Goal: Task Accomplishment & Management: Complete application form

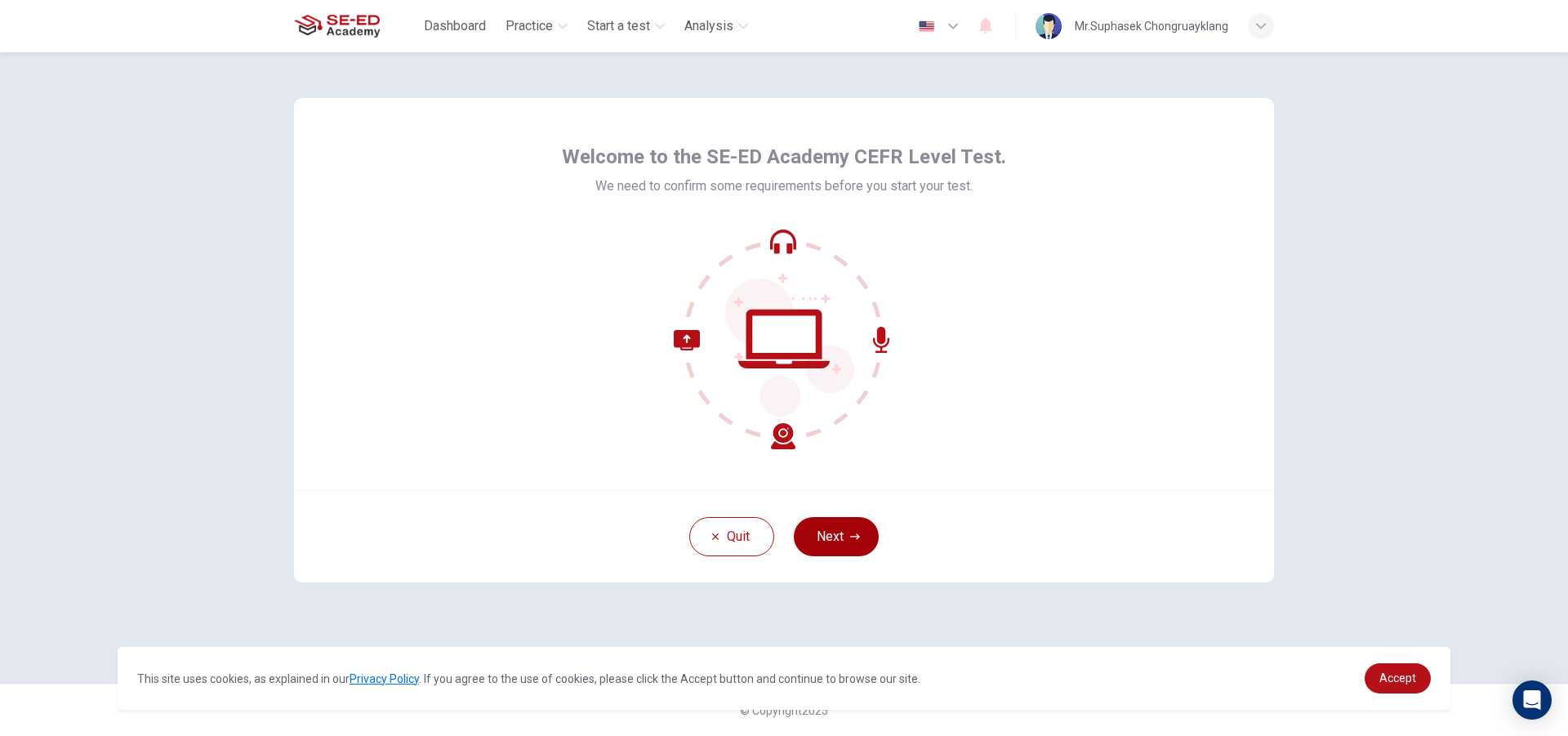
click at [842, 548] on button "Next" at bounding box center [836, 536] width 85 height 39
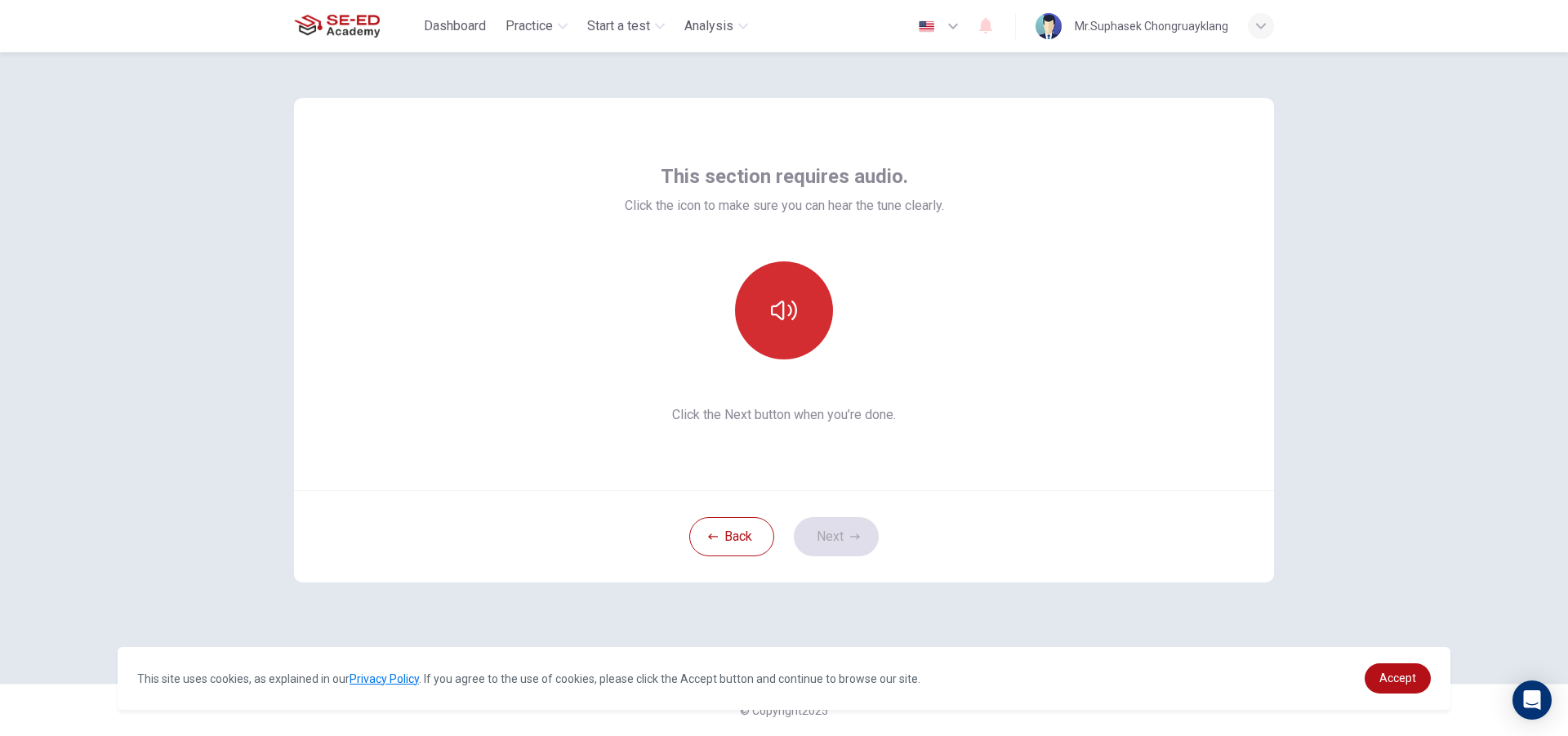
click at [798, 300] on button "button" at bounding box center [784, 310] width 98 height 98
click at [845, 542] on button "Next" at bounding box center [836, 536] width 85 height 39
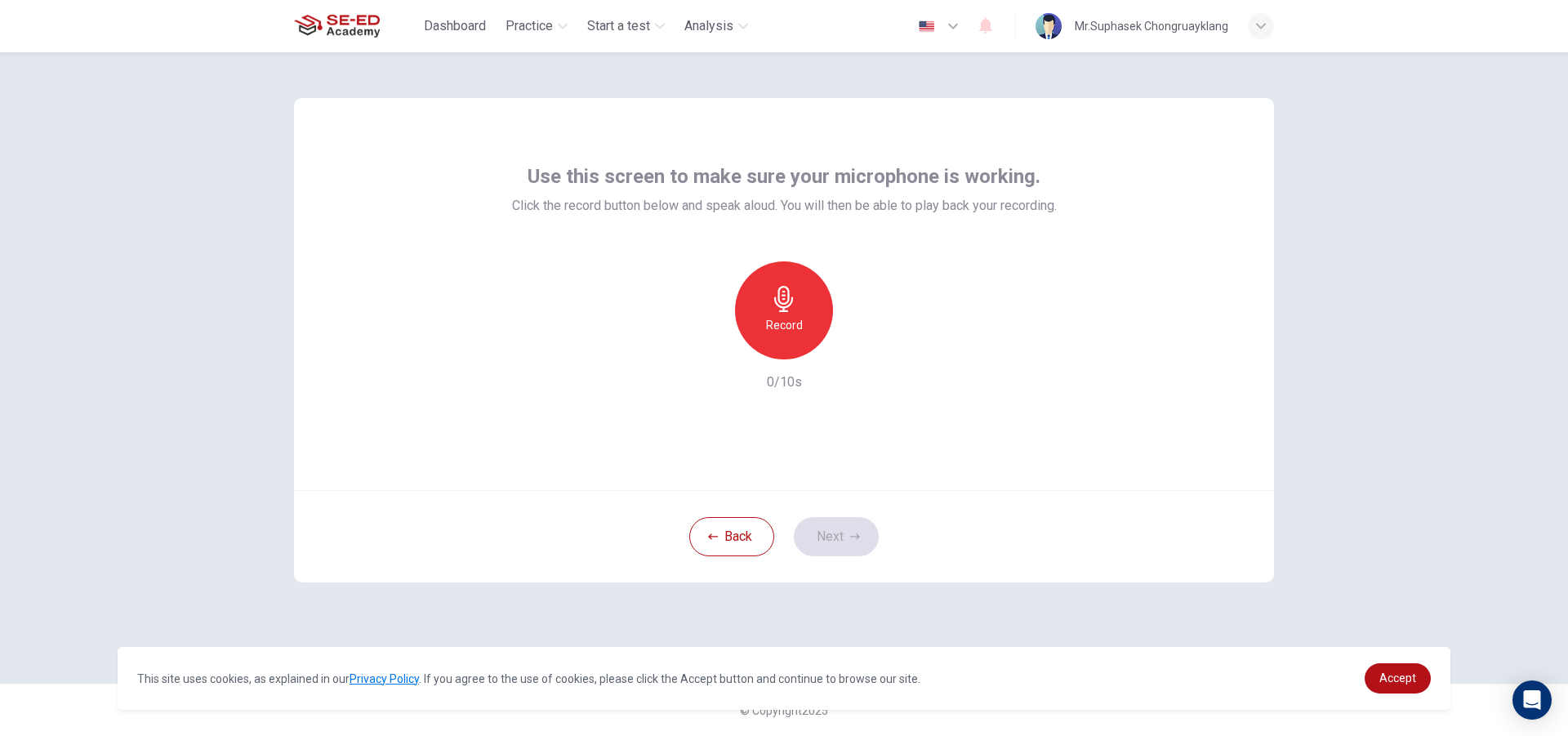
click at [784, 319] on h6 "Record" at bounding box center [784, 325] width 37 height 20
click at [784, 319] on h6 "Stop" at bounding box center [784, 325] width 25 height 20
click at [847, 346] on div "button" at bounding box center [859, 346] width 26 height 26
click at [861, 338] on icon "button" at bounding box center [859, 346] width 16 height 16
click at [846, 530] on button "Next" at bounding box center [836, 536] width 85 height 39
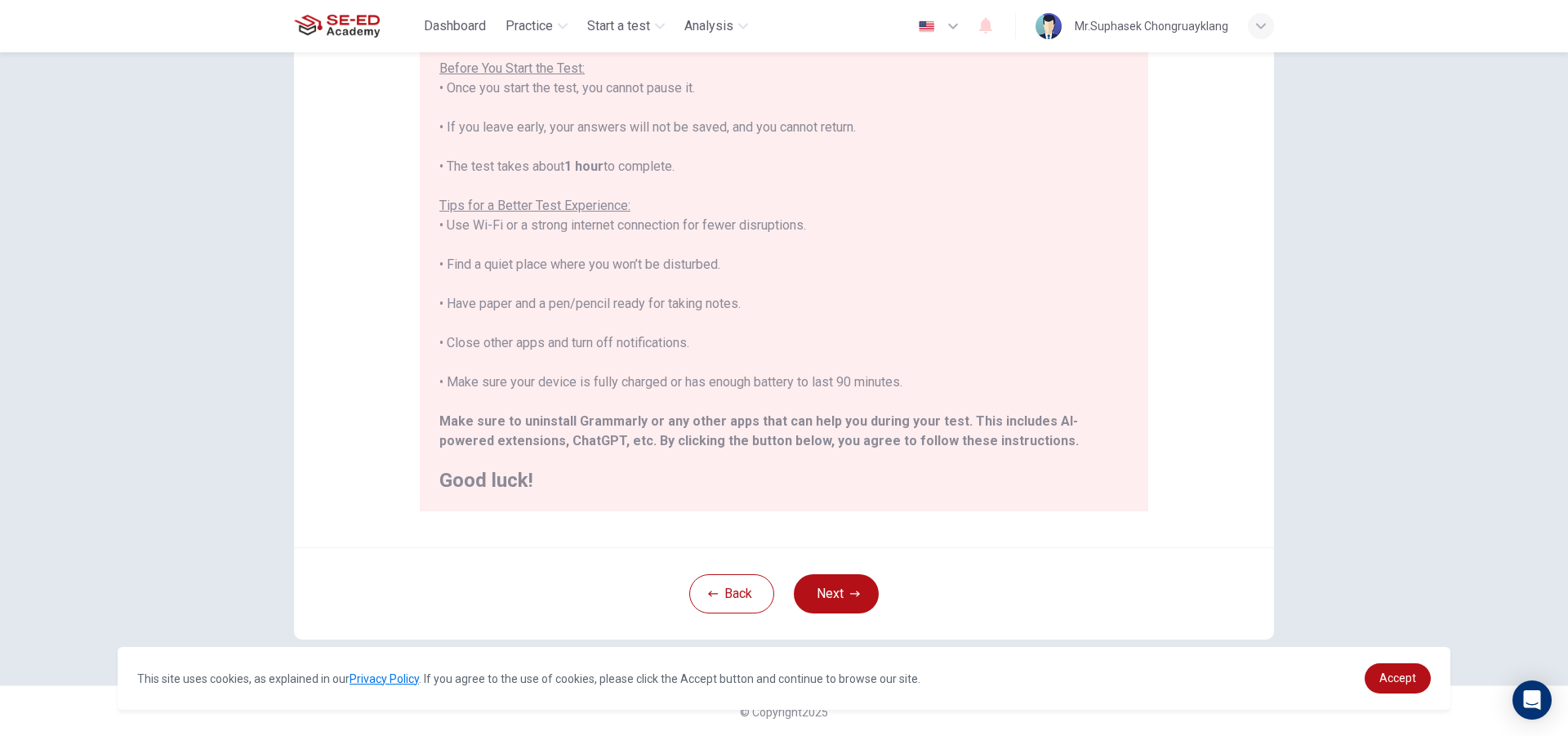
scroll to position [173, 0]
click at [824, 583] on button "Next" at bounding box center [836, 591] width 85 height 39
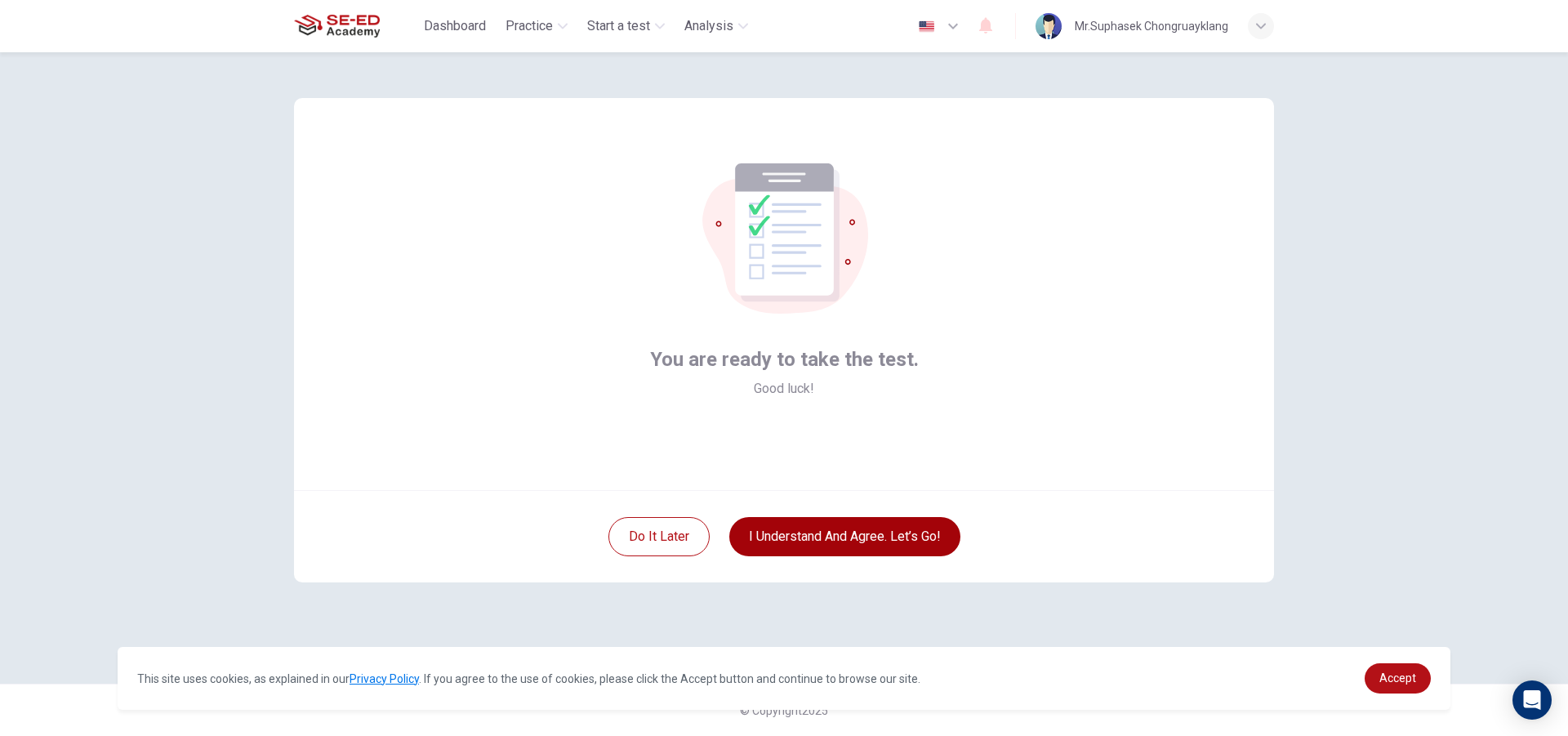
scroll to position [0, 0]
click at [891, 556] on div "Do it later I understand and agree. Let’s go!" at bounding box center [784, 536] width 980 height 93
click at [893, 535] on button "I understand and agree. Let’s go!" at bounding box center [845, 536] width 231 height 39
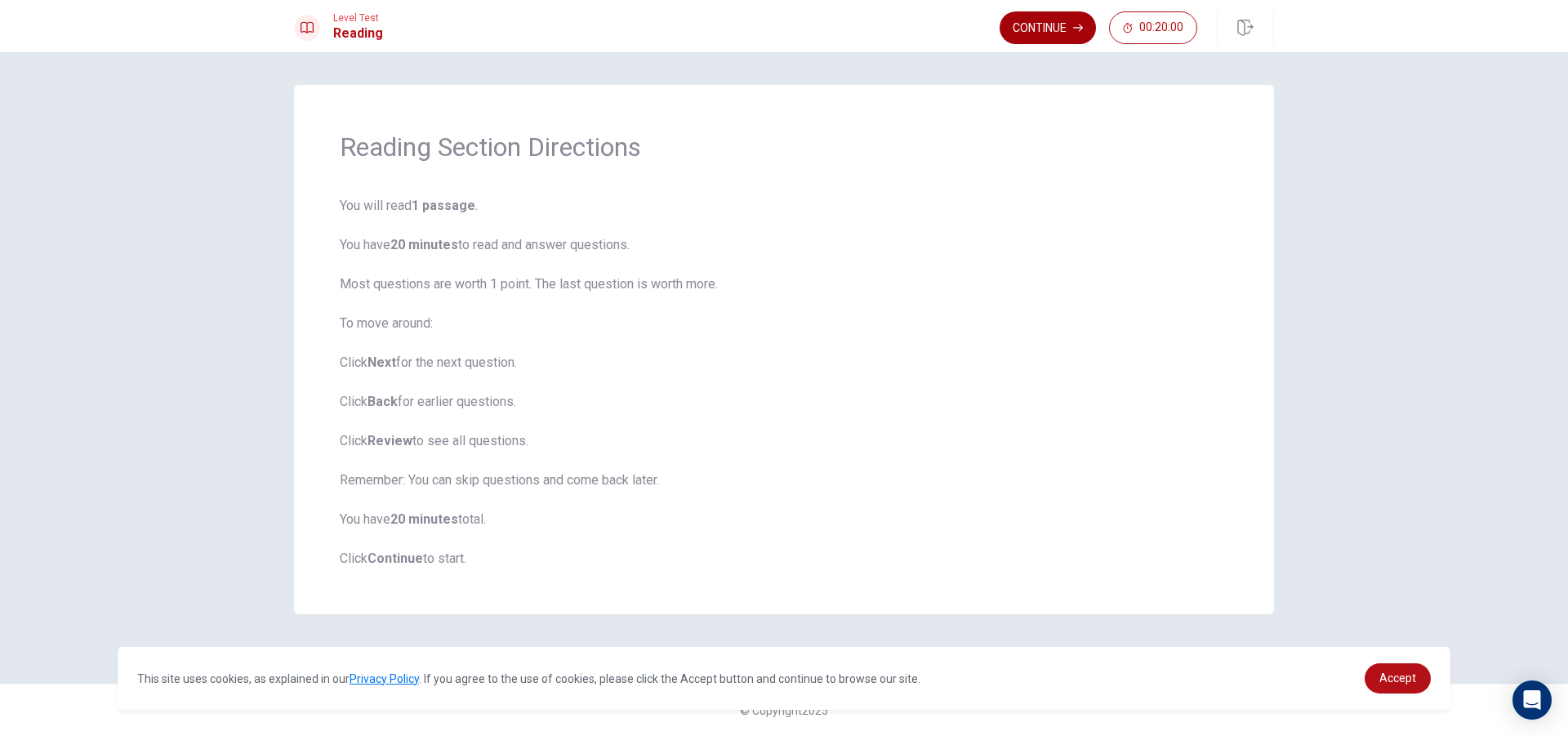
click at [1047, 36] on button "Continue" at bounding box center [1047, 27] width 97 height 33
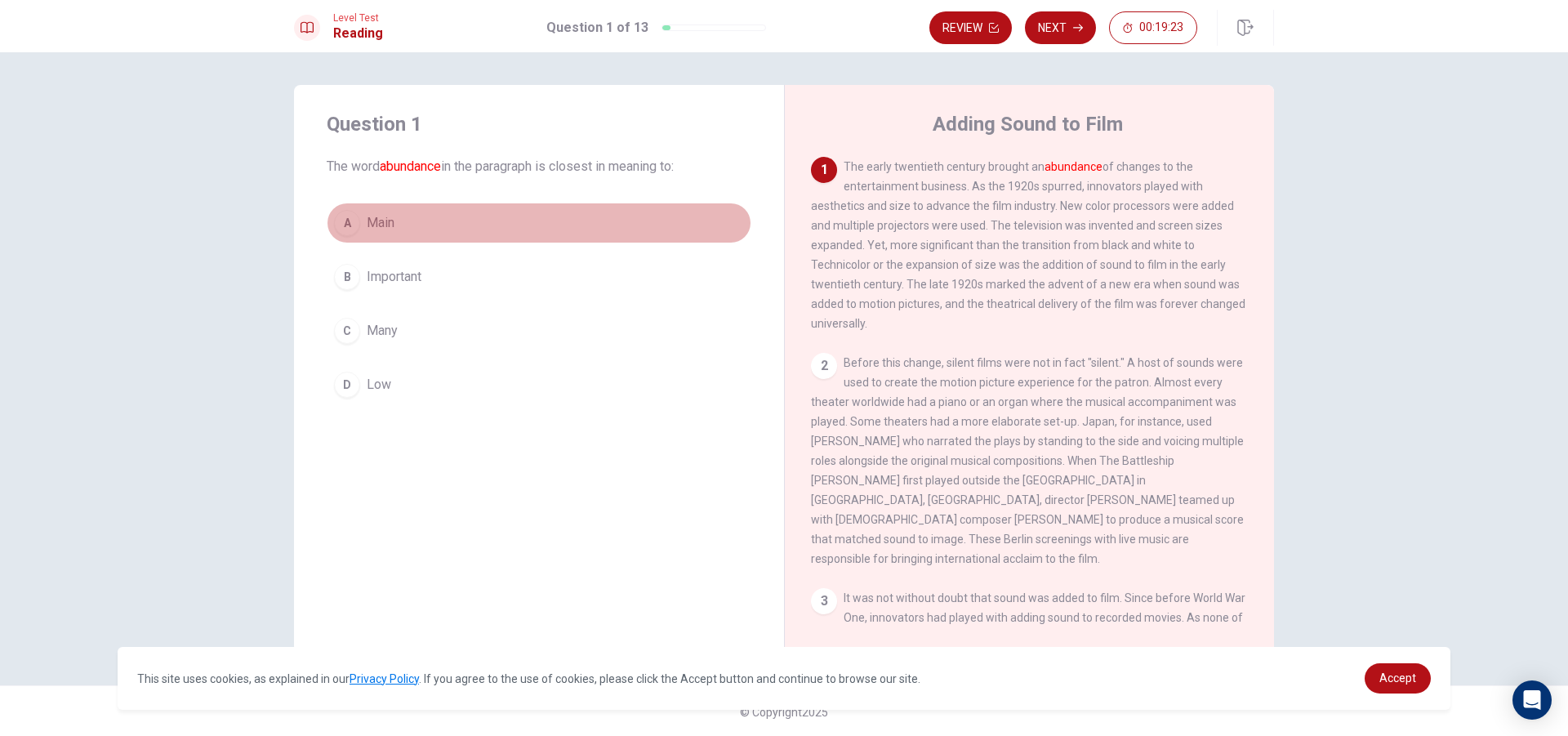
click at [390, 226] on span "Main" at bounding box center [381, 223] width 28 height 20
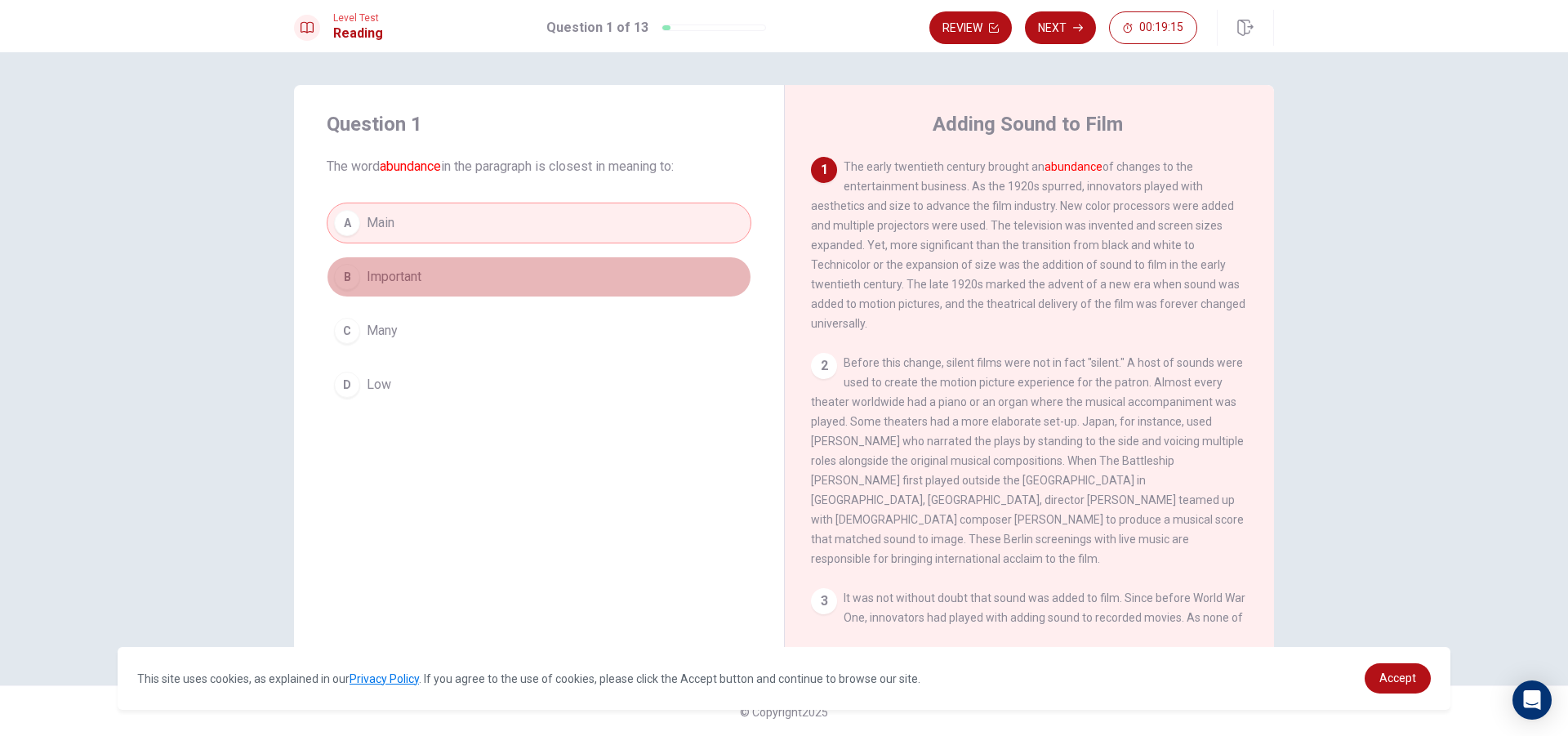
click at [537, 277] on button "B Important" at bounding box center [540, 276] width 425 height 41
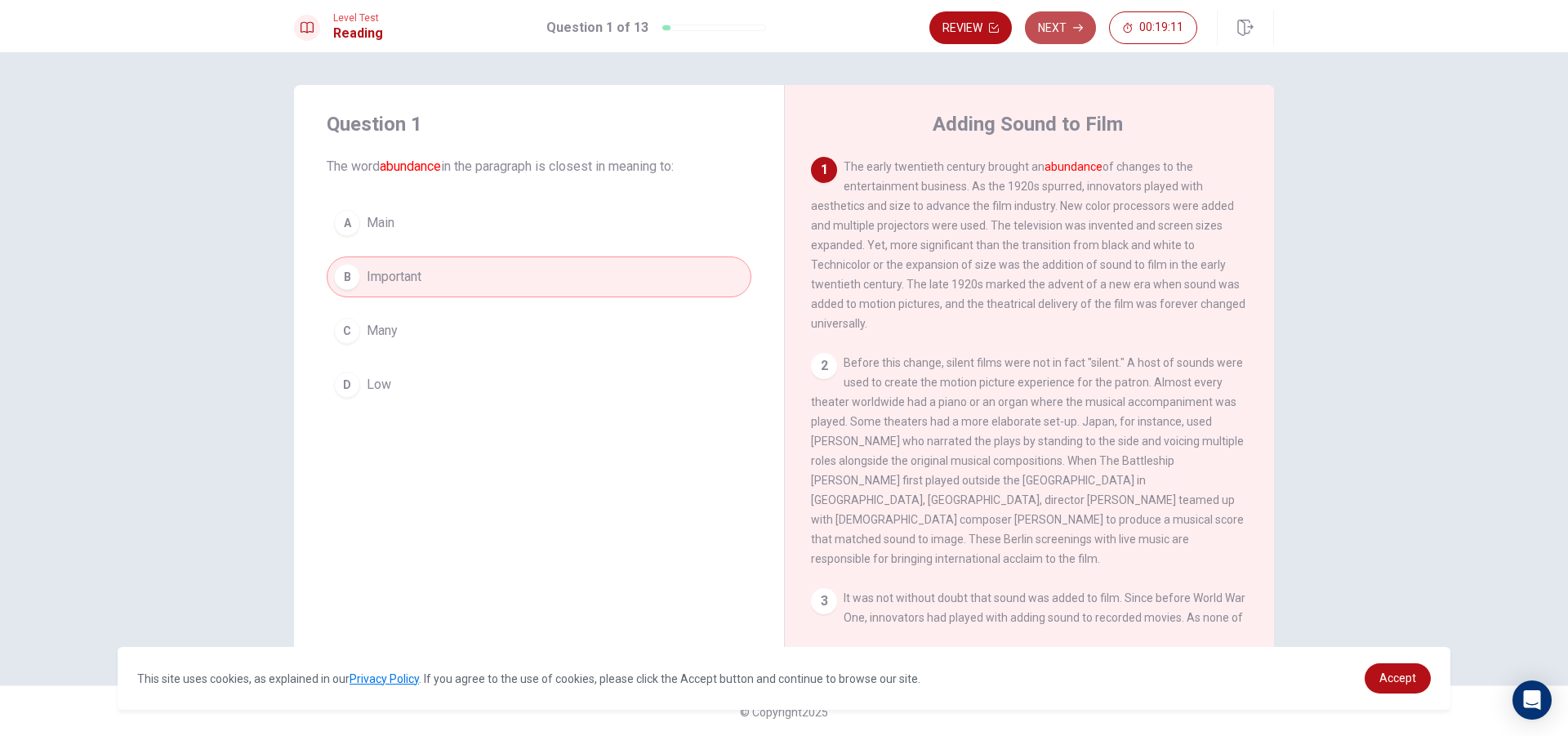
click at [1039, 22] on button "Next" at bounding box center [1060, 27] width 71 height 33
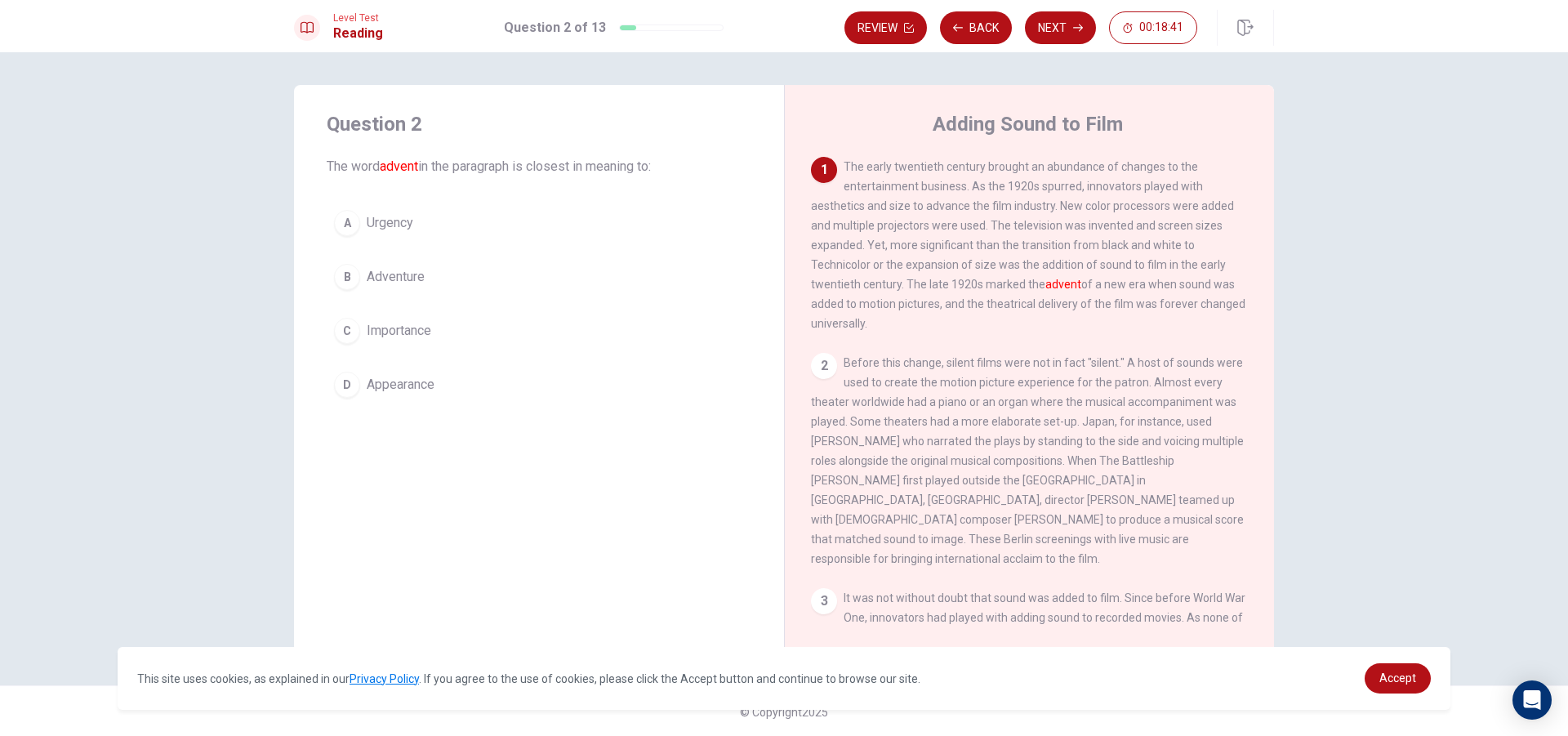
click at [431, 393] on span "Appearance" at bounding box center [401, 385] width 68 height 20
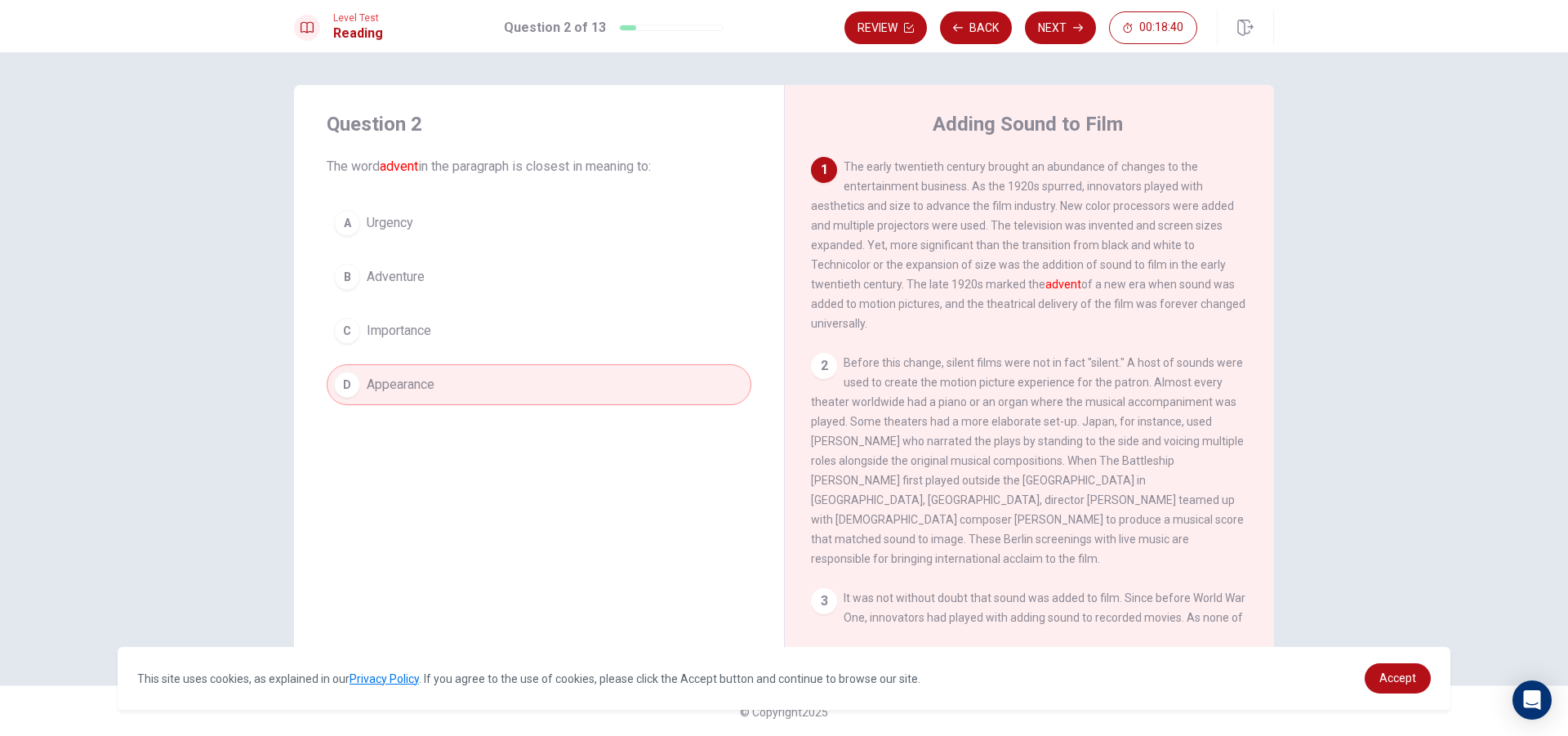
click at [444, 333] on button "C Importance" at bounding box center [540, 330] width 425 height 41
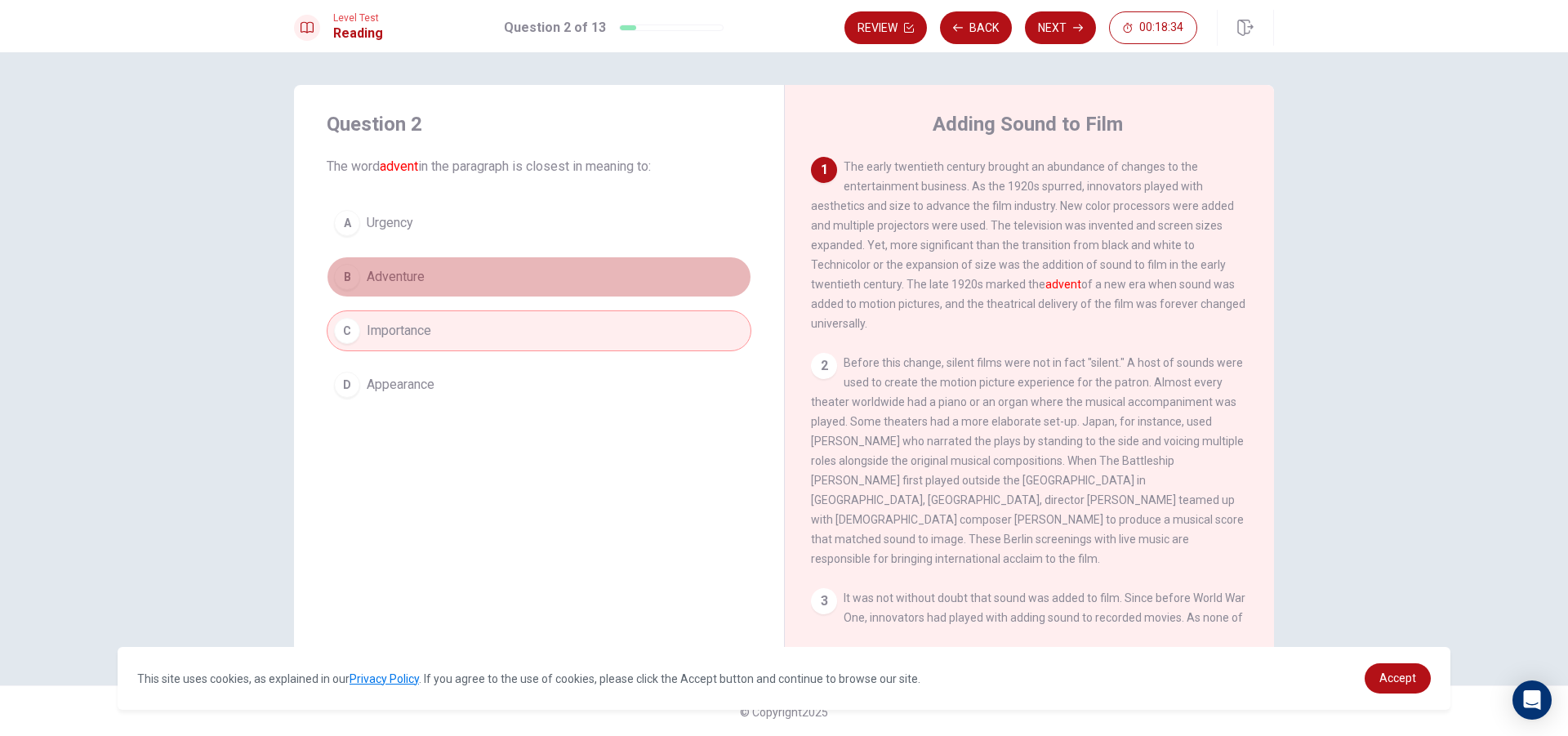
click at [447, 295] on button "B Adventure" at bounding box center [540, 276] width 425 height 41
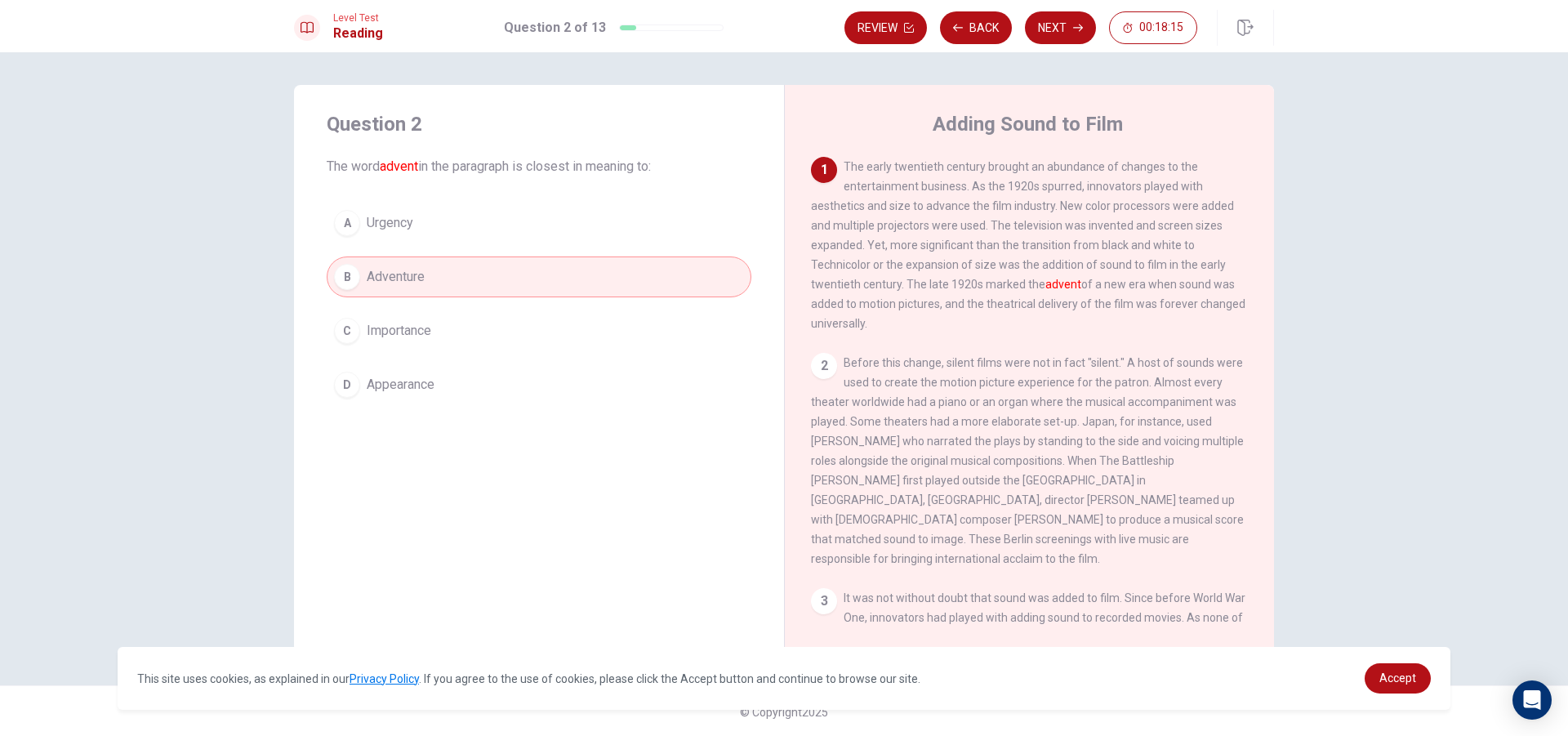
scroll to position [2, 0]
click at [1054, 29] on button "Next" at bounding box center [1060, 27] width 71 height 33
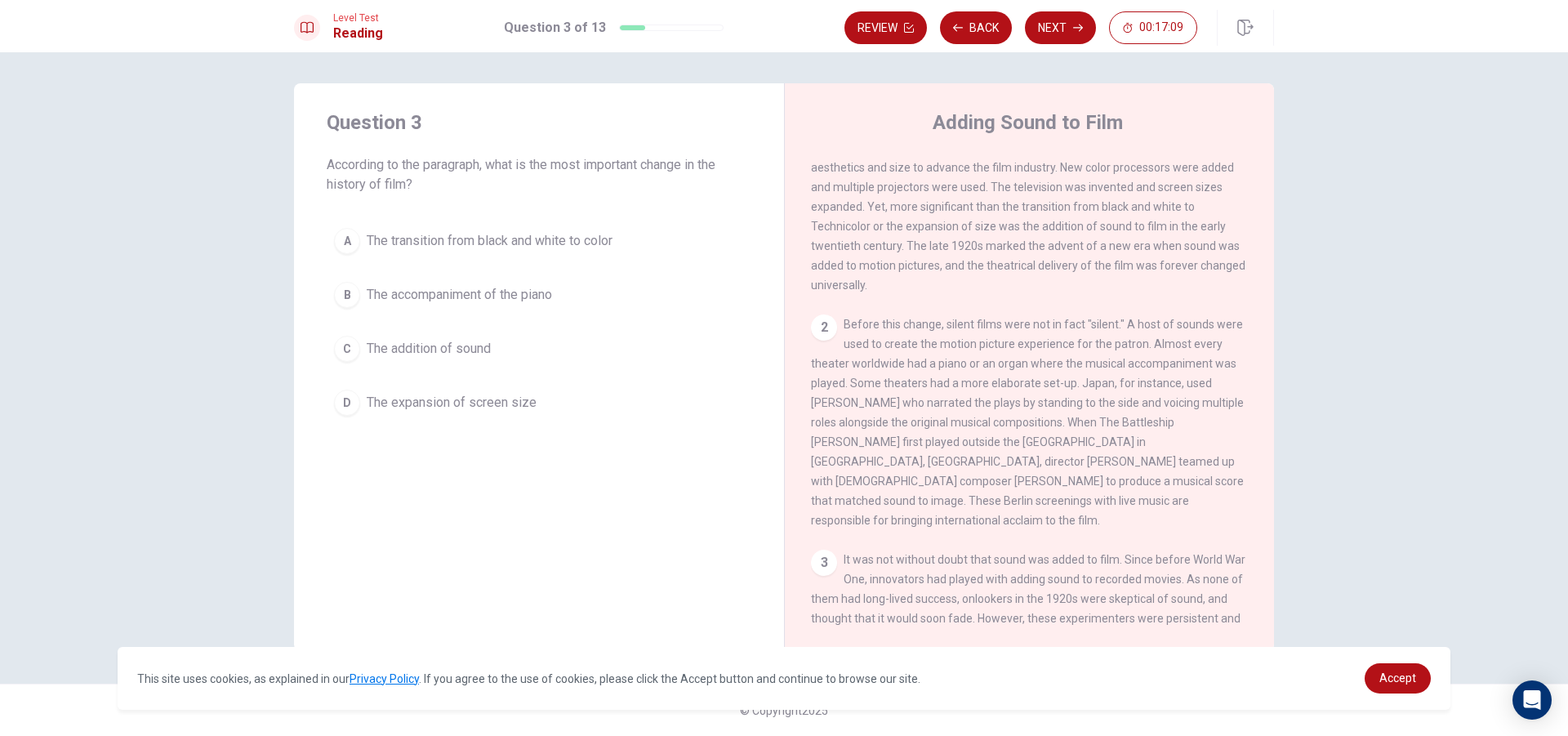
scroll to position [0, 0]
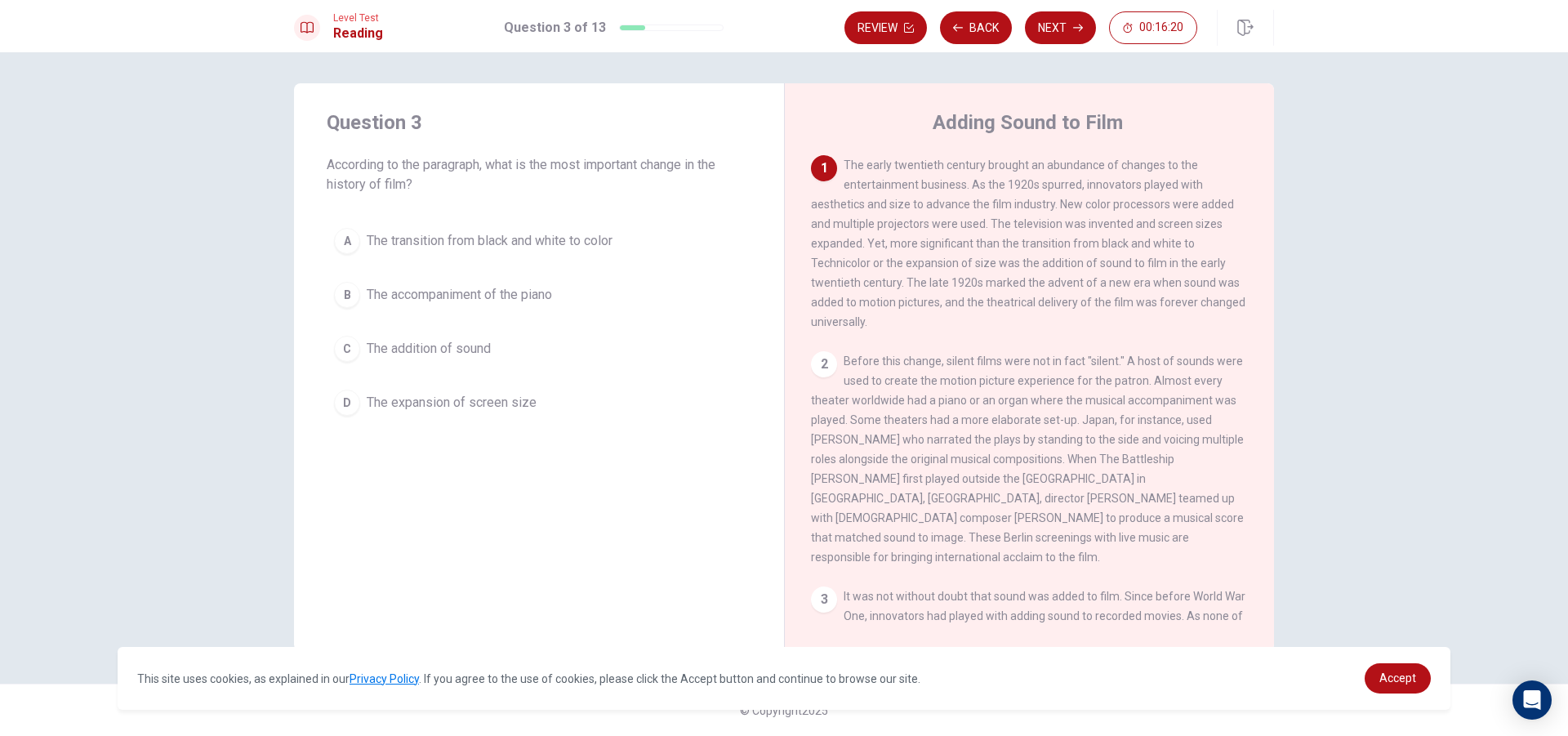
click at [439, 401] on span "The expansion of screen size" at bounding box center [452, 403] width 170 height 20
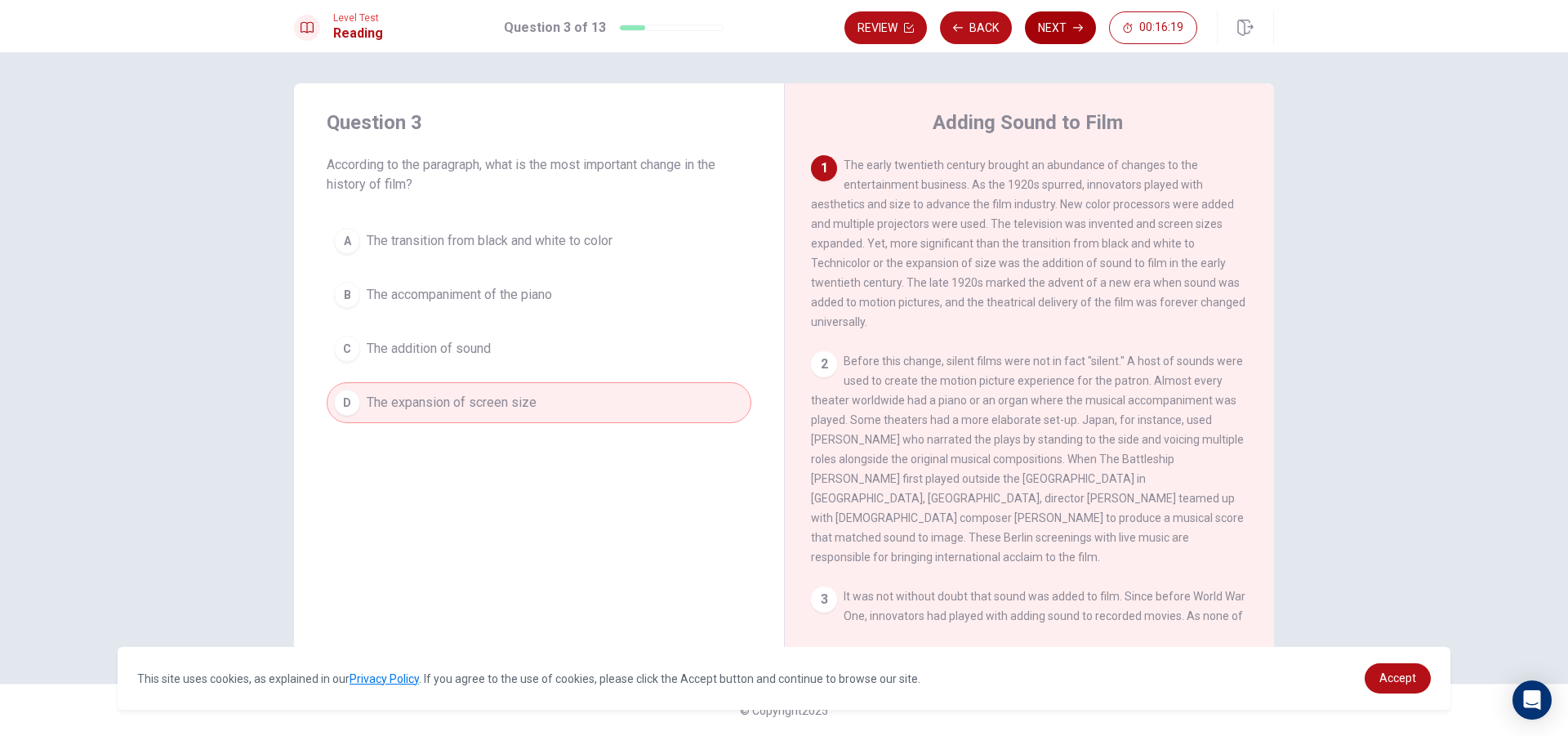
click at [1059, 21] on button "Next" at bounding box center [1060, 27] width 71 height 33
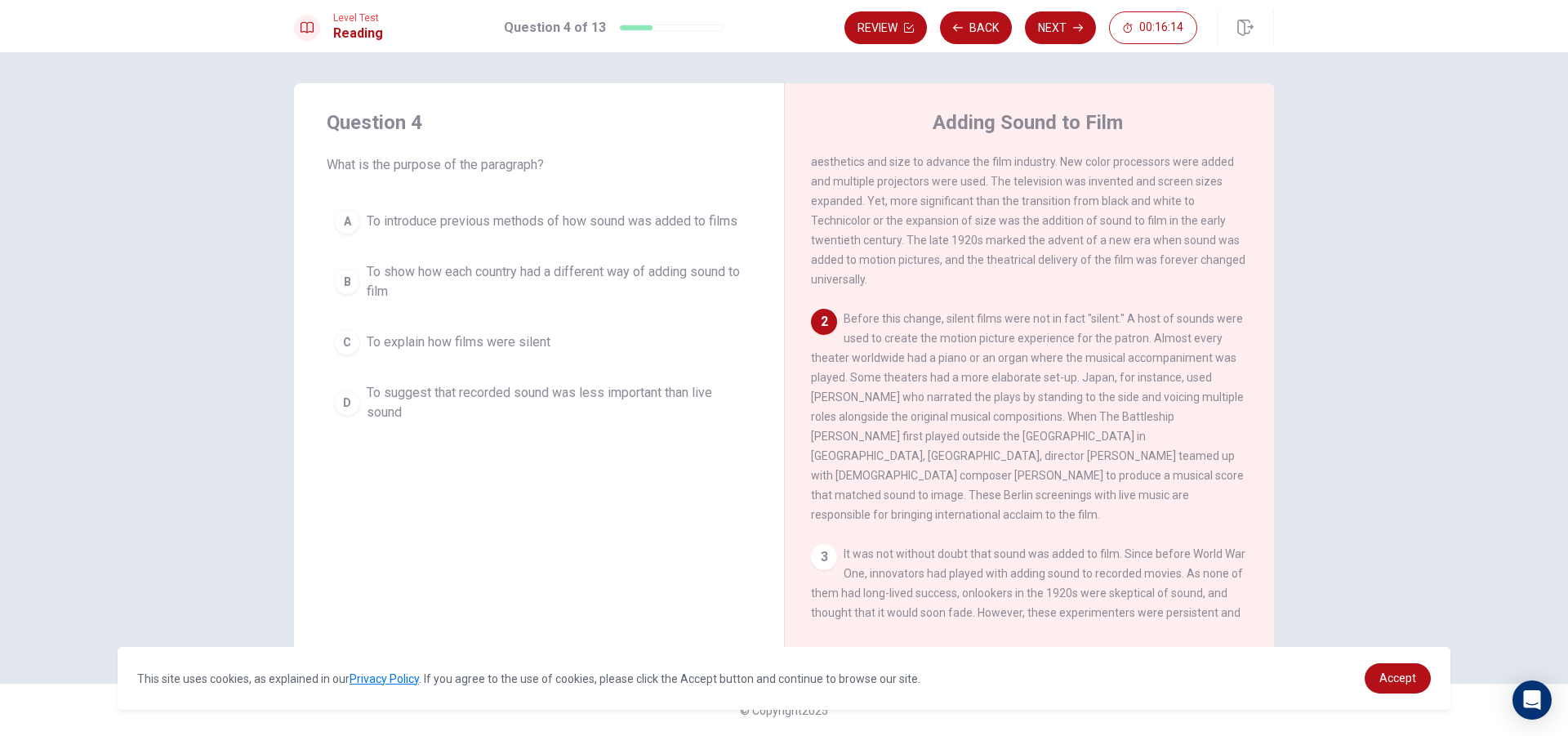
scroll to position [82, 0]
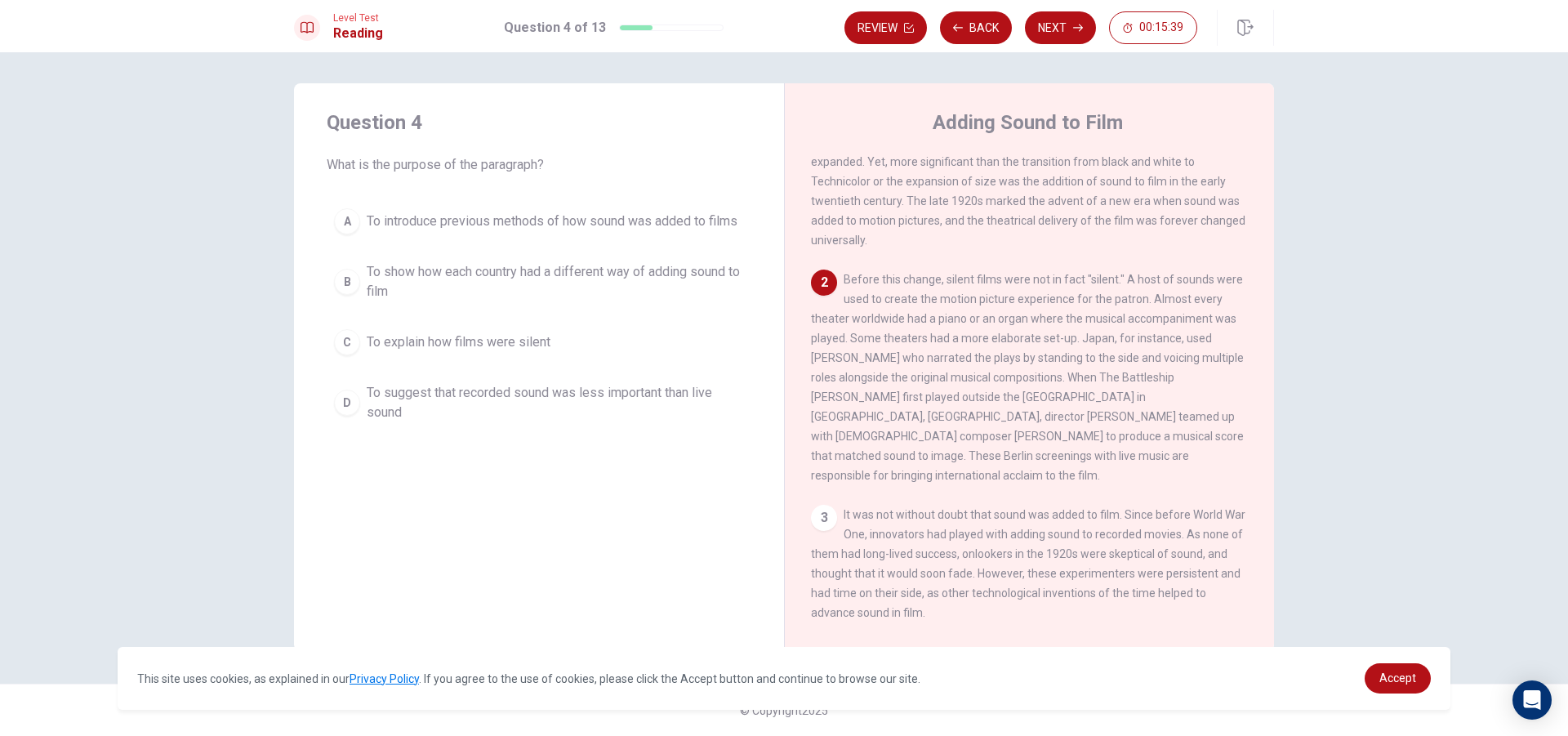
click at [585, 273] on span "To show how each country had a different way of adding sound to film" at bounding box center [556, 281] width 377 height 39
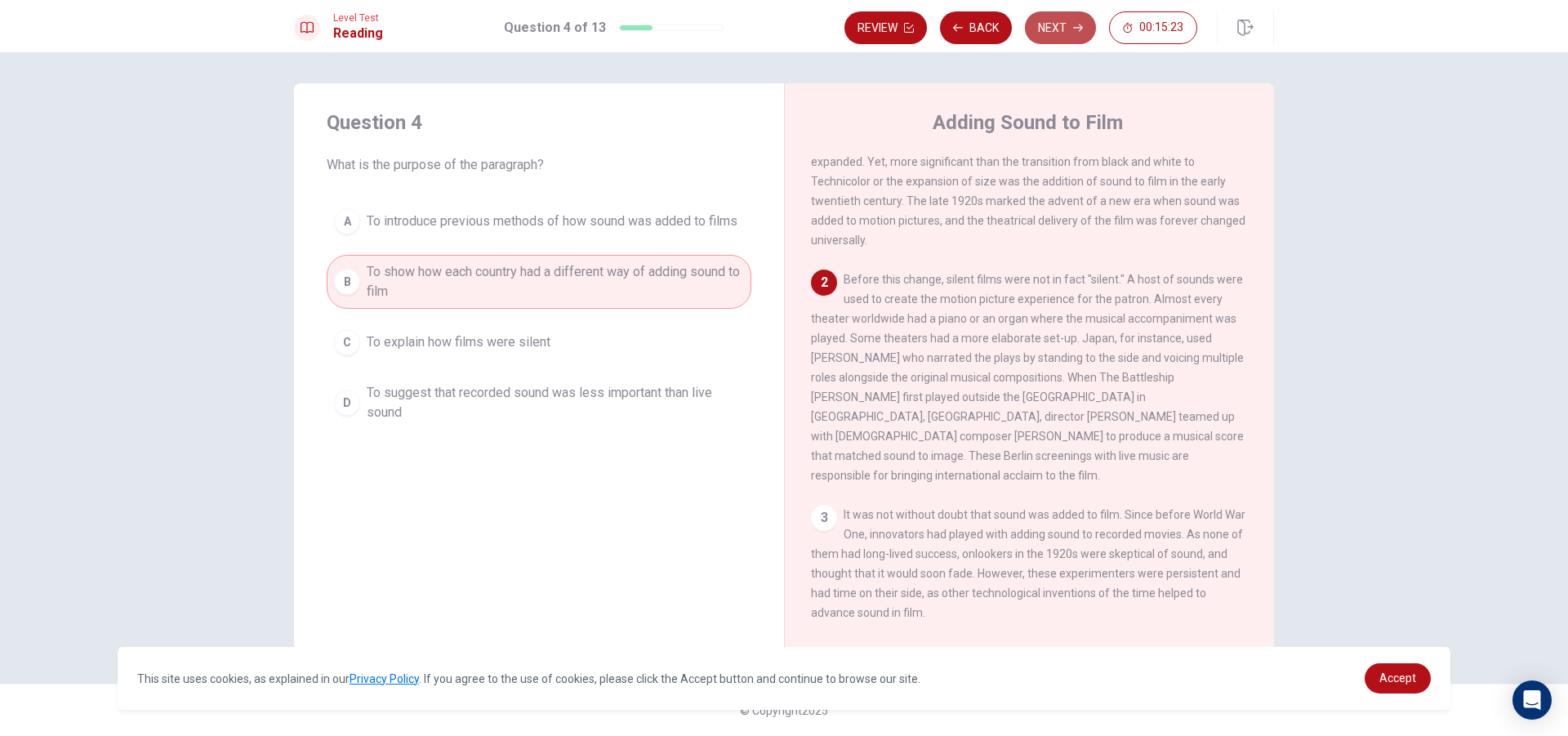
click at [1059, 22] on button "Next" at bounding box center [1060, 27] width 71 height 33
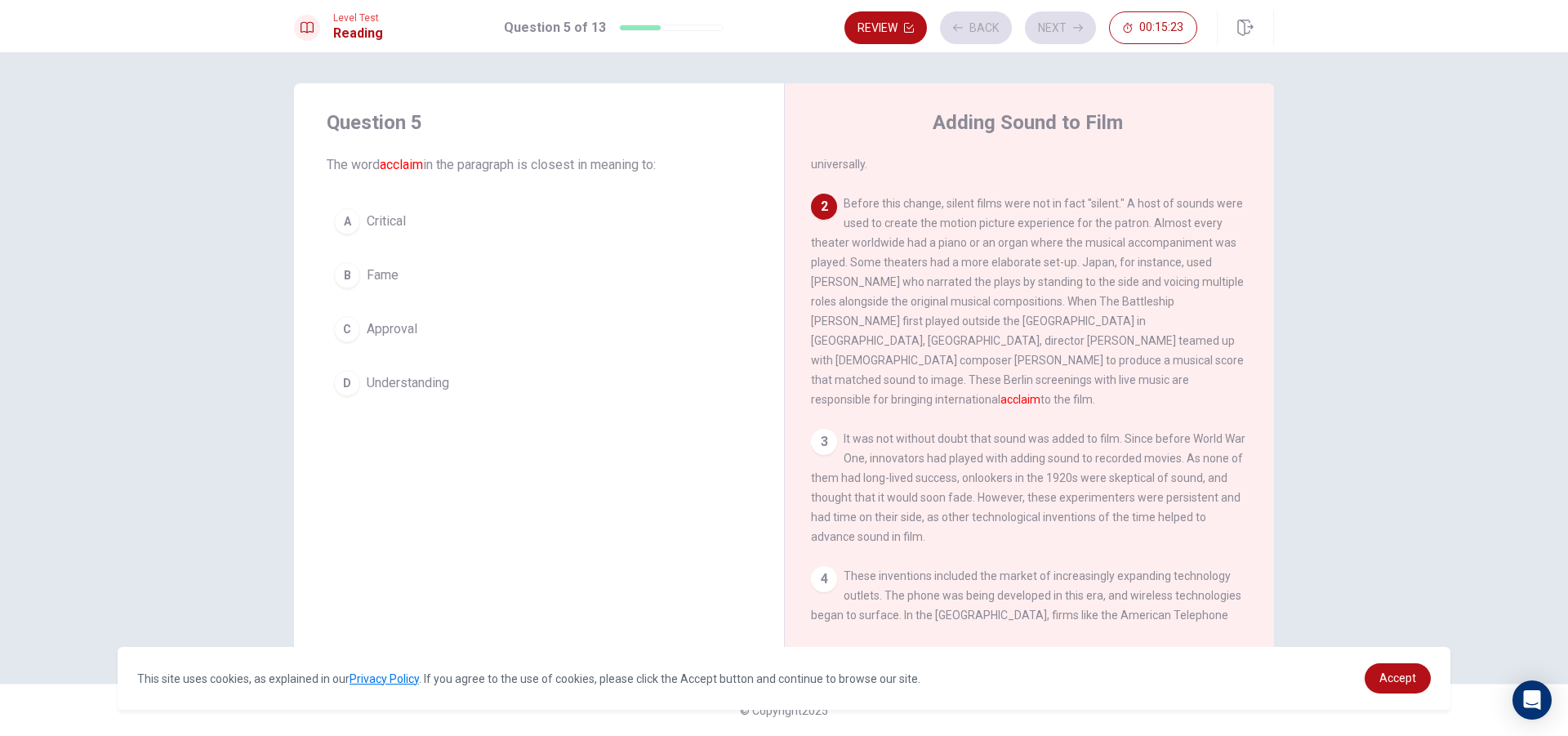
scroll to position [203, 0]
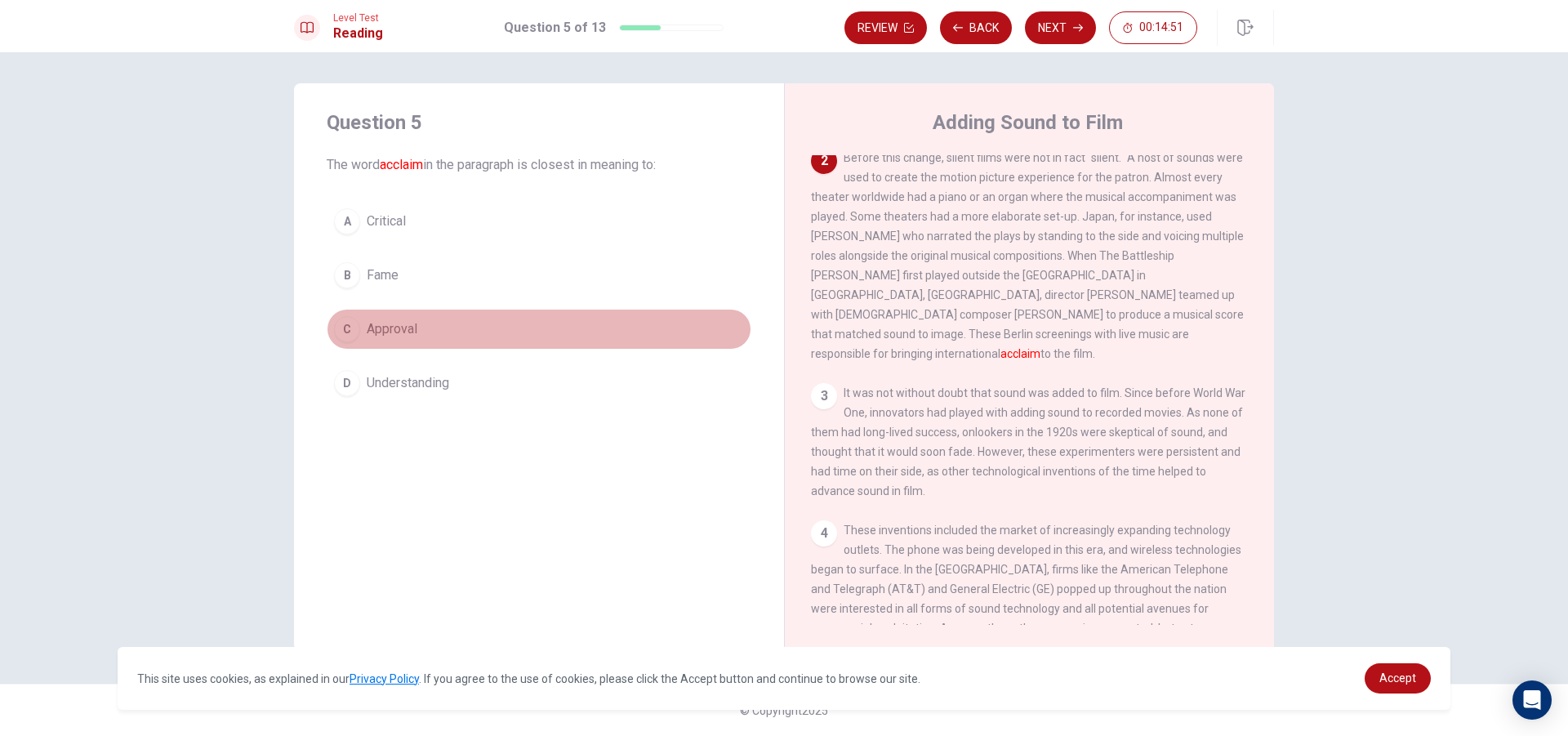
click at [458, 336] on button "C Approval" at bounding box center [540, 329] width 425 height 41
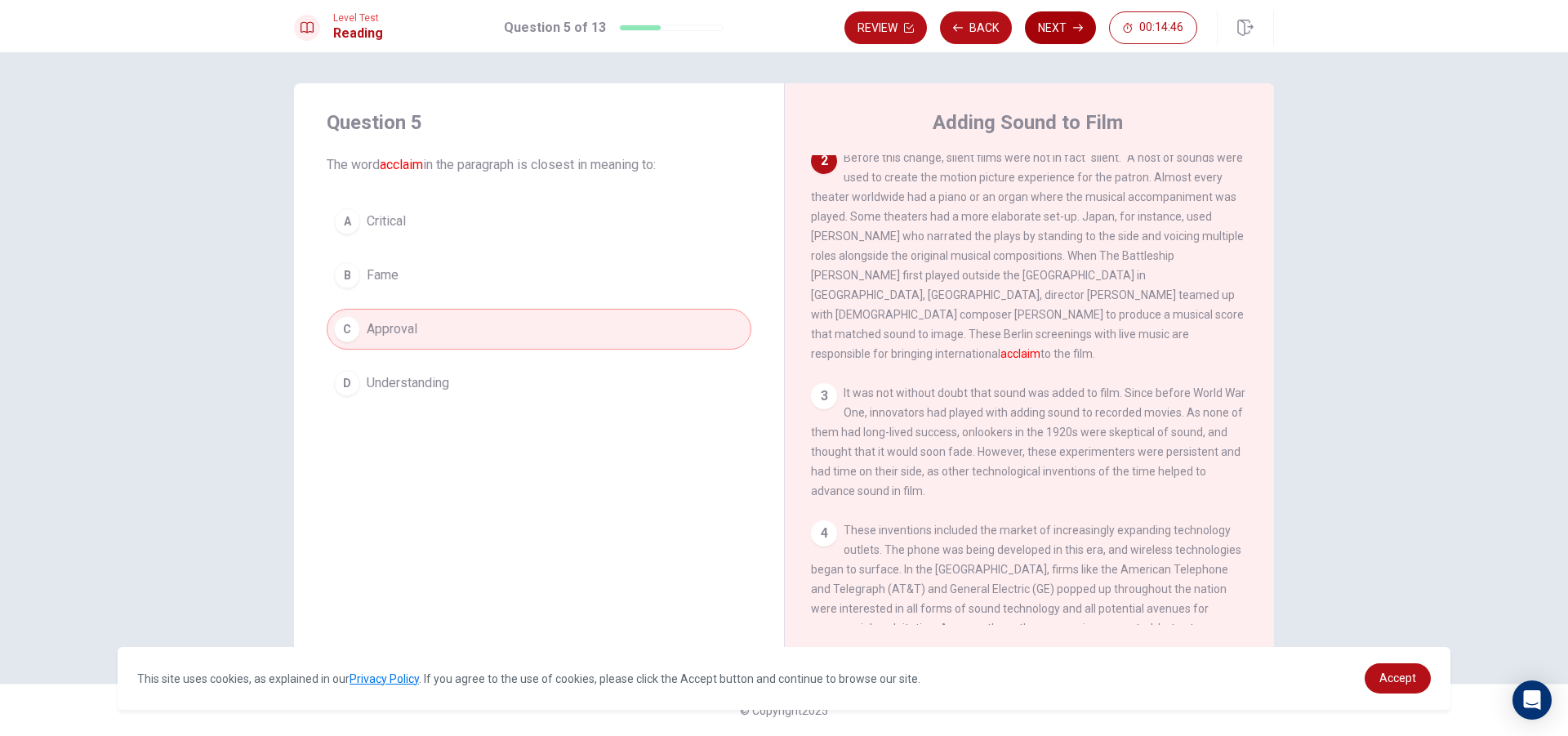
click at [1044, 28] on button "Next" at bounding box center [1060, 27] width 71 height 33
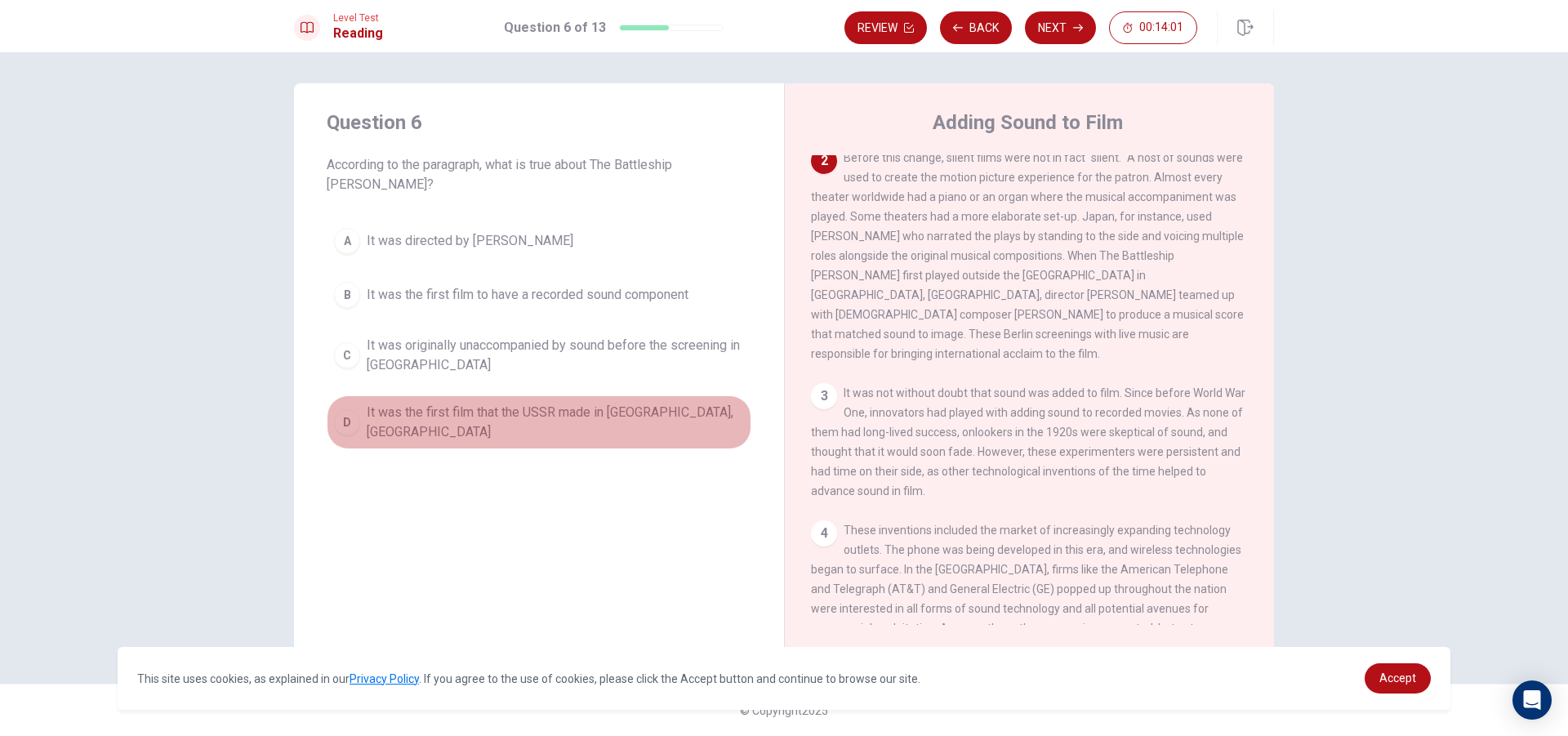
click at [548, 403] on span "It was the first film that the USSR made in [GEOGRAPHIC_DATA], [GEOGRAPHIC_DATA]" at bounding box center [556, 422] width 377 height 39
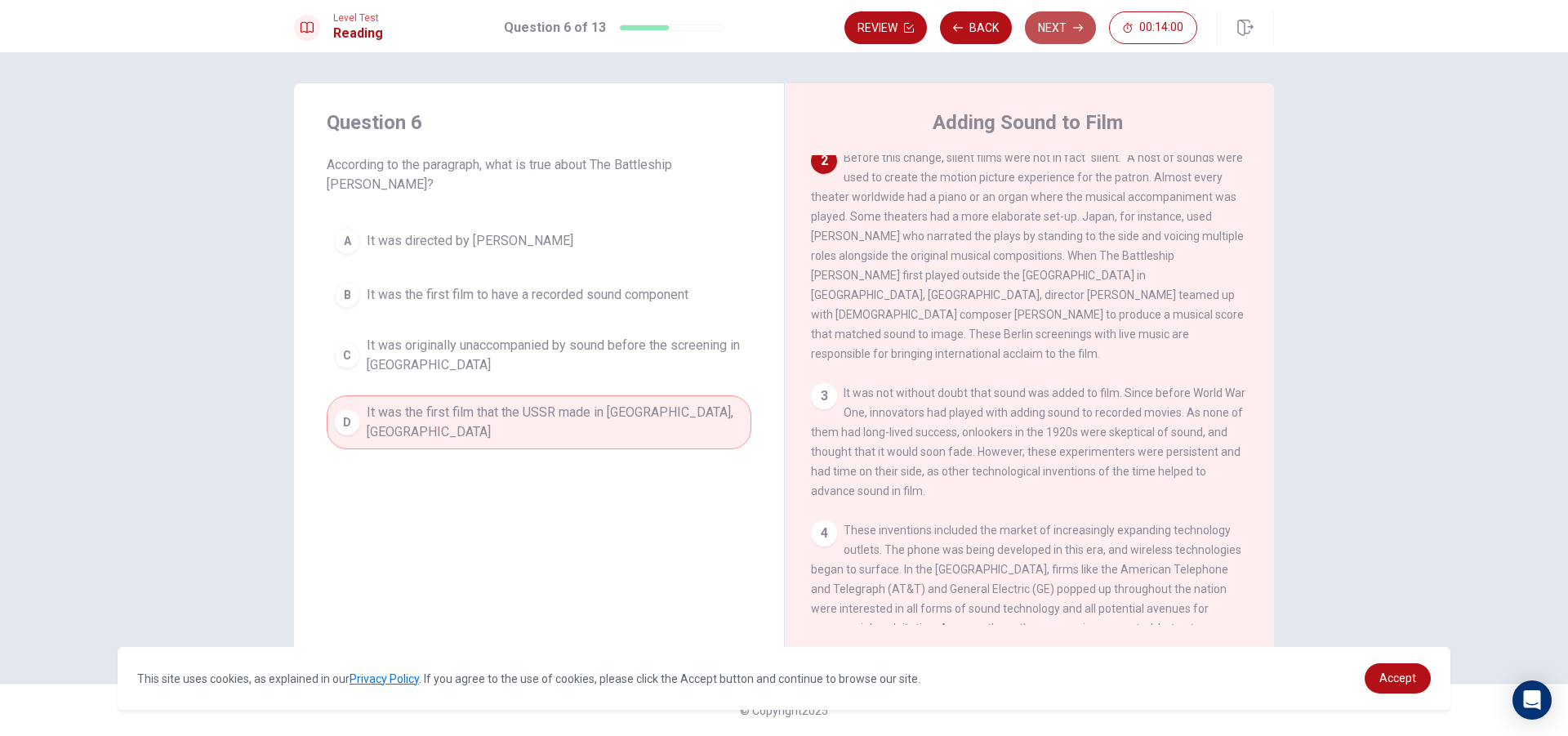
click at [1081, 35] on button "Next" at bounding box center [1060, 27] width 71 height 33
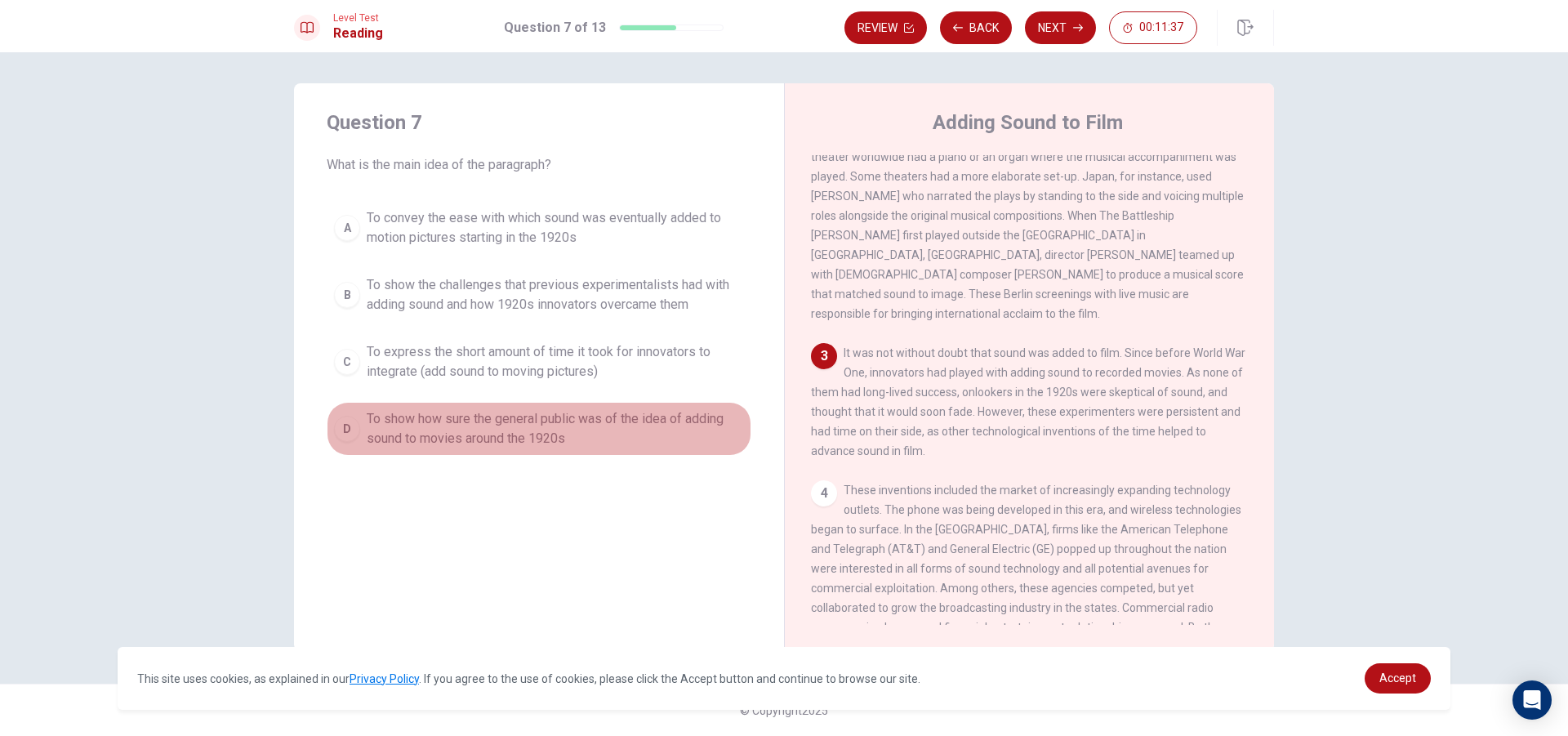
click at [620, 427] on span "To show how sure the general public was of the idea of adding sound to movies a…" at bounding box center [556, 428] width 377 height 39
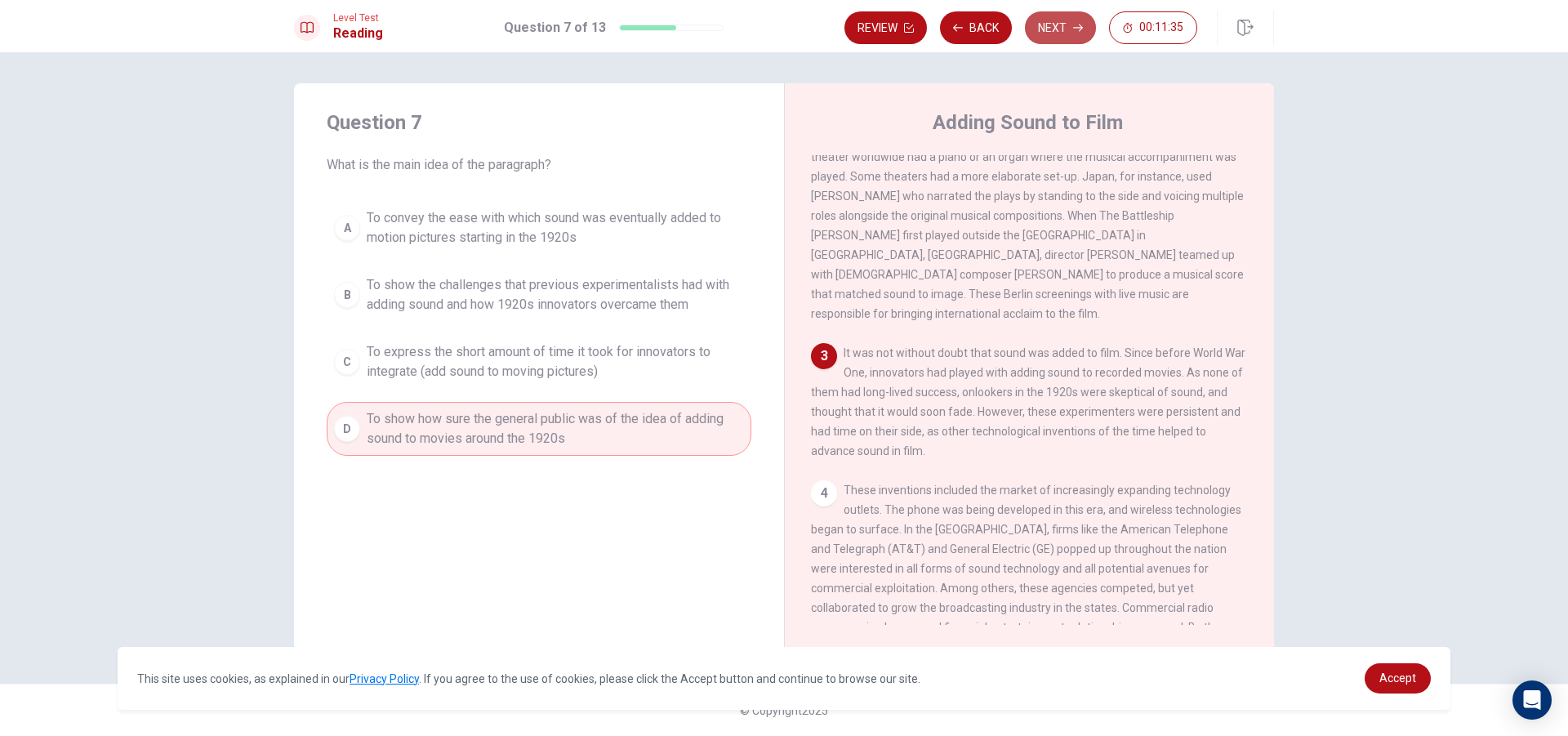
click at [1065, 13] on button "Next" at bounding box center [1060, 27] width 71 height 33
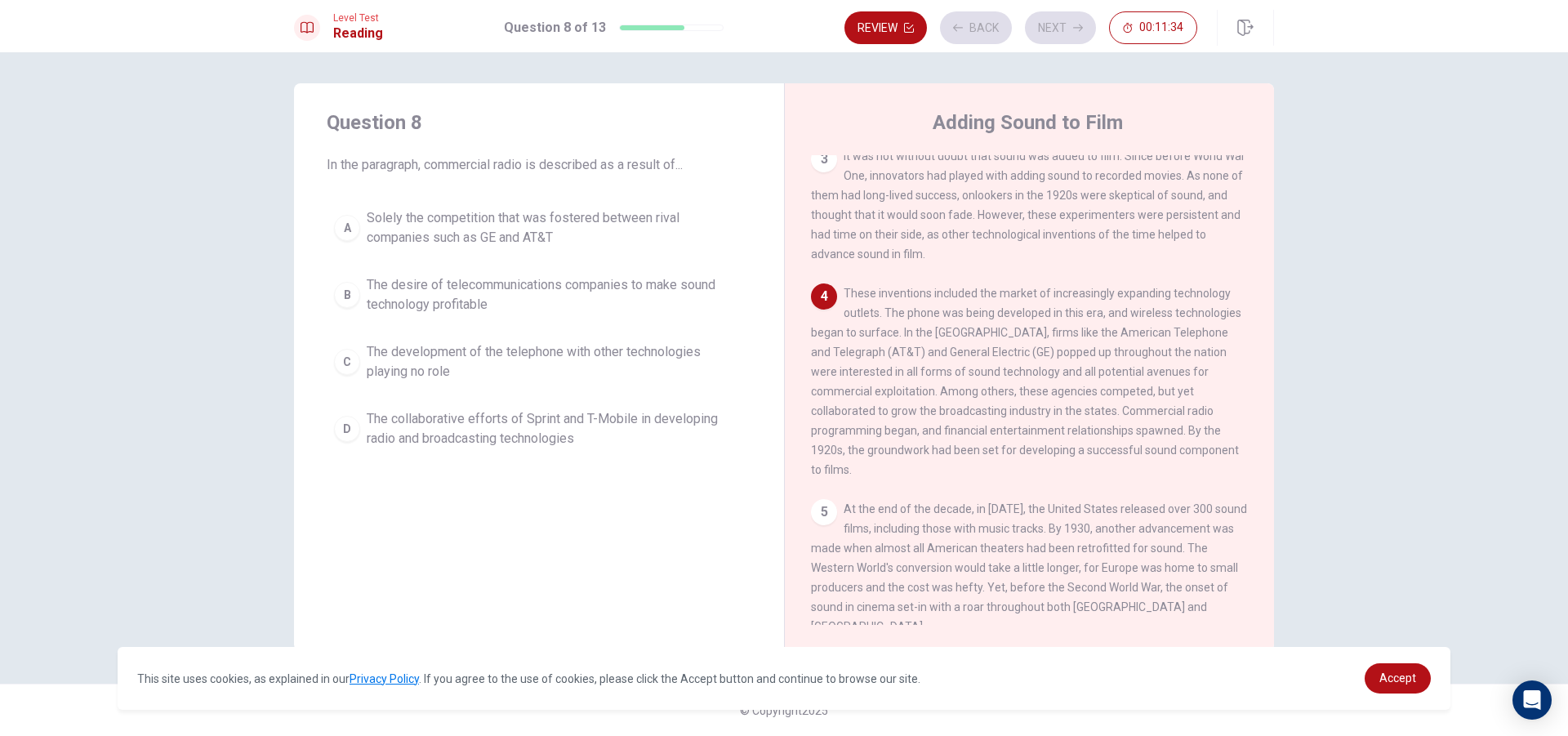
scroll to position [445, 0]
drag, startPoint x: 866, startPoint y: 279, endPoint x: 879, endPoint y: 286, distance: 14.8
click at [867, 279] on div "4 These inventions included the market of increasingly expanding technology out…" at bounding box center [1029, 376] width 438 height 196
drag, startPoint x: 873, startPoint y: 287, endPoint x: 906, endPoint y: 296, distance: 34.2
click at [906, 296] on div "4 These inventions included the market of increasingly expanding technology out…" at bounding box center [1029, 376] width 438 height 196
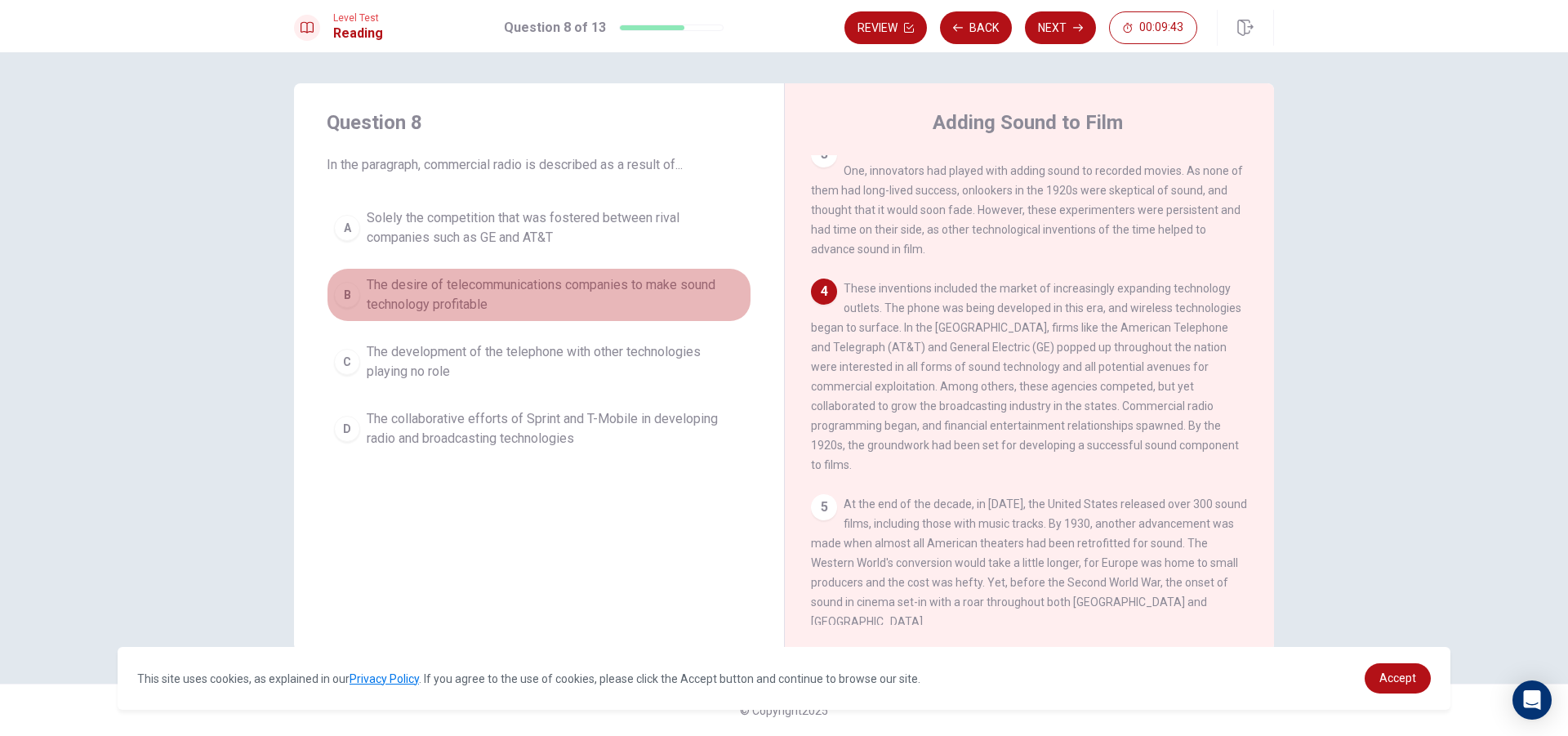
click at [426, 298] on span "The desire of telecommunications companies to make sound technology profitable" at bounding box center [556, 294] width 377 height 39
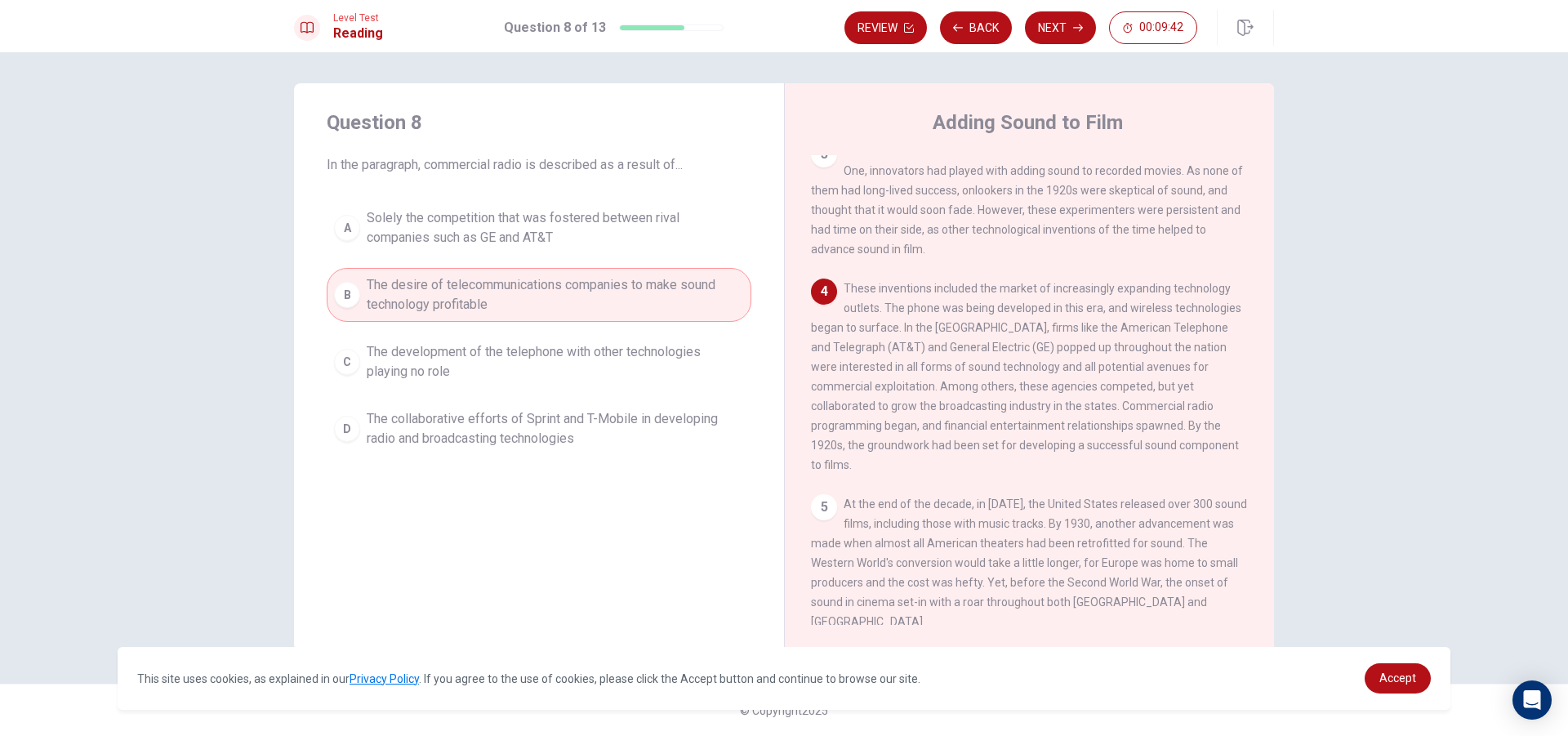
click at [488, 214] on span "Solely the competition that was fostered between rival companies such as GE and…" at bounding box center [556, 227] width 377 height 39
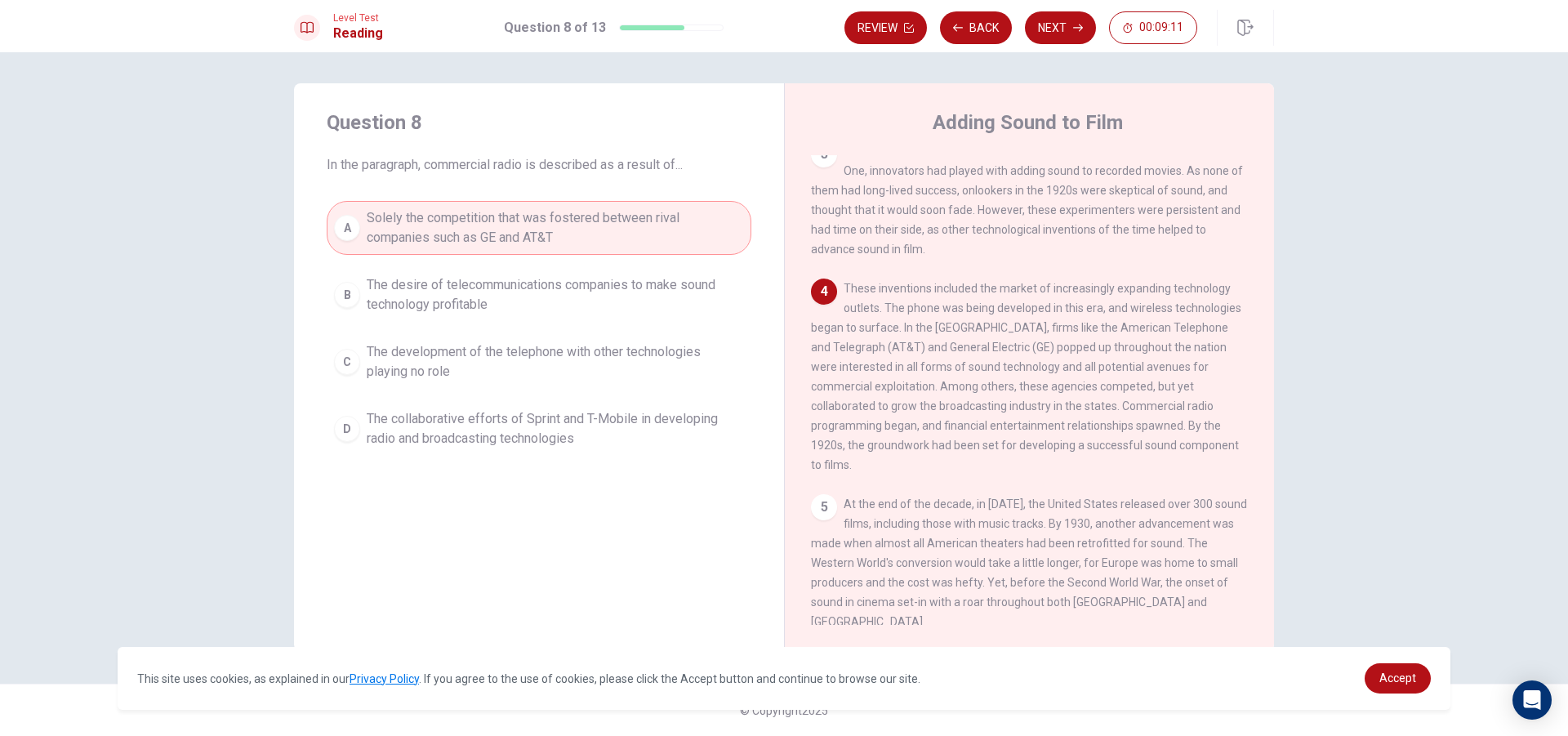
click at [674, 340] on button "C The development of the telephone with other technologies playing no role" at bounding box center [540, 362] width 425 height 54
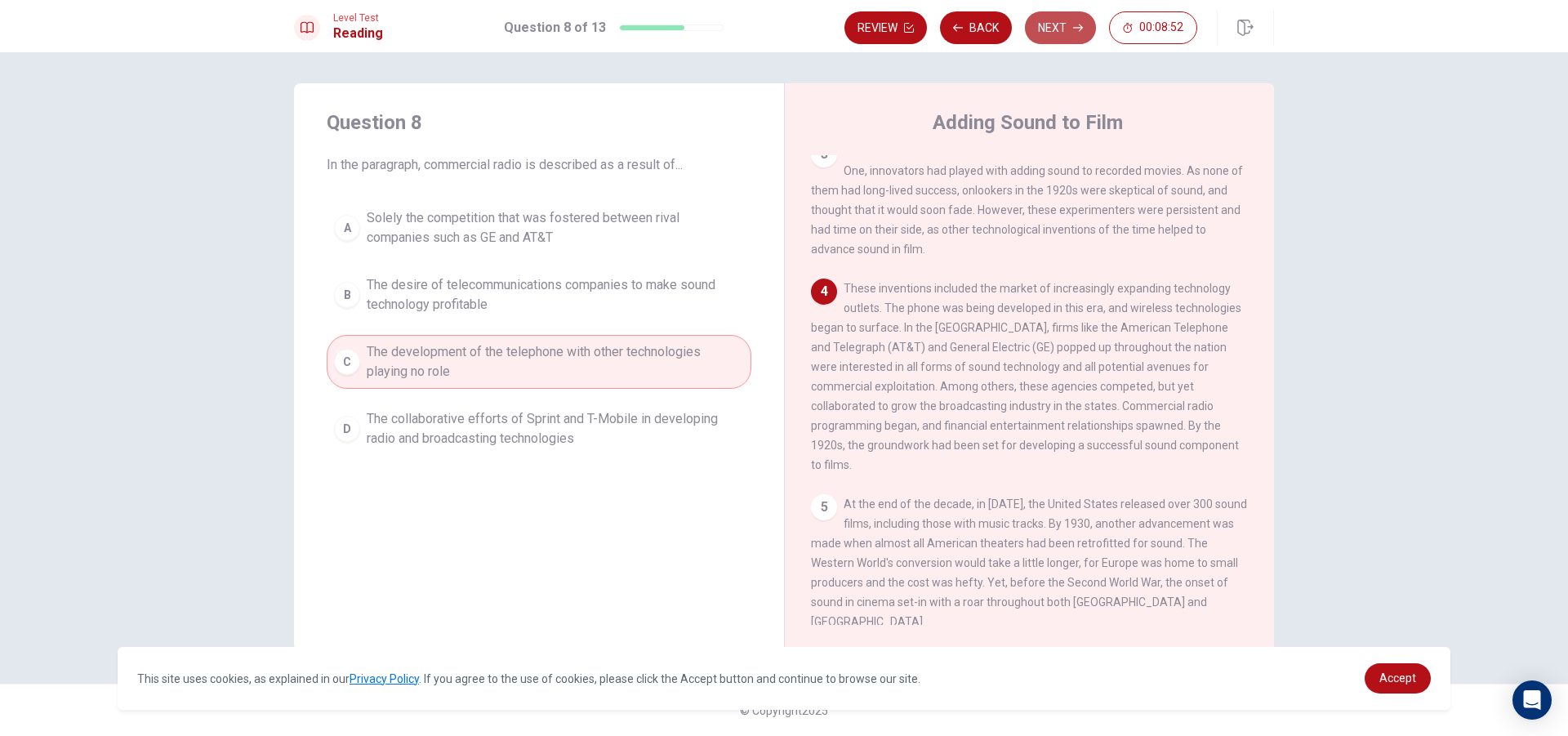
click at [1049, 29] on button "Next" at bounding box center [1060, 27] width 71 height 33
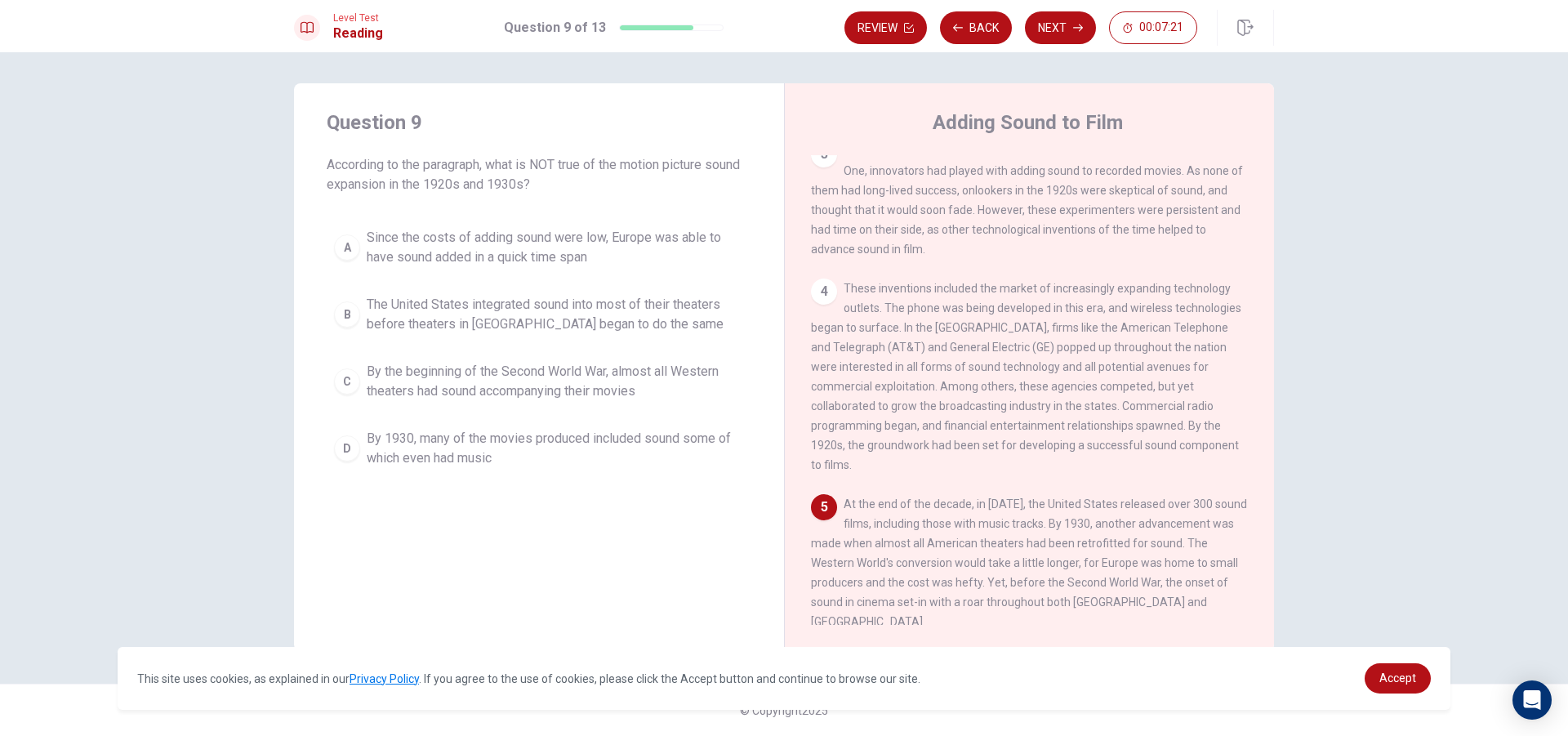
click at [407, 310] on span "The United States integrated sound into most of their theaters before theaters …" at bounding box center [556, 314] width 377 height 39
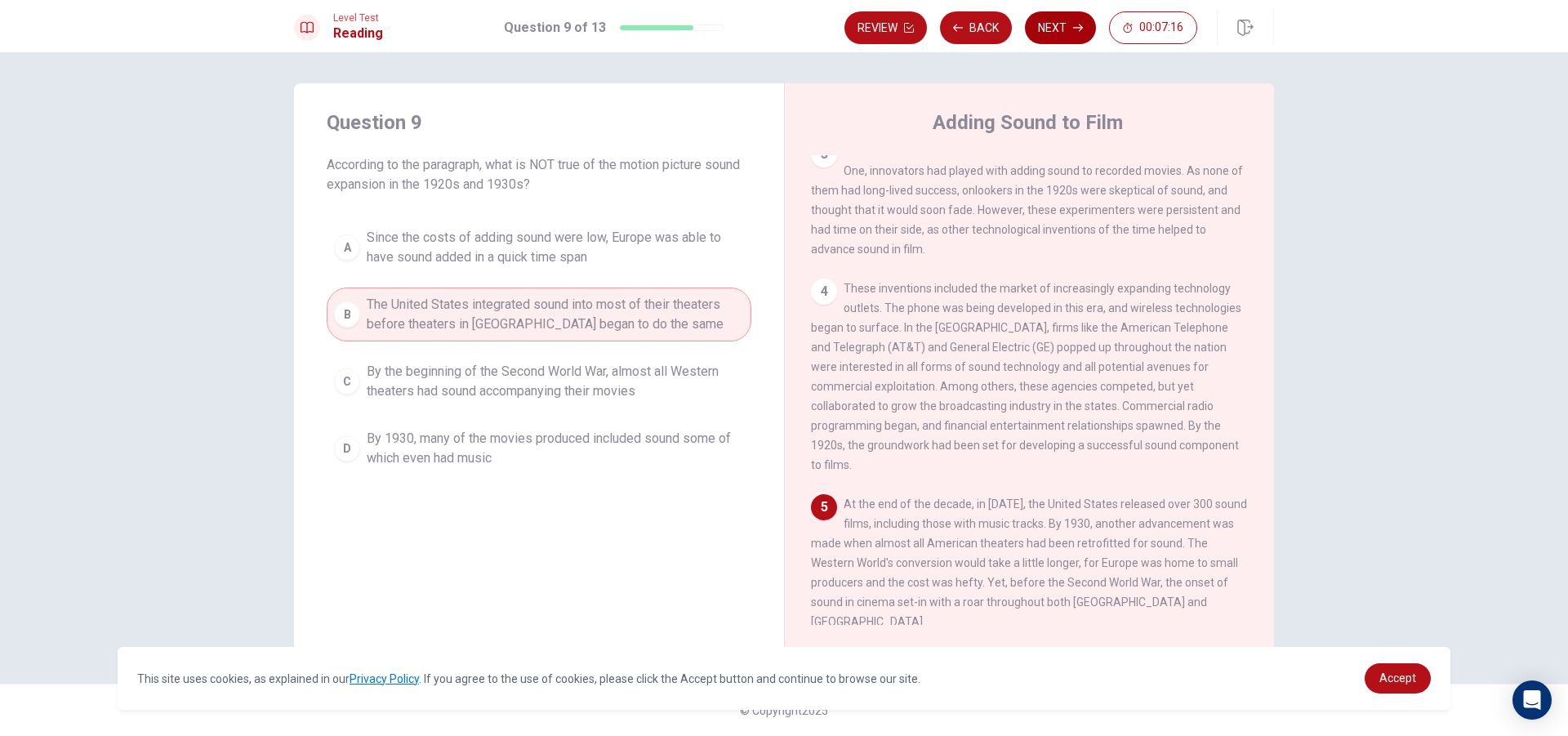
click at [1053, 32] on button "Next" at bounding box center [1060, 27] width 71 height 33
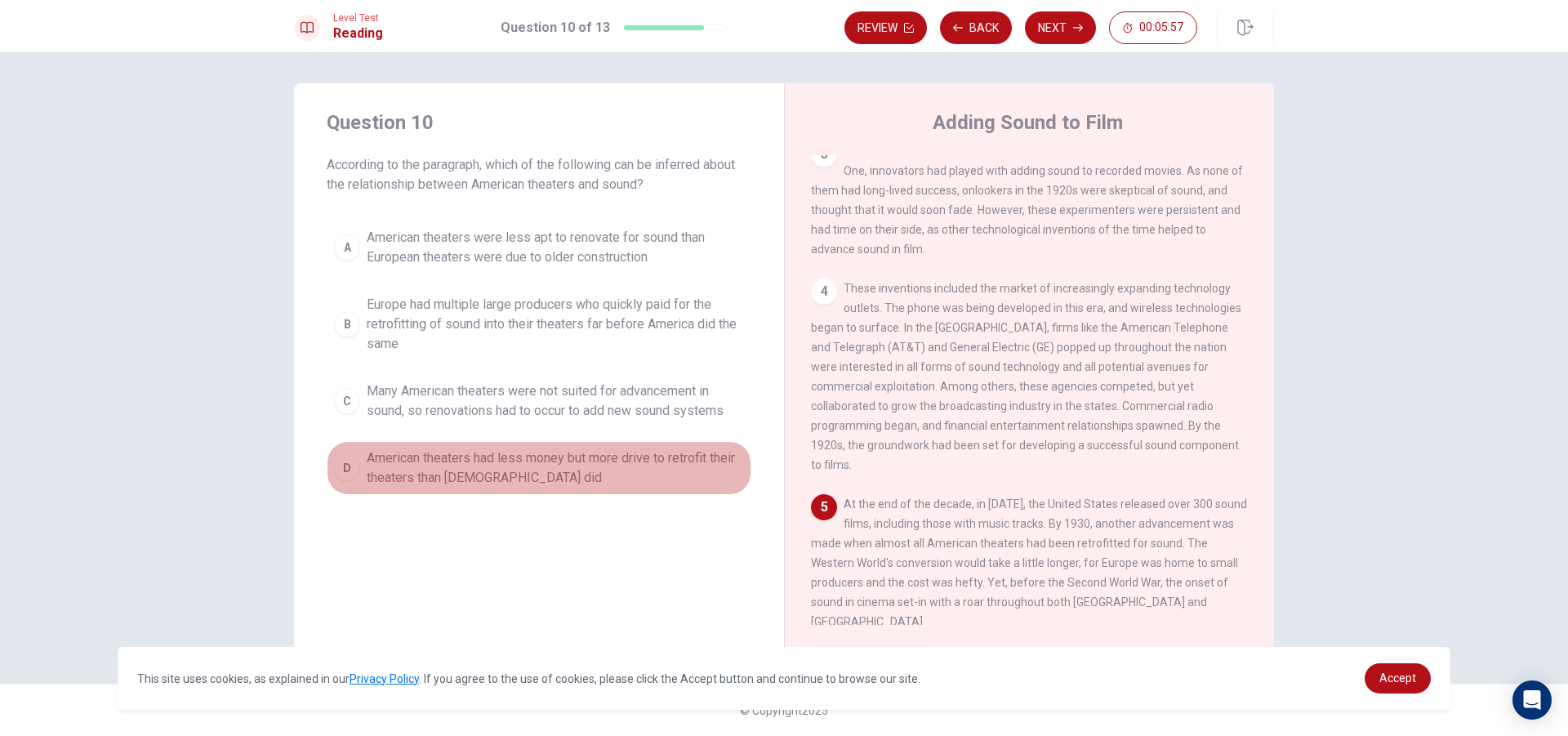
click at [508, 468] on span "American theaters had less money but more drive to retrofit their theaters than…" at bounding box center [556, 468] width 377 height 39
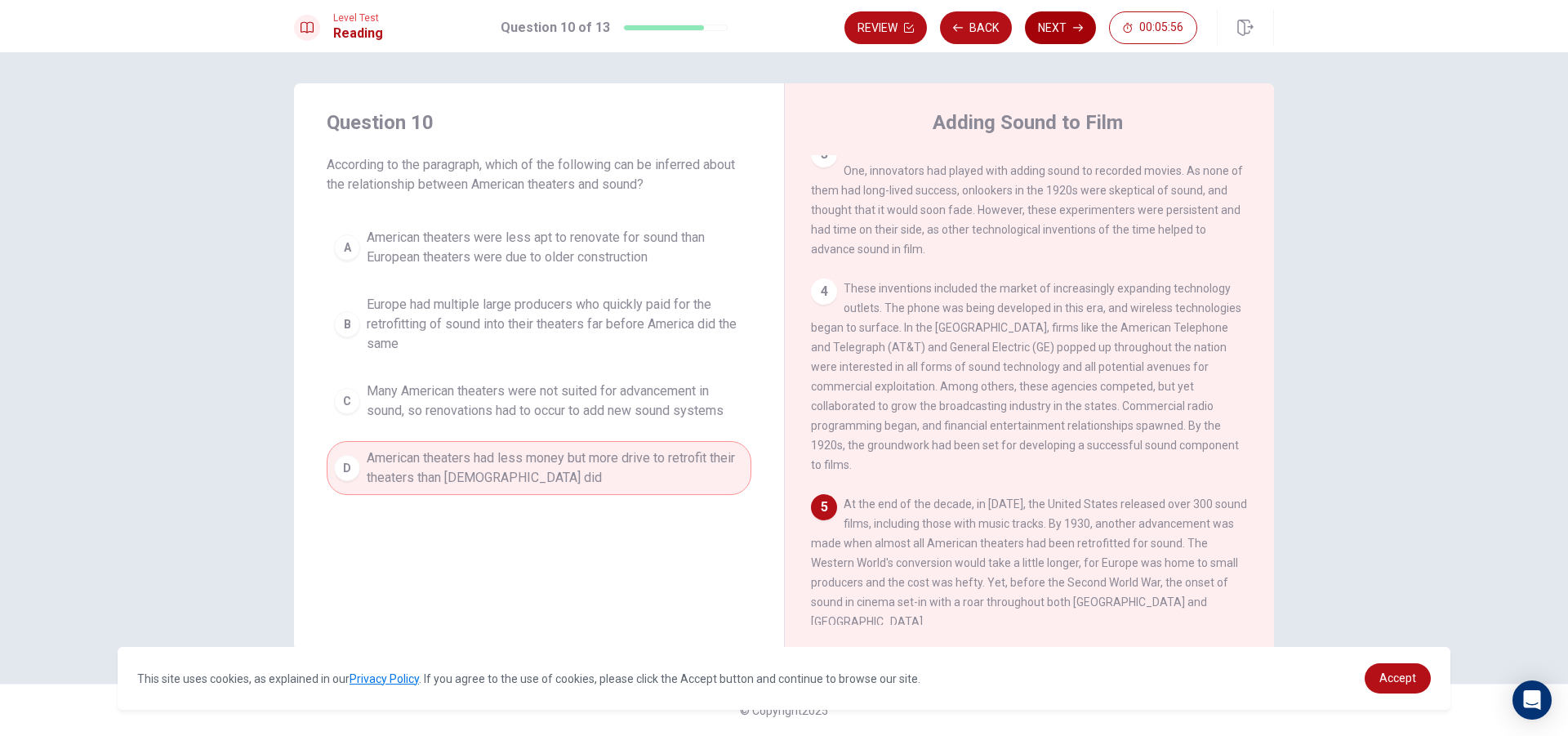
click at [1046, 31] on button "Next" at bounding box center [1060, 27] width 71 height 33
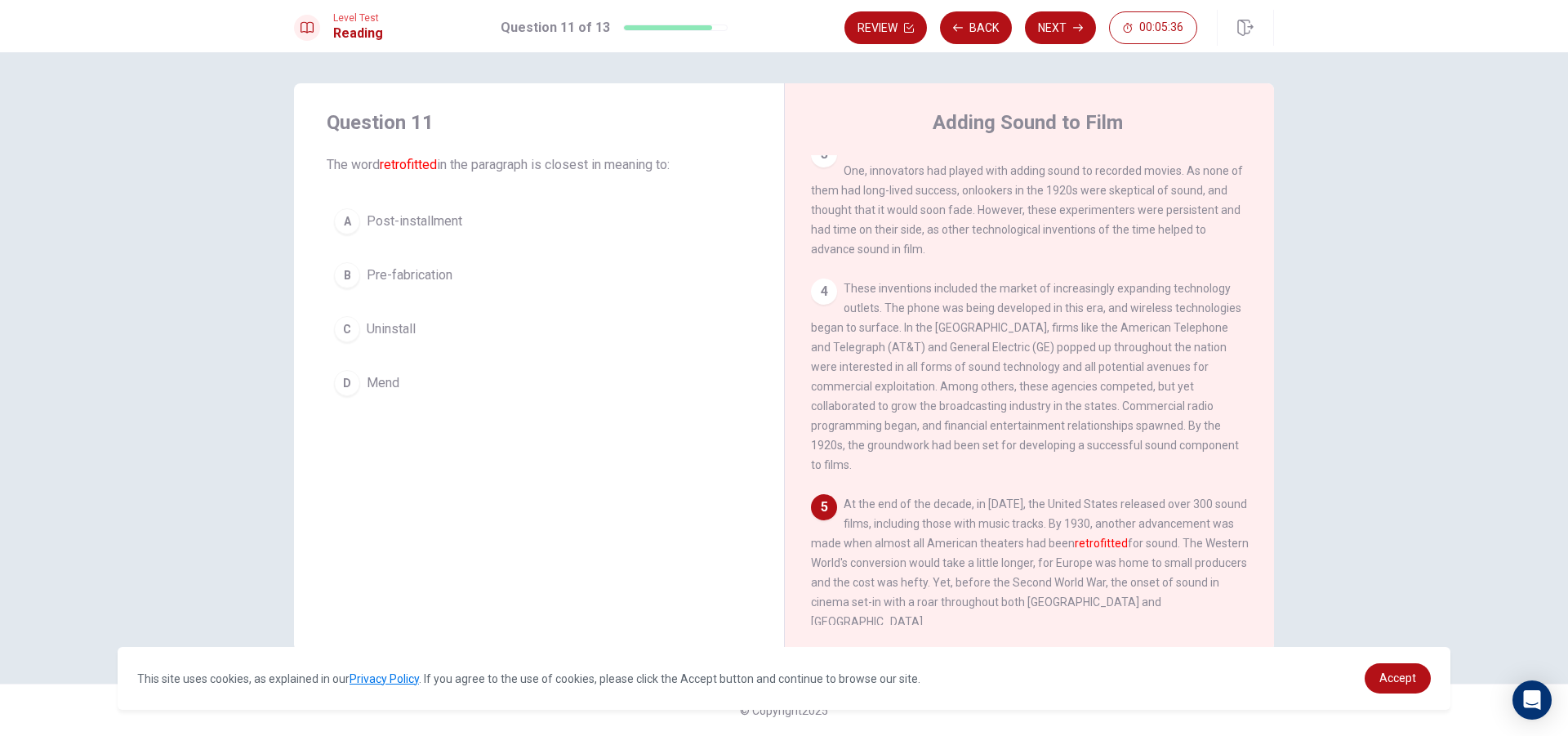
click at [419, 290] on button "B Pre-fabrication" at bounding box center [540, 274] width 425 height 41
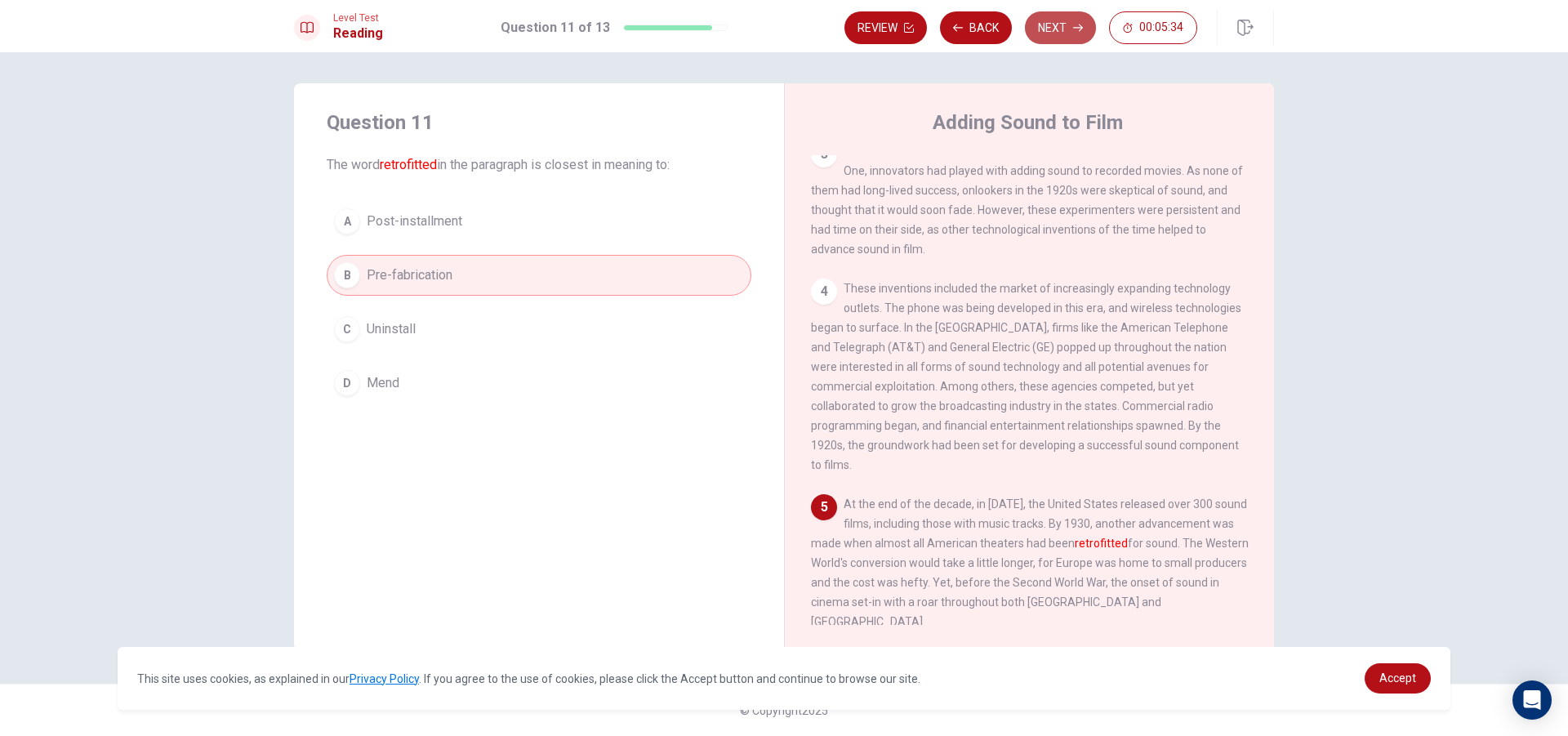
click at [1066, 34] on button "Next" at bounding box center [1060, 27] width 71 height 33
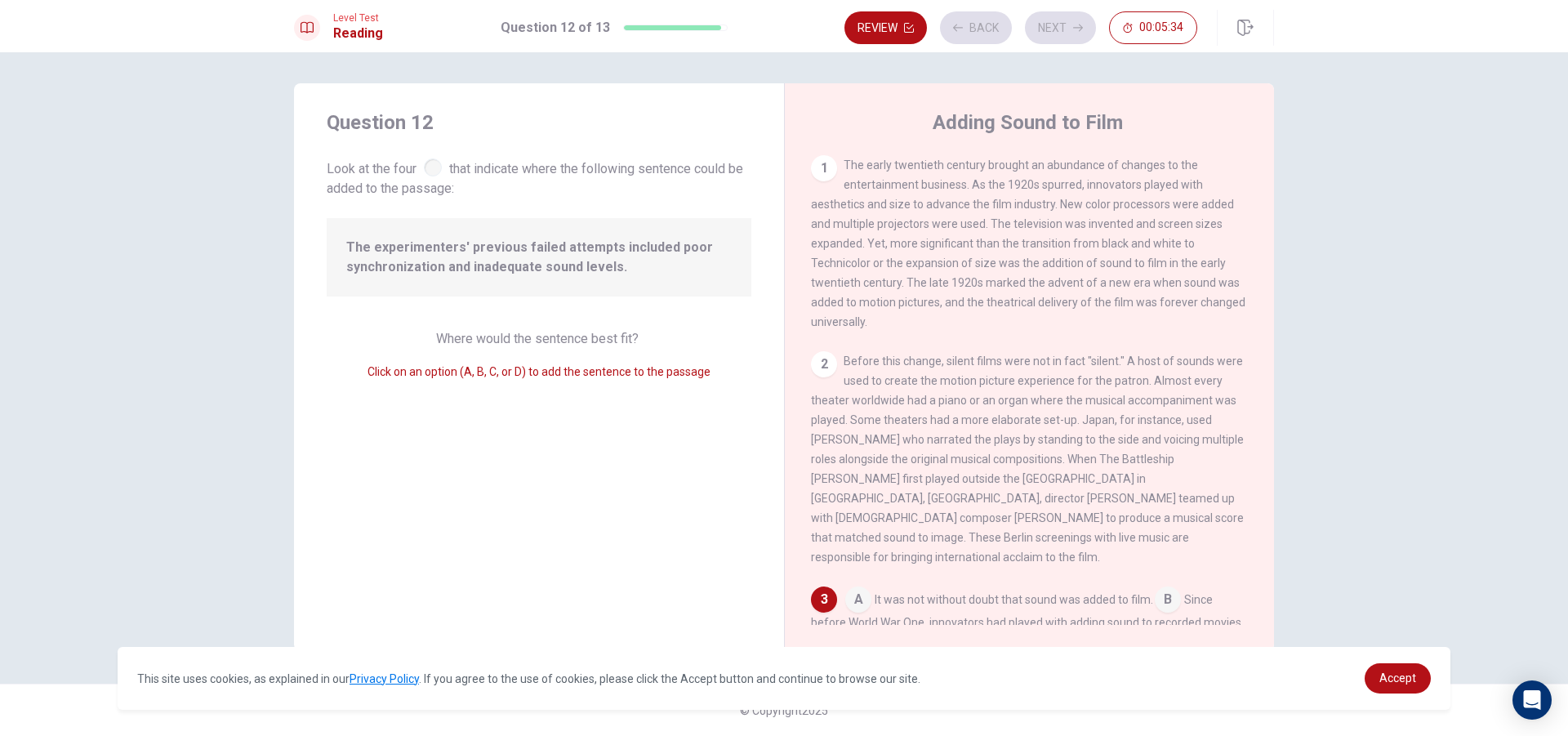
scroll to position [258, 0]
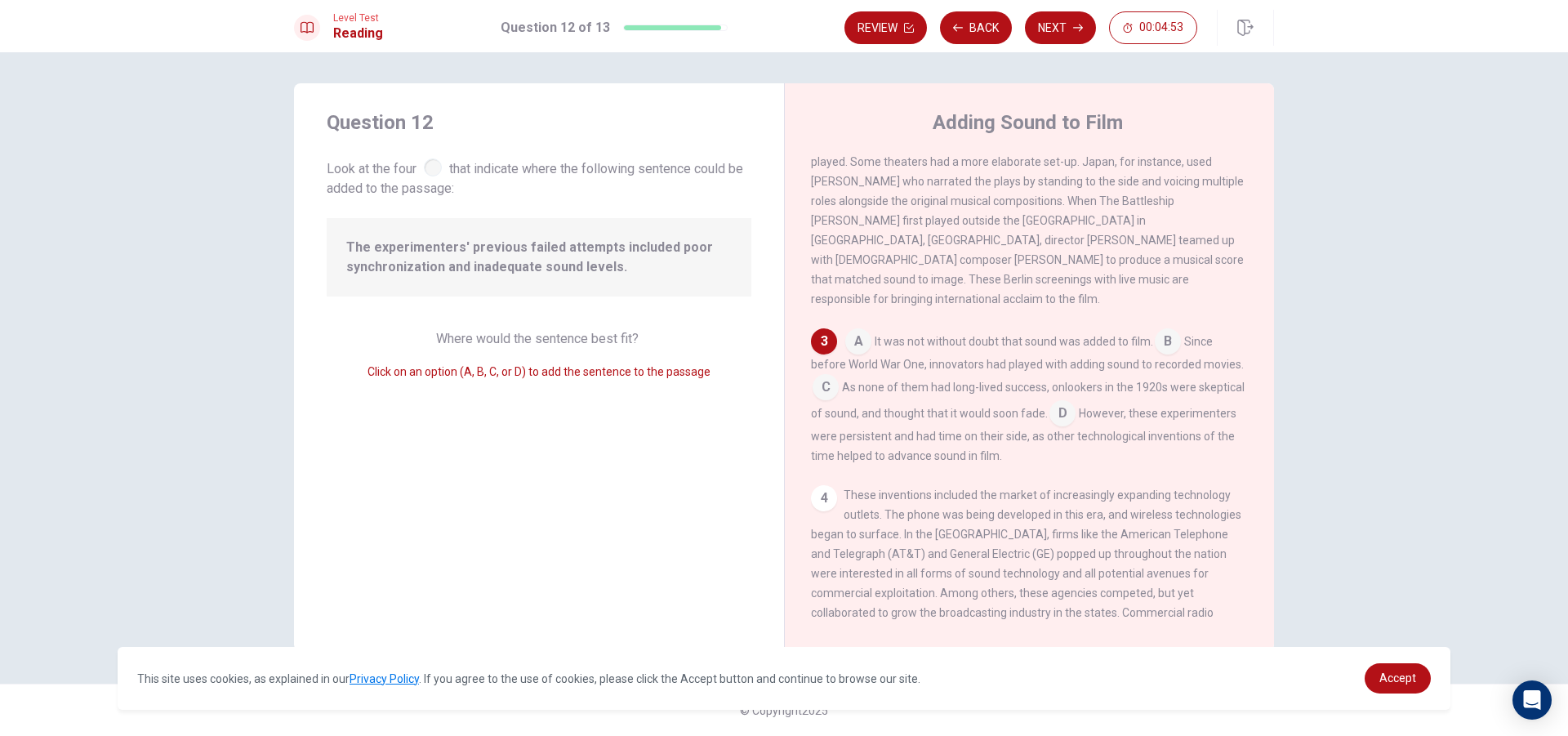
click at [866, 333] on input at bounding box center [859, 343] width 26 height 26
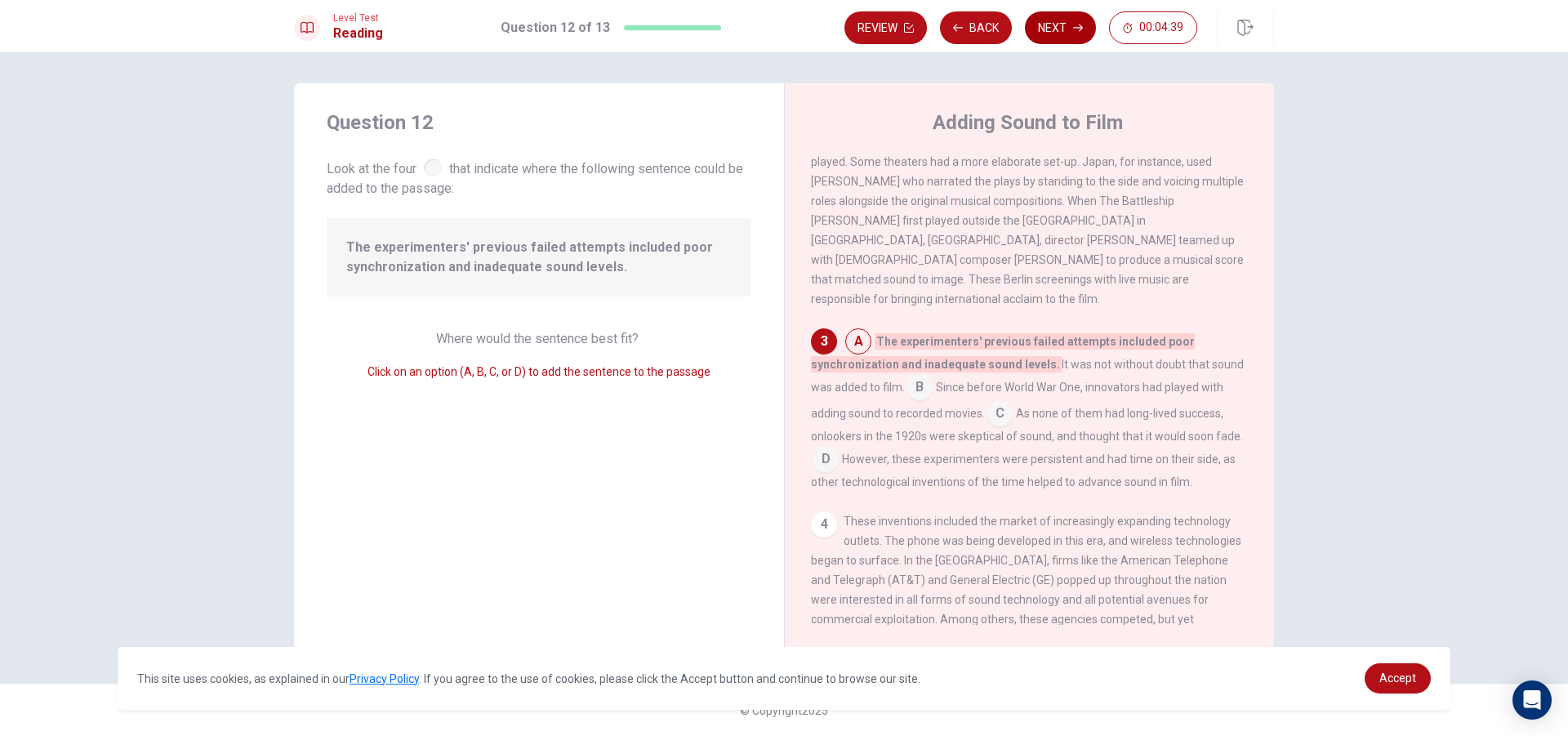
click at [1066, 21] on button "Next" at bounding box center [1060, 27] width 71 height 33
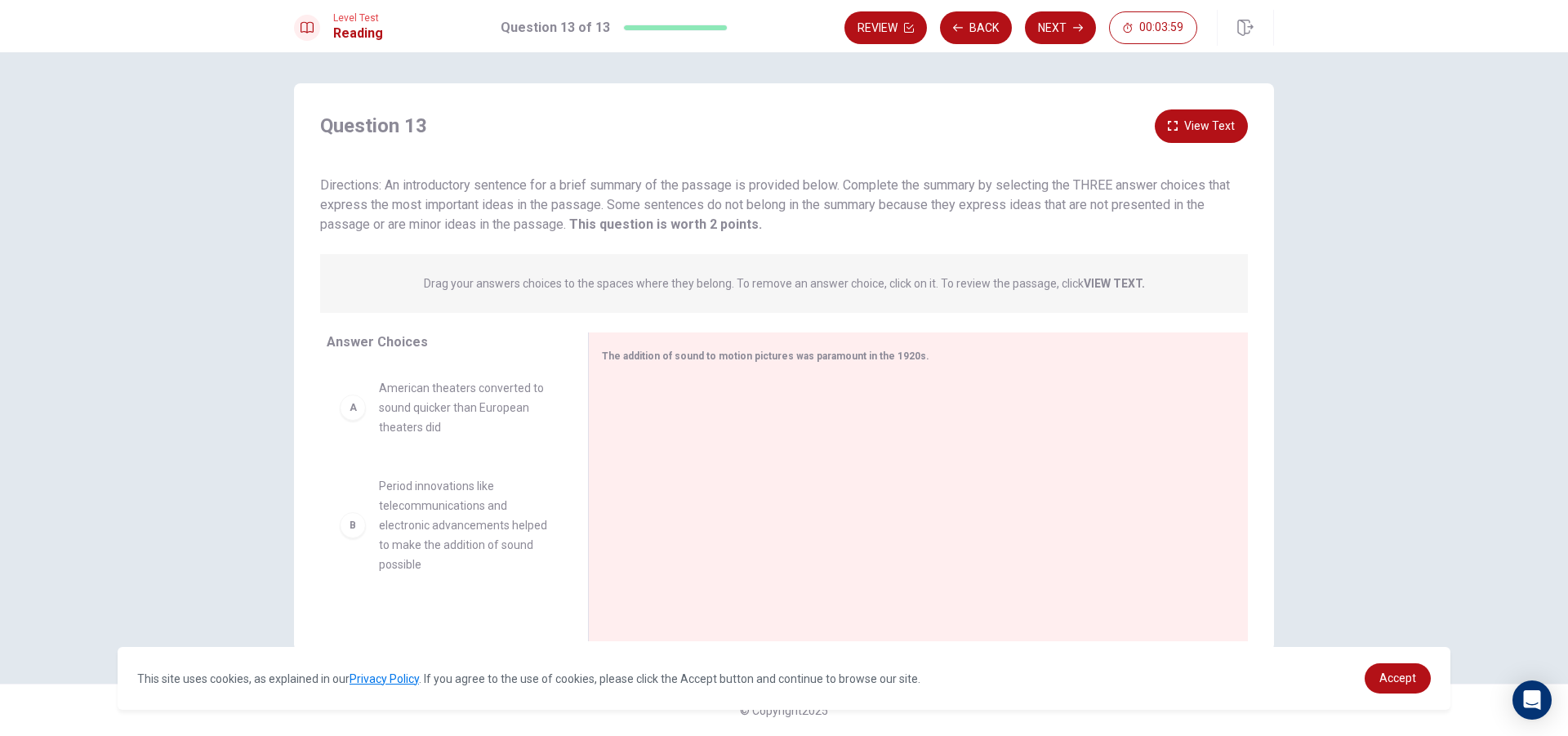
scroll to position [0, 0]
click at [436, 529] on span "Period innovations like telecommunications and electronic advancements helped t…" at bounding box center [464, 527] width 170 height 98
click at [355, 506] on div "B Period innovations like telecommunications and electronic advancements helped…" at bounding box center [445, 527] width 209 height 98
click at [373, 500] on div "B Period innovations like telecommunications and electronic advancements helped…" at bounding box center [445, 527] width 209 height 98
click at [484, 526] on span "Period innovations like telecommunications and electronic advancements helped t…" at bounding box center [464, 527] width 170 height 98
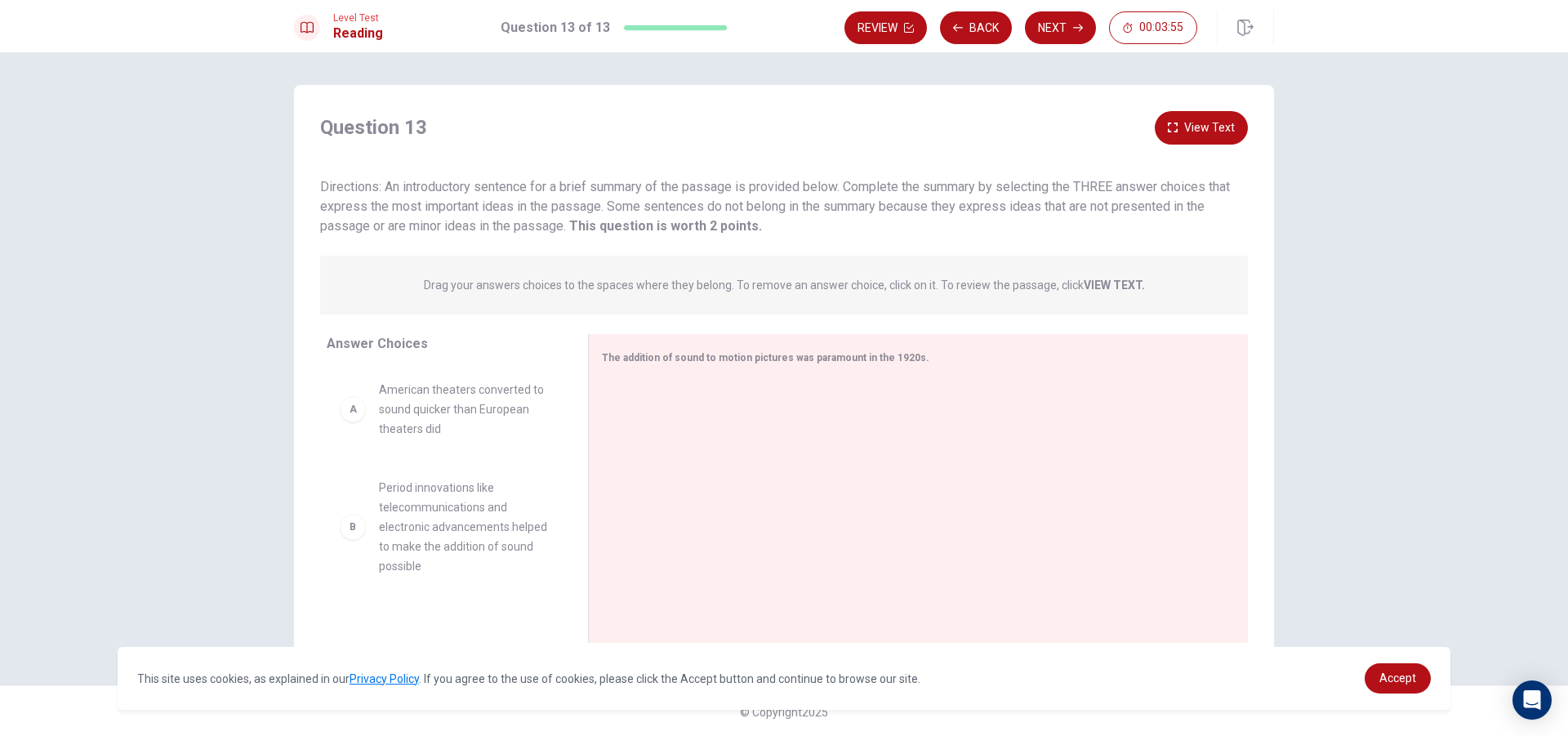
click at [557, 535] on div "A American theaters converted to sound quicker than European theaters did B Per…" at bounding box center [451, 493] width 248 height 251
click at [782, 358] on span "The addition of sound to motion pictures was paramount in the 1920s." at bounding box center [766, 357] width 327 height 11
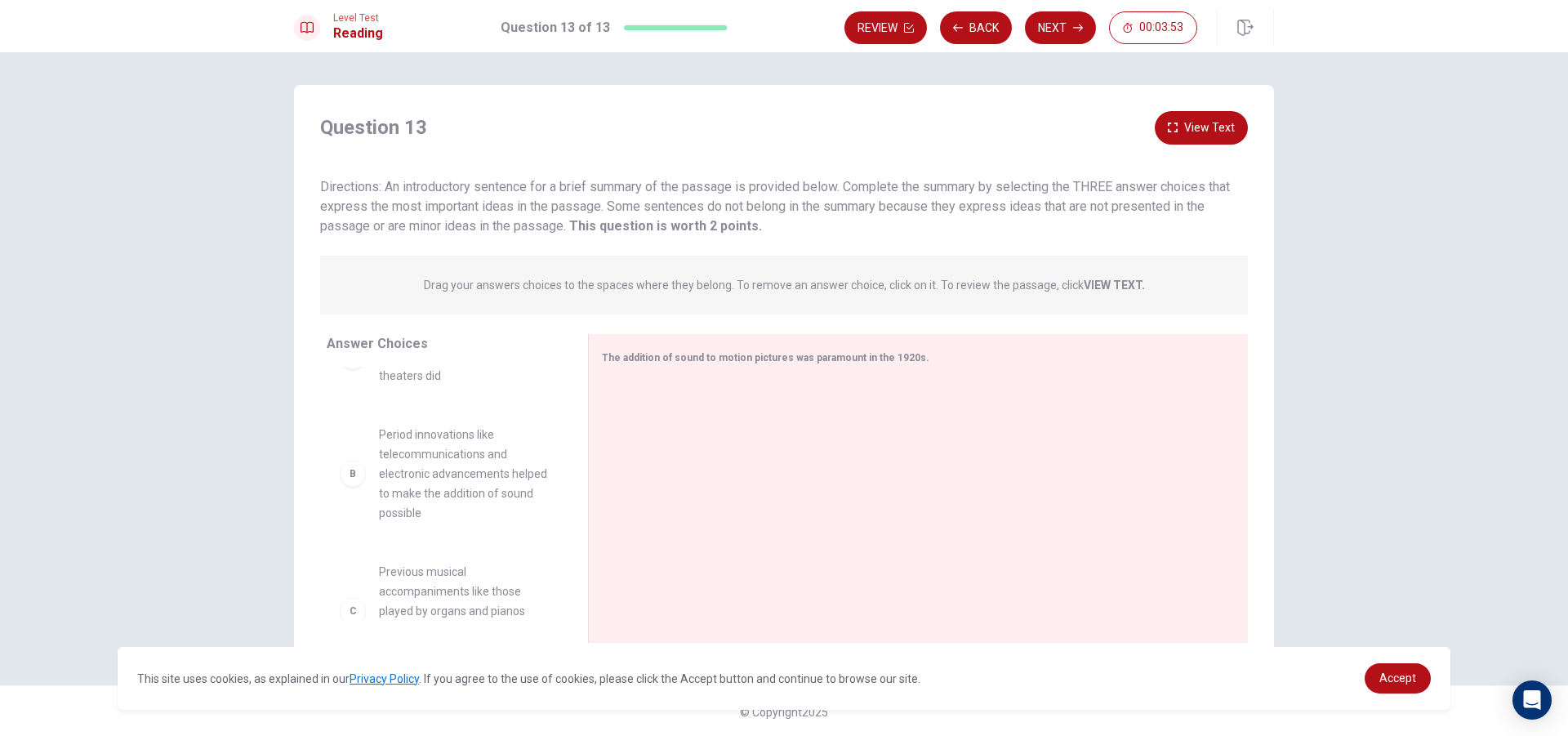
scroll to position [82, 0]
click at [370, 528] on div "C Previous musical accompaniments like those played by organs and pianos were r…" at bounding box center [445, 582] width 235 height 124
click at [356, 453] on div "B" at bounding box center [353, 445] width 26 height 26
click at [413, 403] on span "Period innovations like telecommunications and electronic advancements helped t…" at bounding box center [464, 445] width 170 height 98
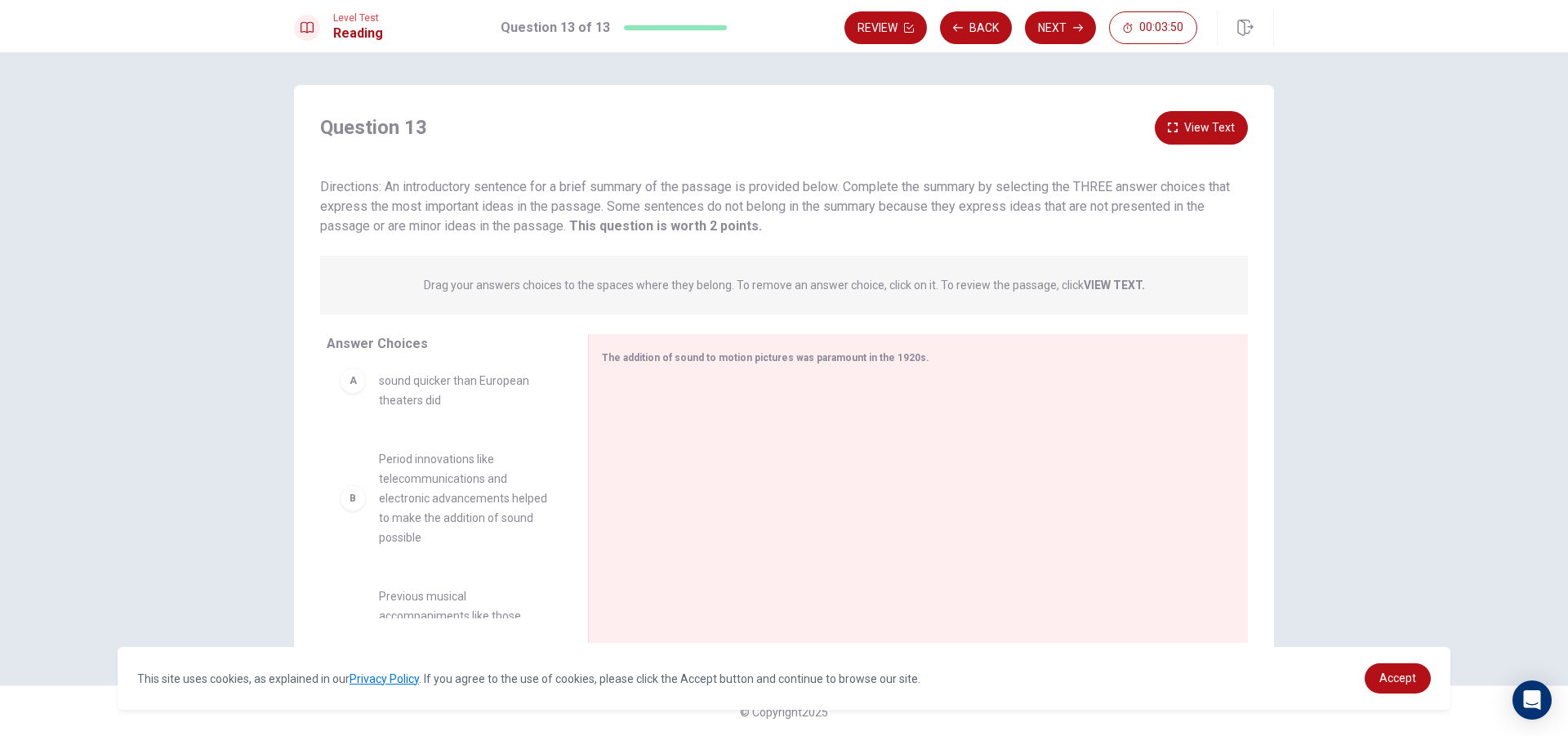
scroll to position [0, 0]
click at [355, 404] on div "A" at bounding box center [353, 409] width 26 height 26
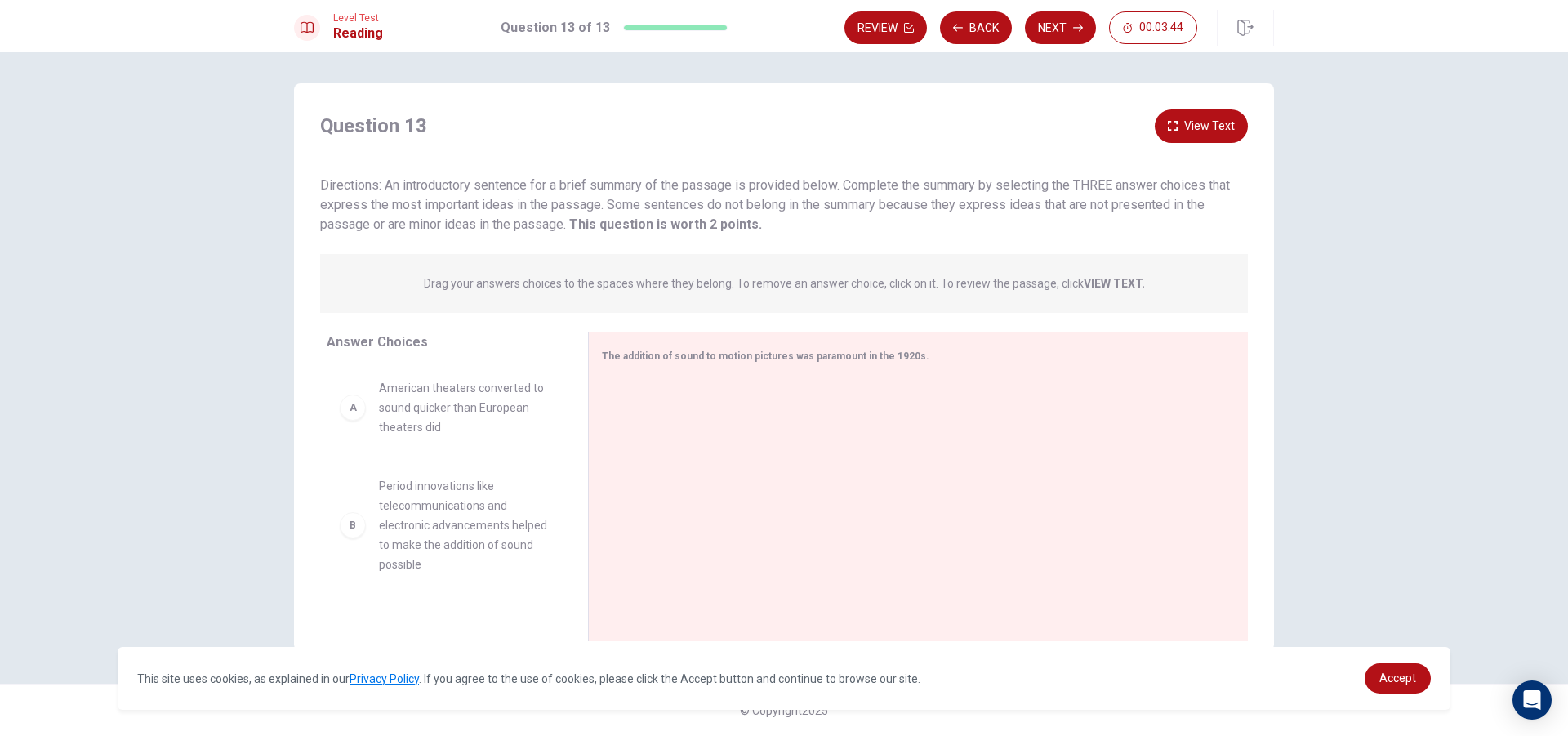
click at [354, 540] on div "B Period innovations like telecommunications and electronic advancements helped…" at bounding box center [445, 525] width 209 height 98
click at [354, 537] on div "B" at bounding box center [353, 525] width 26 height 26
click at [362, 528] on div "B Period innovations like telecommunications and electronic advancements helped…" at bounding box center [445, 525] width 209 height 98
click at [443, 432] on span "American theaters converted to sound quicker than European theaters did" at bounding box center [464, 407] width 170 height 59
click at [444, 432] on span "American theaters converted to sound quicker than European theaters did" at bounding box center [464, 407] width 170 height 59
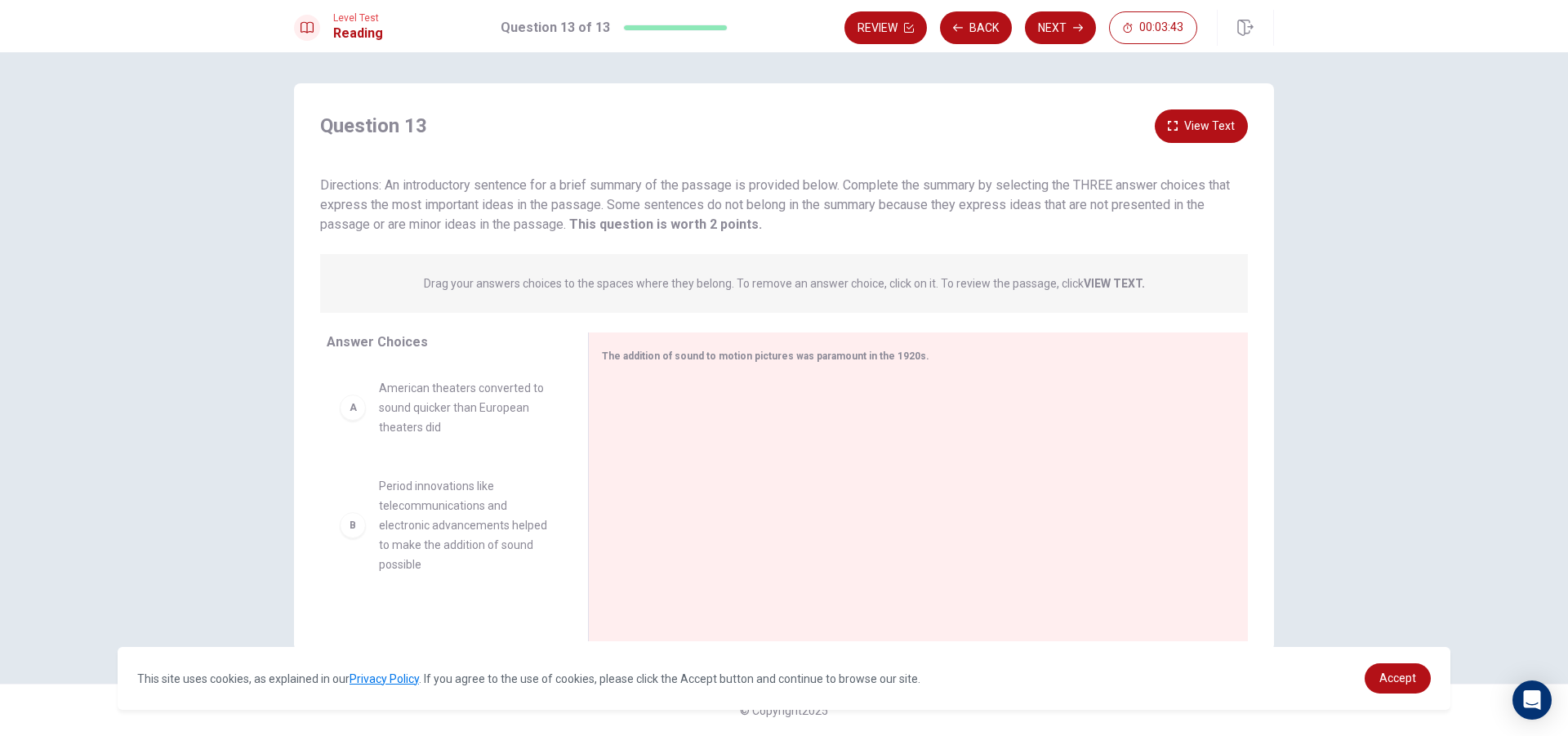
click at [444, 432] on span "American theaters converted to sound quicker than European theaters did" at bounding box center [464, 407] width 170 height 59
drag, startPoint x: 651, startPoint y: 353, endPoint x: 722, endPoint y: 343, distance: 71.7
click at [722, 343] on div "The addition of sound to motion pictures was paramount in the 1920s." at bounding box center [919, 487] width 660 height 309
click at [419, 404] on span "American theaters converted to sound quicker than European theaters did" at bounding box center [464, 407] width 170 height 59
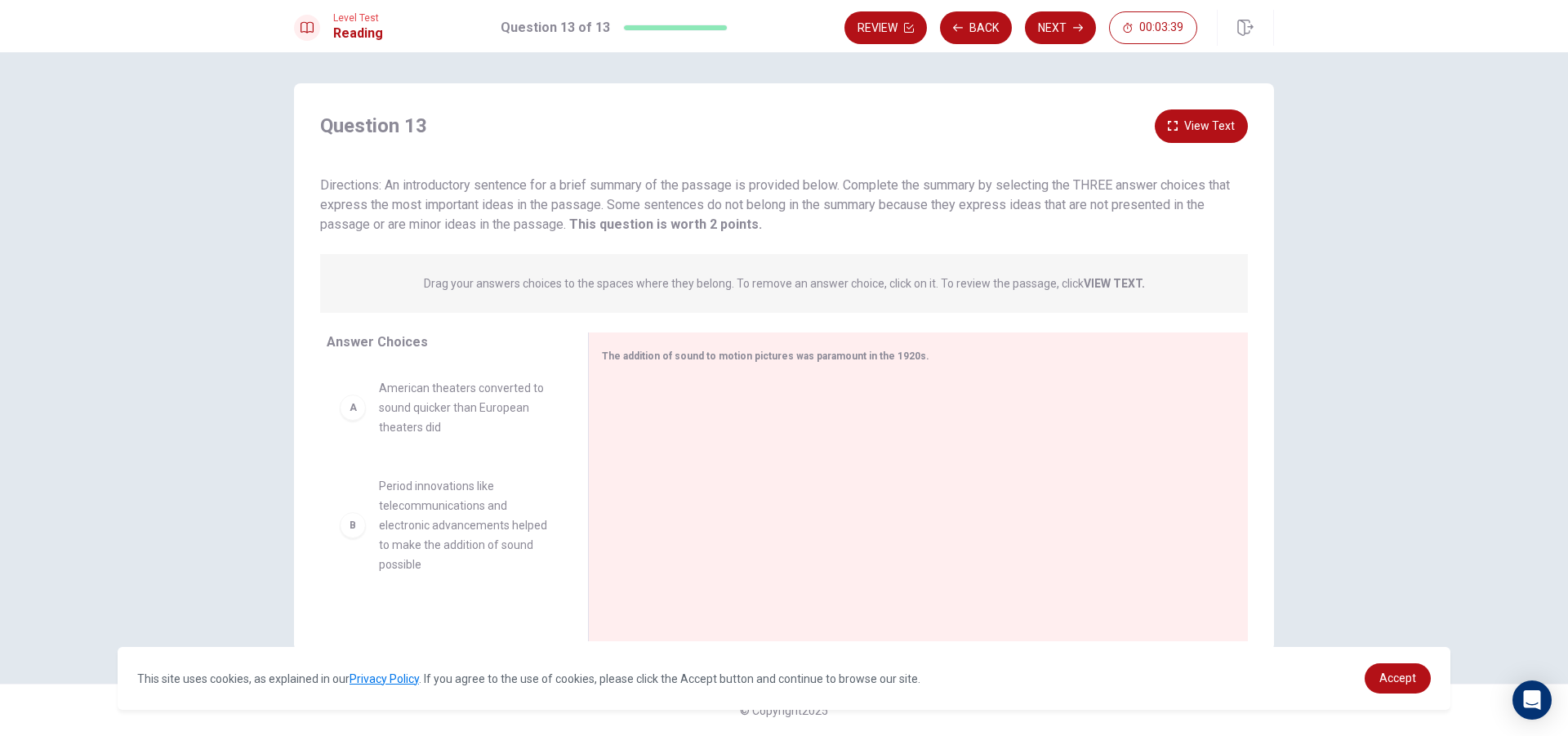
click at [419, 404] on span "American theaters converted to sound quicker than European theaters did" at bounding box center [464, 407] width 170 height 59
drag, startPoint x: 348, startPoint y: 400, endPoint x: 360, endPoint y: 426, distance: 28.6
click at [349, 404] on div "A American theaters converted to sound quicker than European theaters did B Per…" at bounding box center [445, 491] width 235 height 251
click at [361, 426] on div "B Period innovations like telecommunications and electronic advancements helped…" at bounding box center [445, 491] width 235 height 251
drag, startPoint x: 471, startPoint y: 412, endPoint x: 471, endPoint y: 425, distance: 13.0
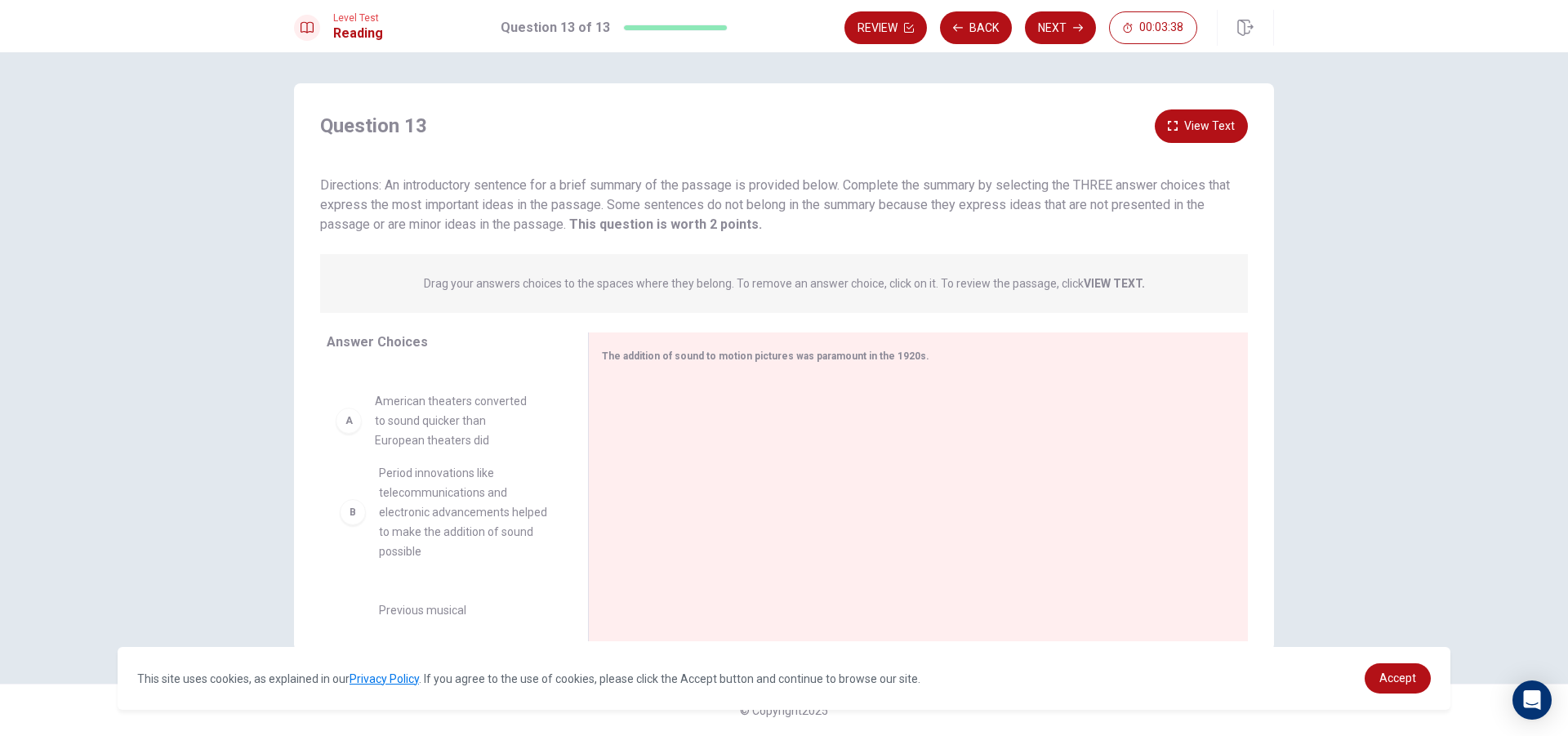
click at [471, 425] on div "B Period innovations like telecommunications and electronic advancements helped…" at bounding box center [445, 491] width 235 height 251
click at [411, 499] on div "D The film actors could now speak, so miming (acting out) was a thing of the pa…" at bounding box center [445, 535] width 235 height 85
click at [386, 544] on span "The film actors could now speak, so miming (acting out) was a thing of the past" at bounding box center [464, 535] width 170 height 59
click at [389, 544] on span "The film actors could now speak, so miming (acting out) was a thing of the past" at bounding box center [464, 535] width 170 height 59
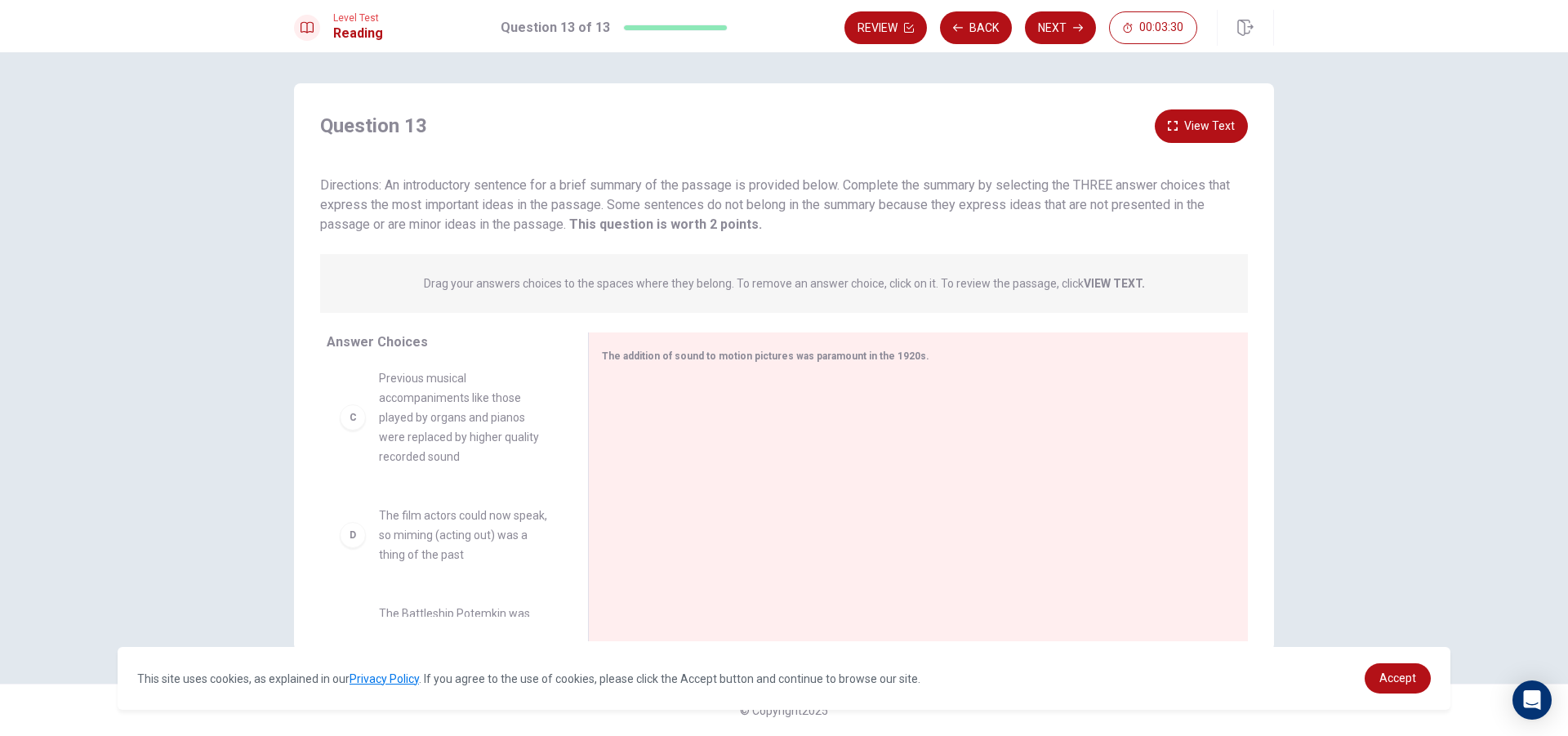
click at [358, 542] on div "D" at bounding box center [353, 535] width 26 height 26
click at [402, 381] on span "Previous musical accompaniments like those played by organs and pianos were rep…" at bounding box center [464, 417] width 170 height 98
drag, startPoint x: 451, startPoint y: 427, endPoint x: 461, endPoint y: 426, distance: 10.0
click at [1183, 120] on button "View Text" at bounding box center [1201, 127] width 93 height 34
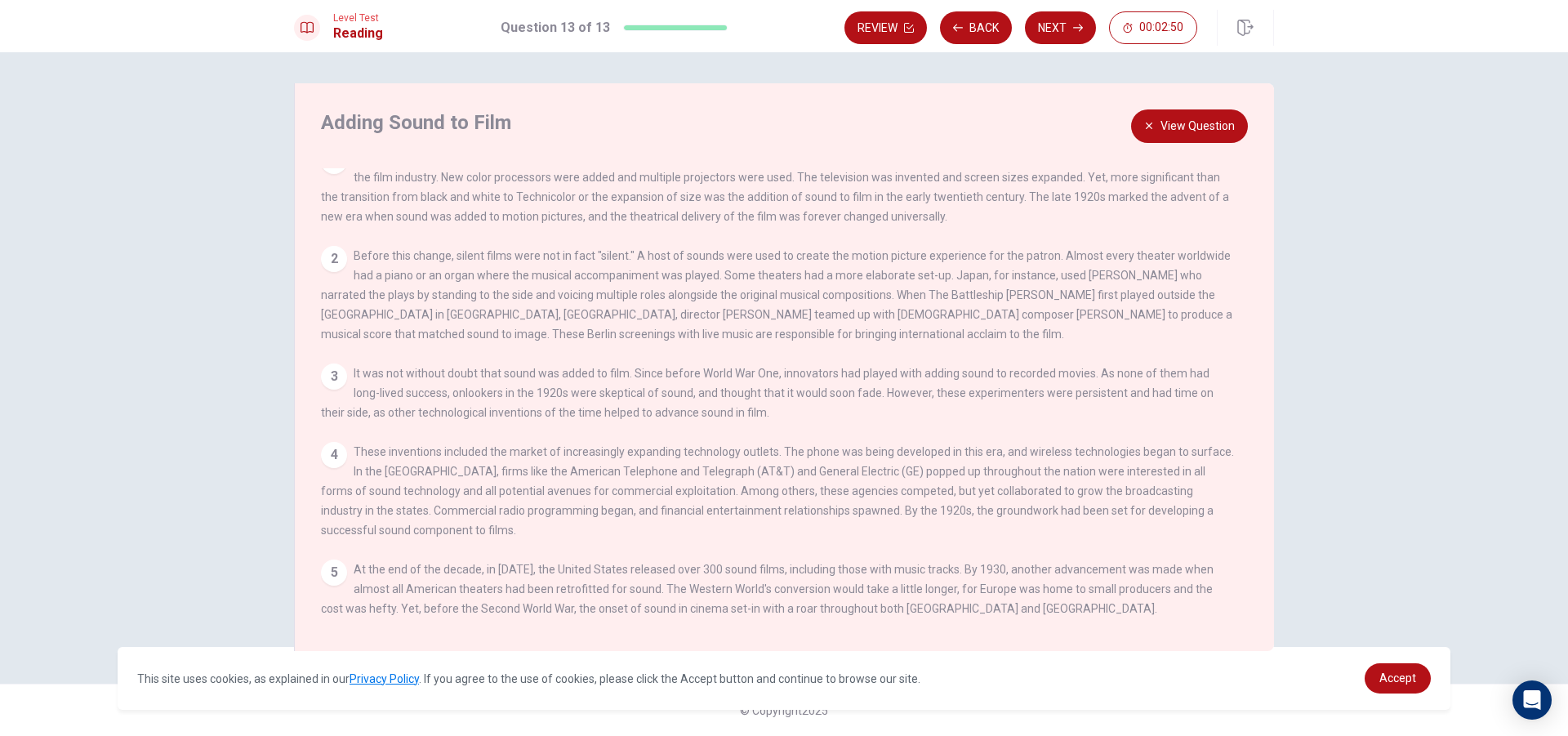
scroll to position [37, 0]
click at [1187, 120] on button "View Question" at bounding box center [1189, 127] width 117 height 34
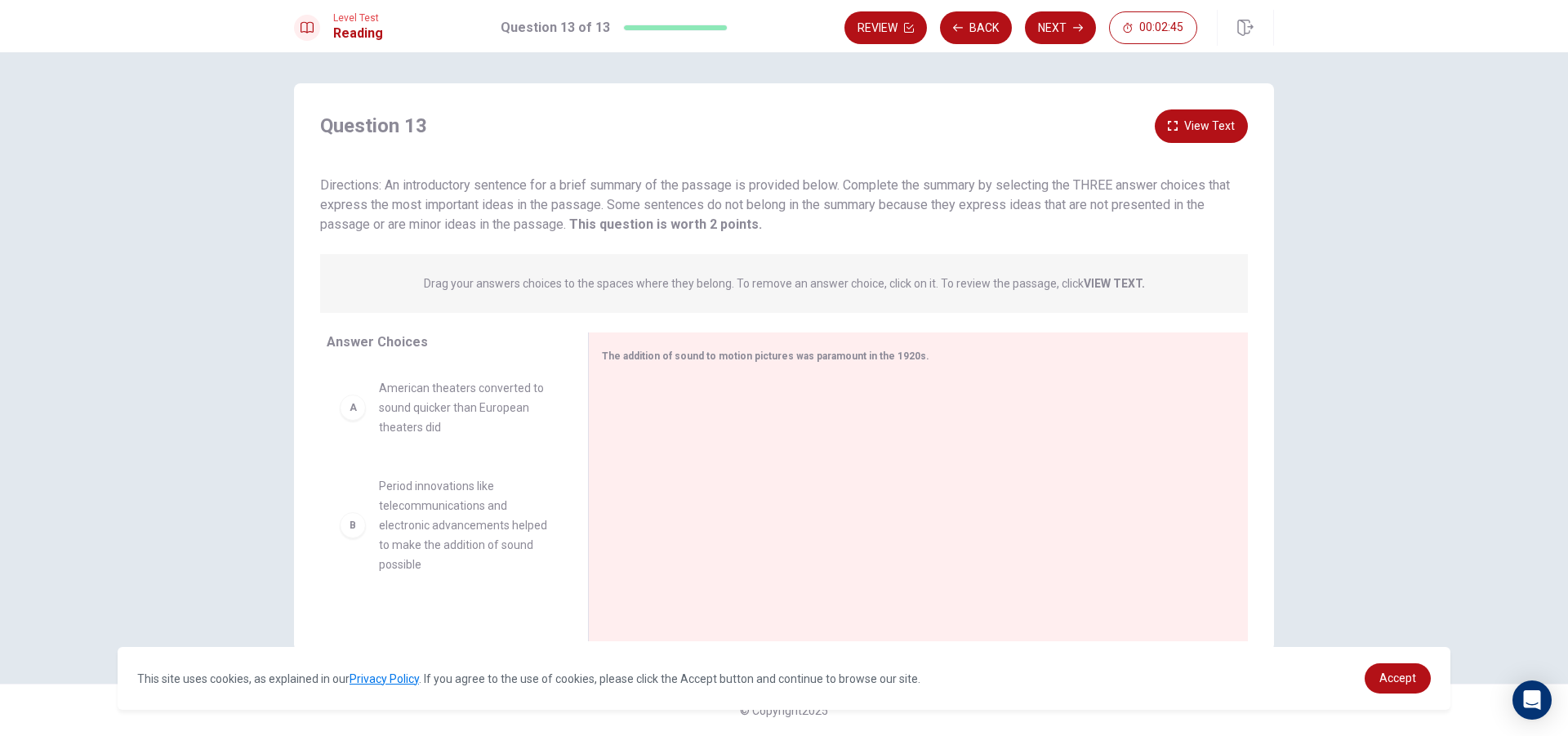
click at [1201, 133] on button "View Text" at bounding box center [1201, 127] width 93 height 34
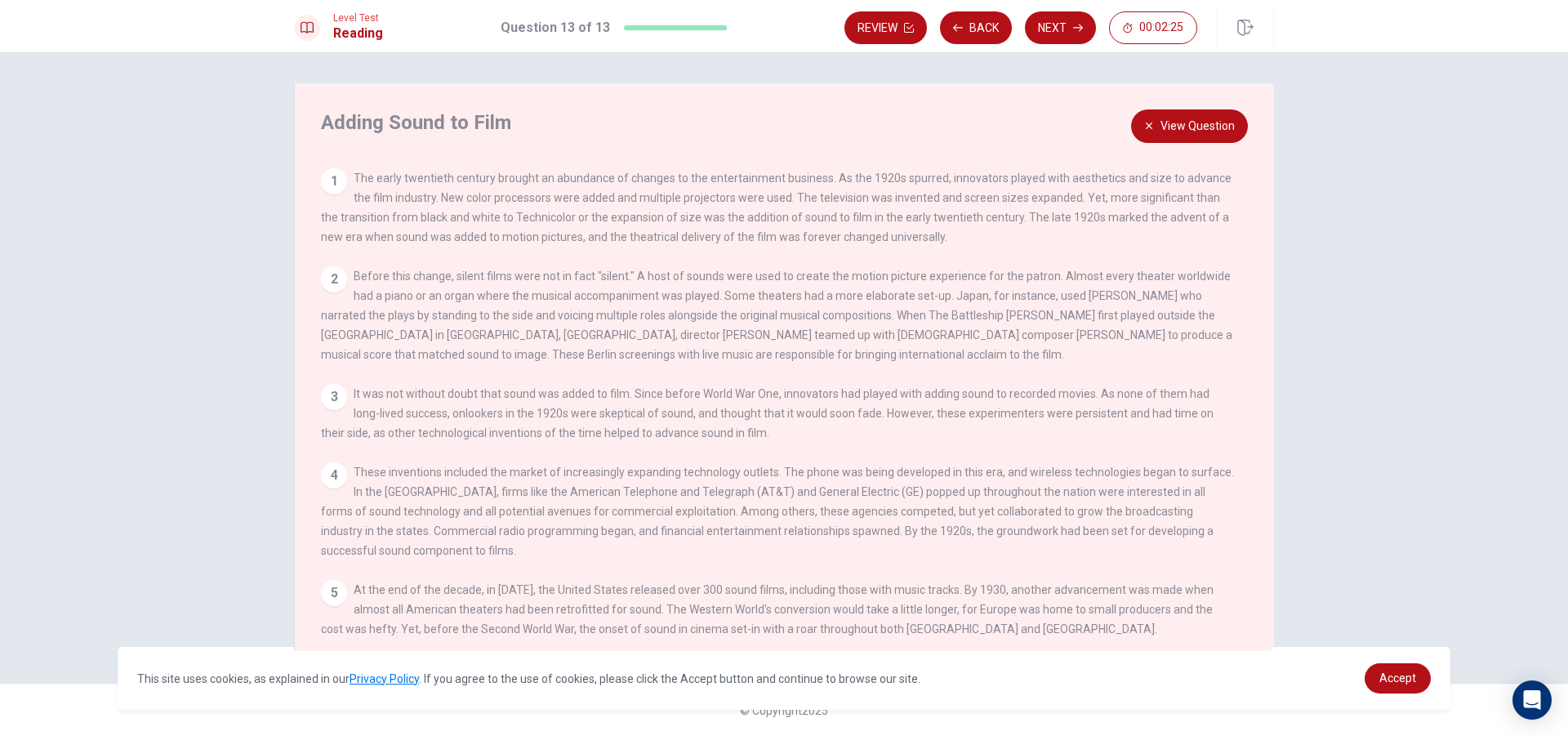
click at [1161, 130] on button "View Question" at bounding box center [1189, 127] width 117 height 34
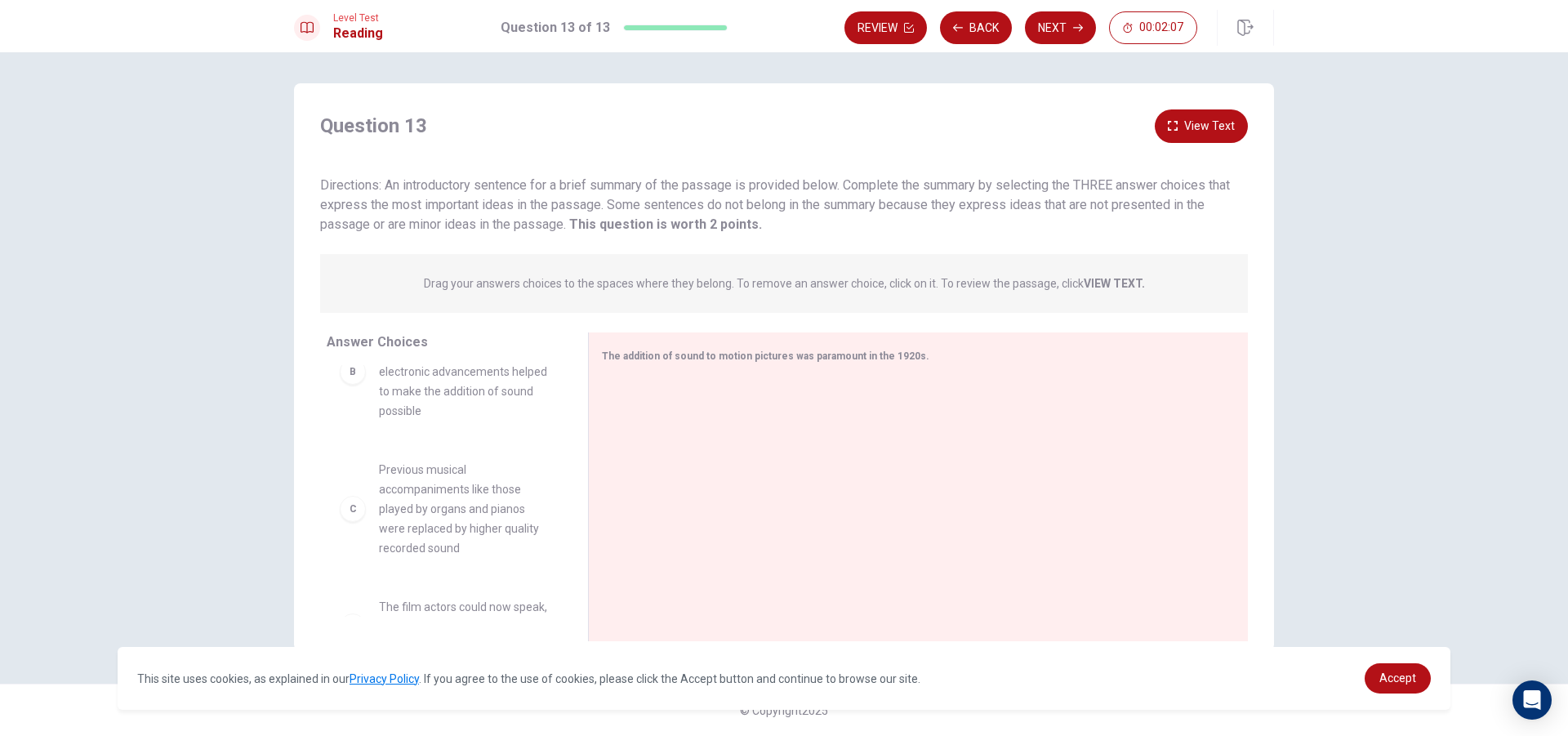
scroll to position [115, 0]
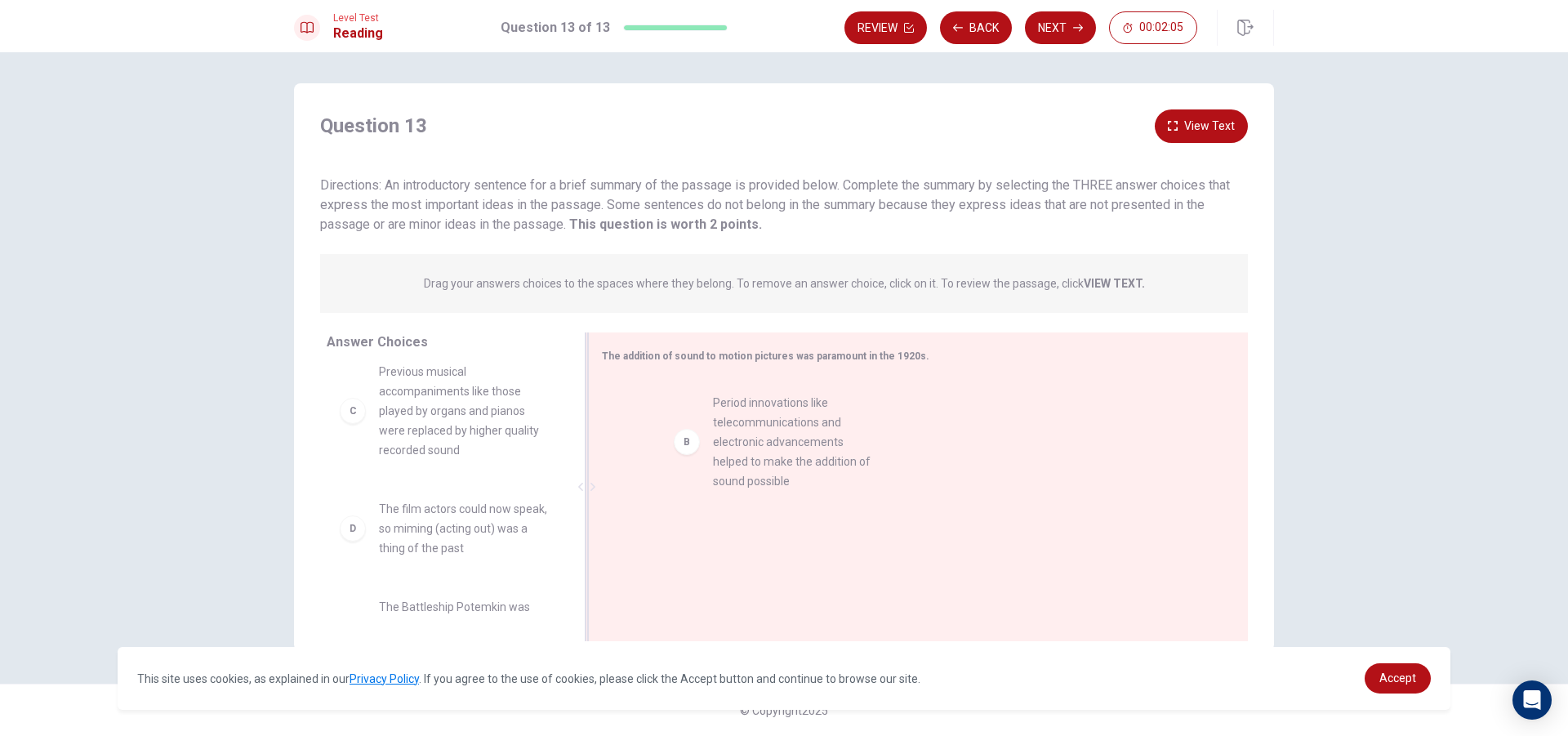
drag, startPoint x: 435, startPoint y: 427, endPoint x: 761, endPoint y: 449, distance: 326.7
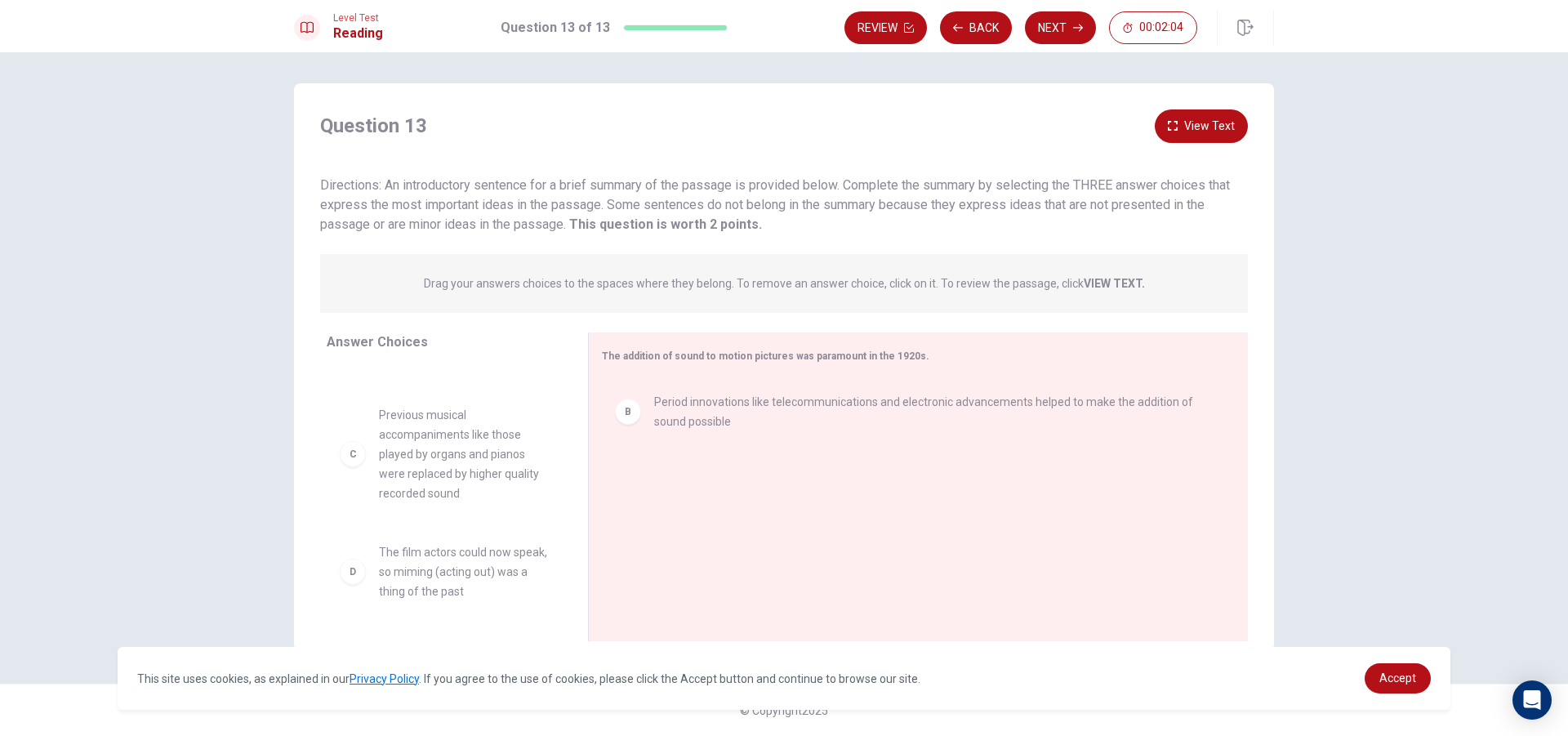
scroll to position [0, 0]
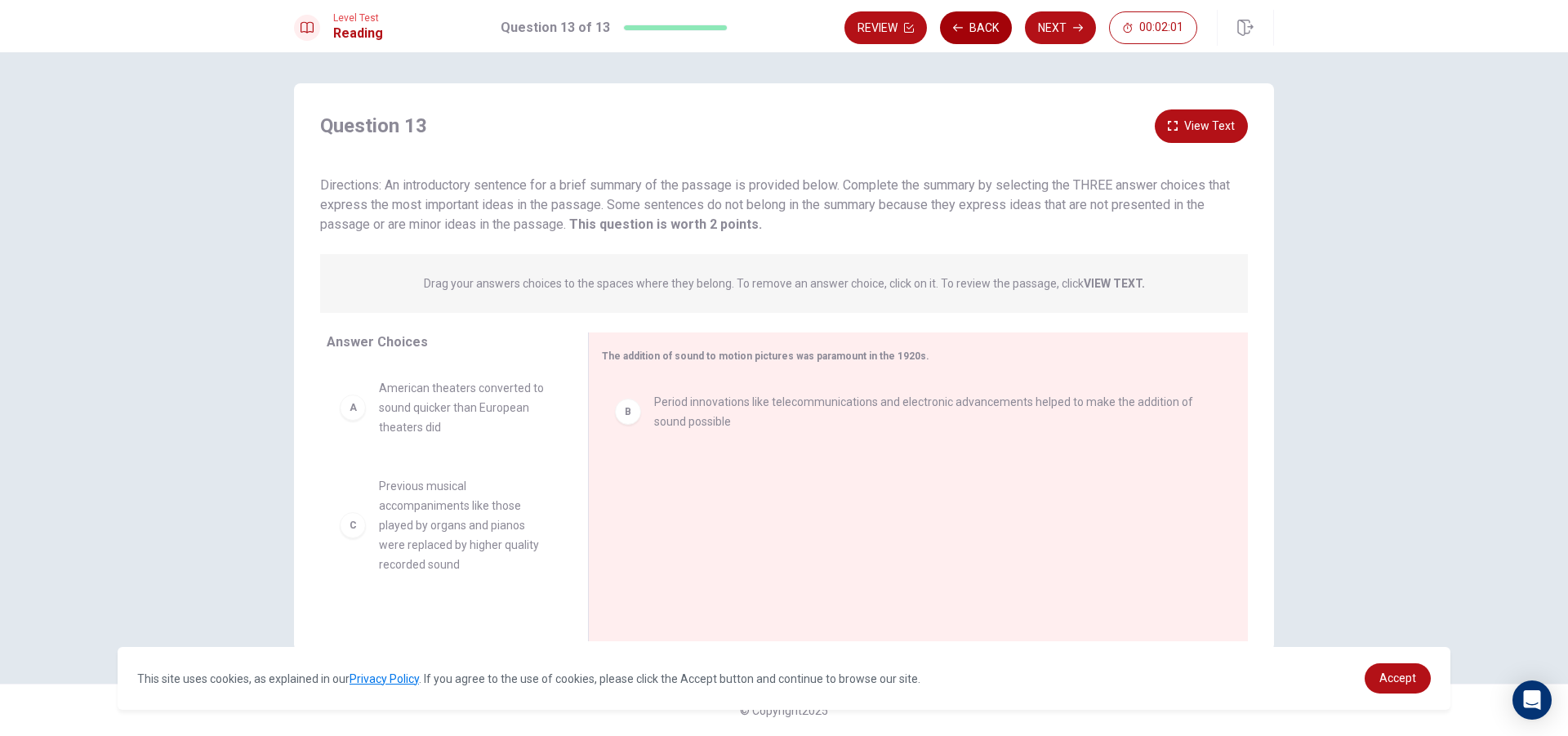
click at [985, 32] on button "Back" at bounding box center [977, 27] width 72 height 33
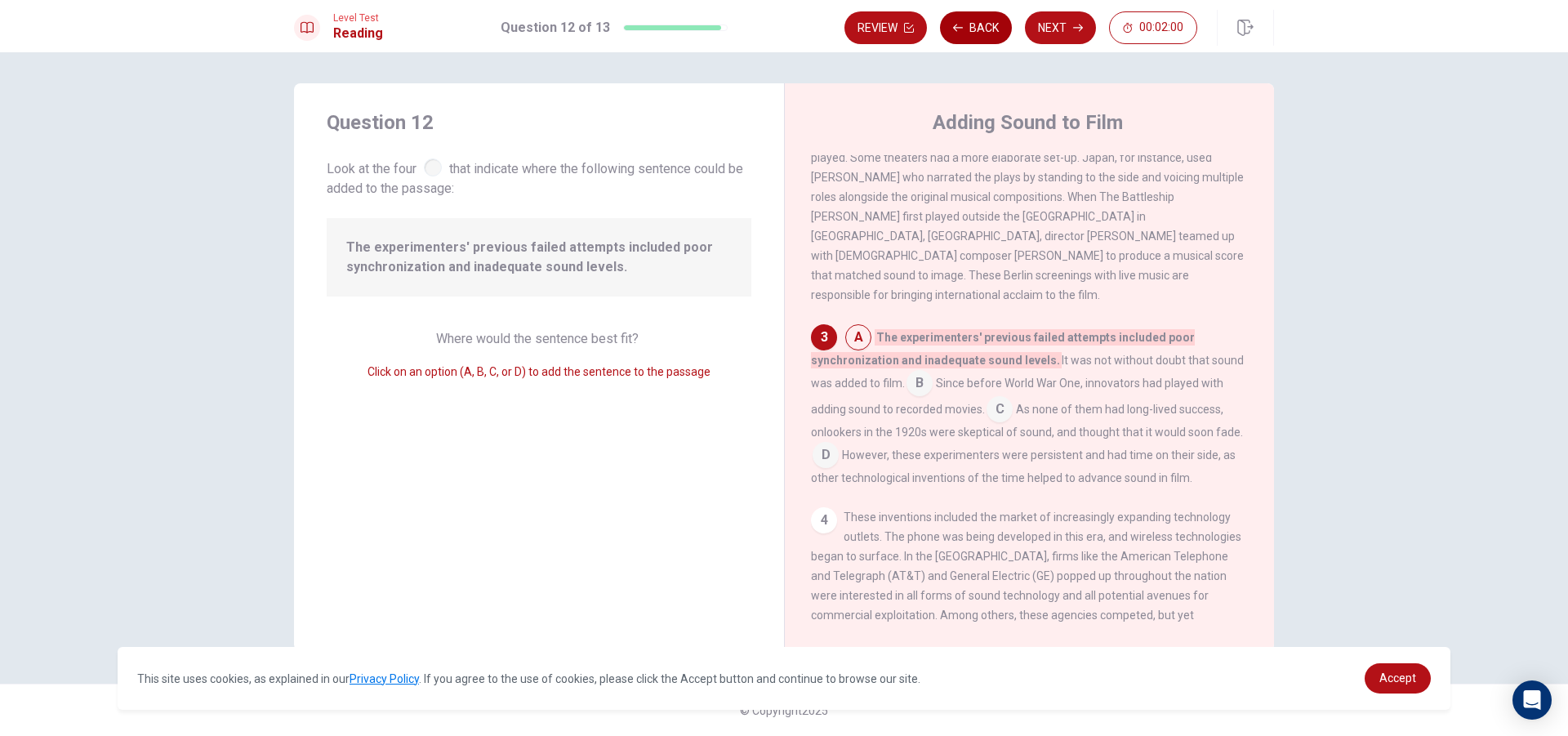
scroll to position [284, 0]
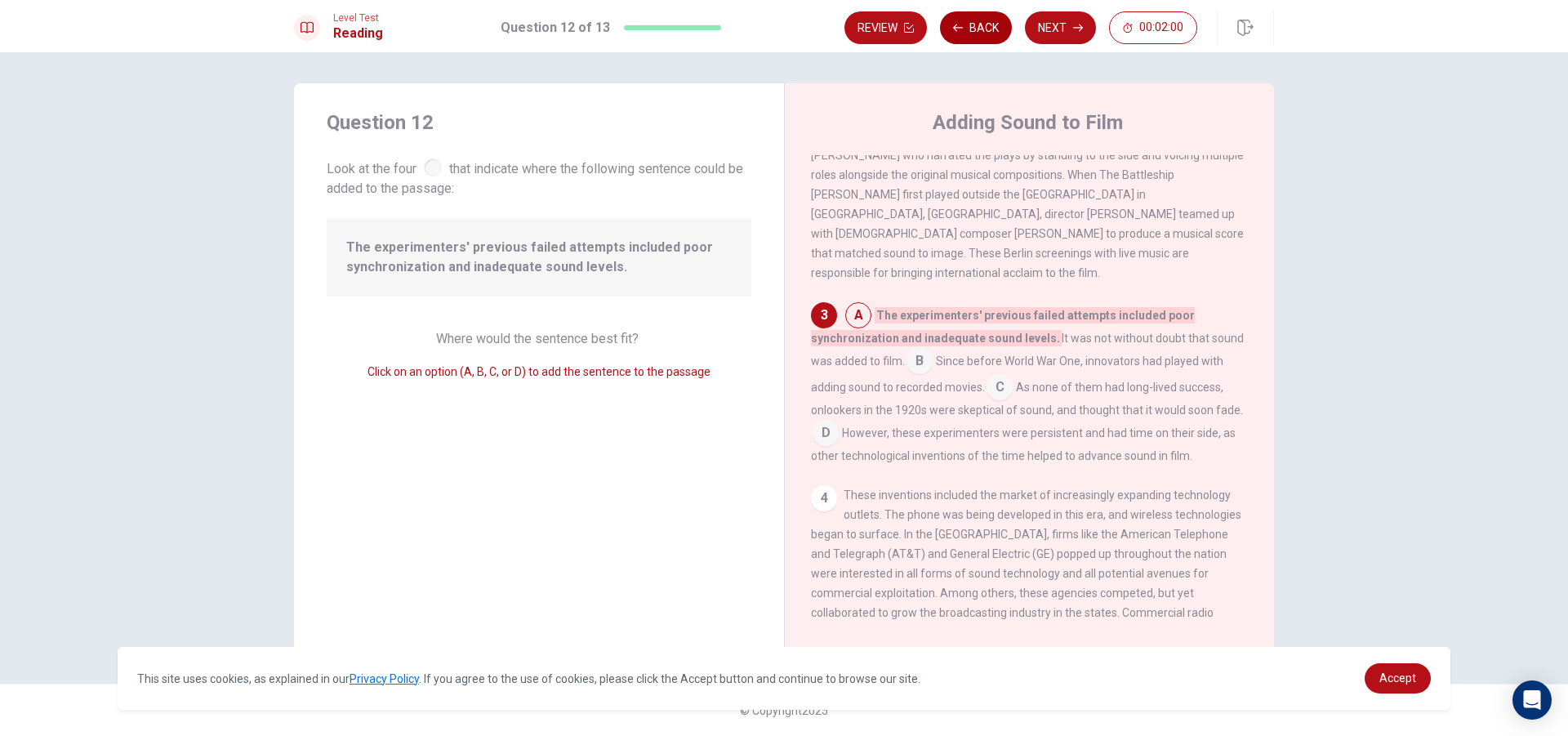
click at [985, 32] on button "Back" at bounding box center [977, 27] width 72 height 33
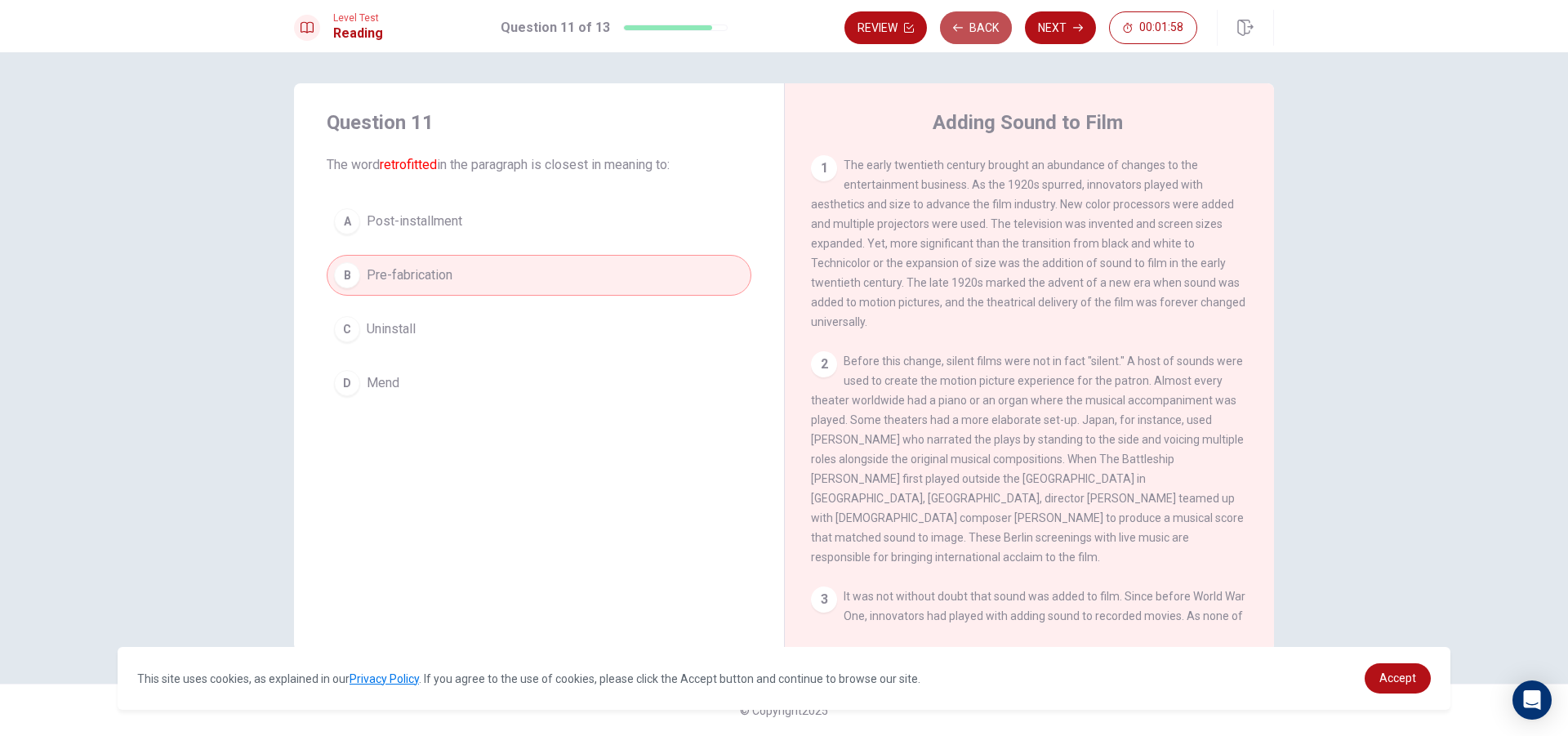
click at [985, 32] on button "Back" at bounding box center [977, 27] width 72 height 33
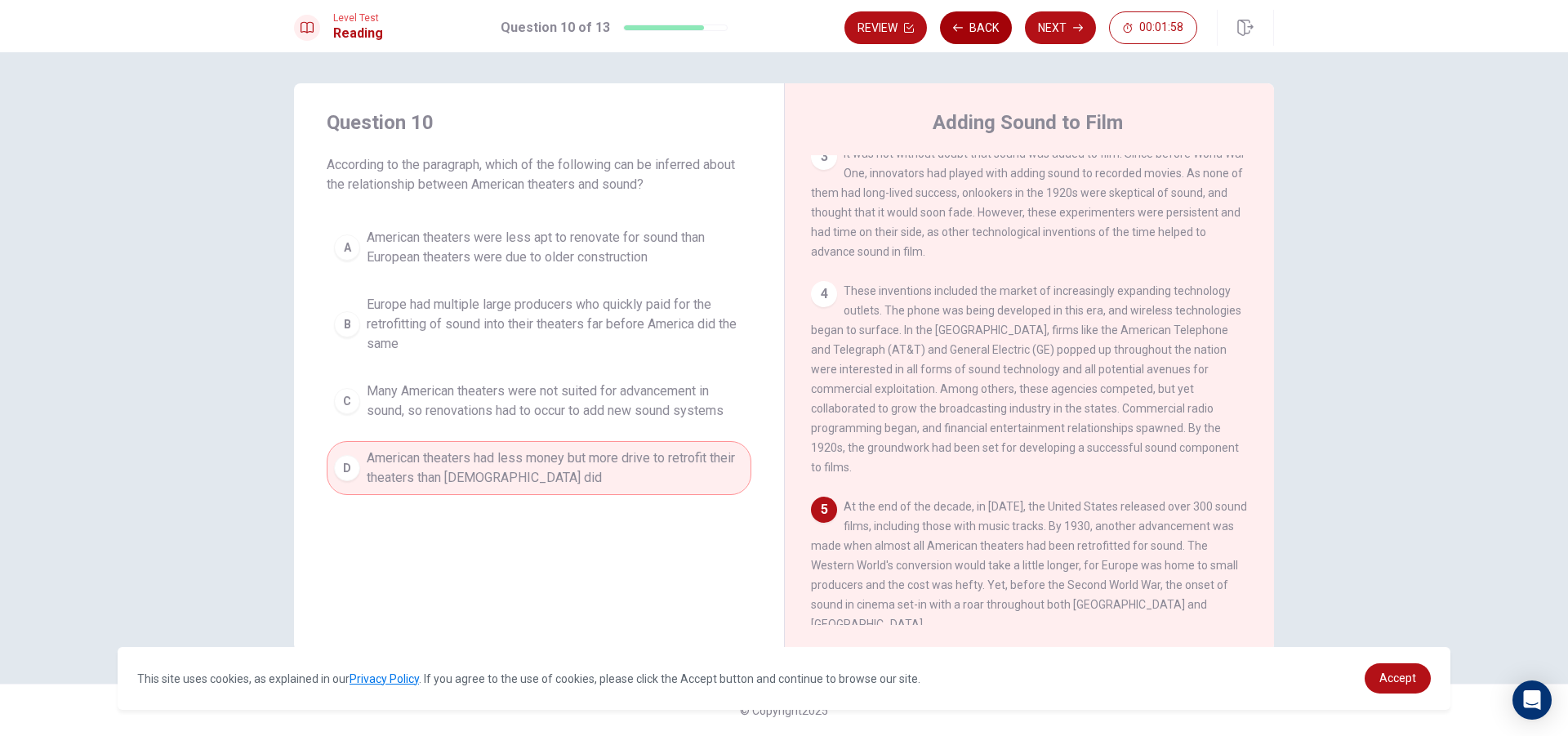
click at [985, 32] on button "Back" at bounding box center [977, 27] width 72 height 33
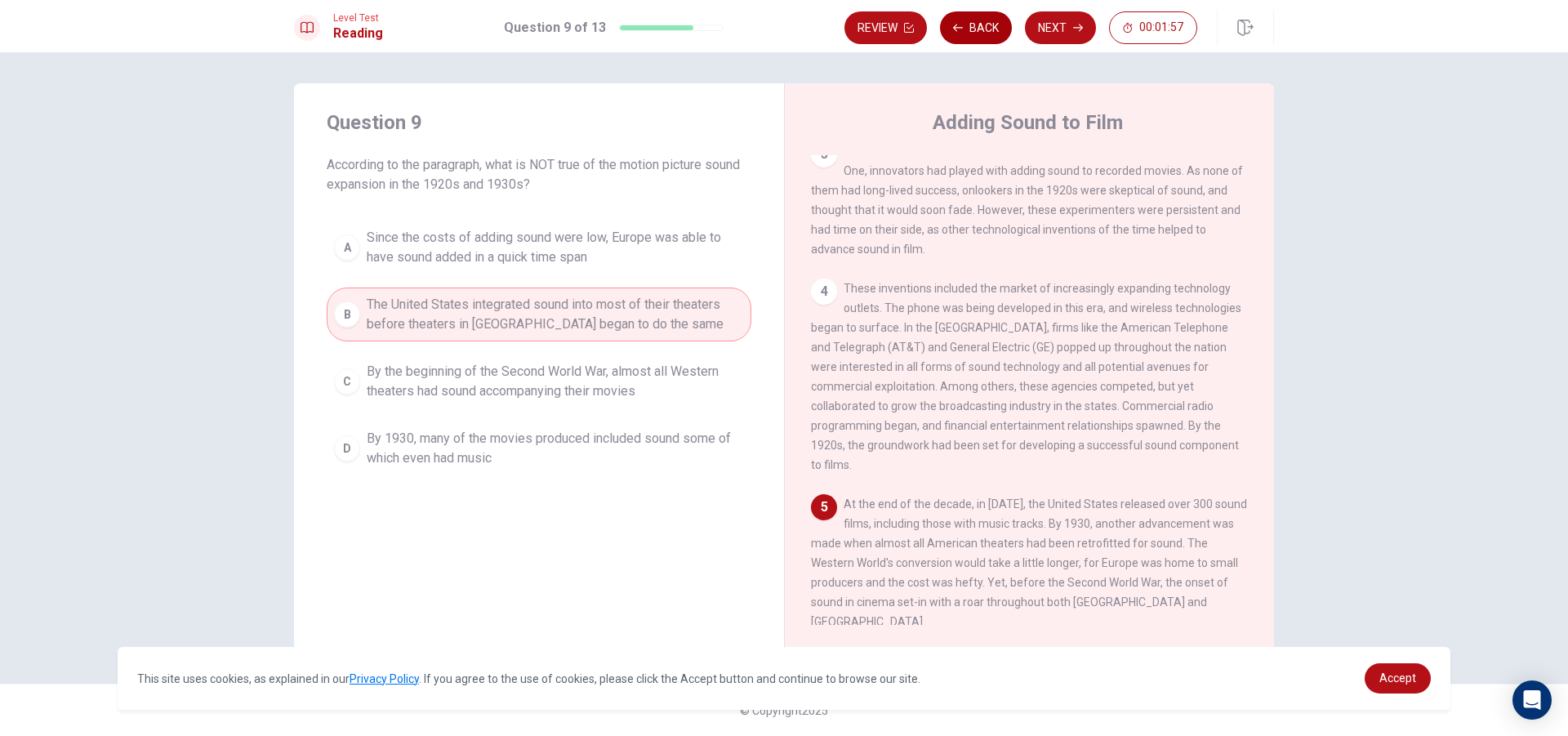
click at [985, 32] on button "Back" at bounding box center [977, 27] width 72 height 33
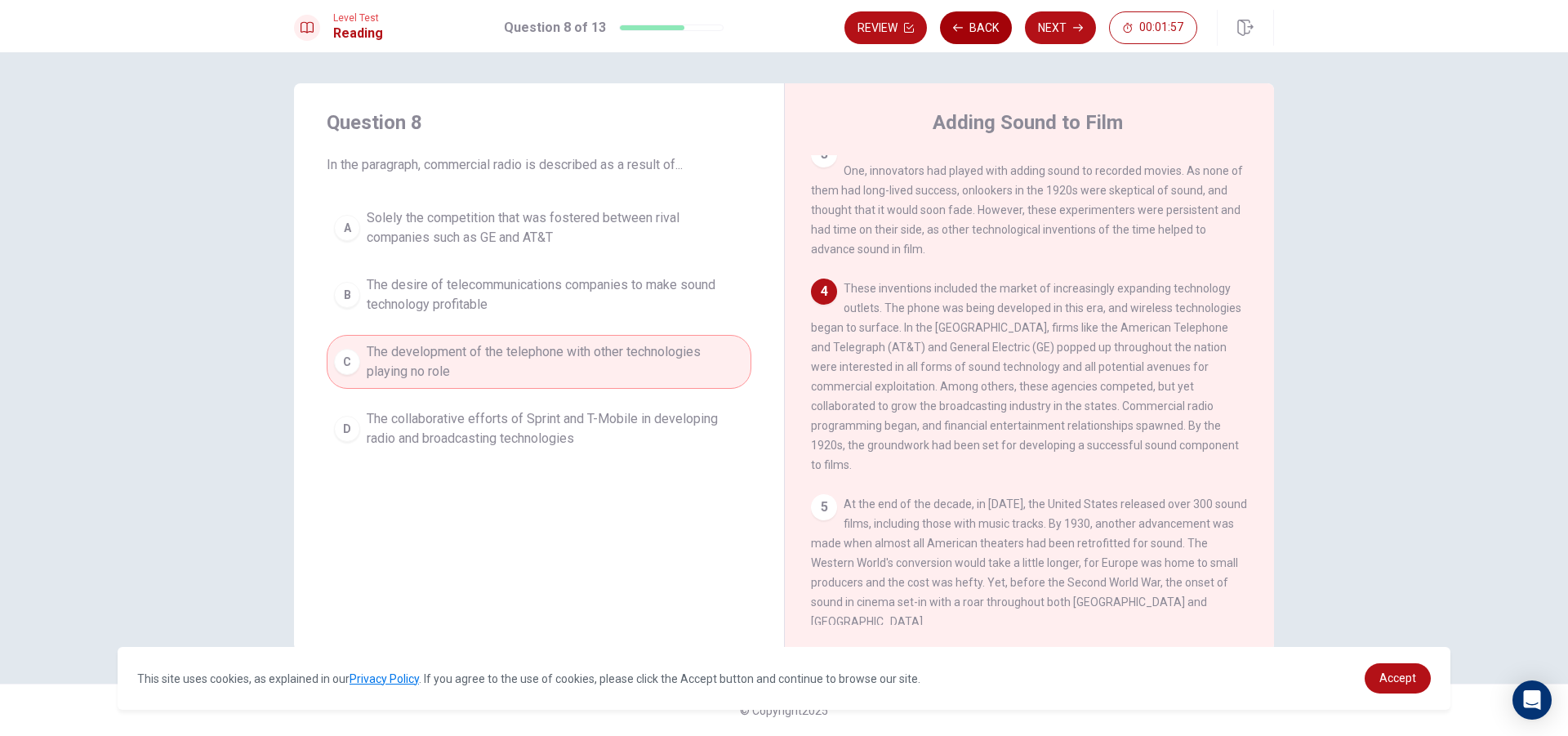
click at [985, 32] on button "Back" at bounding box center [977, 27] width 72 height 33
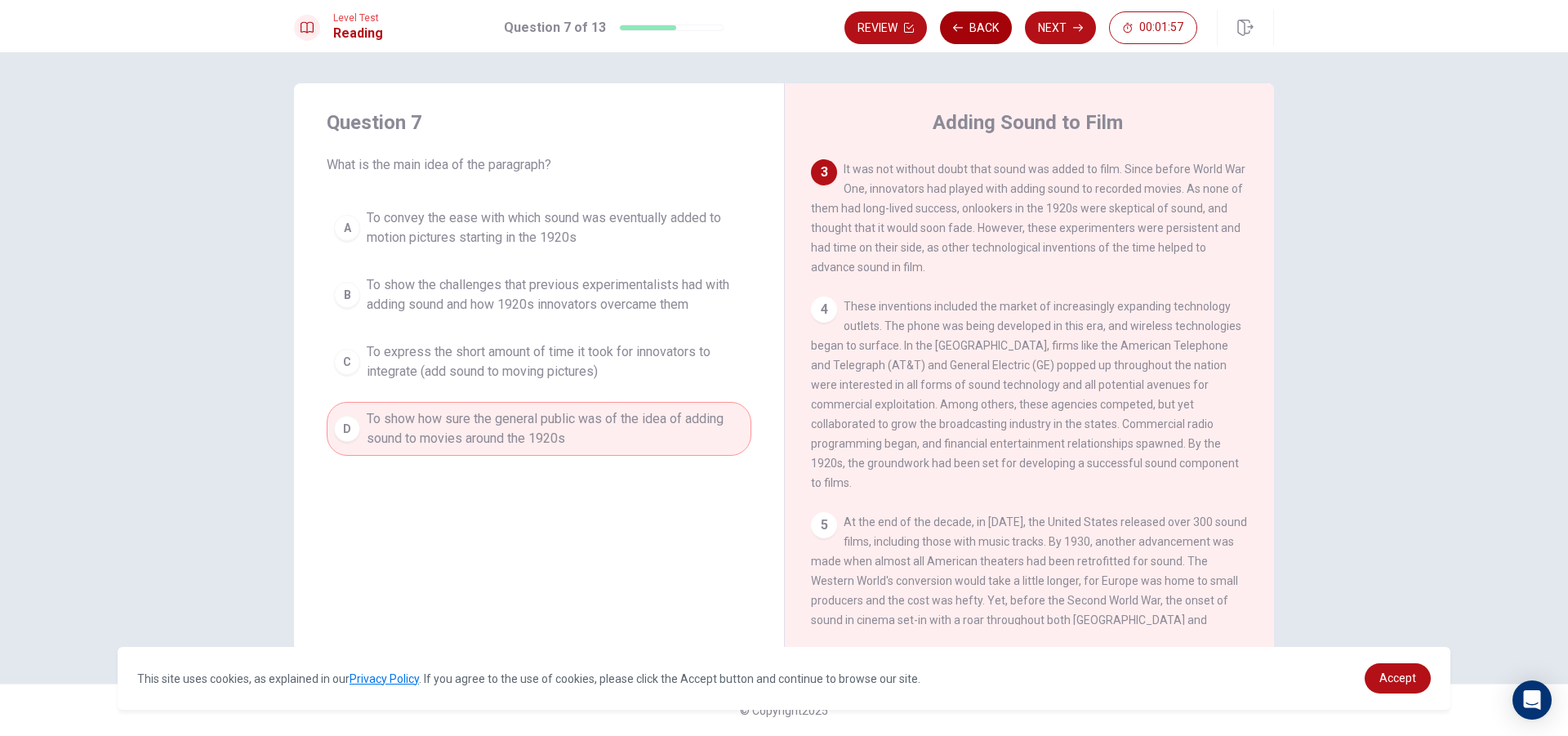
click at [985, 32] on button "Back" at bounding box center [977, 27] width 72 height 33
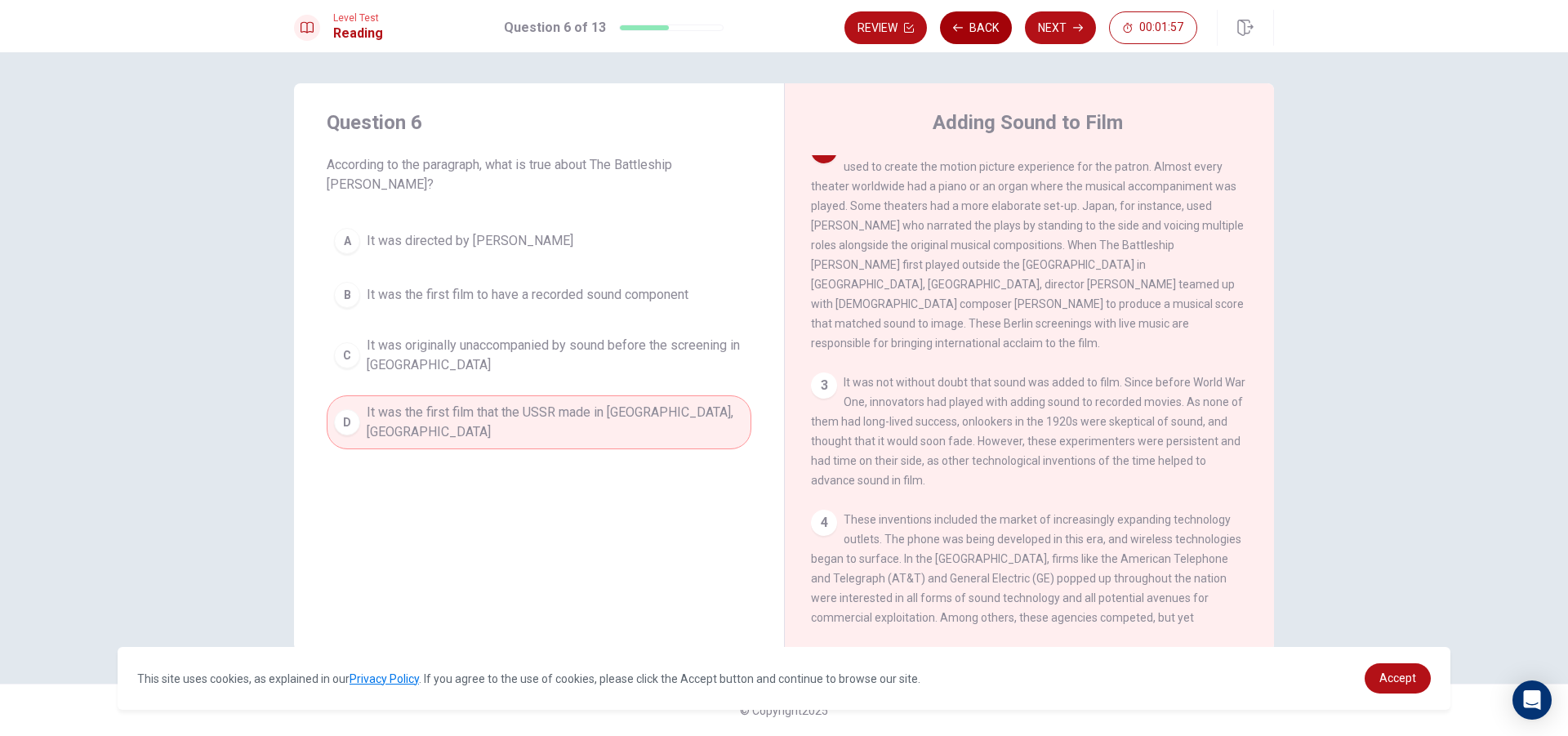
click at [985, 32] on button "Back" at bounding box center [977, 27] width 72 height 33
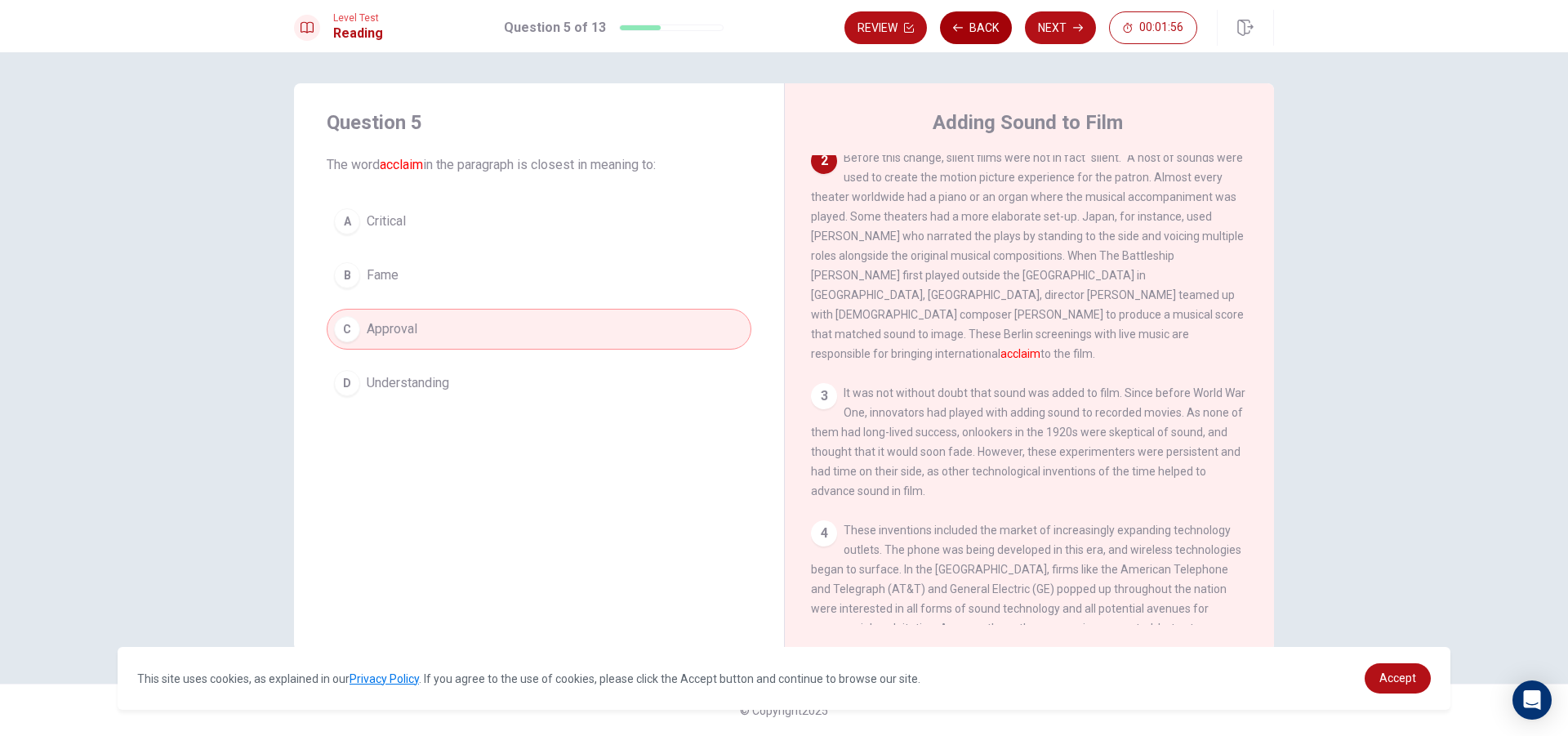
click at [985, 32] on button "Back" at bounding box center [977, 27] width 72 height 33
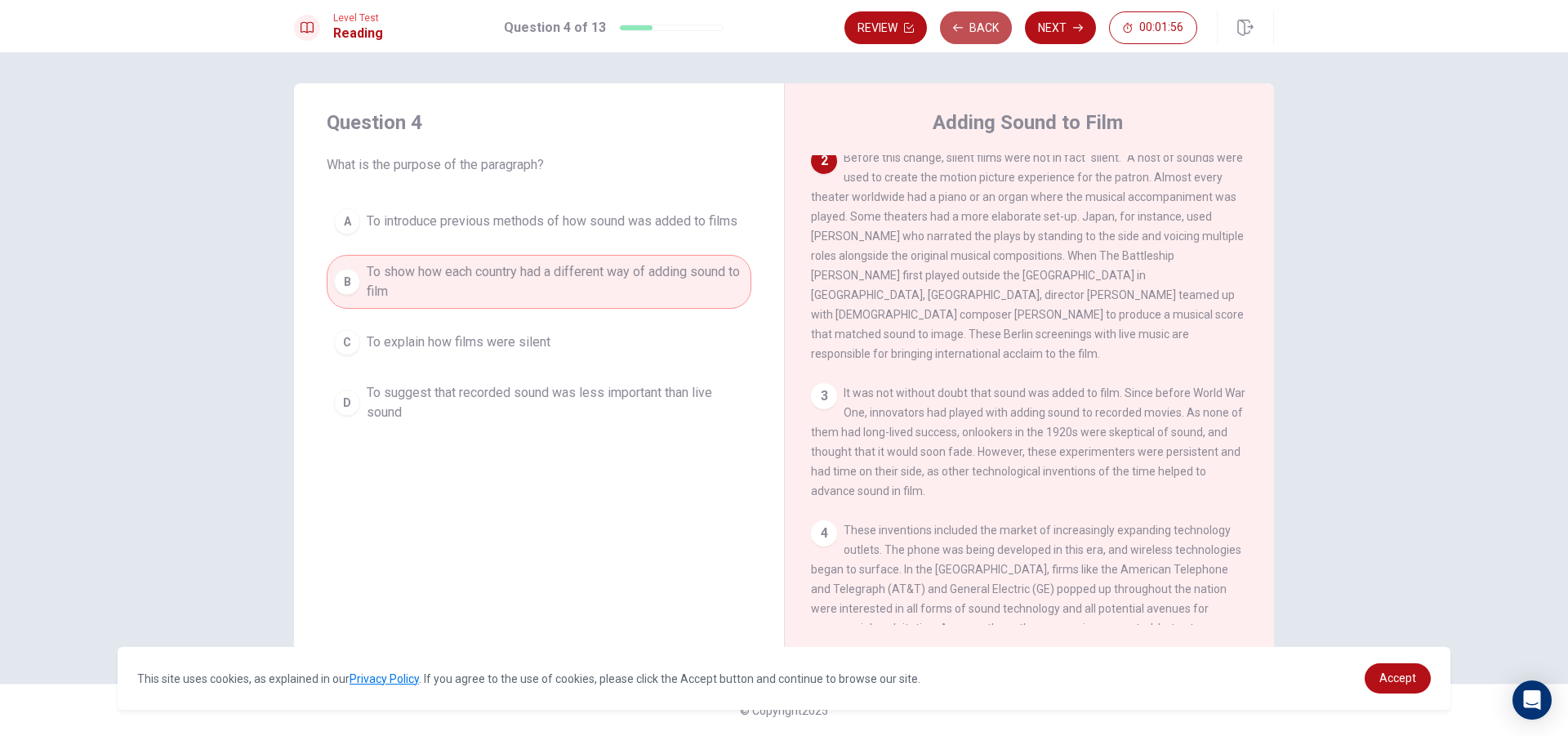
click at [985, 32] on button "Back" at bounding box center [977, 27] width 72 height 33
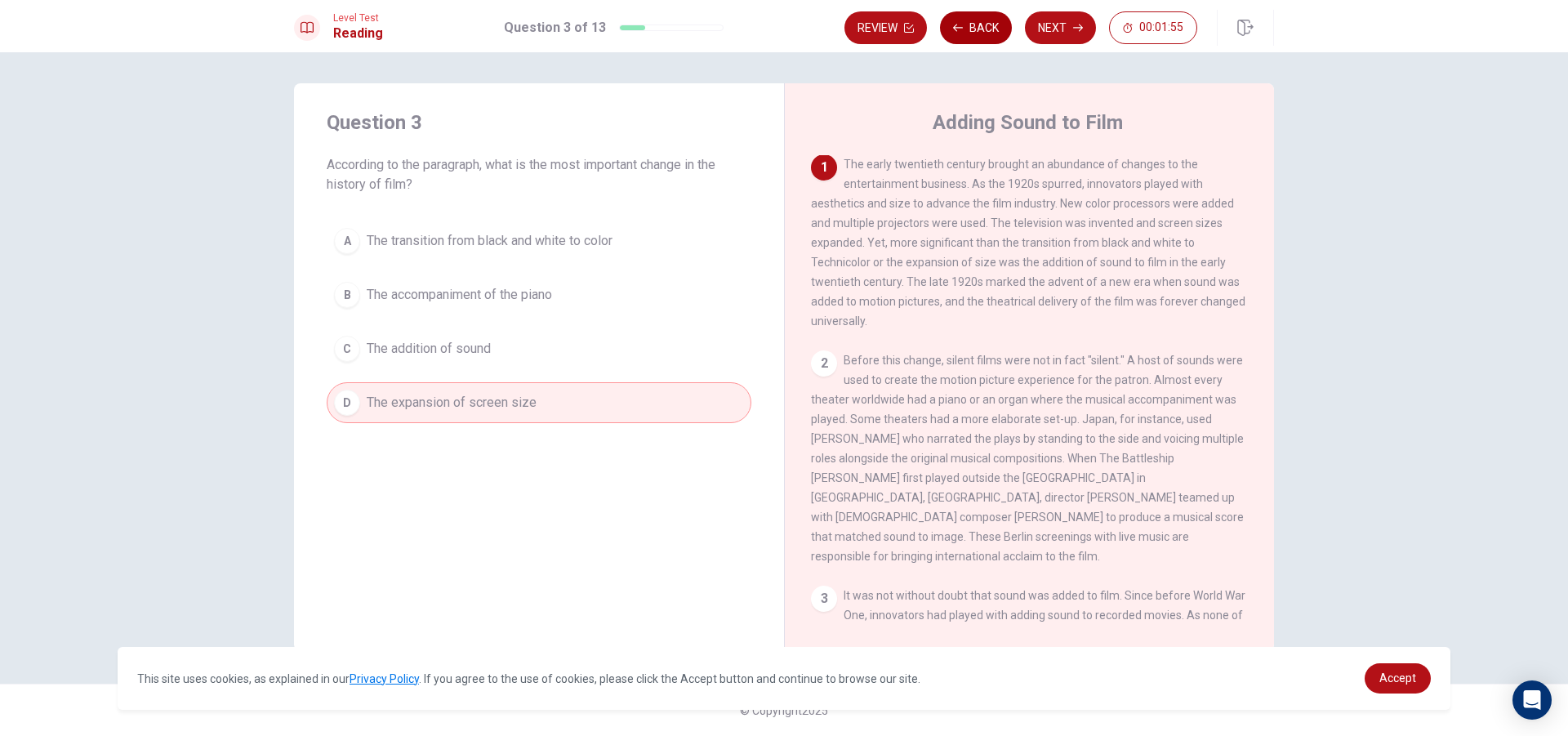
scroll to position [0, 0]
click at [985, 32] on button "Back" at bounding box center [977, 27] width 72 height 33
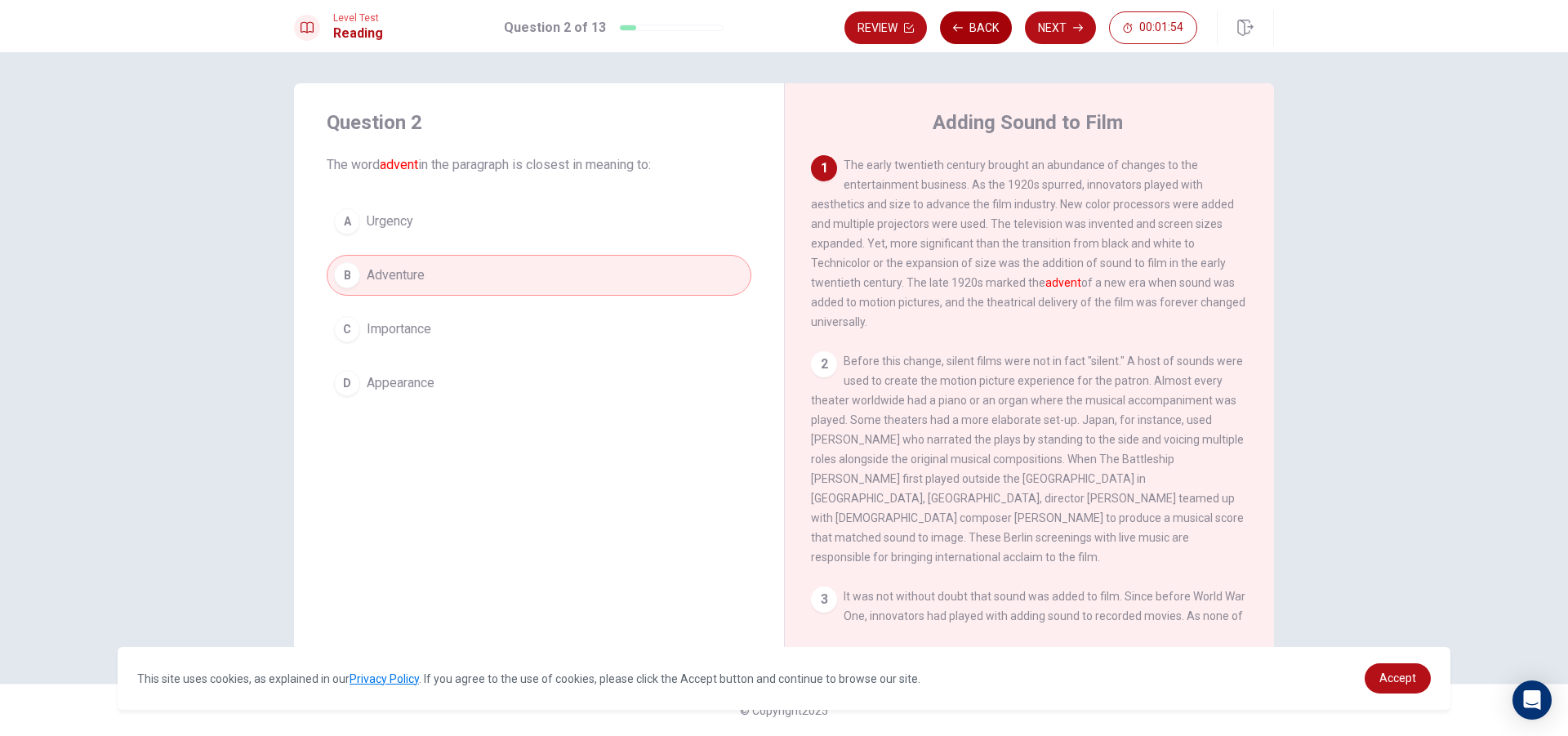
click at [985, 32] on button "Back" at bounding box center [977, 27] width 72 height 33
click at [340, 385] on div "D" at bounding box center [347, 383] width 26 height 26
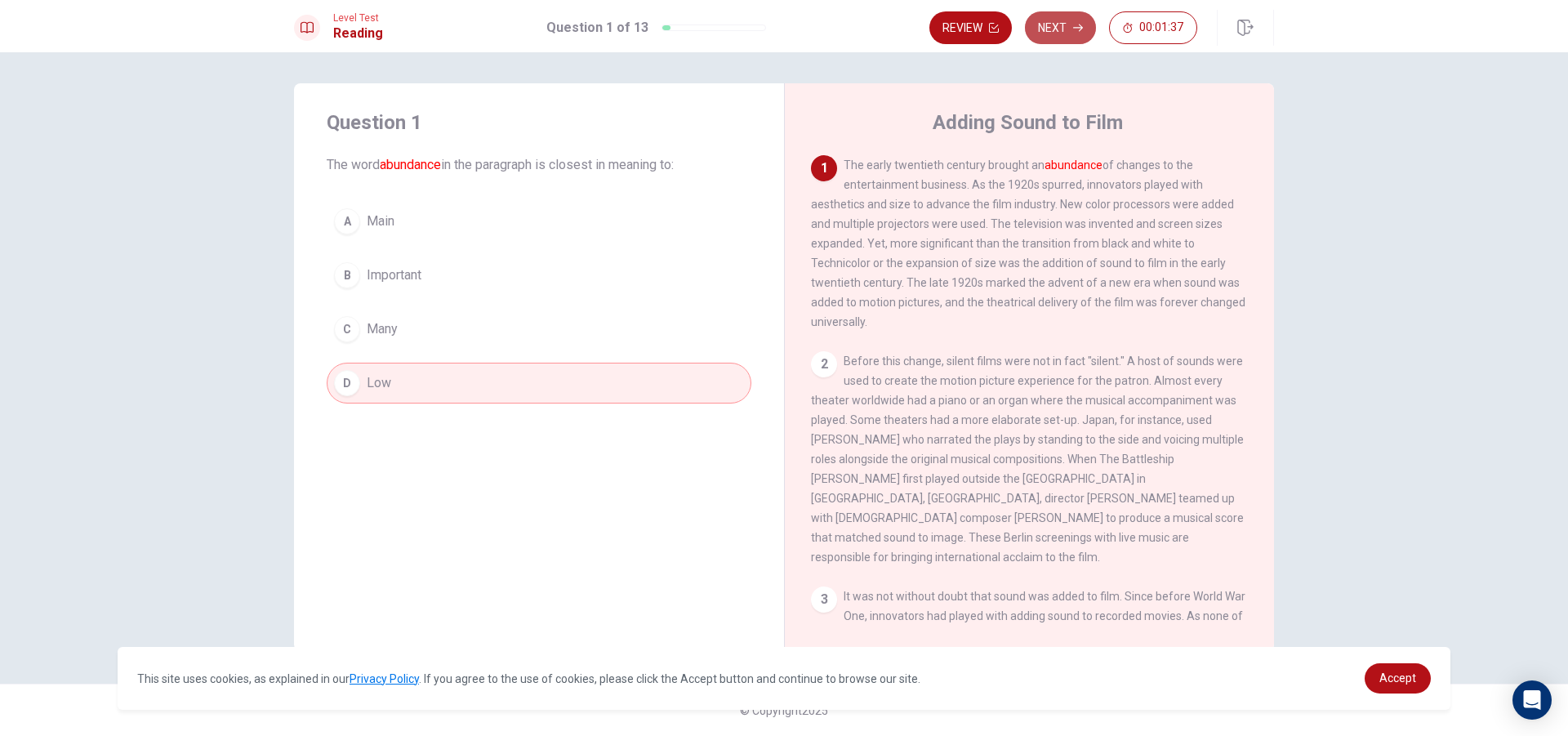
click at [1058, 29] on button "Next" at bounding box center [1060, 27] width 71 height 33
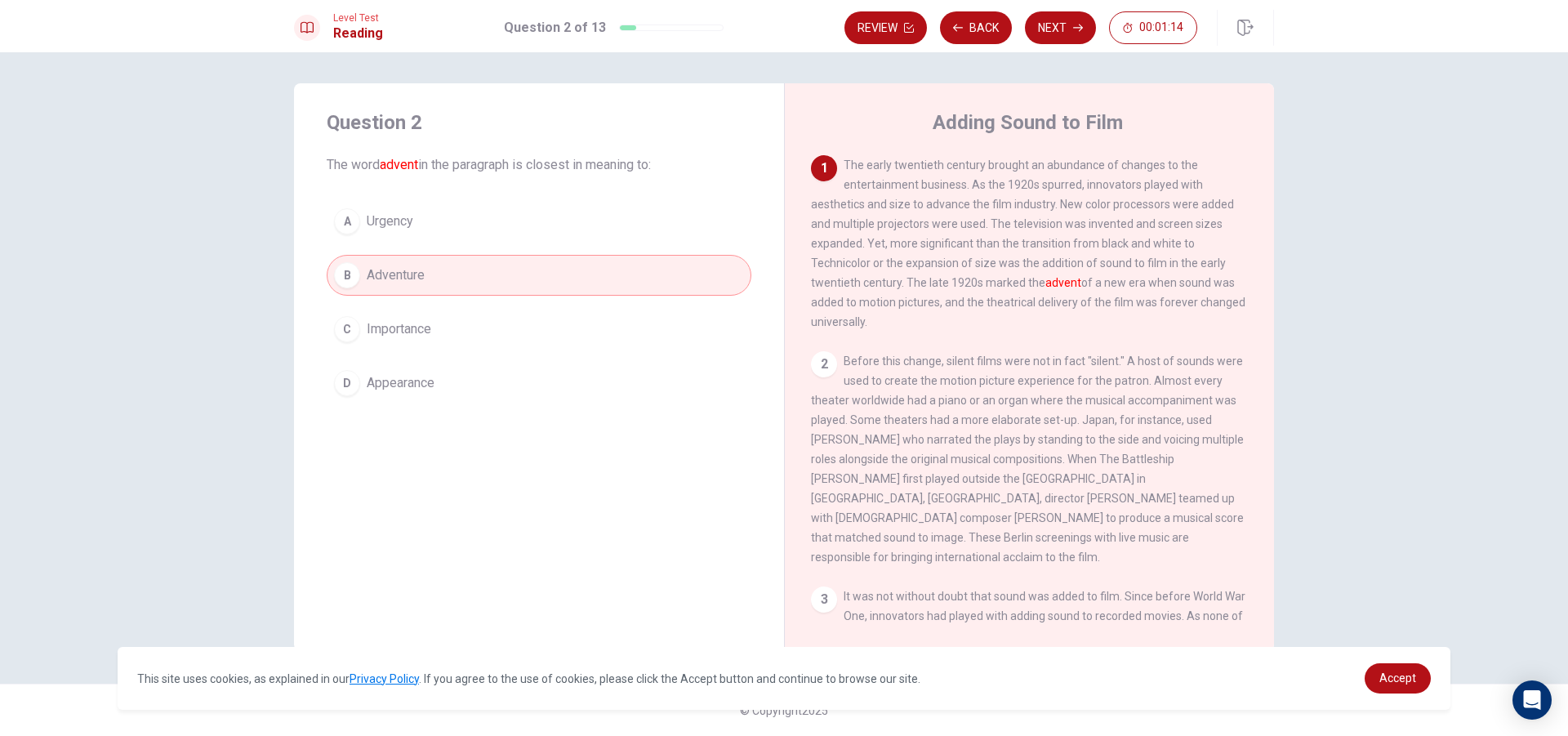
click at [562, 382] on button "D Appearance" at bounding box center [540, 383] width 425 height 41
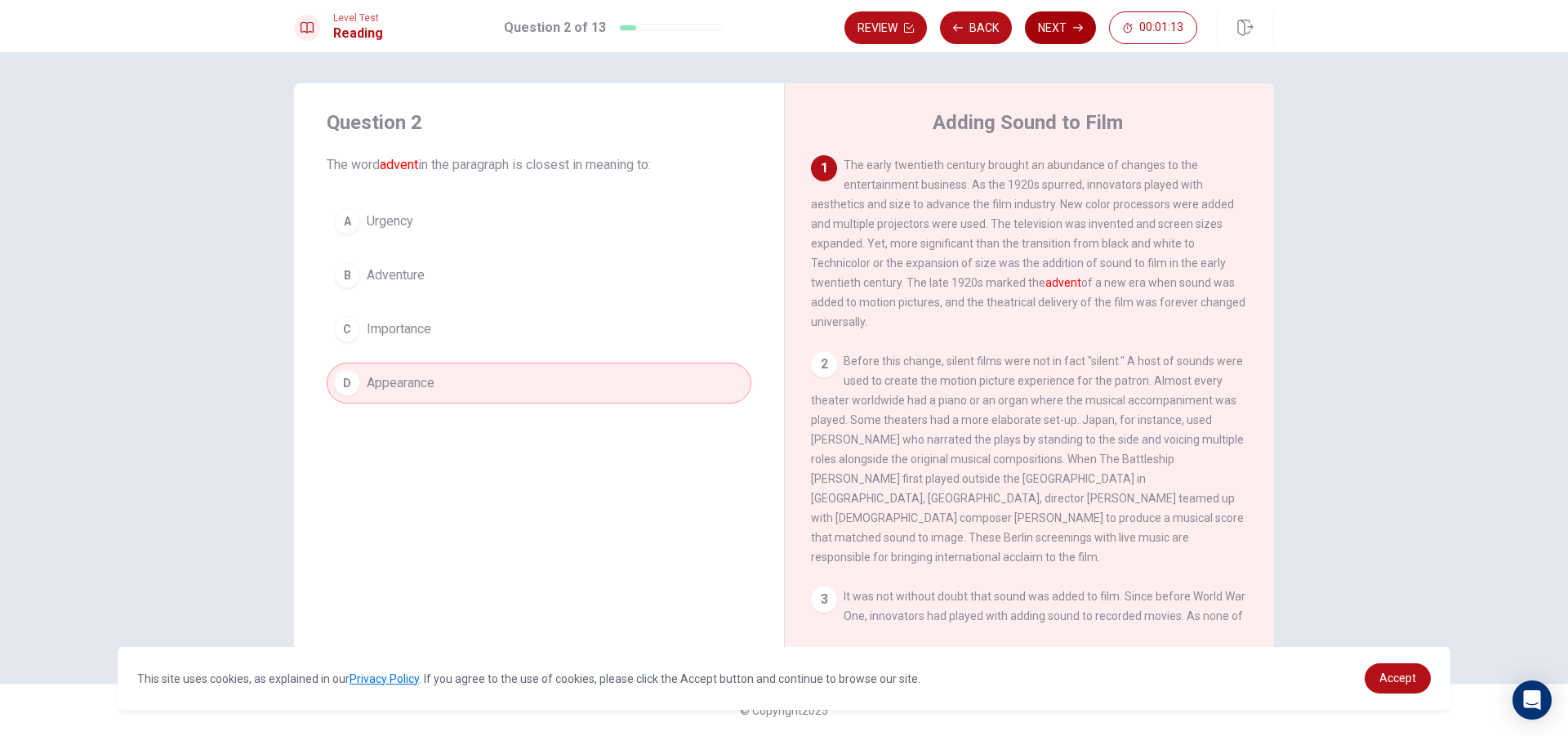
click at [1077, 30] on icon "button" at bounding box center [1078, 28] width 10 height 10
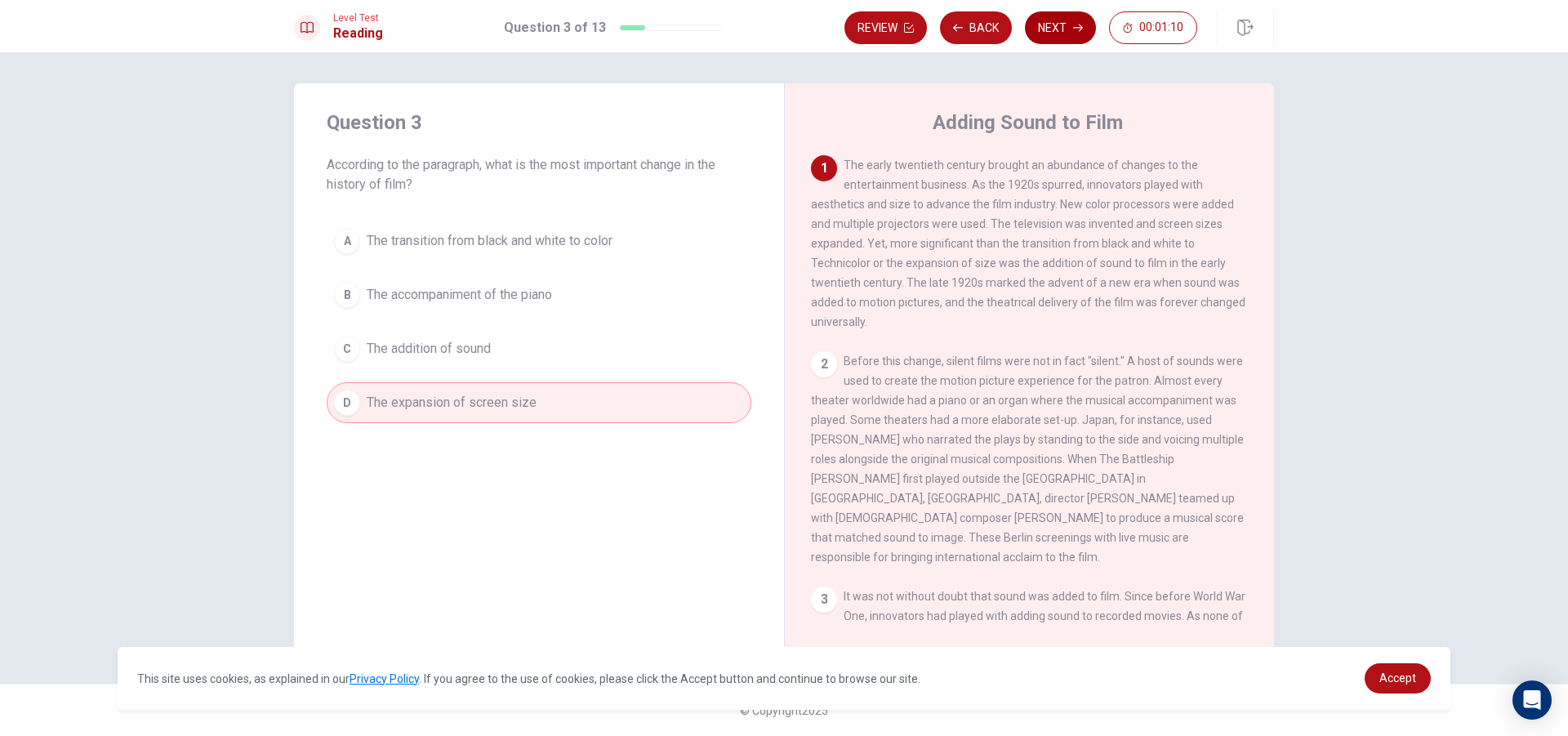
click at [1061, 29] on button "Next" at bounding box center [1060, 27] width 71 height 33
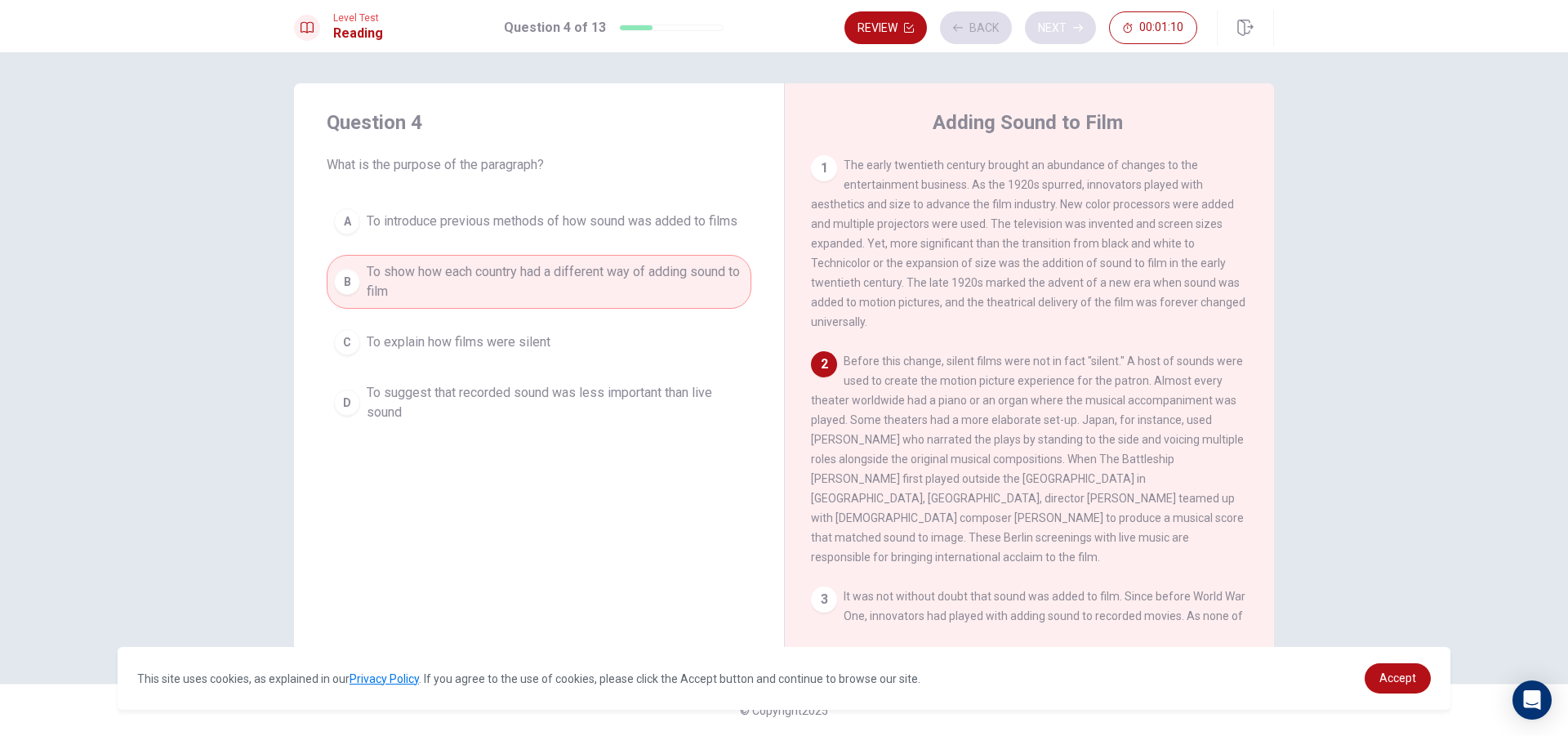
scroll to position [102, 0]
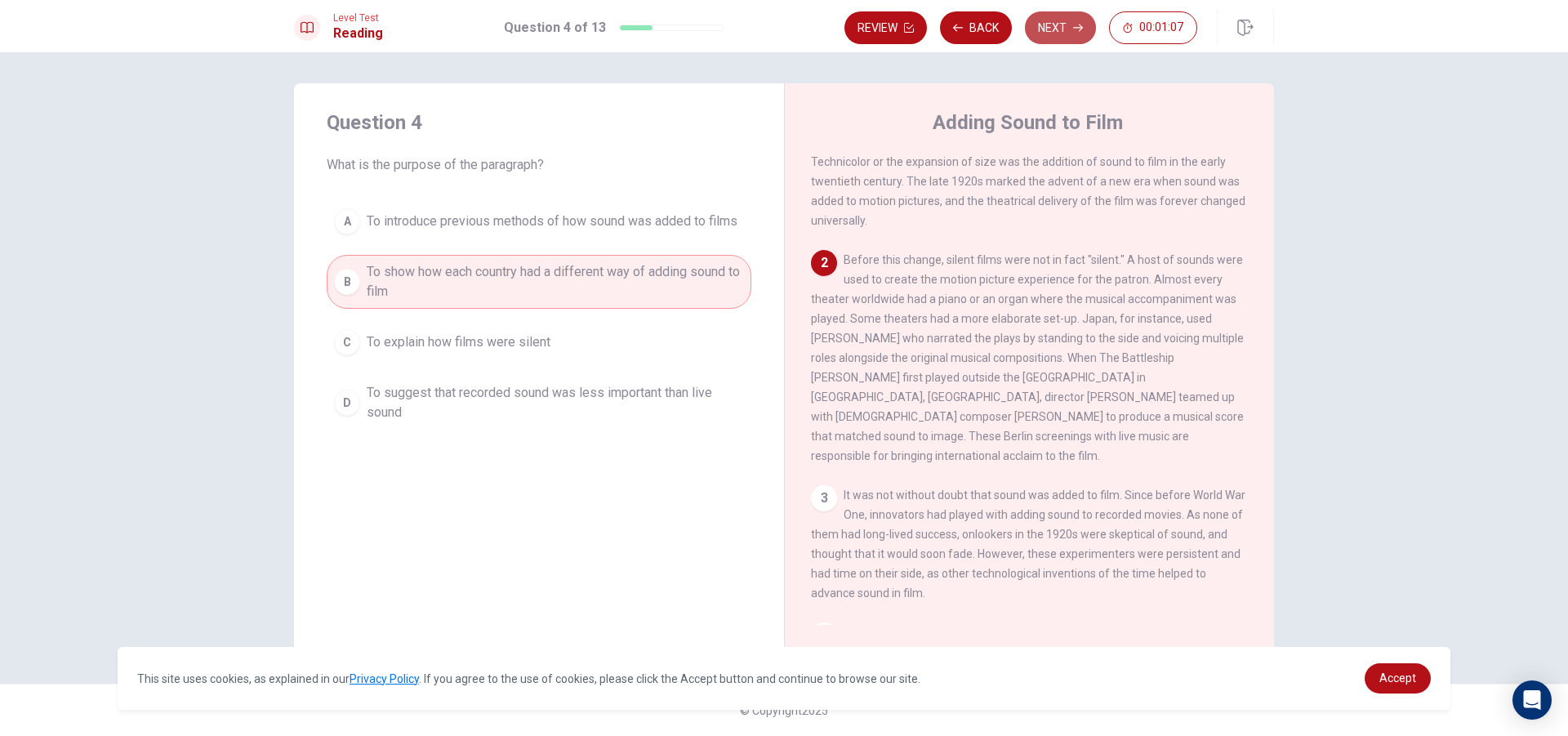
click at [1052, 25] on button "Next" at bounding box center [1060, 27] width 71 height 33
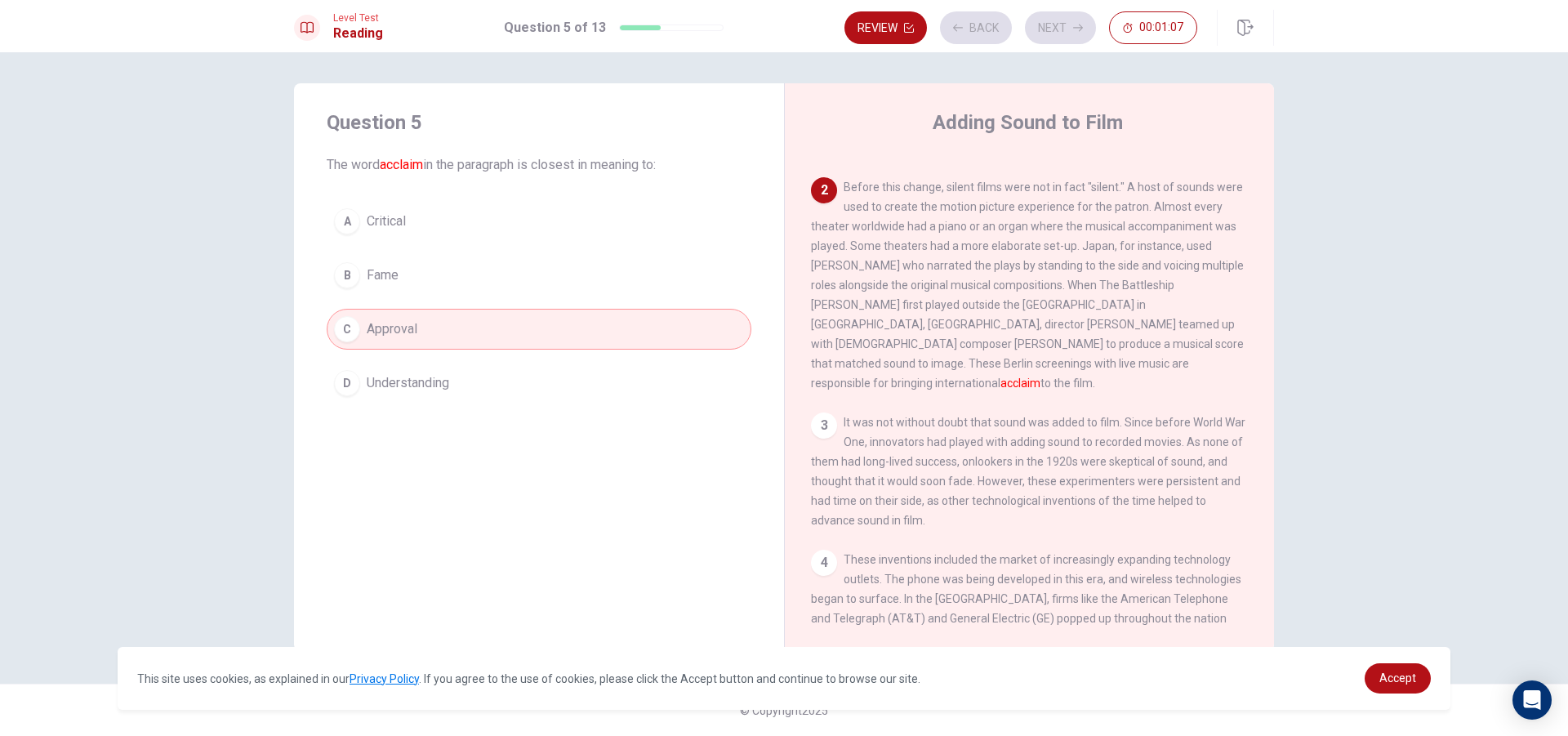
scroll to position [203, 0]
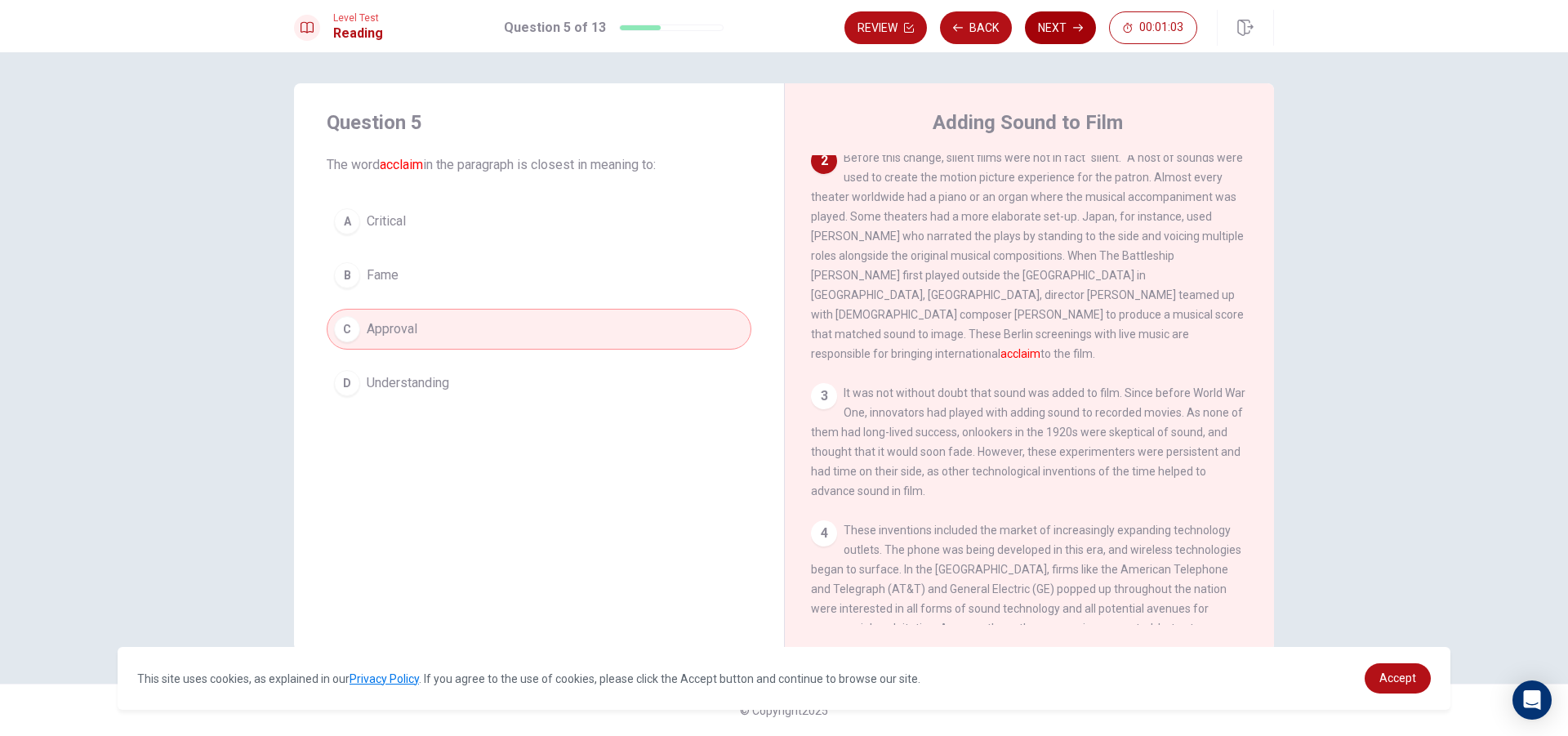
click at [1055, 32] on button "Next" at bounding box center [1060, 27] width 71 height 33
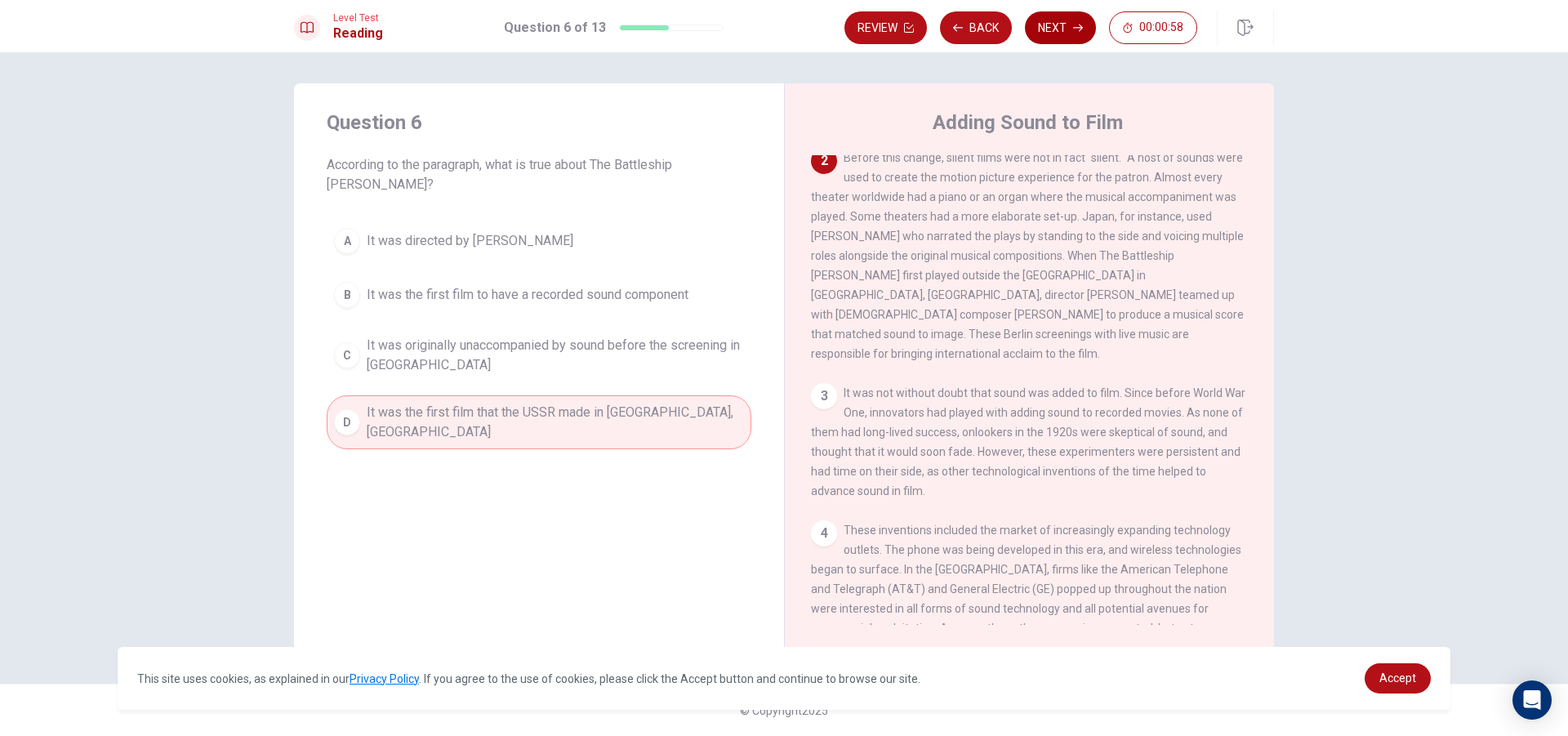
click at [1071, 37] on button "Next" at bounding box center [1060, 27] width 71 height 33
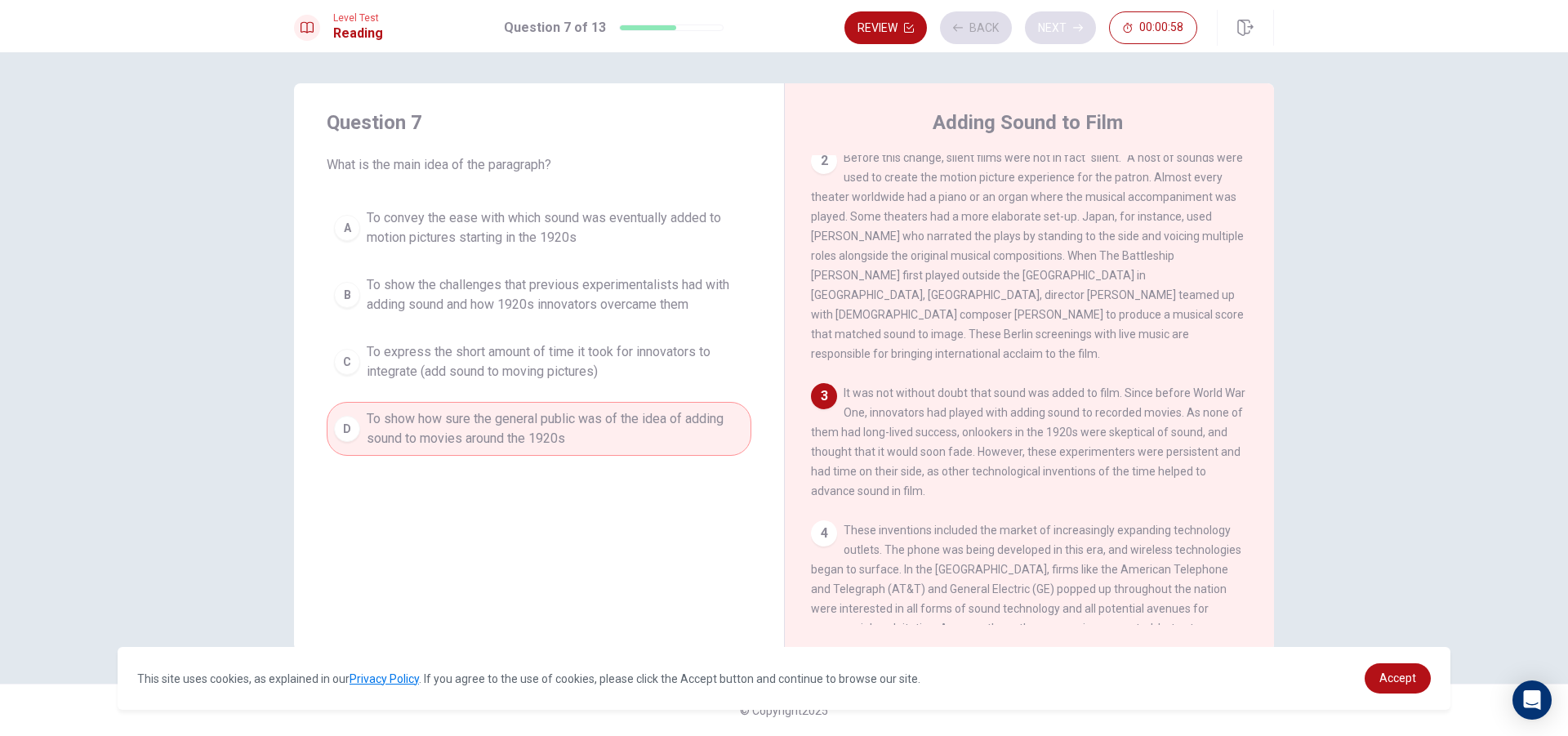
scroll to position [243, 0]
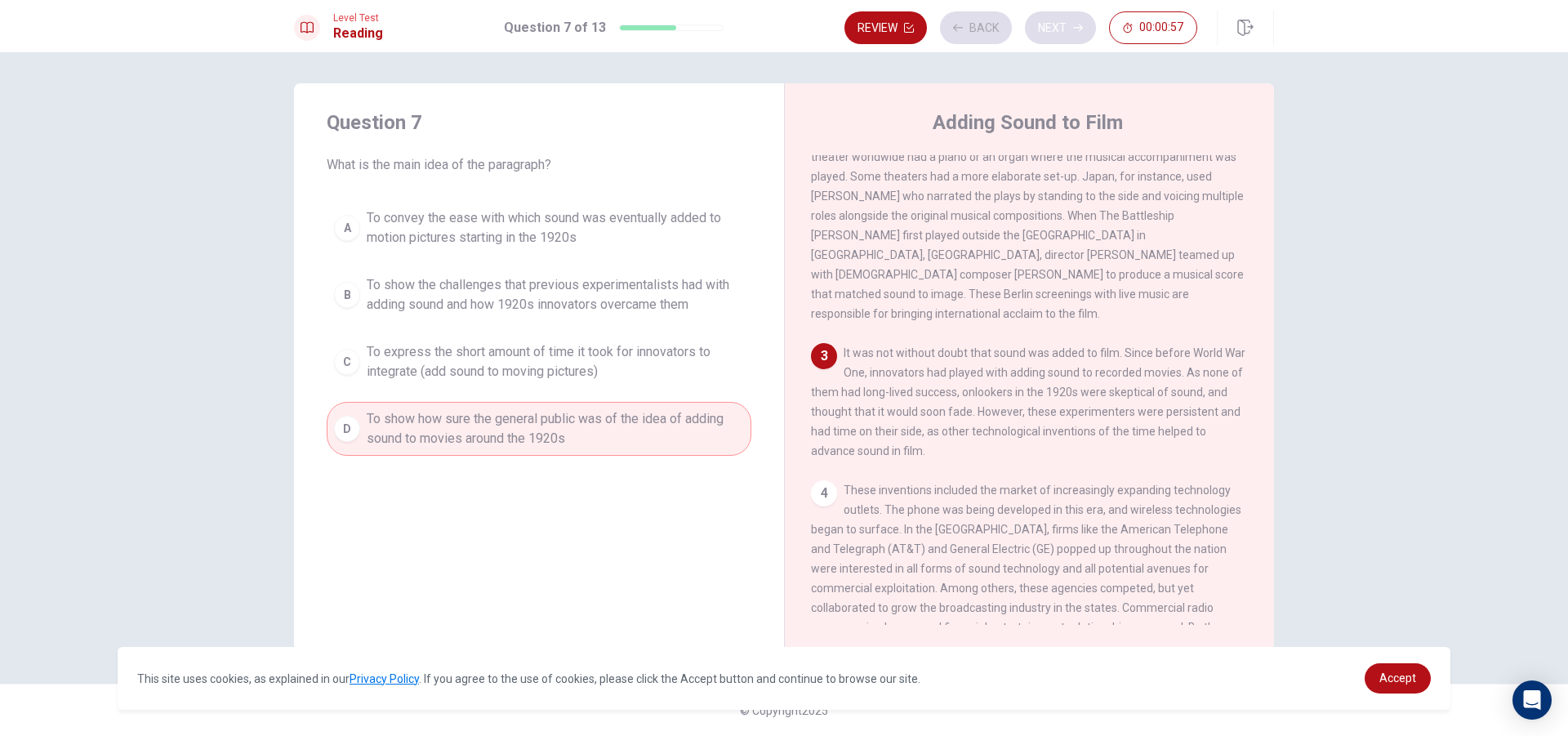
click at [1071, 37] on div "Review Back Next 00:00:57" at bounding box center [1021, 27] width 353 height 33
click at [1071, 35] on button "Next" at bounding box center [1060, 27] width 71 height 33
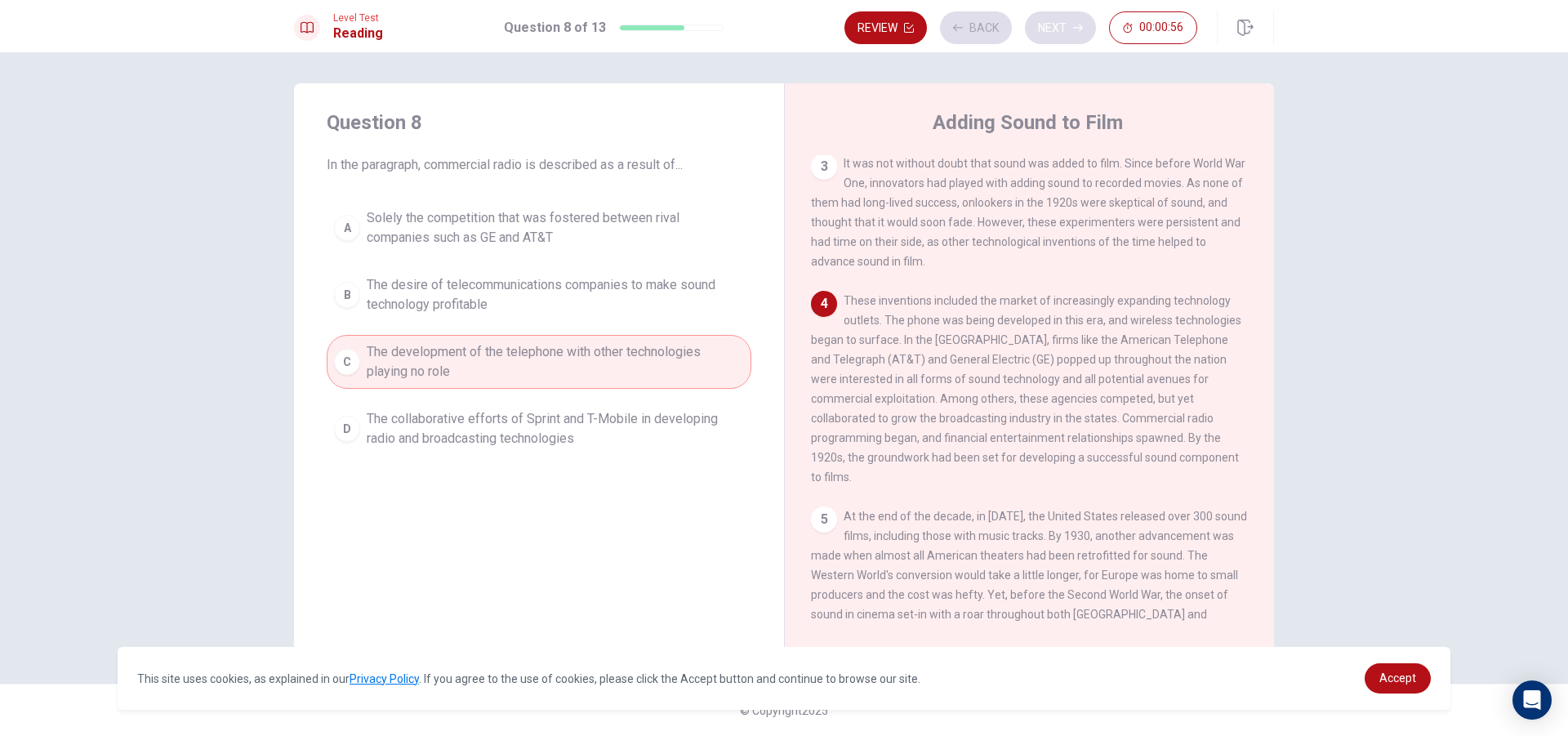
scroll to position [445, 0]
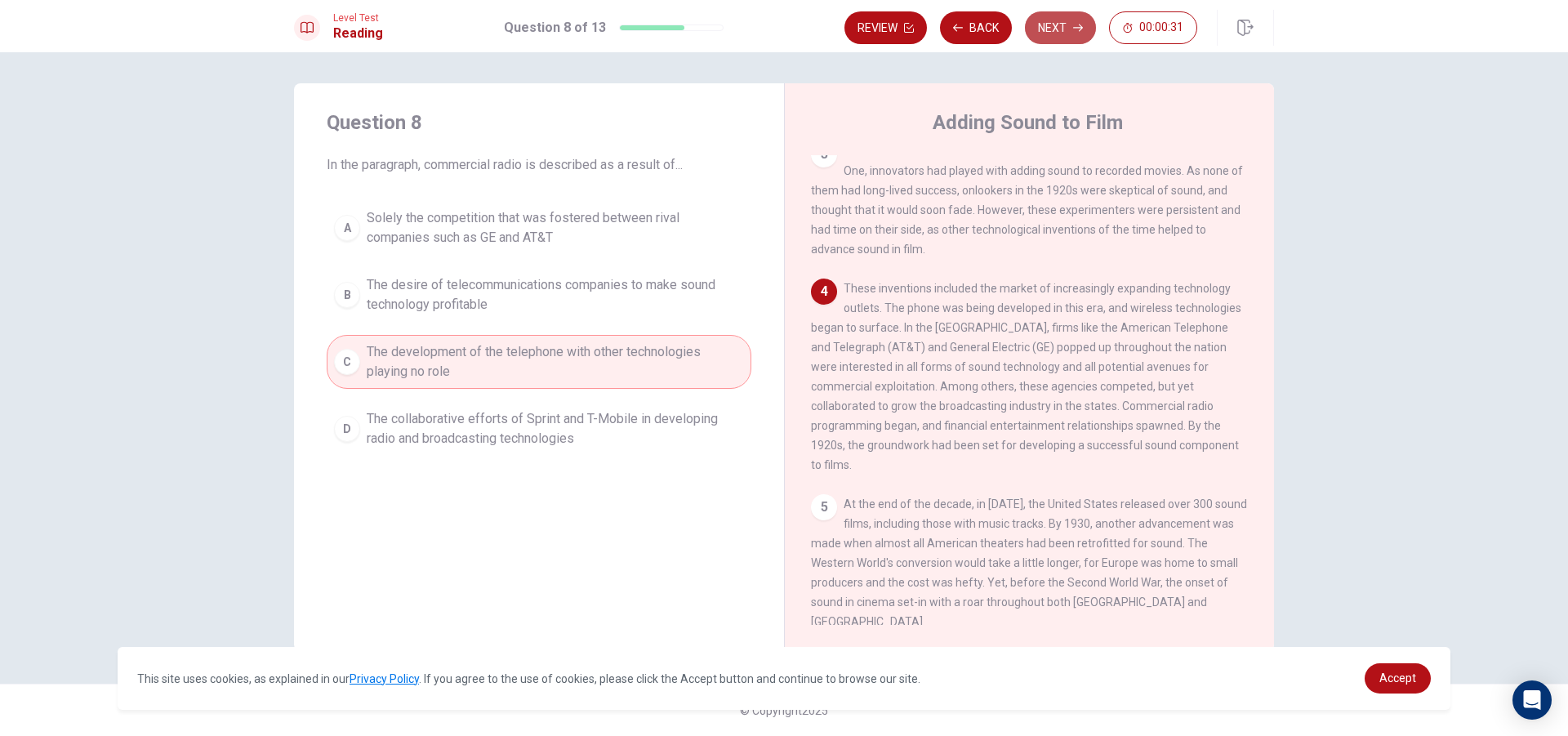
click at [1039, 27] on button "Next" at bounding box center [1060, 27] width 71 height 33
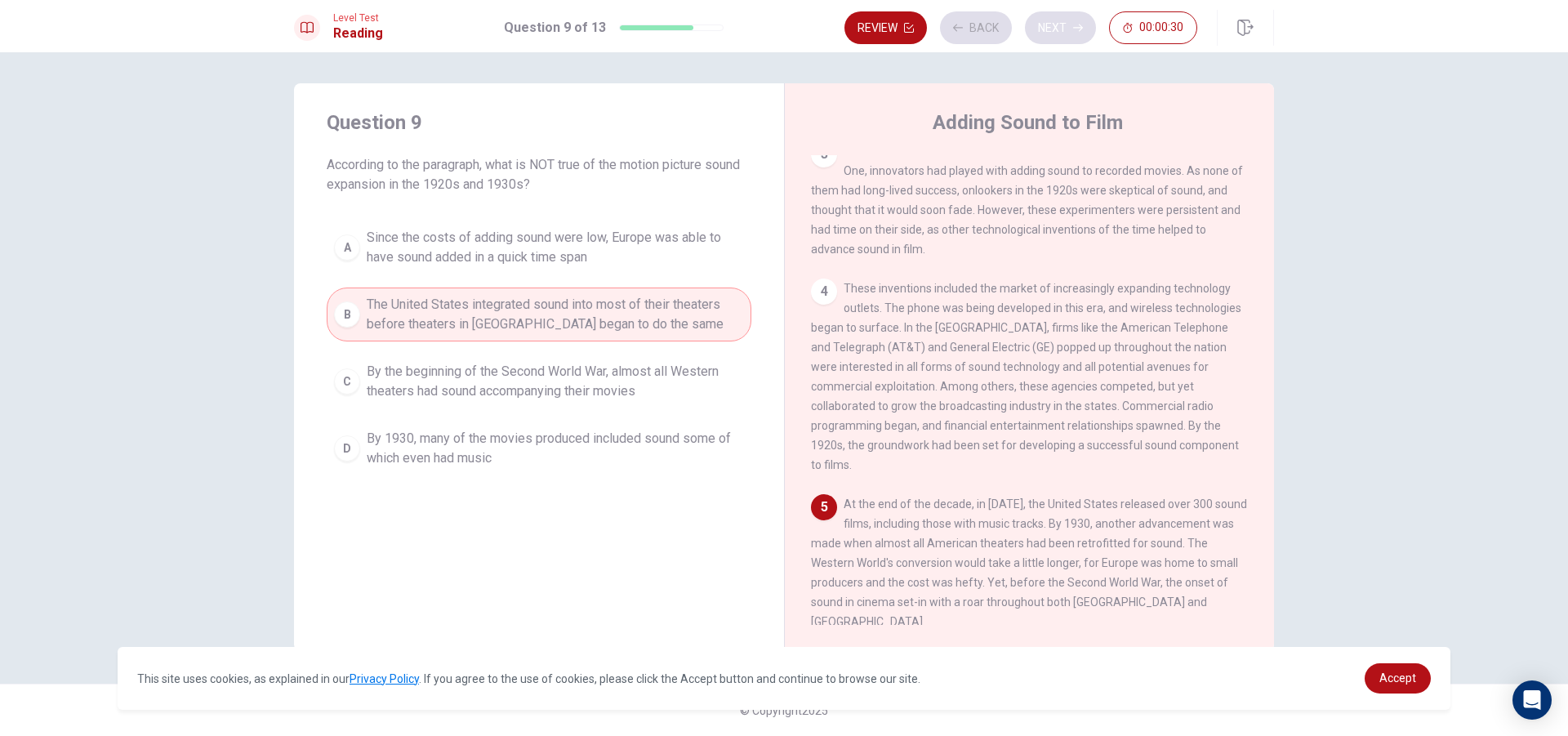
click at [1039, 27] on div "Review Back Next 00:00:30" at bounding box center [1021, 27] width 353 height 33
click at [1065, 39] on button "Next" at bounding box center [1060, 27] width 71 height 33
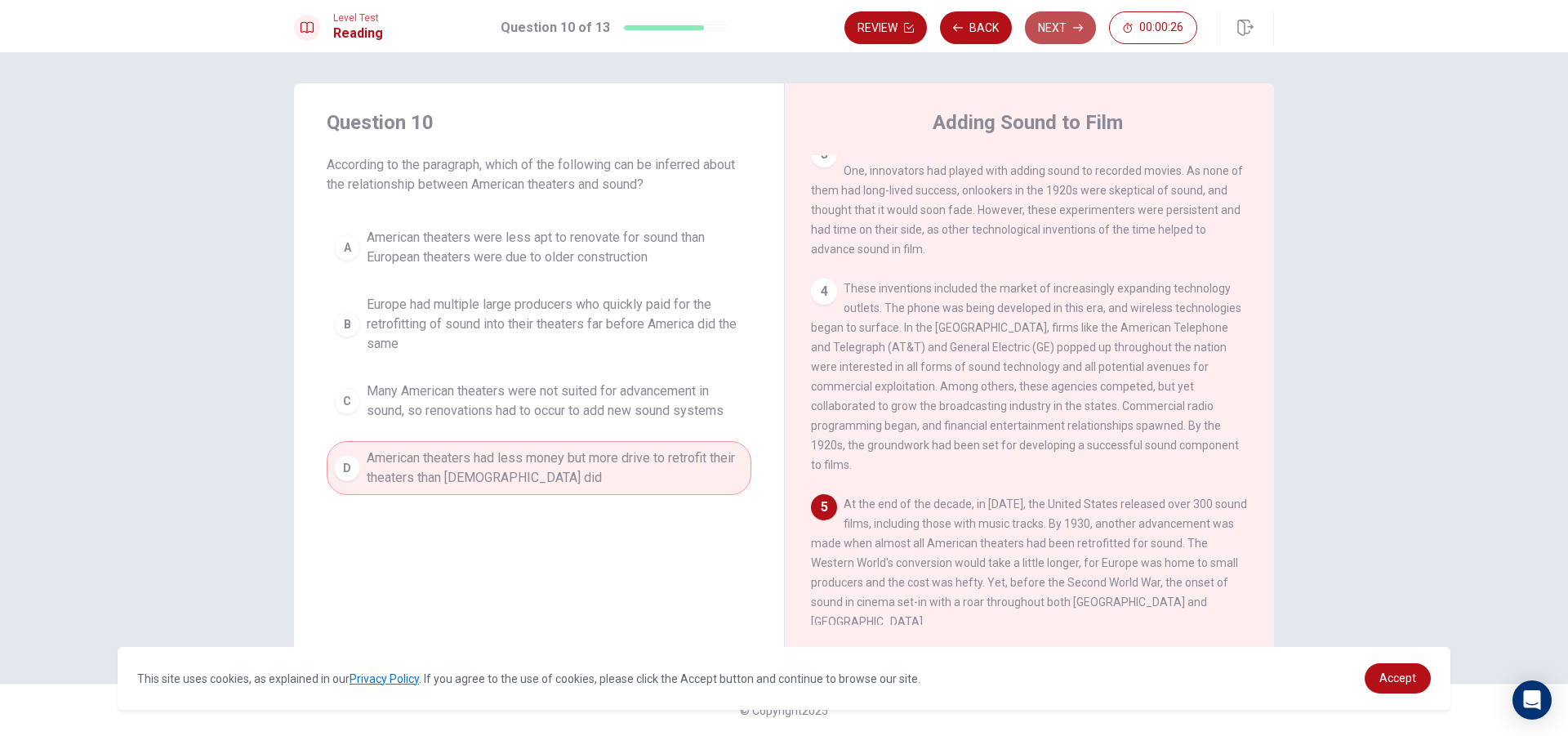
click at [1065, 38] on button "Next" at bounding box center [1060, 27] width 71 height 33
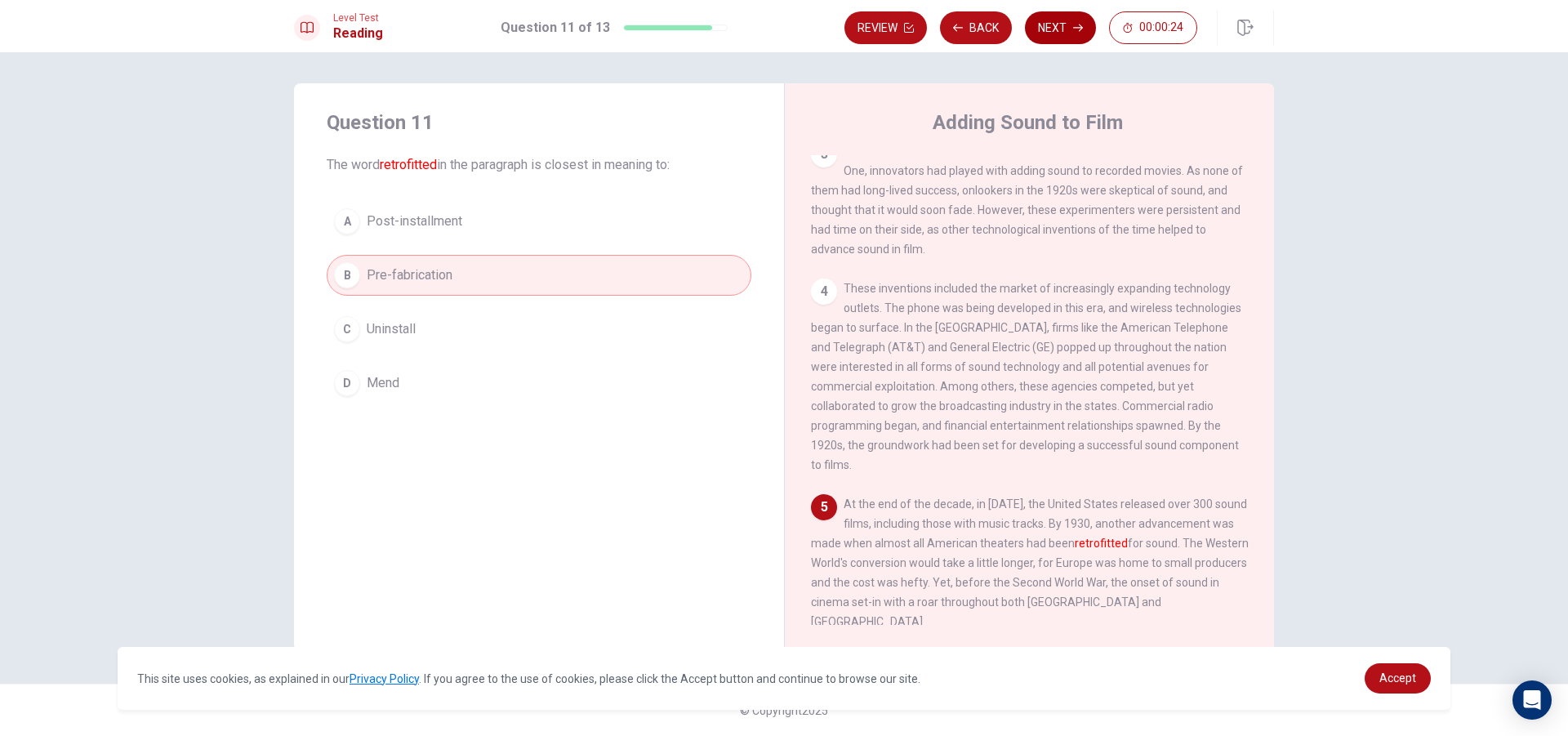
click at [1066, 26] on button "Next" at bounding box center [1060, 27] width 71 height 33
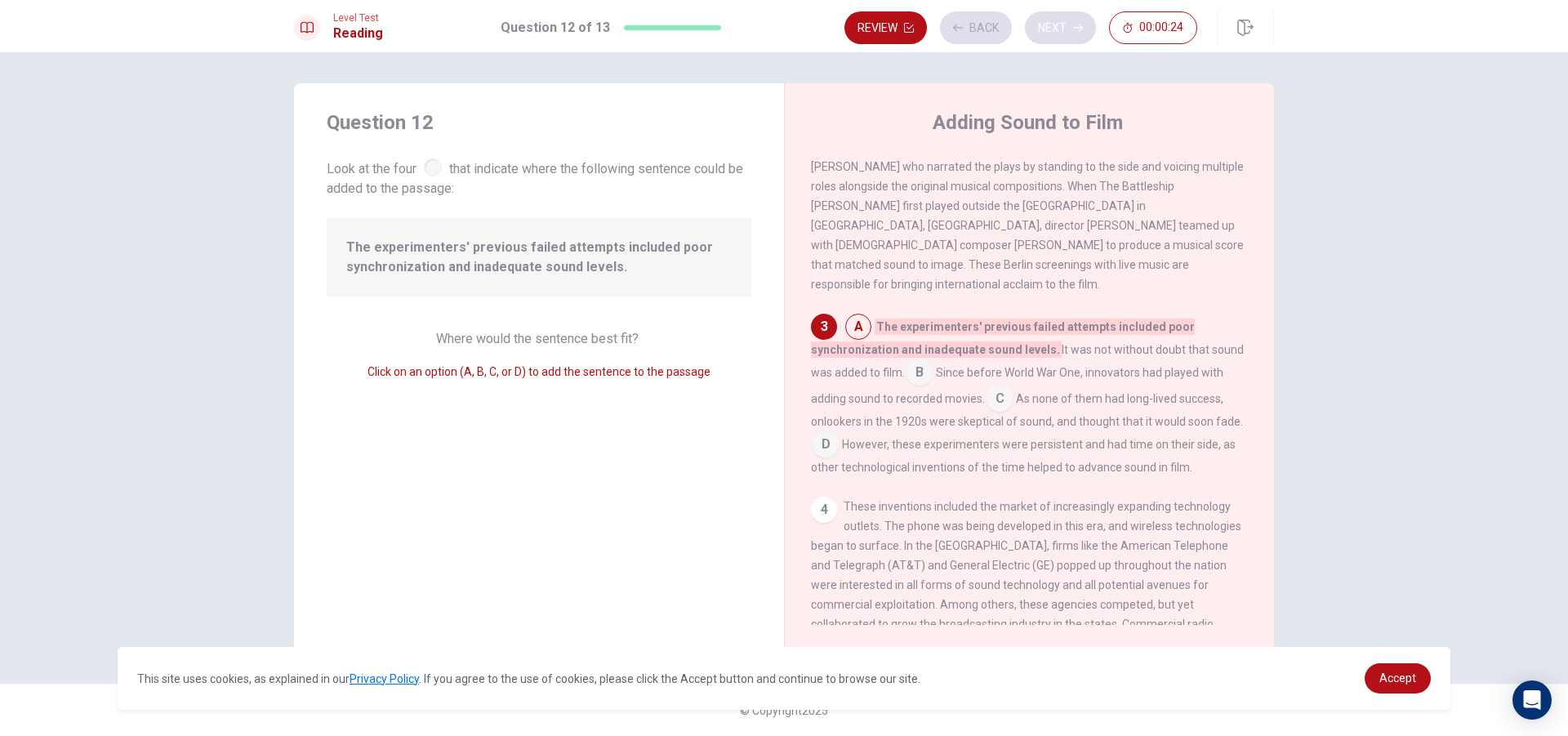
scroll to position [284, 0]
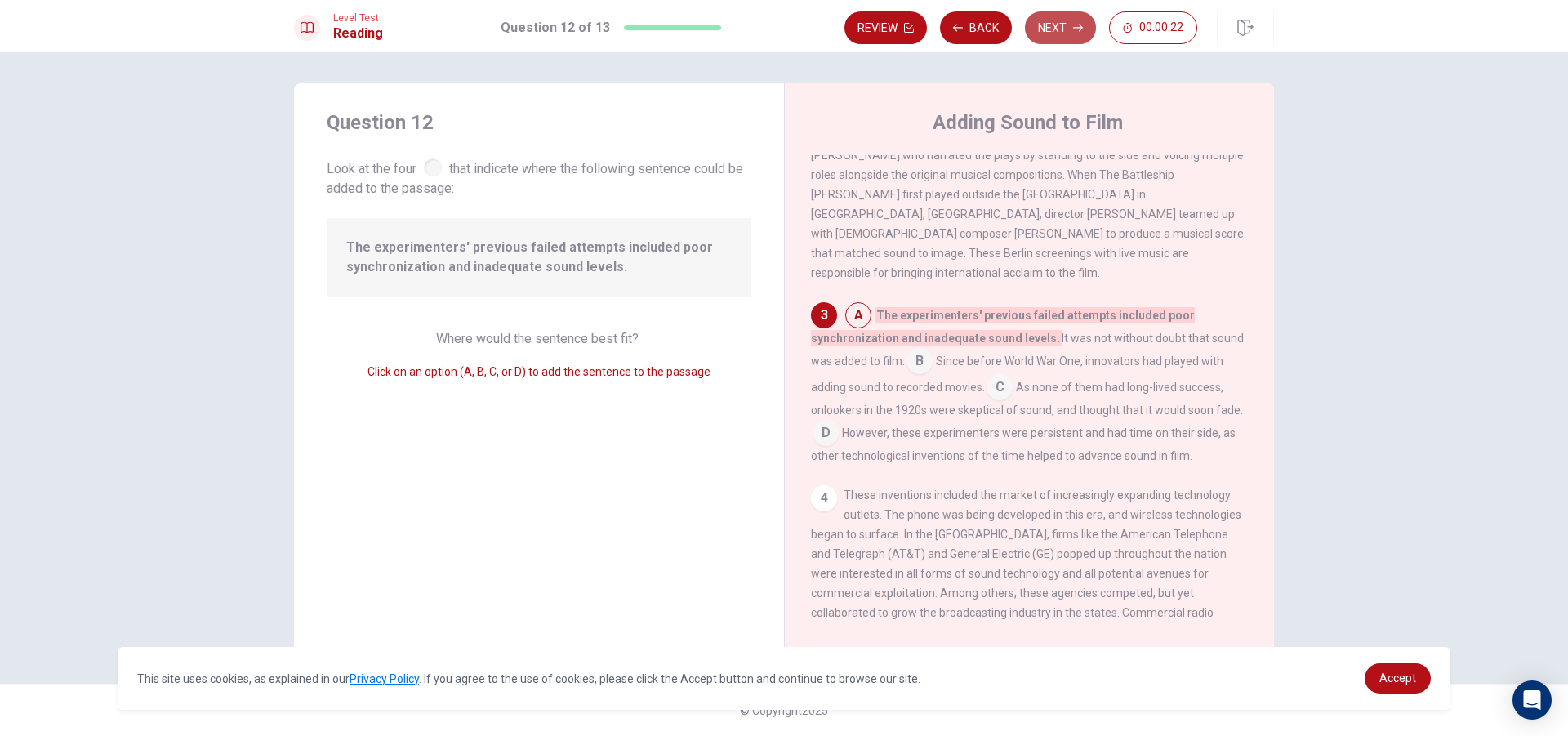
click at [1066, 26] on button "Next" at bounding box center [1060, 27] width 71 height 33
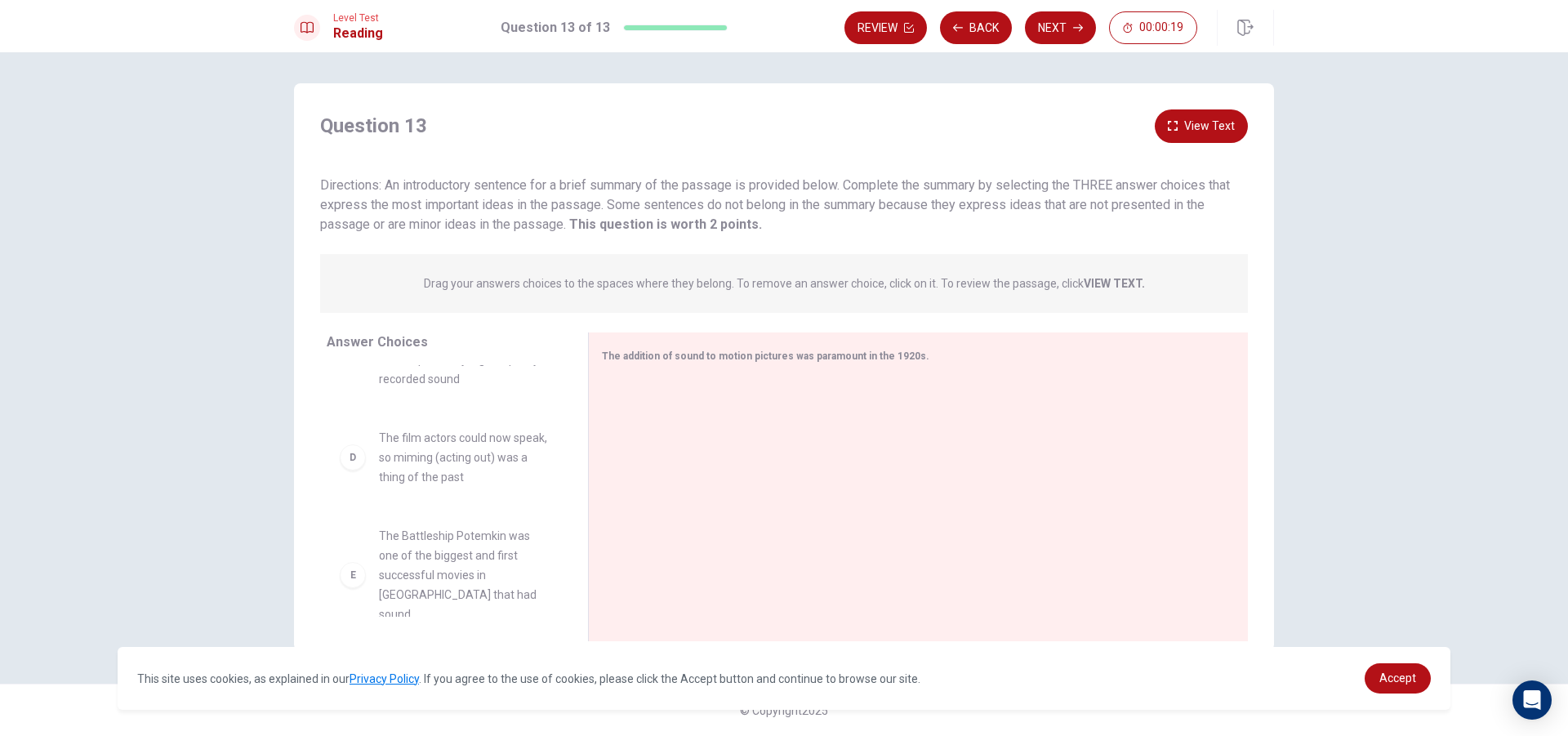
scroll to position [164, 0]
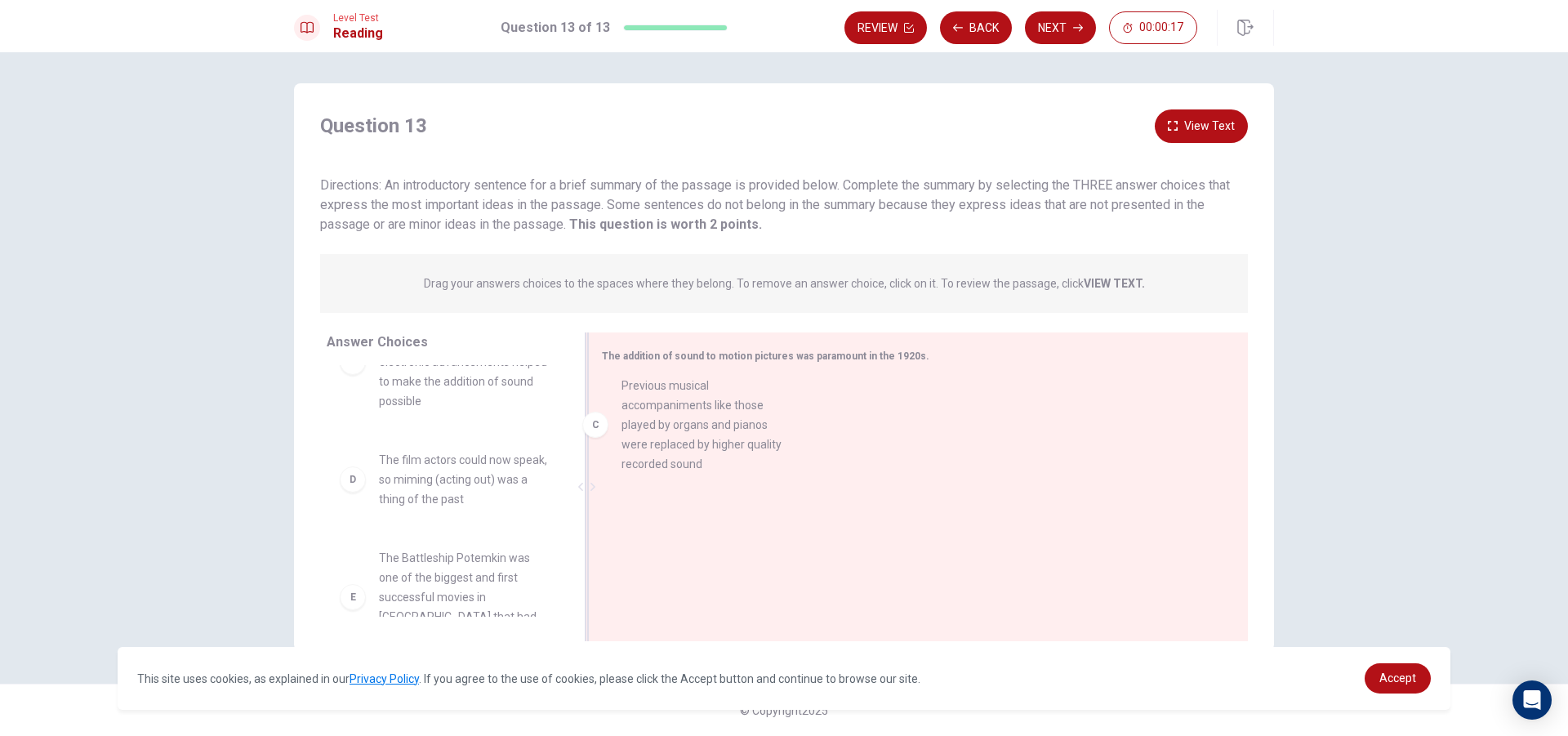
drag, startPoint x: 388, startPoint y: 495, endPoint x: 672, endPoint y: 401, distance: 299.2
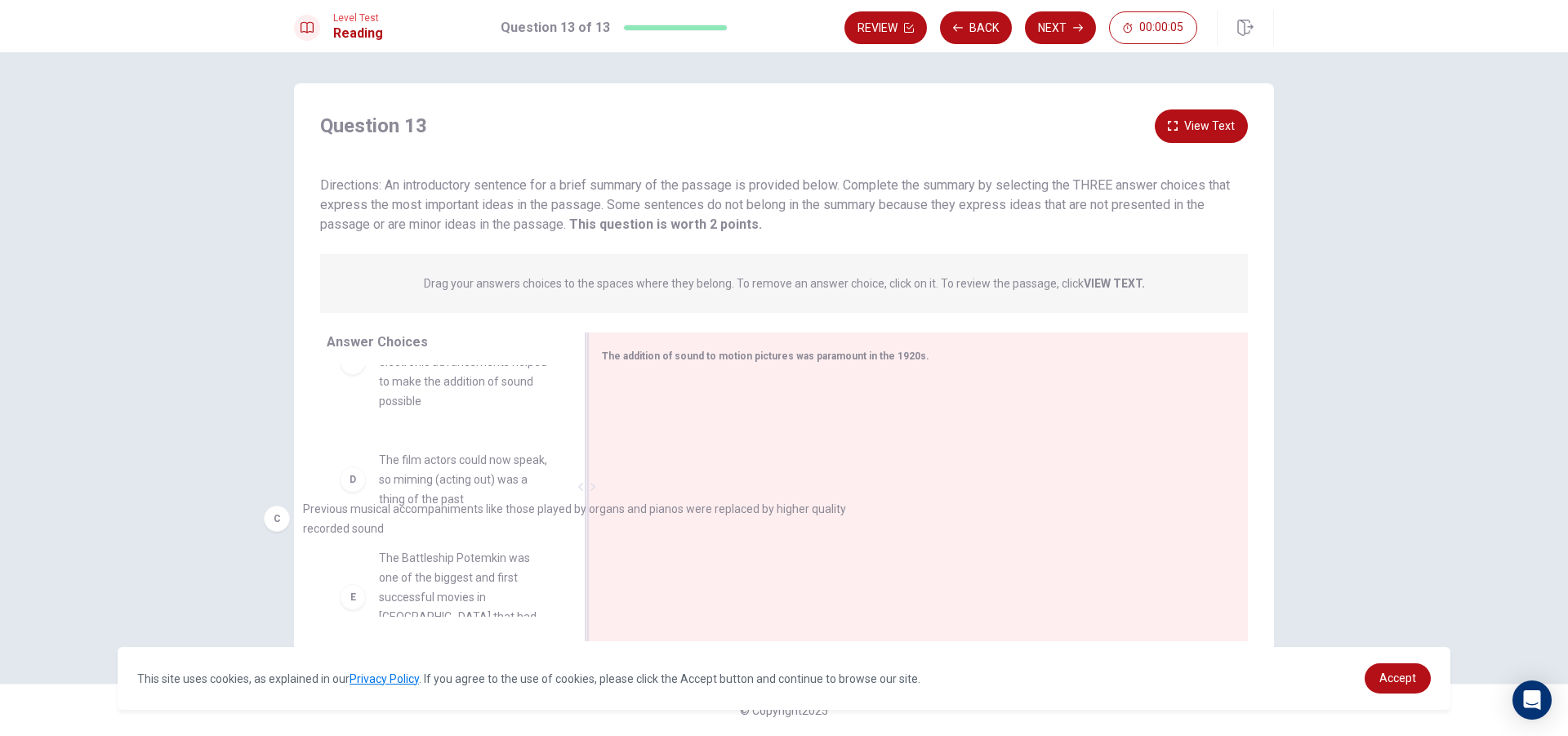
drag, startPoint x: 767, startPoint y: 415, endPoint x: 413, endPoint y: 528, distance: 371.6
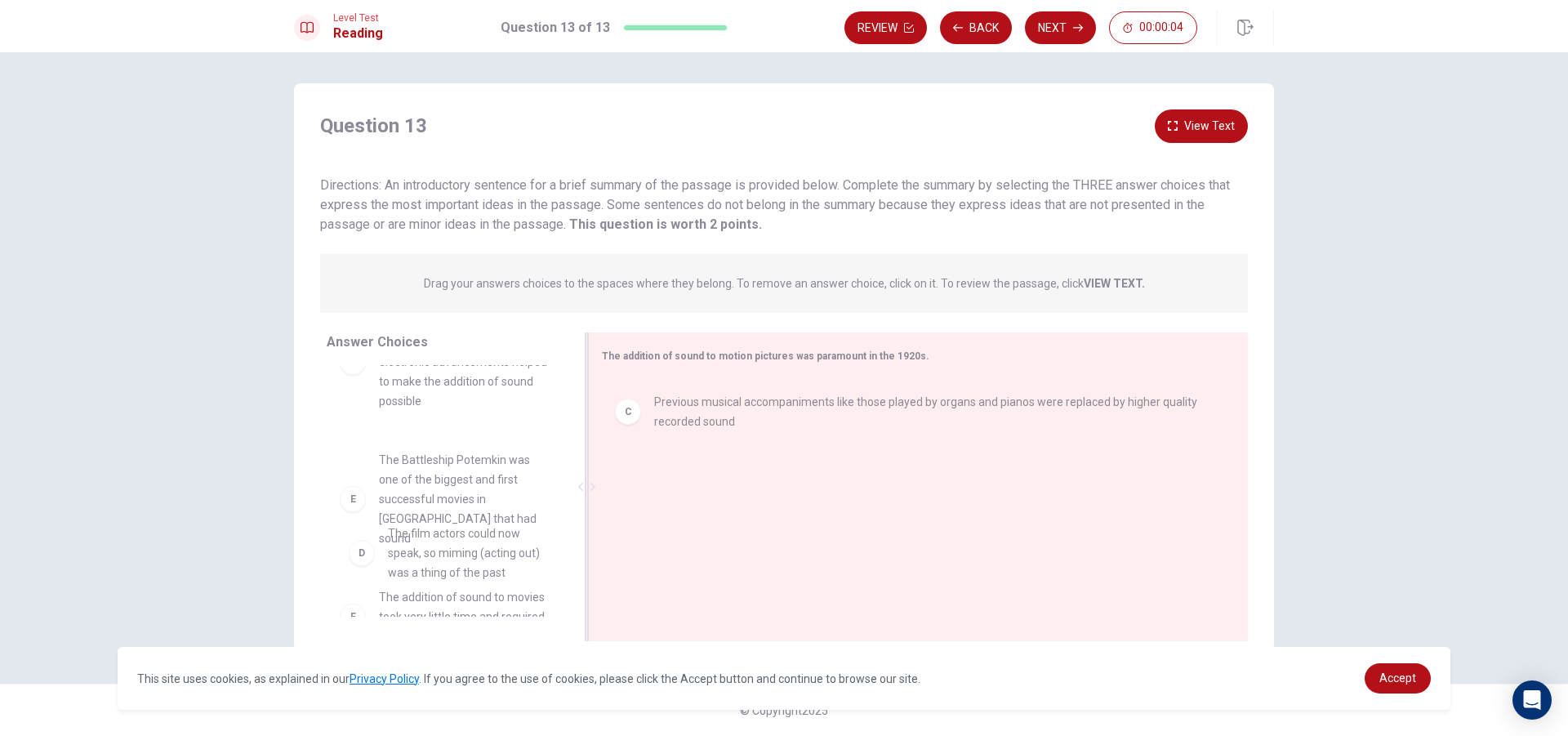
drag, startPoint x: 420, startPoint y: 446, endPoint x: 432, endPoint y: 515, distance: 70.0
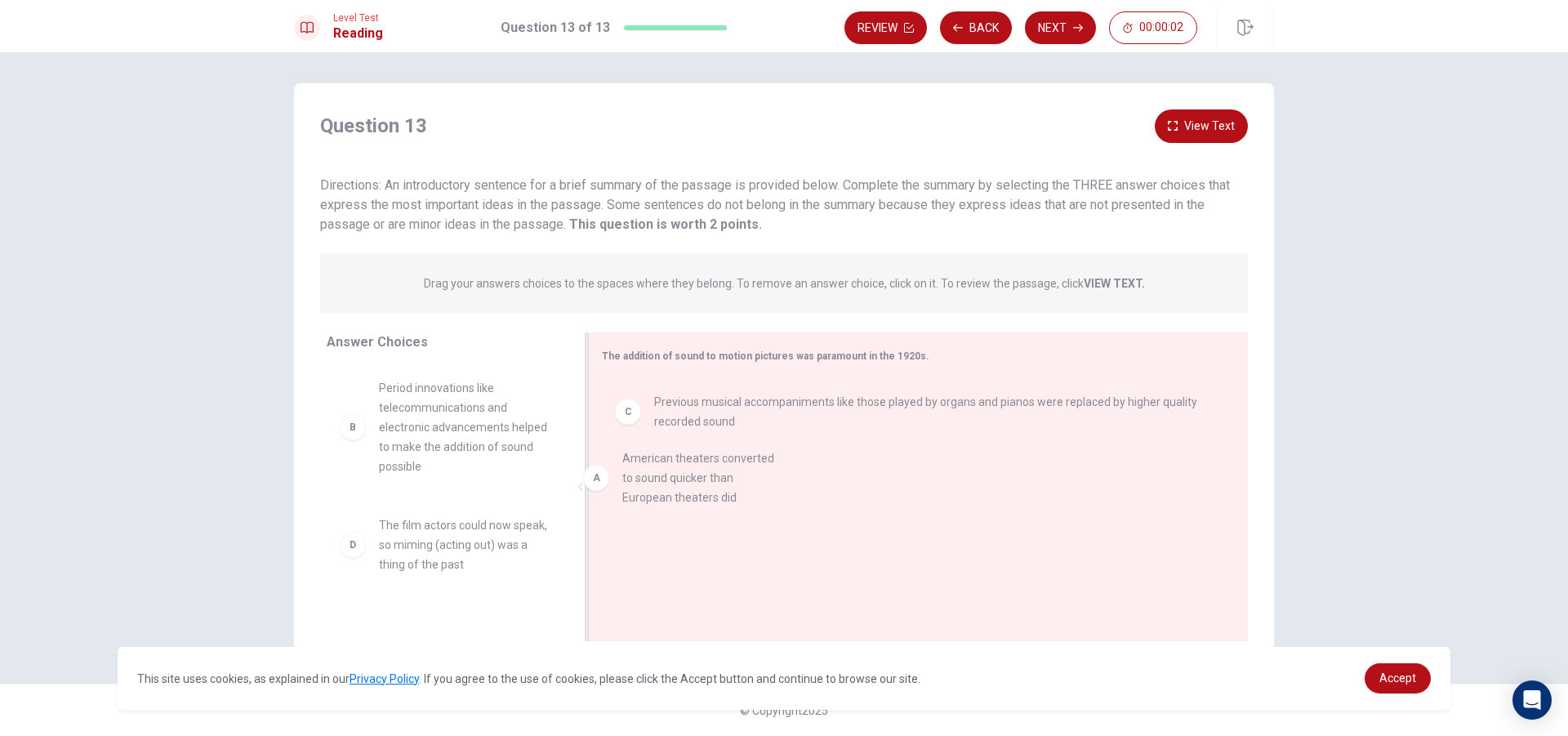
drag, startPoint x: 424, startPoint y: 422, endPoint x: 848, endPoint y: 467, distance: 426.4
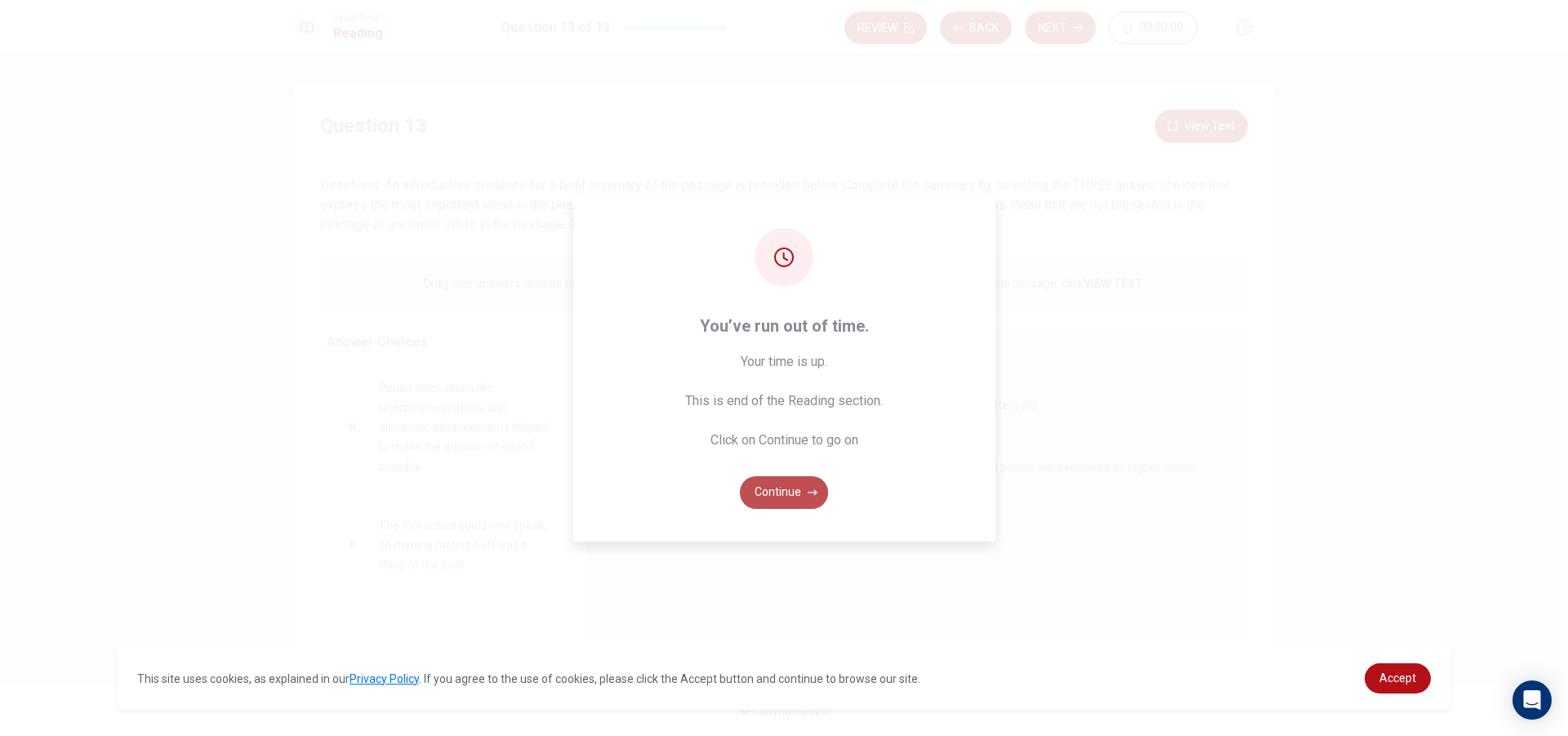
click at [767, 490] on button "Continue" at bounding box center [784, 492] width 88 height 33
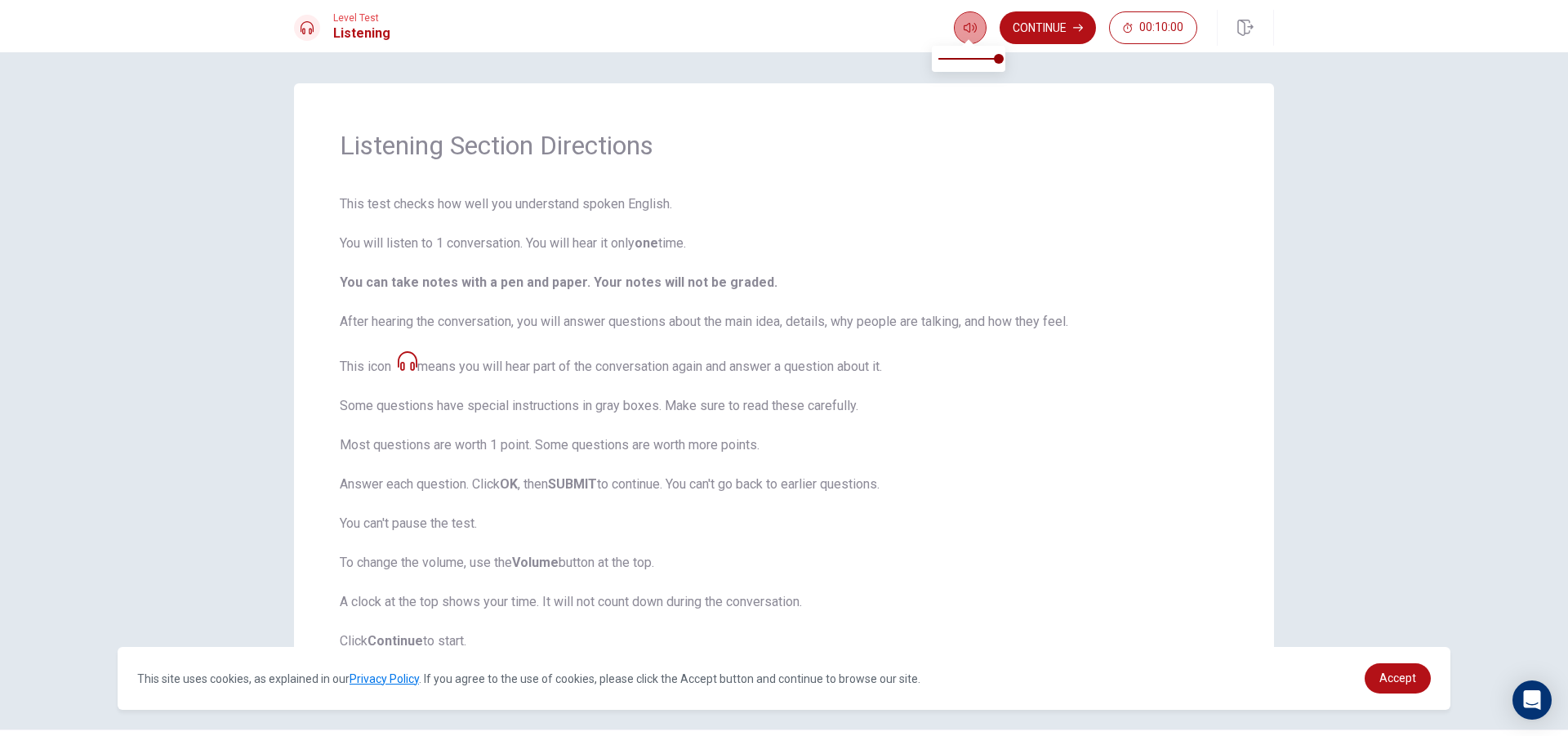
click at [962, 21] on button "button" at bounding box center [970, 27] width 33 height 33
click at [966, 40] on span at bounding box center [969, 41] width 13 height 9
type input "1"
drag, startPoint x: 1001, startPoint y: 63, endPoint x: 1070, endPoint y: 83, distance: 71.8
click at [1070, 83] on body "This site uses cookies, as explained in our Privacy Policy . If you agree to th…" at bounding box center [784, 368] width 1568 height 736
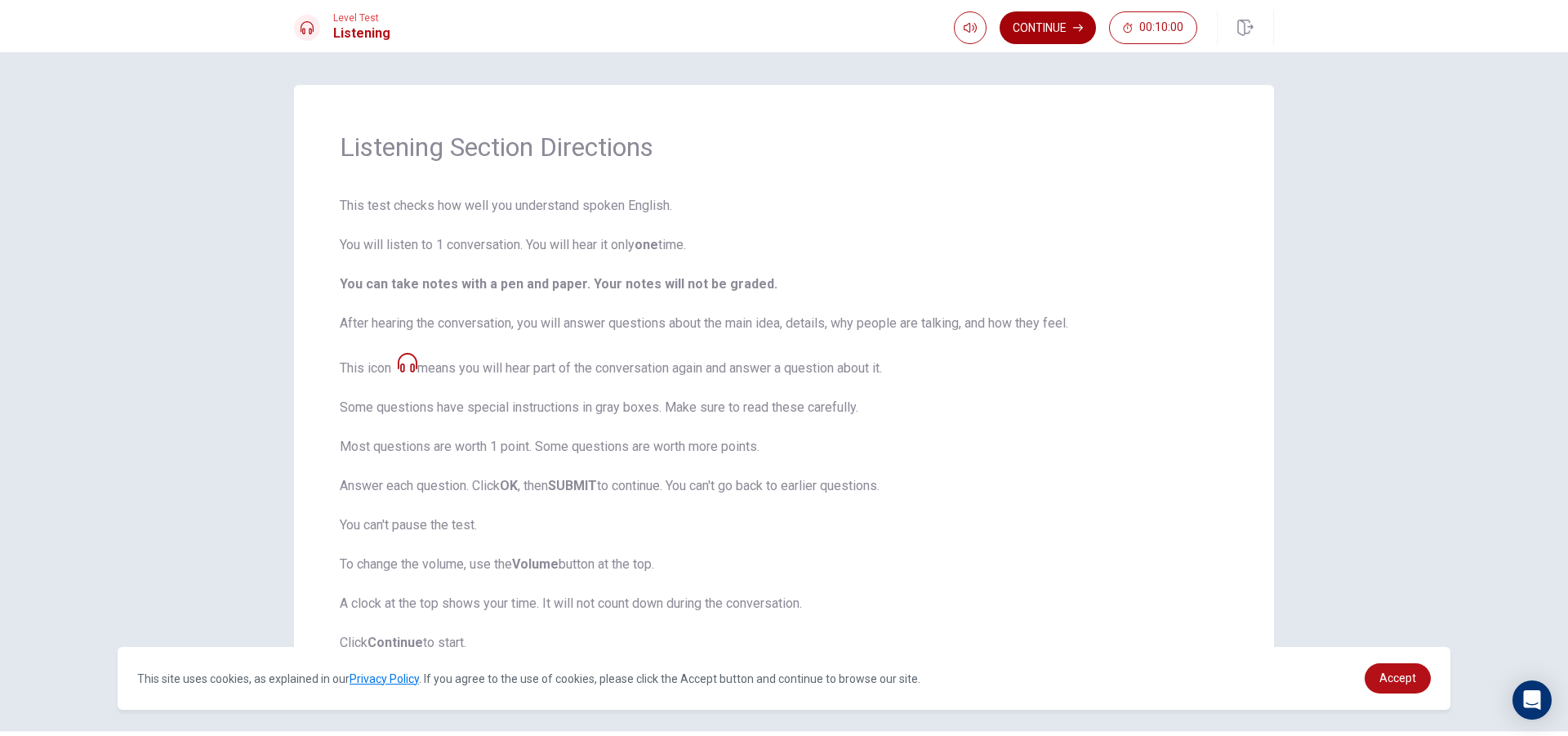
click at [1027, 28] on button "Continue" at bounding box center [1047, 27] width 97 height 33
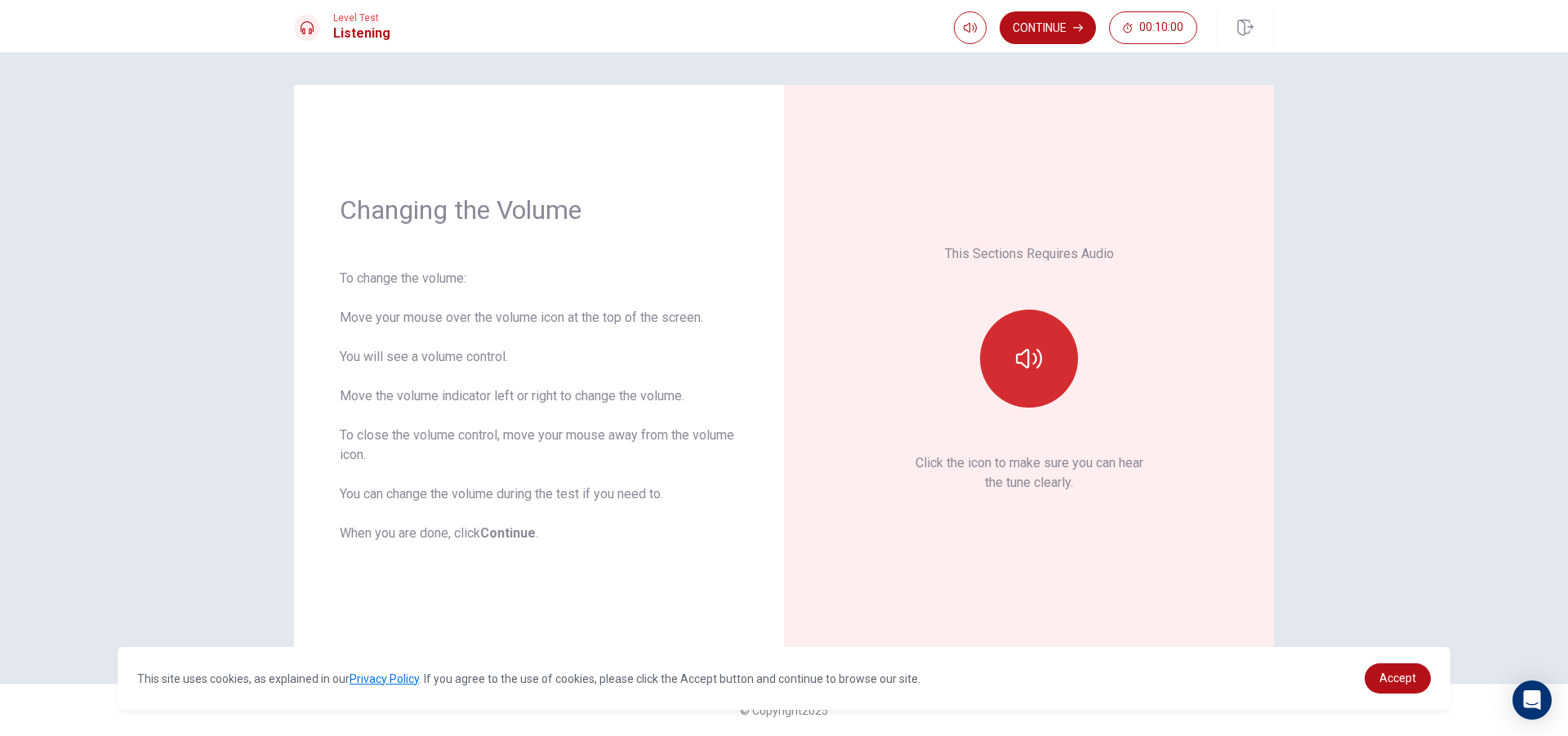
click at [1025, 372] on button "button" at bounding box center [1029, 358] width 98 height 98
click at [1057, 37] on button "Continue" at bounding box center [1047, 27] width 97 height 33
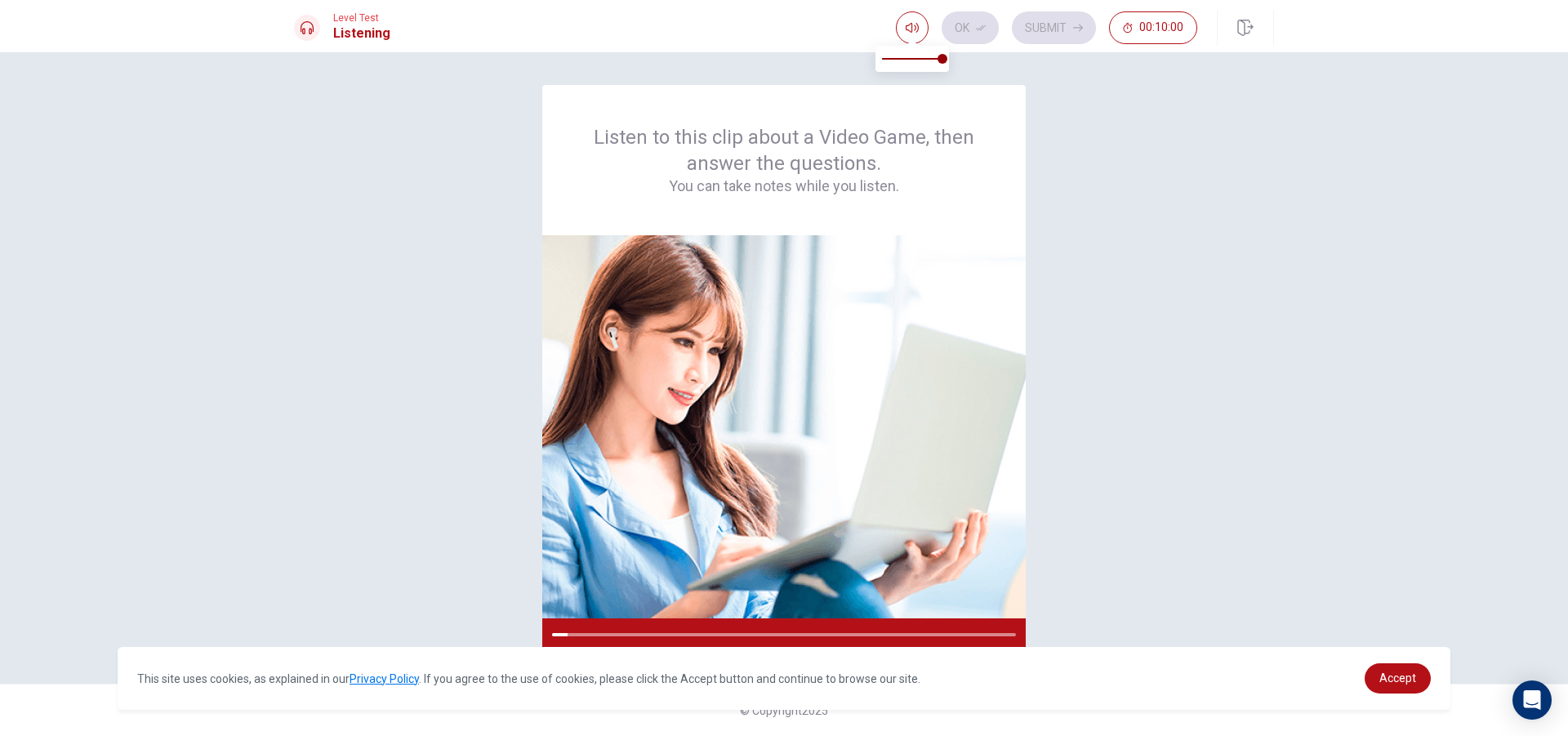
click at [923, 52] on span at bounding box center [912, 58] width 61 height 23
click at [921, 56] on span at bounding box center [925, 59] width 10 height 10
type input "0.5"
click at [913, 56] on span at bounding box center [913, 59] width 10 height 10
click at [908, 56] on span at bounding box center [913, 59] width 10 height 10
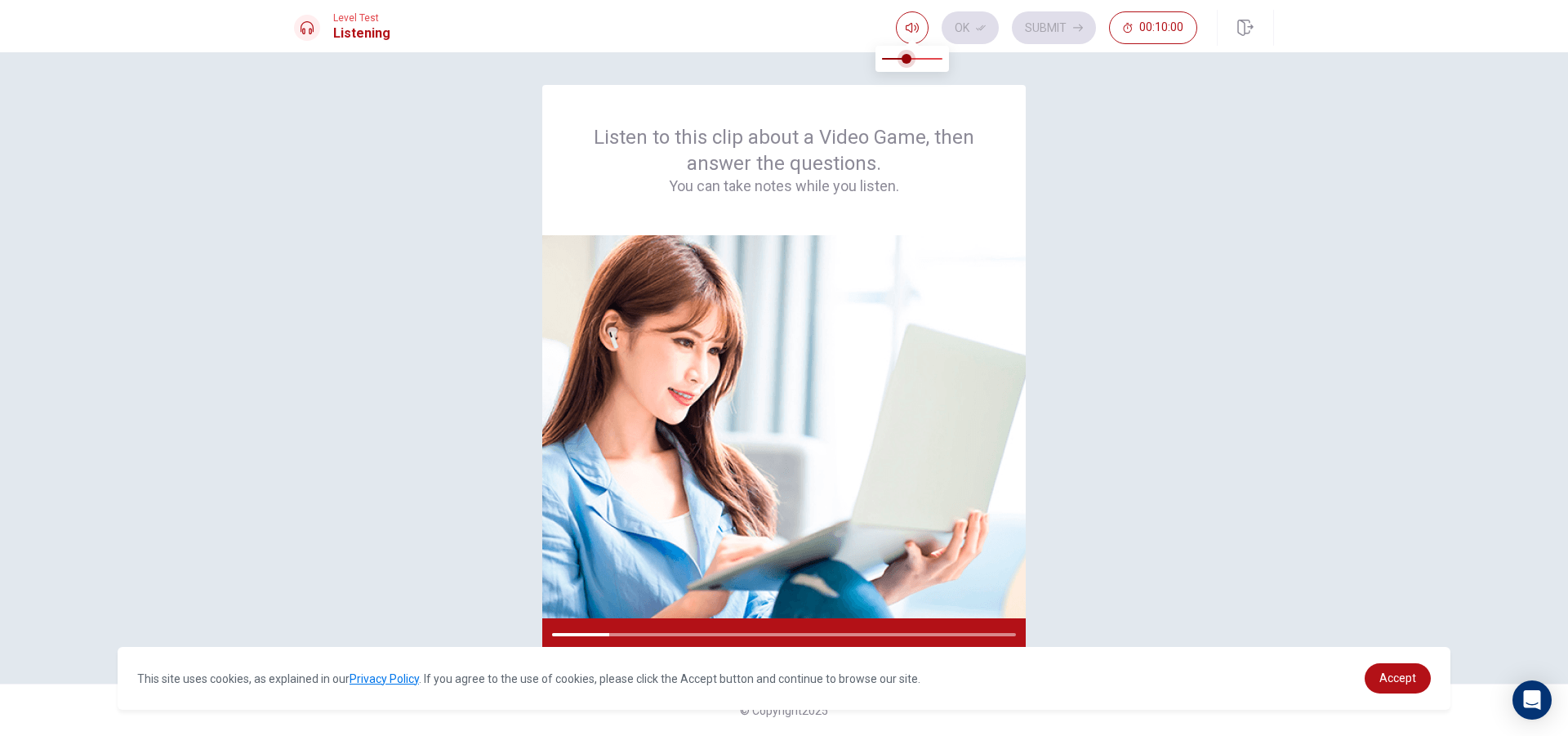
type input "0.3"
click at [901, 58] on span at bounding box center [900, 59] width 10 height 10
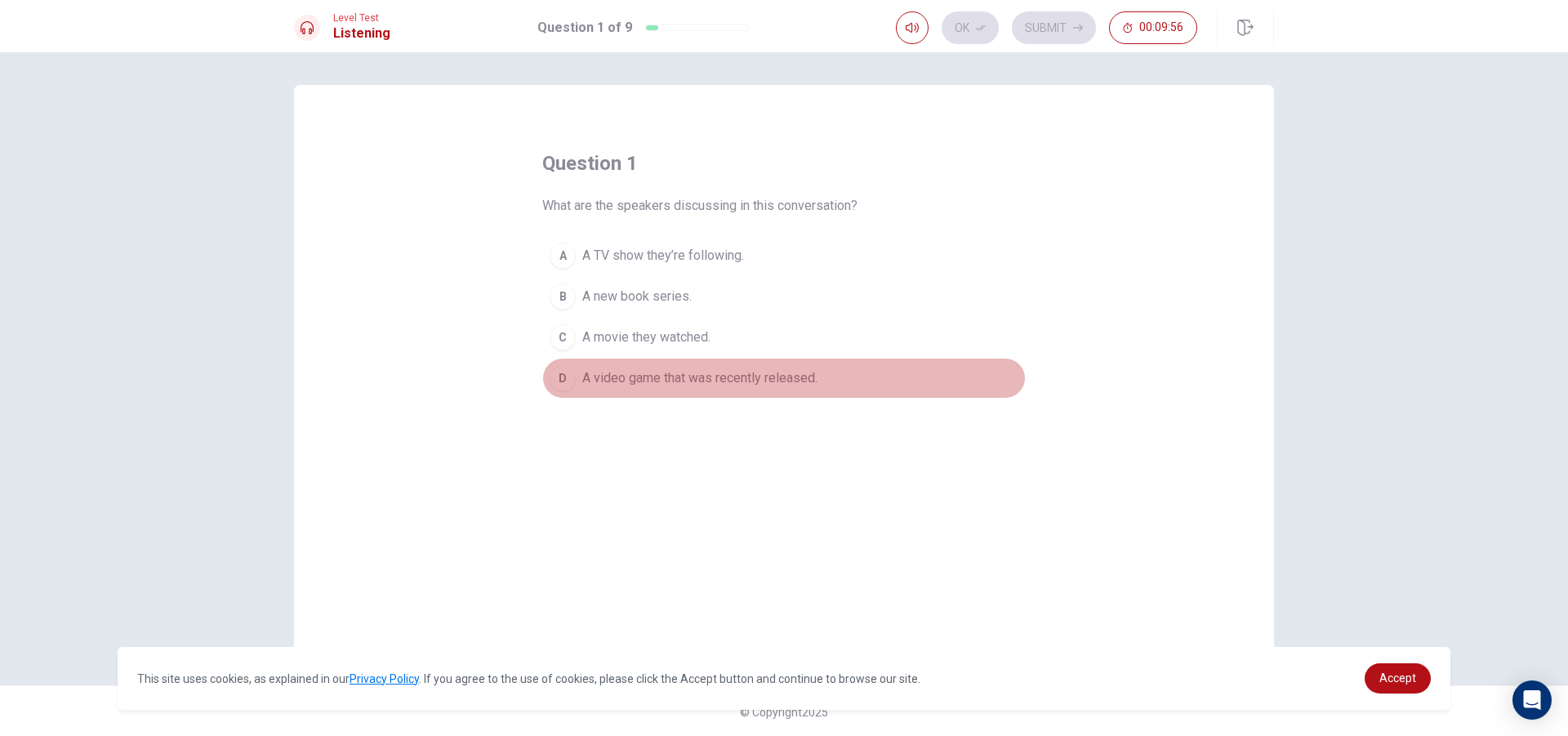
click at [605, 376] on span "A video game that was recently released." at bounding box center [700, 378] width 235 height 20
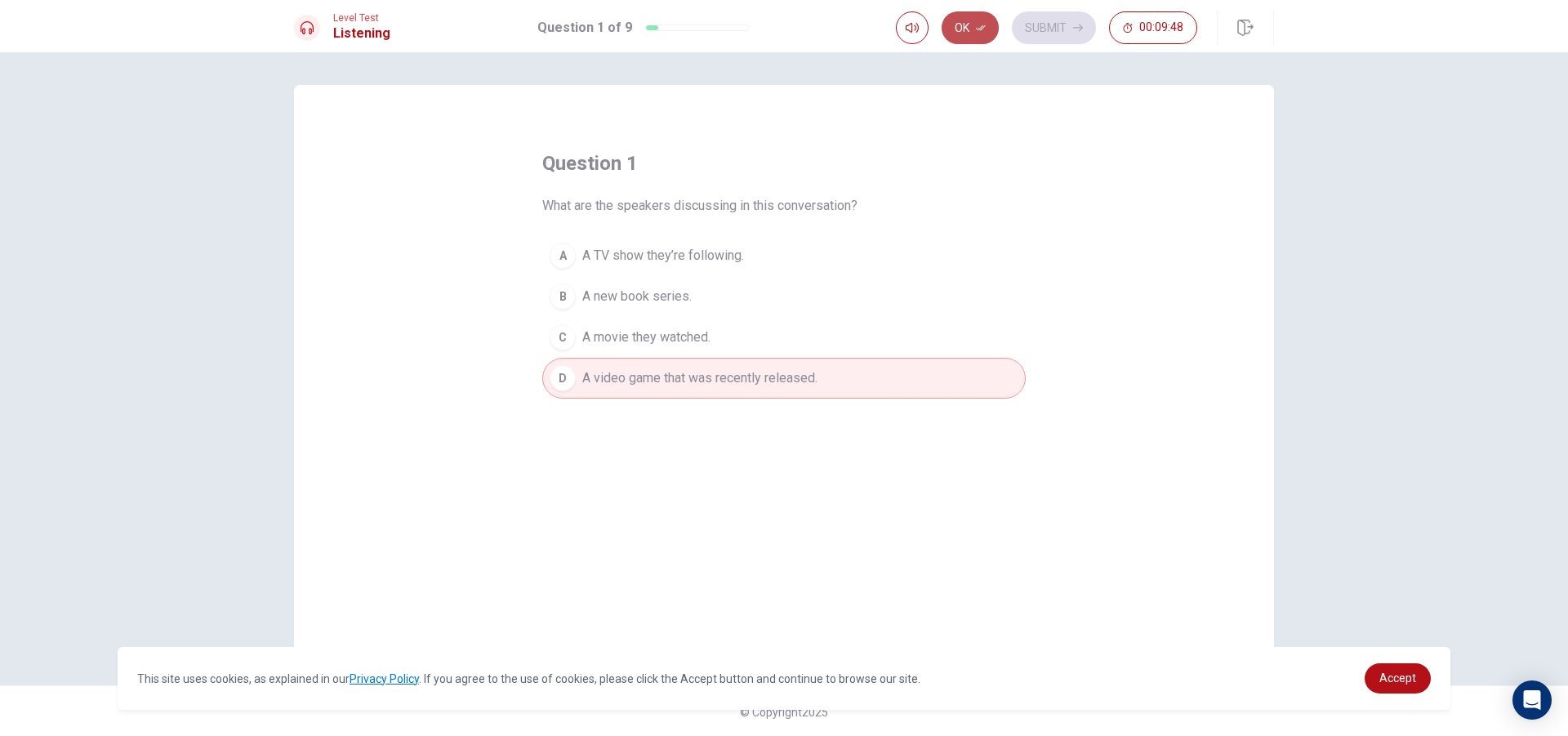
click at [965, 32] on button "Ok" at bounding box center [970, 27] width 57 height 33
click at [1052, 25] on button "Submit" at bounding box center [1054, 27] width 84 height 33
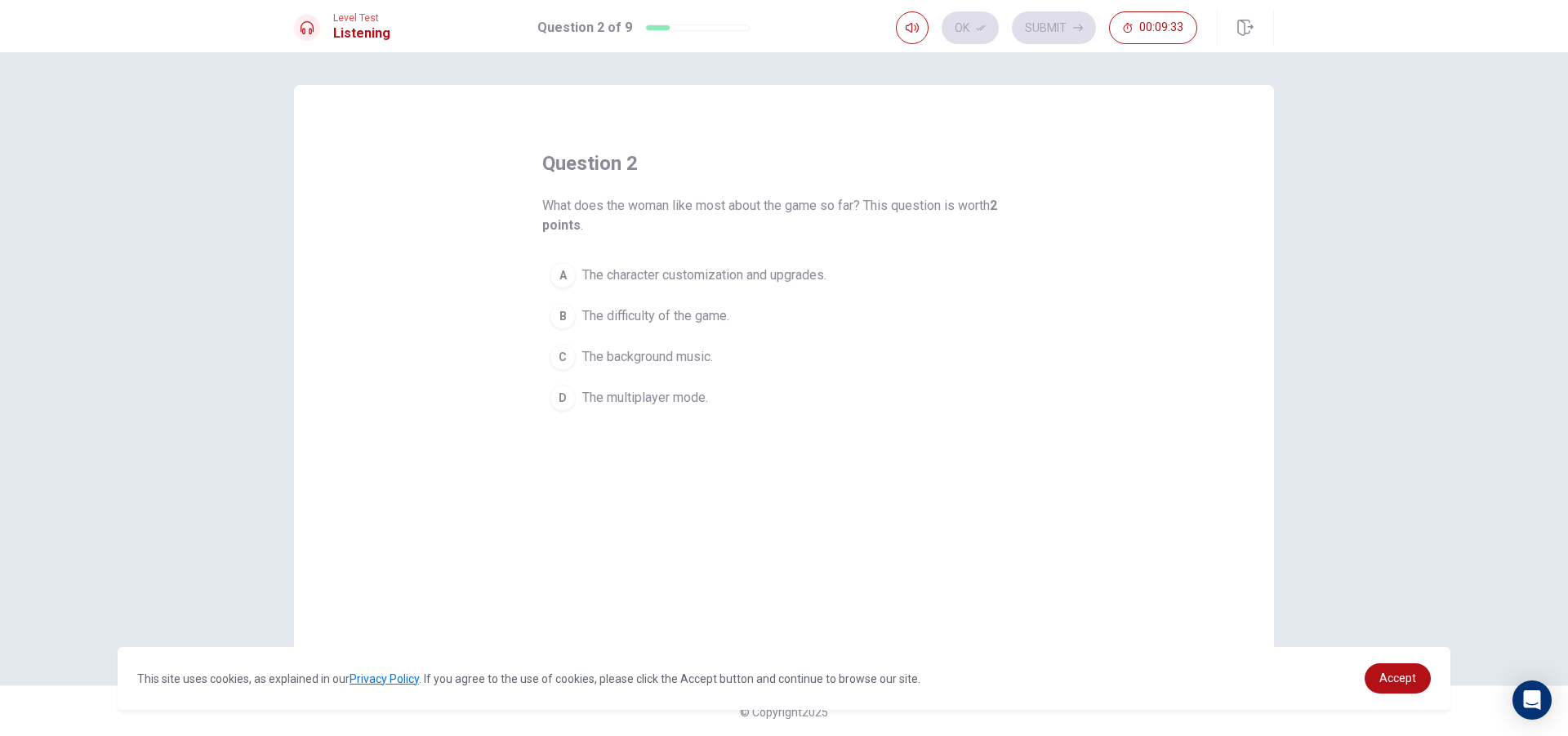
click at [676, 281] on span "The character customization and upgrades." at bounding box center [704, 275] width 244 height 20
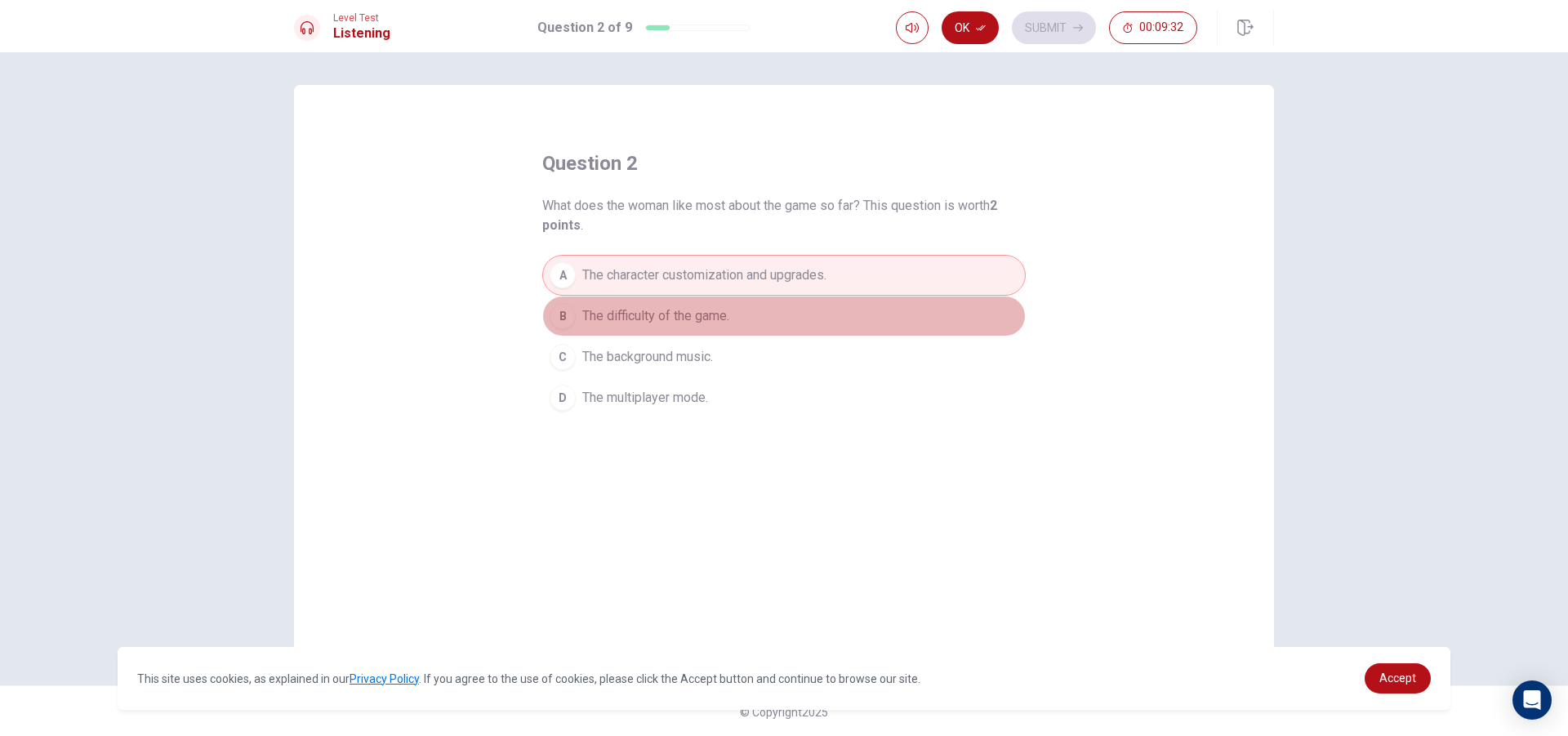
click at [663, 318] on span "The difficulty of the game." at bounding box center [655, 316] width 147 height 20
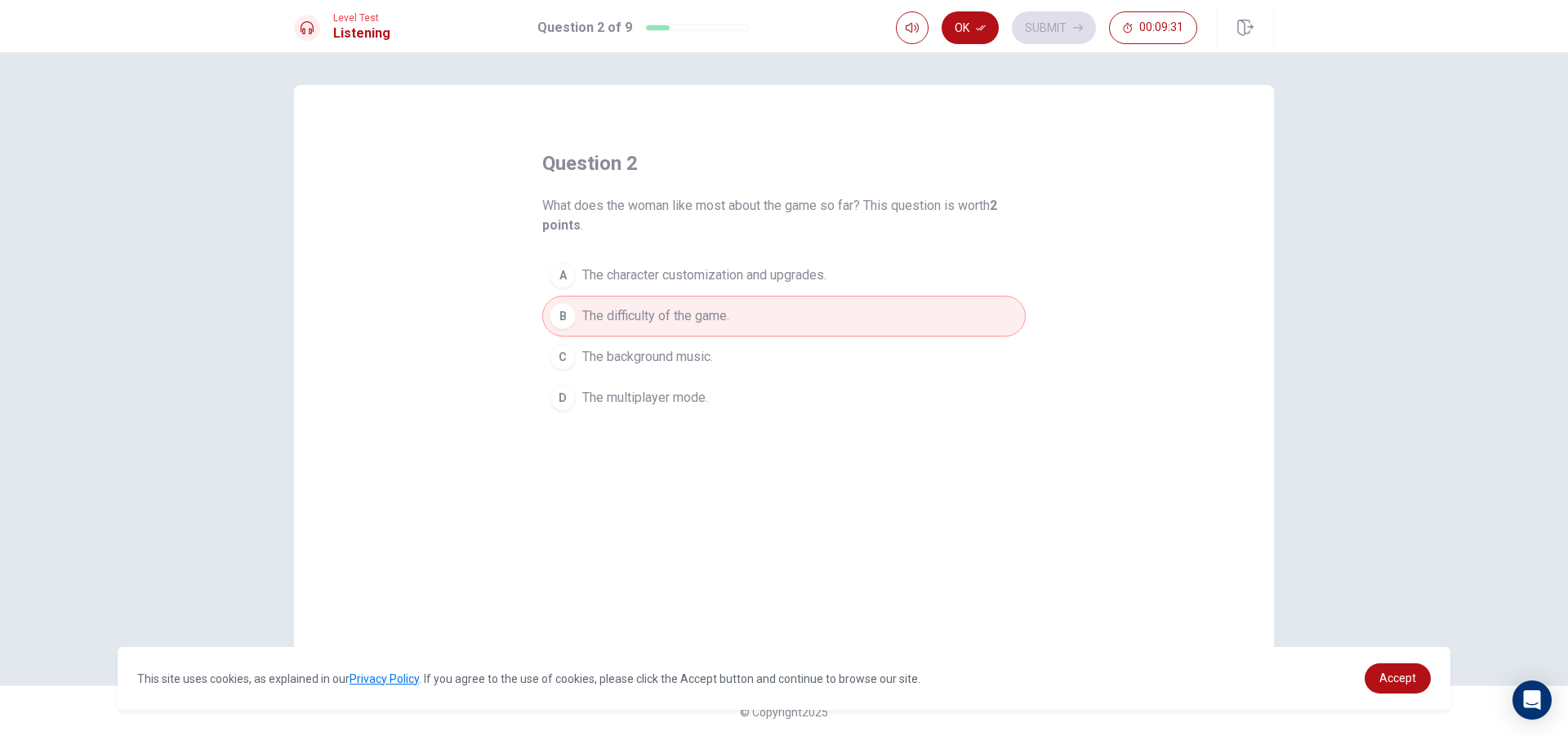
click at [688, 286] on button "A The character customization and upgrades." at bounding box center [784, 274] width 484 height 41
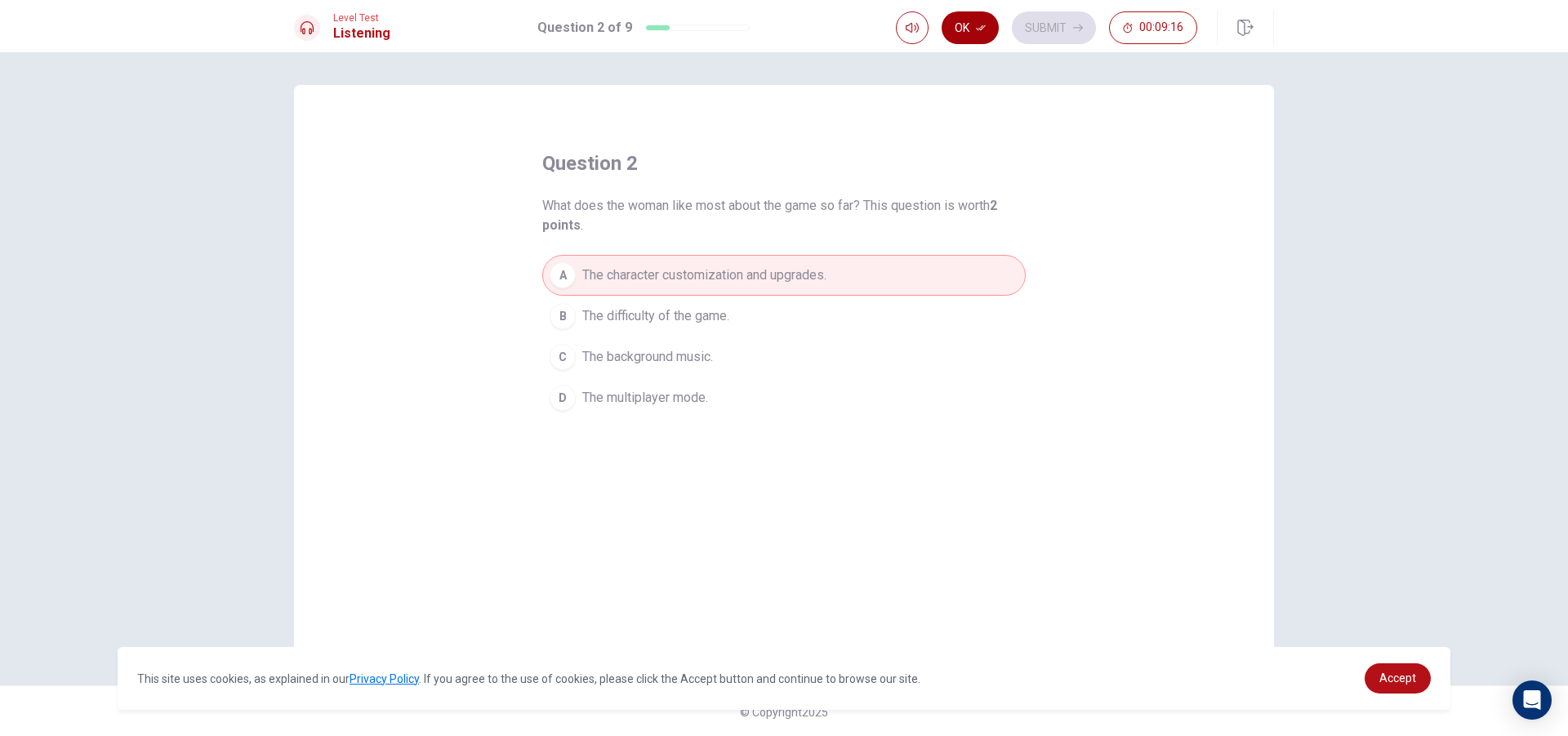
click at [987, 30] on button "Ok" at bounding box center [970, 27] width 57 height 33
click at [1077, 26] on icon "button" at bounding box center [1078, 28] width 10 height 10
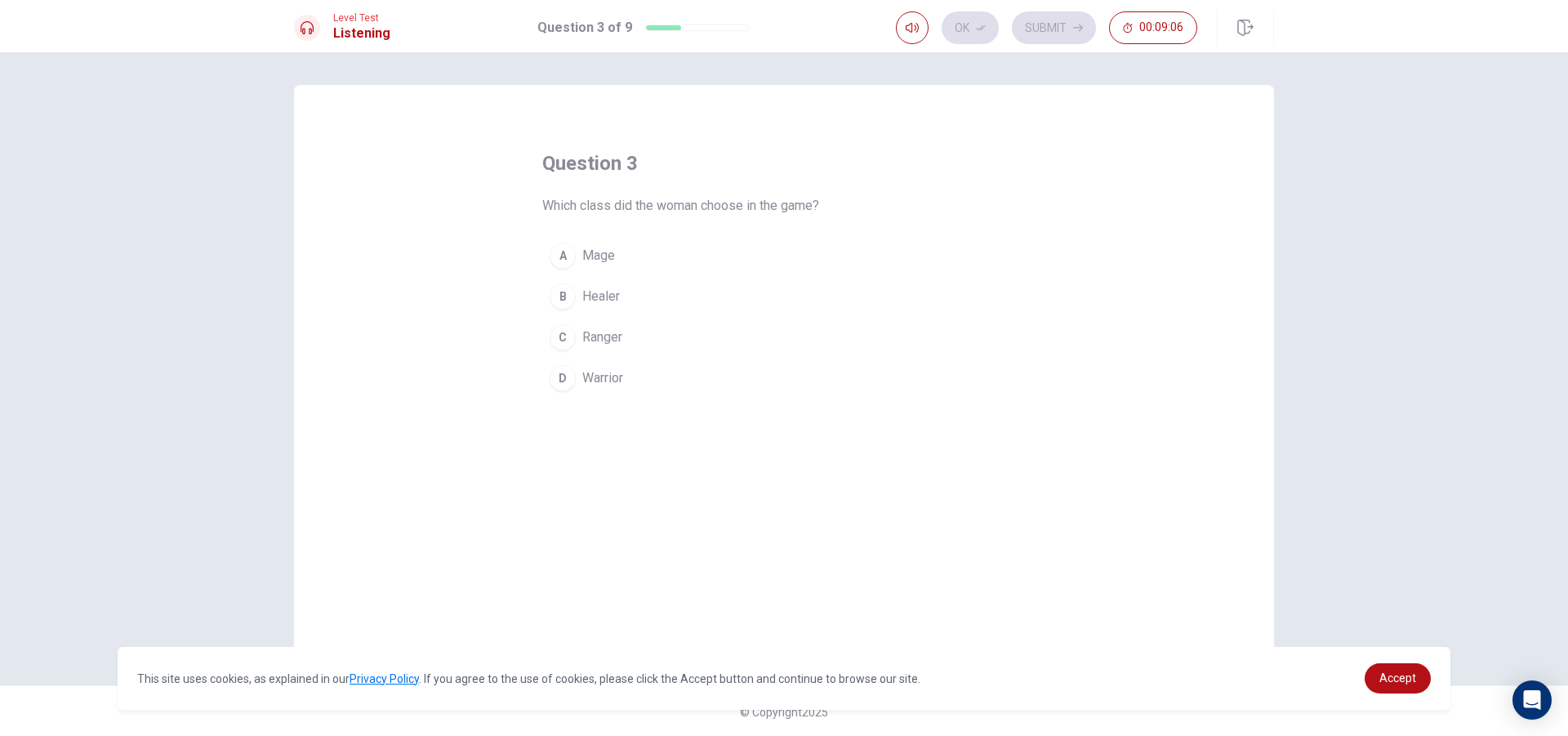
click at [603, 384] on span "Warrior" at bounding box center [602, 378] width 41 height 20
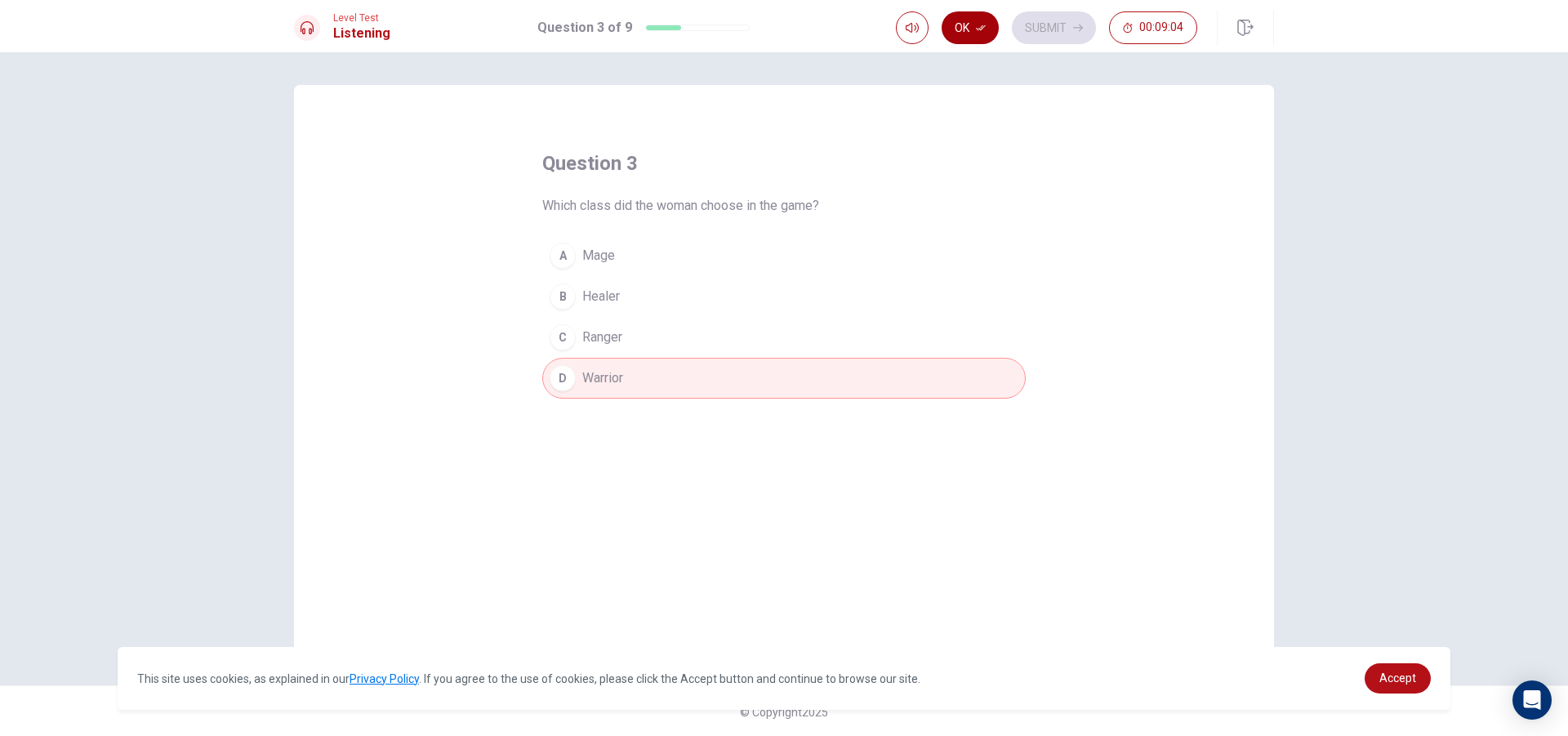
click at [968, 38] on button "Ok" at bounding box center [970, 27] width 57 height 33
click at [1059, 21] on button "Submit" at bounding box center [1054, 27] width 84 height 33
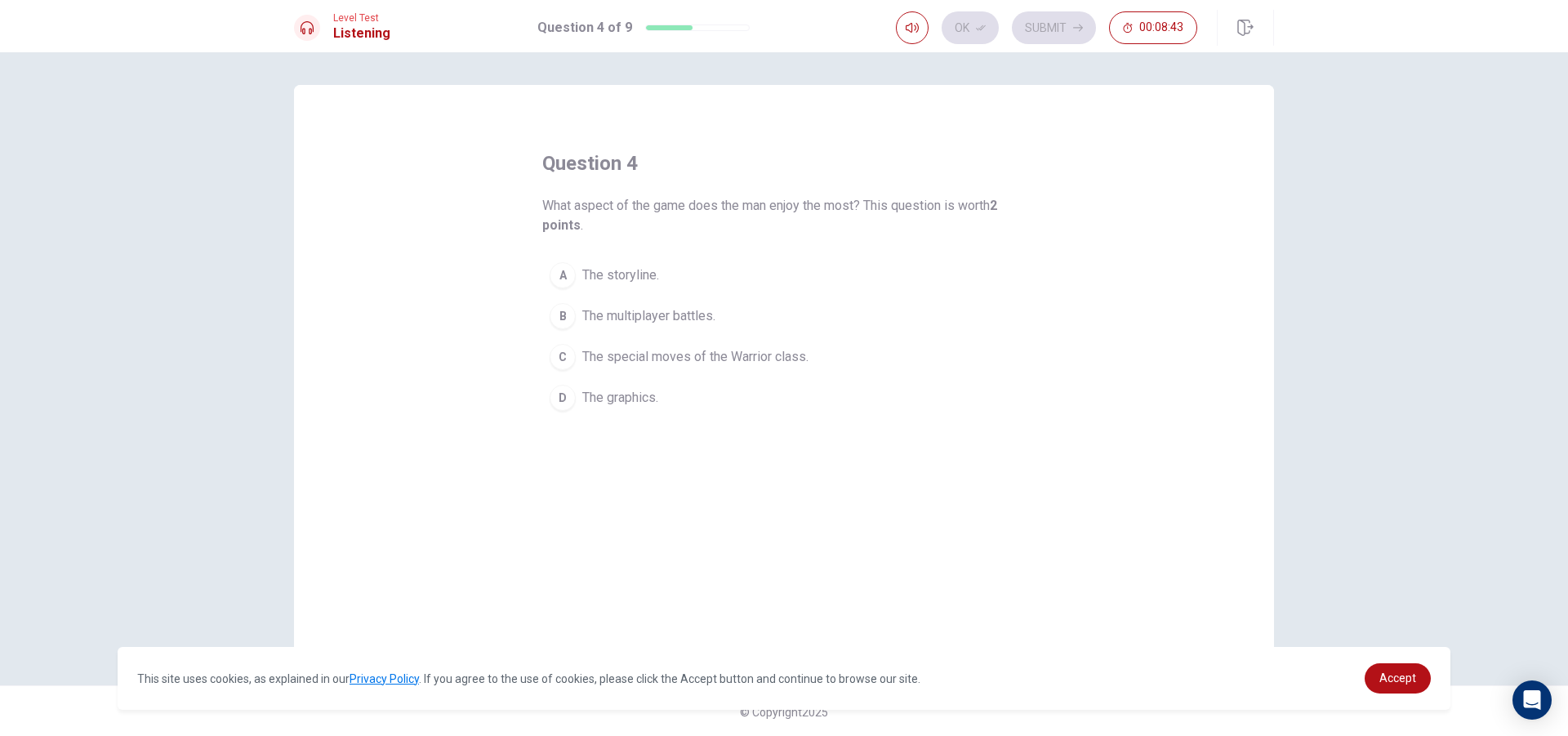
click at [642, 390] on span "The graphics." at bounding box center [620, 398] width 76 height 20
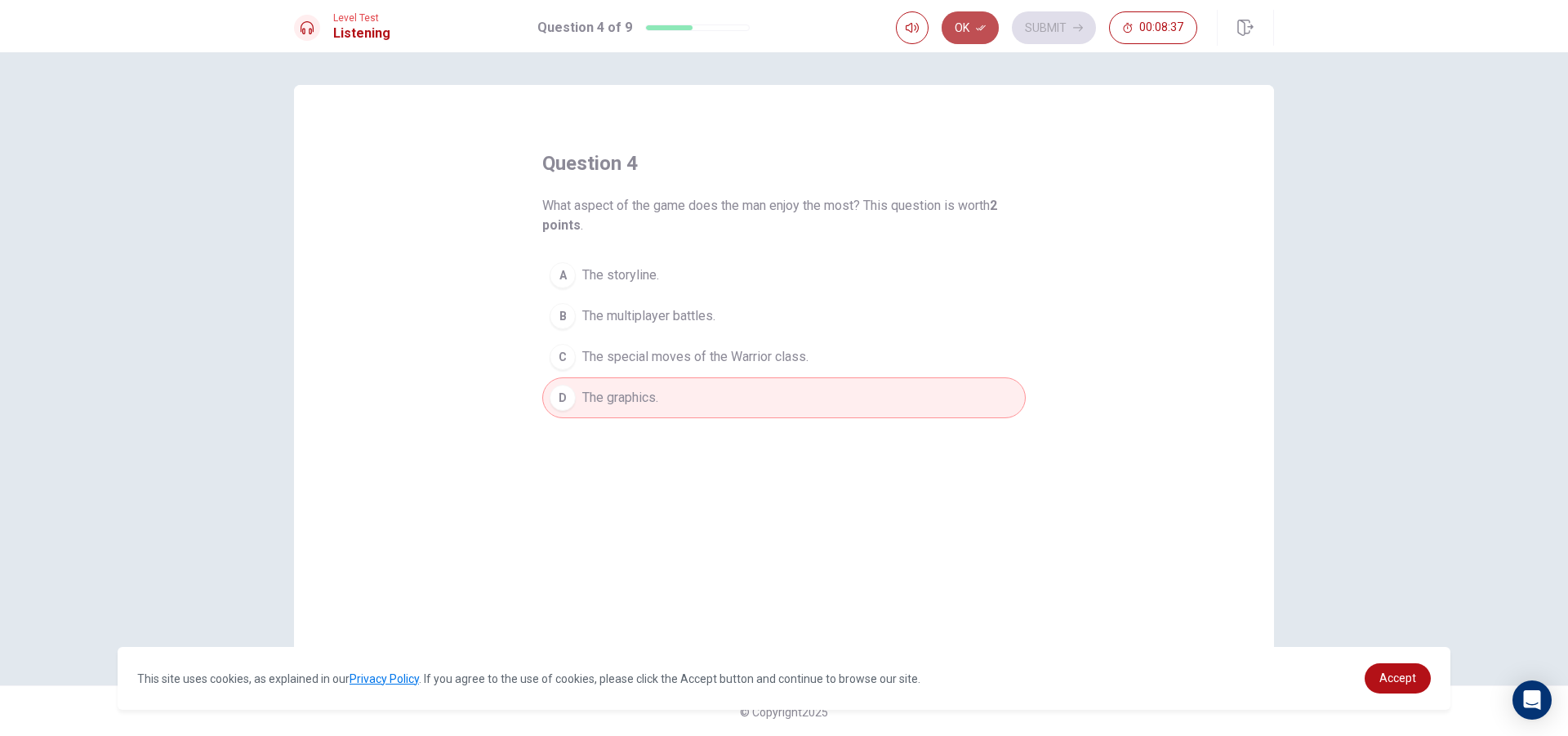
click at [975, 33] on button "Ok" at bounding box center [970, 27] width 57 height 33
click at [1046, 33] on button "Submit" at bounding box center [1054, 27] width 84 height 33
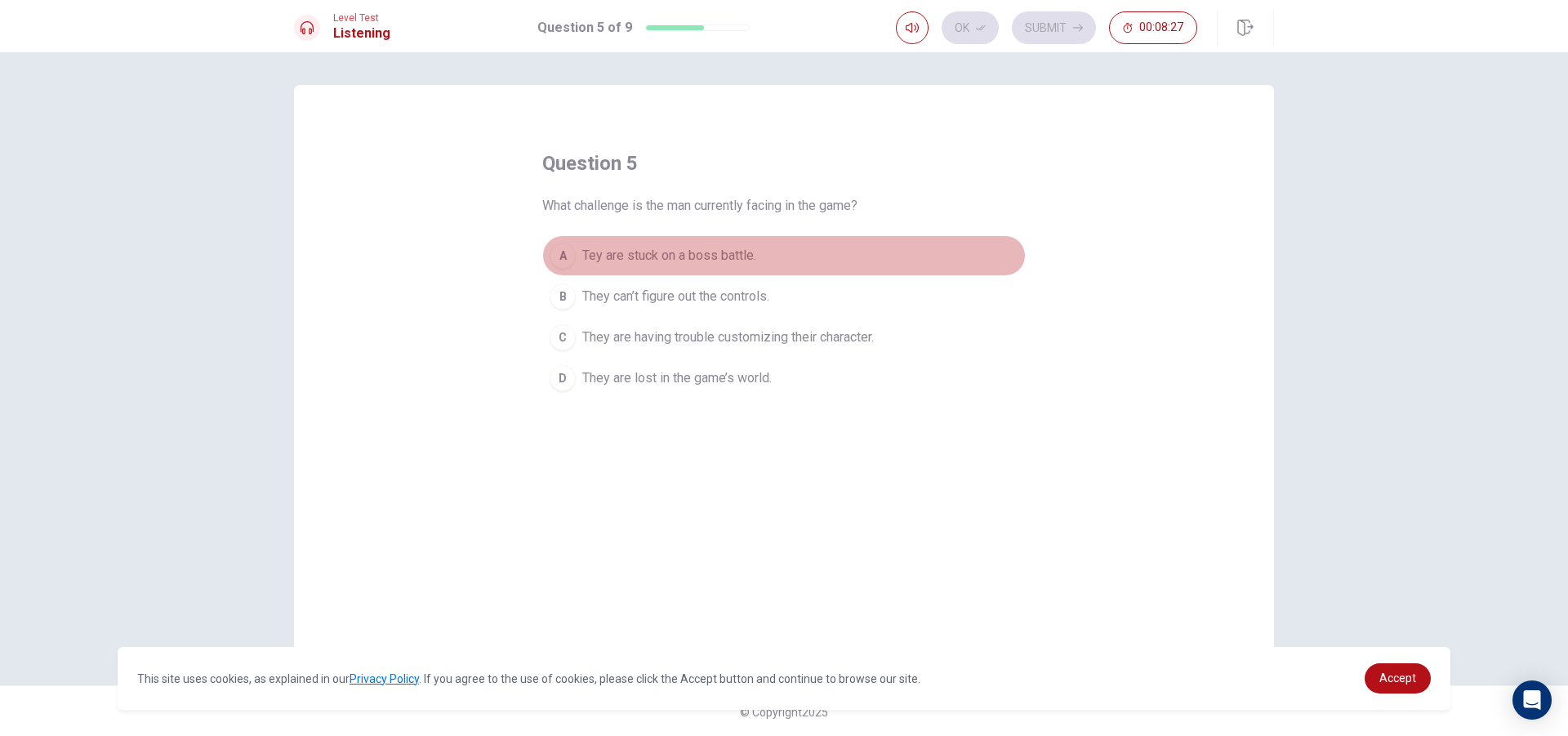
click at [713, 255] on span "Tey are stuck on a boss battle." at bounding box center [669, 255] width 174 height 20
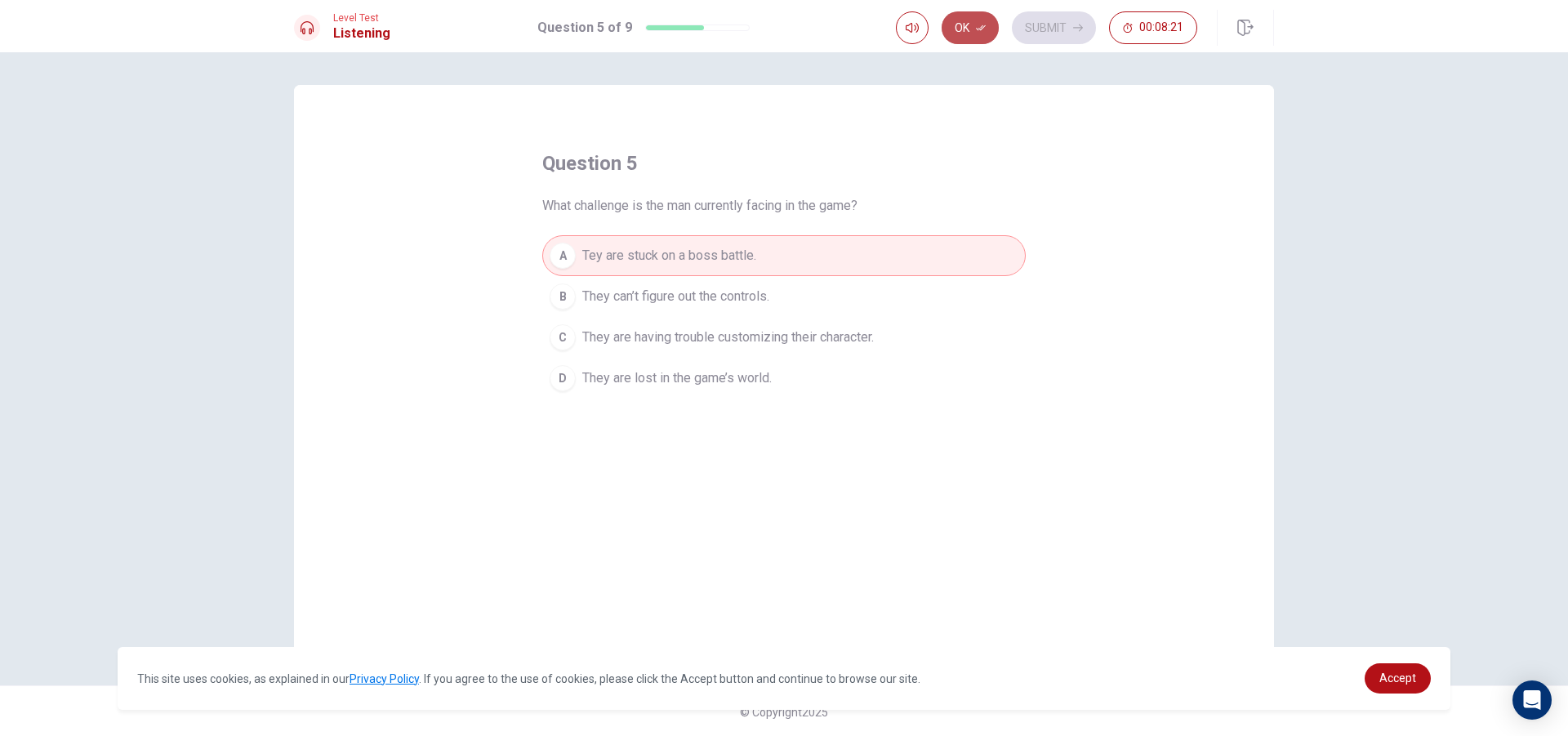
click at [980, 25] on icon "button" at bounding box center [981, 28] width 10 height 10
click at [1049, 27] on button "Submit" at bounding box center [1054, 27] width 84 height 33
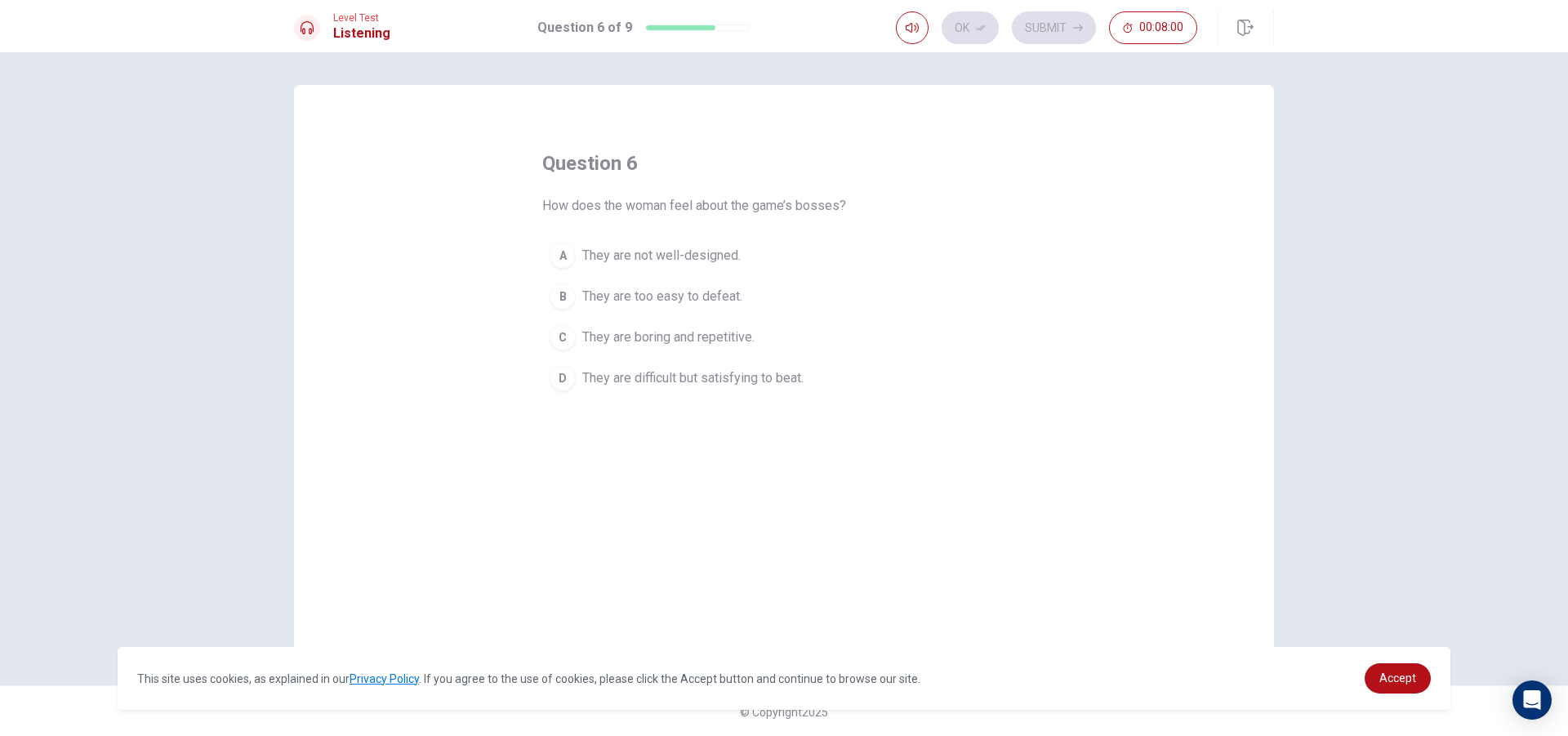
click at [635, 389] on button "D They are difficult but satisfying to beat." at bounding box center [784, 378] width 484 height 41
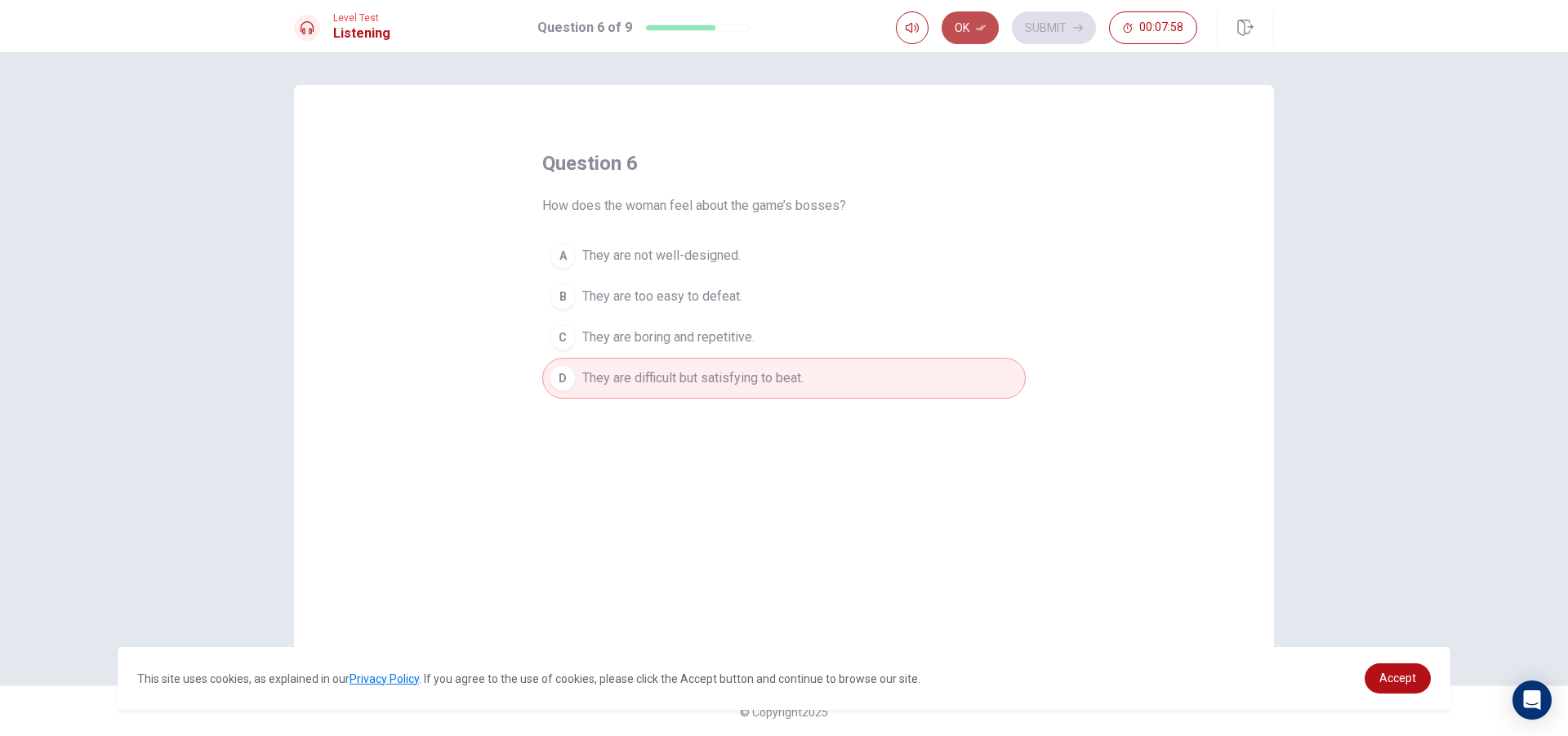
click at [956, 29] on button "Ok" at bounding box center [970, 27] width 57 height 33
click at [1053, 32] on button "Submit" at bounding box center [1054, 27] width 84 height 33
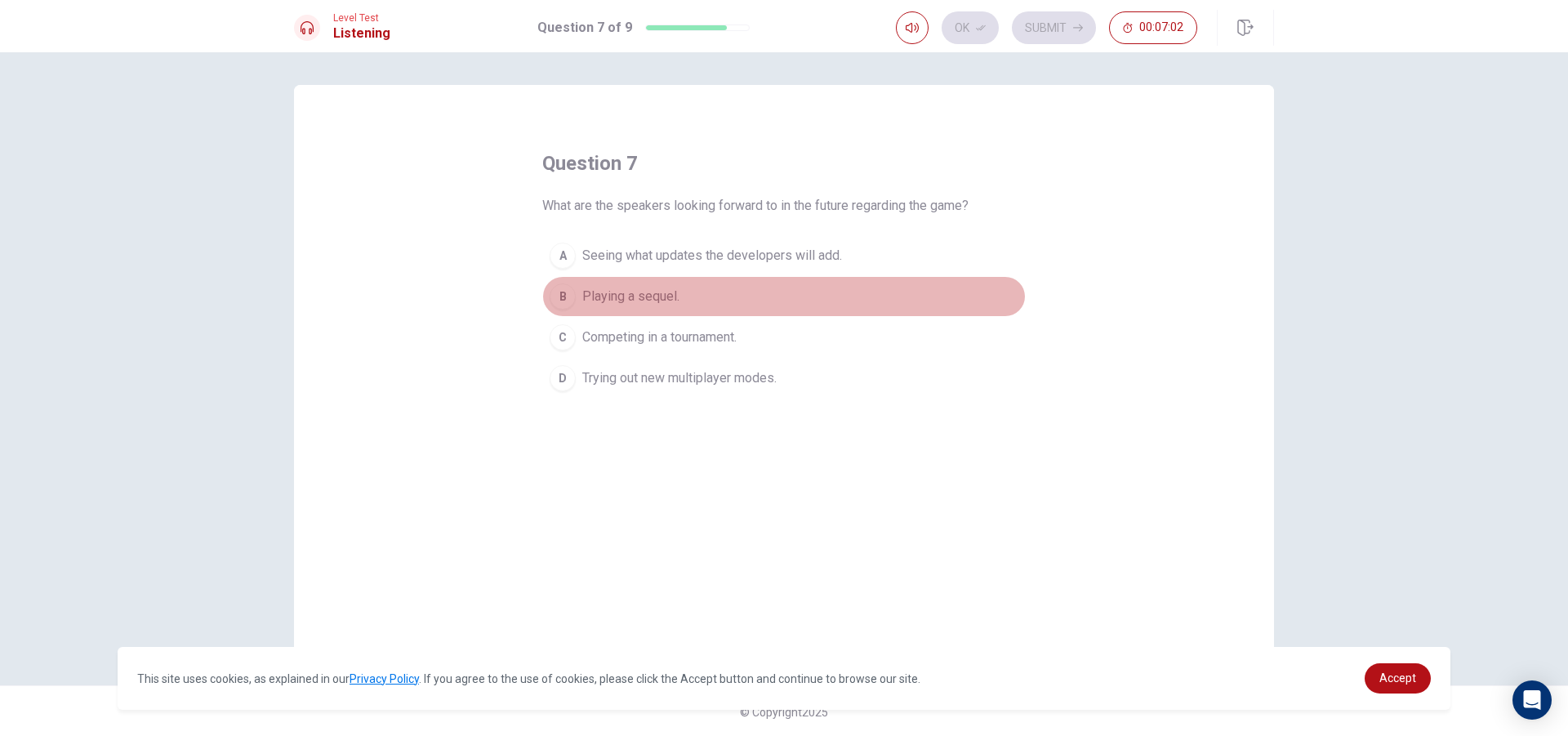
click at [562, 293] on div "B" at bounding box center [563, 296] width 26 height 26
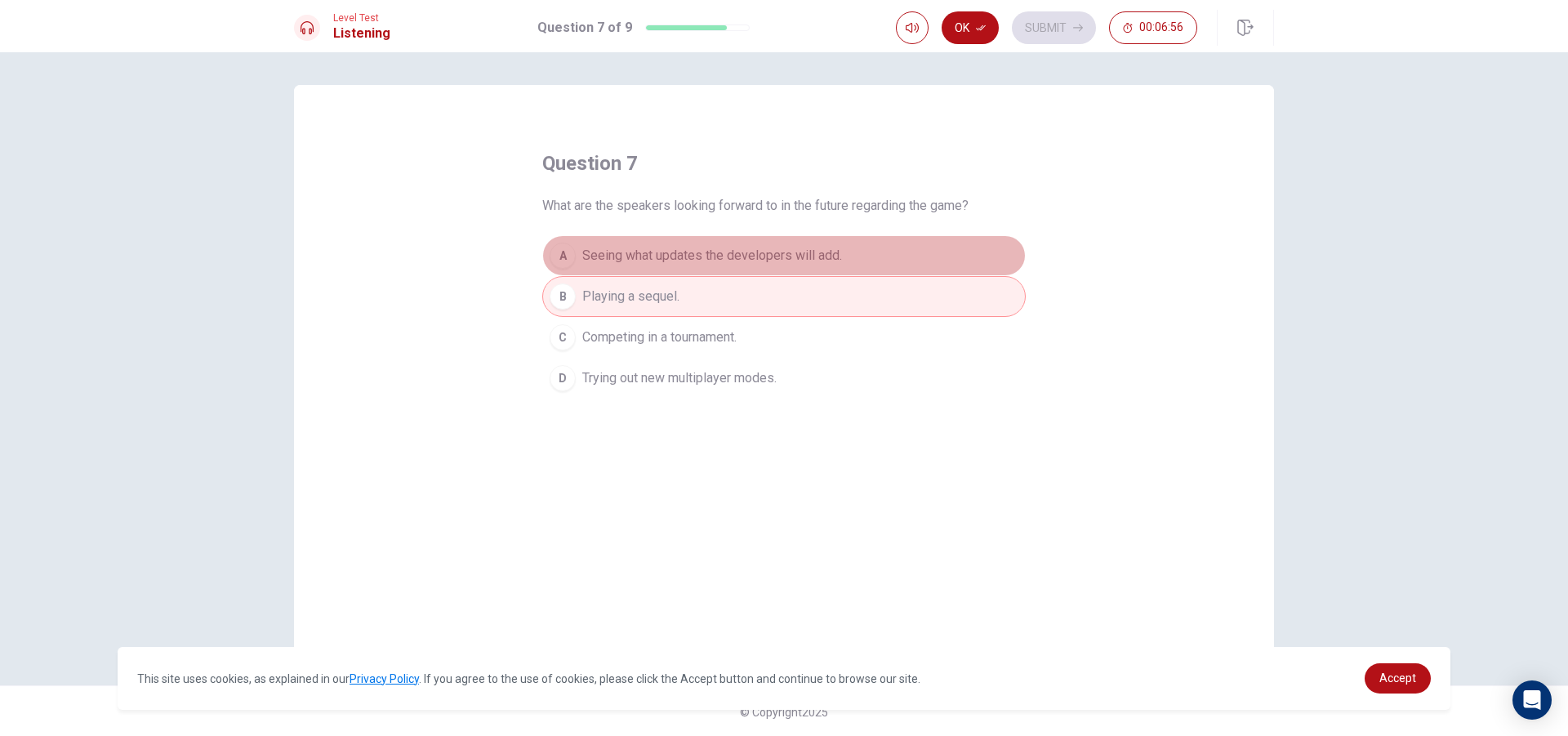
click at [659, 247] on span "Seeing what updates the developers will add." at bounding box center [712, 255] width 259 height 20
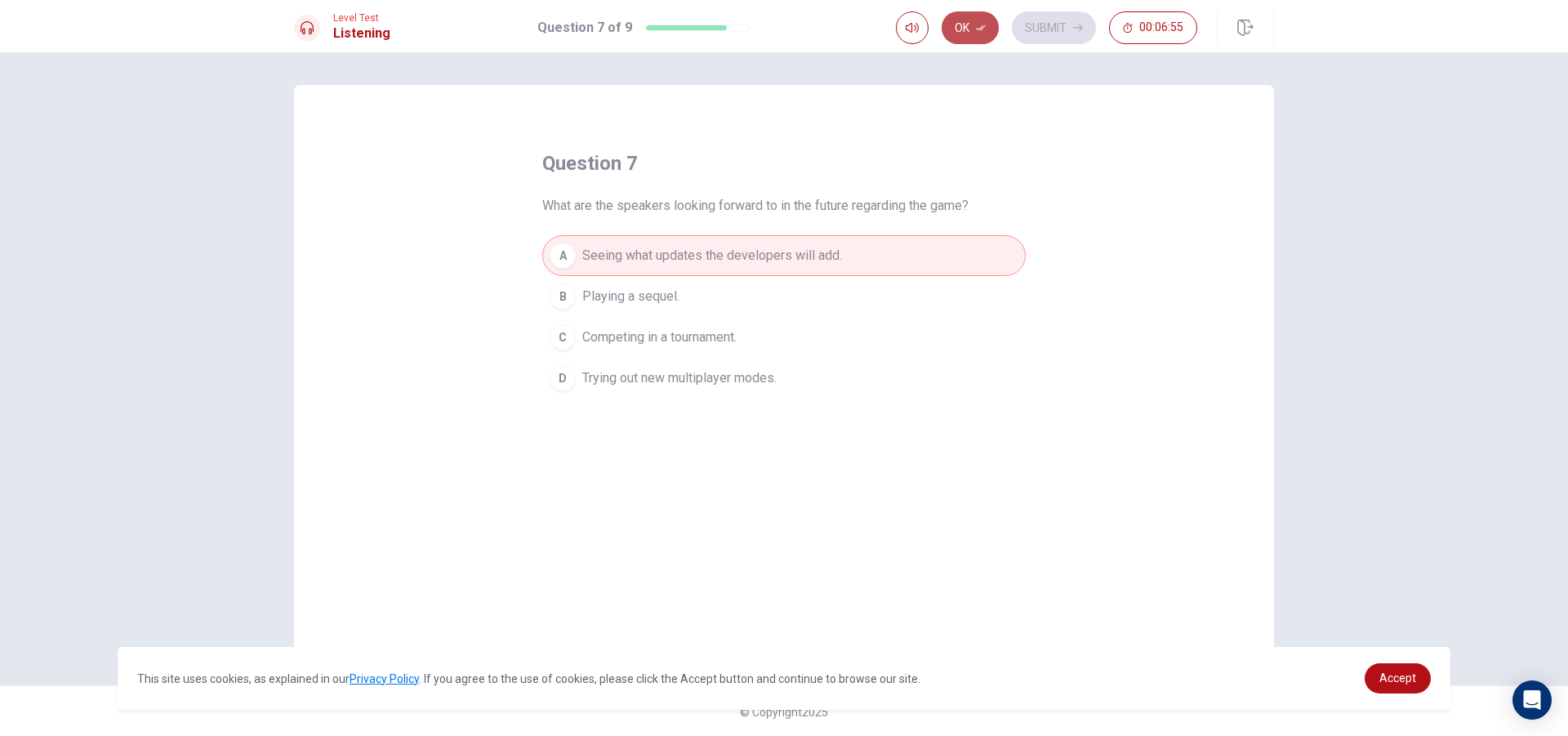
click at [980, 12] on button "Ok" at bounding box center [970, 27] width 57 height 33
click at [1057, 35] on button "Submit" at bounding box center [1054, 27] width 84 height 33
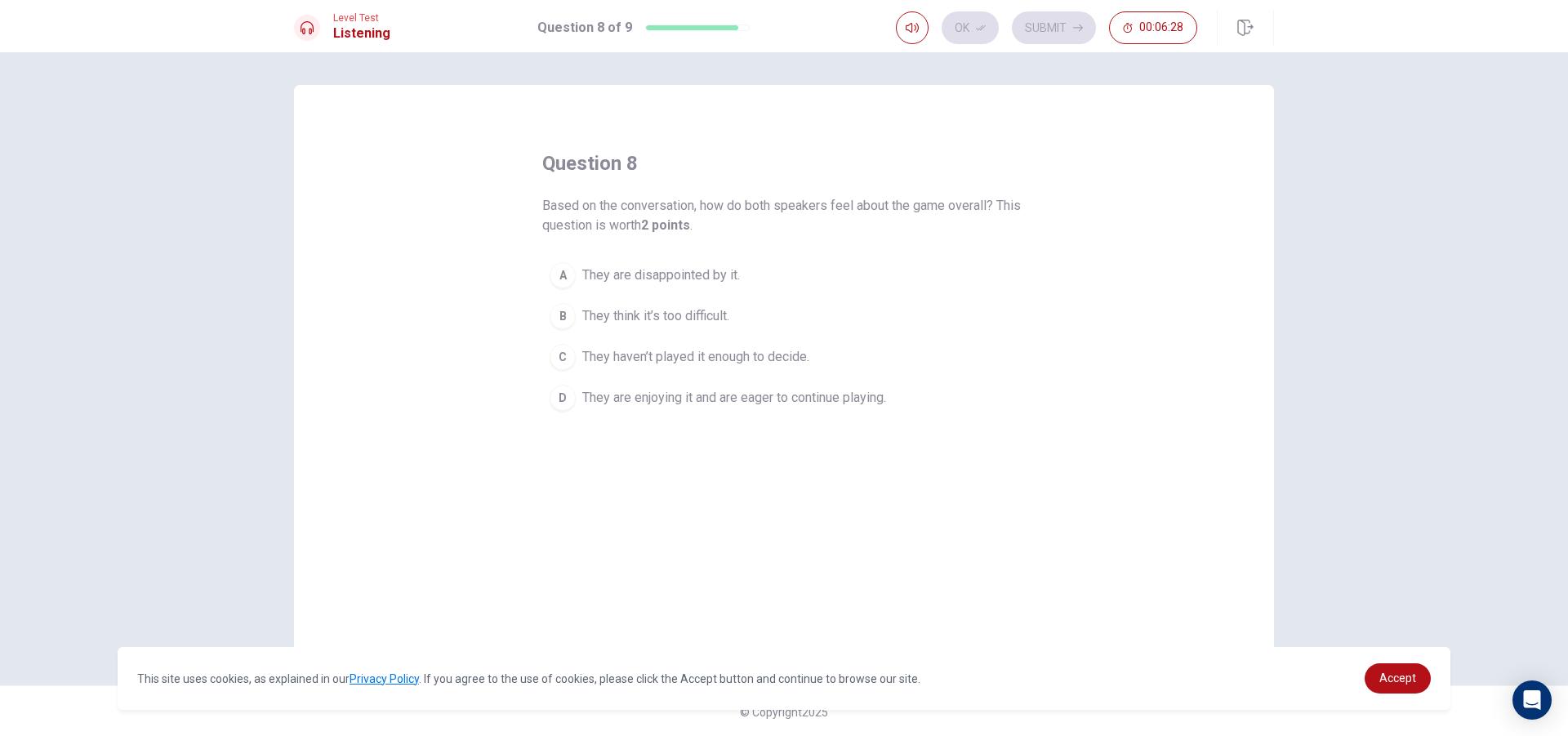
click at [635, 394] on span "They are enjoying it and are eager to continue playing." at bounding box center [734, 398] width 304 height 20
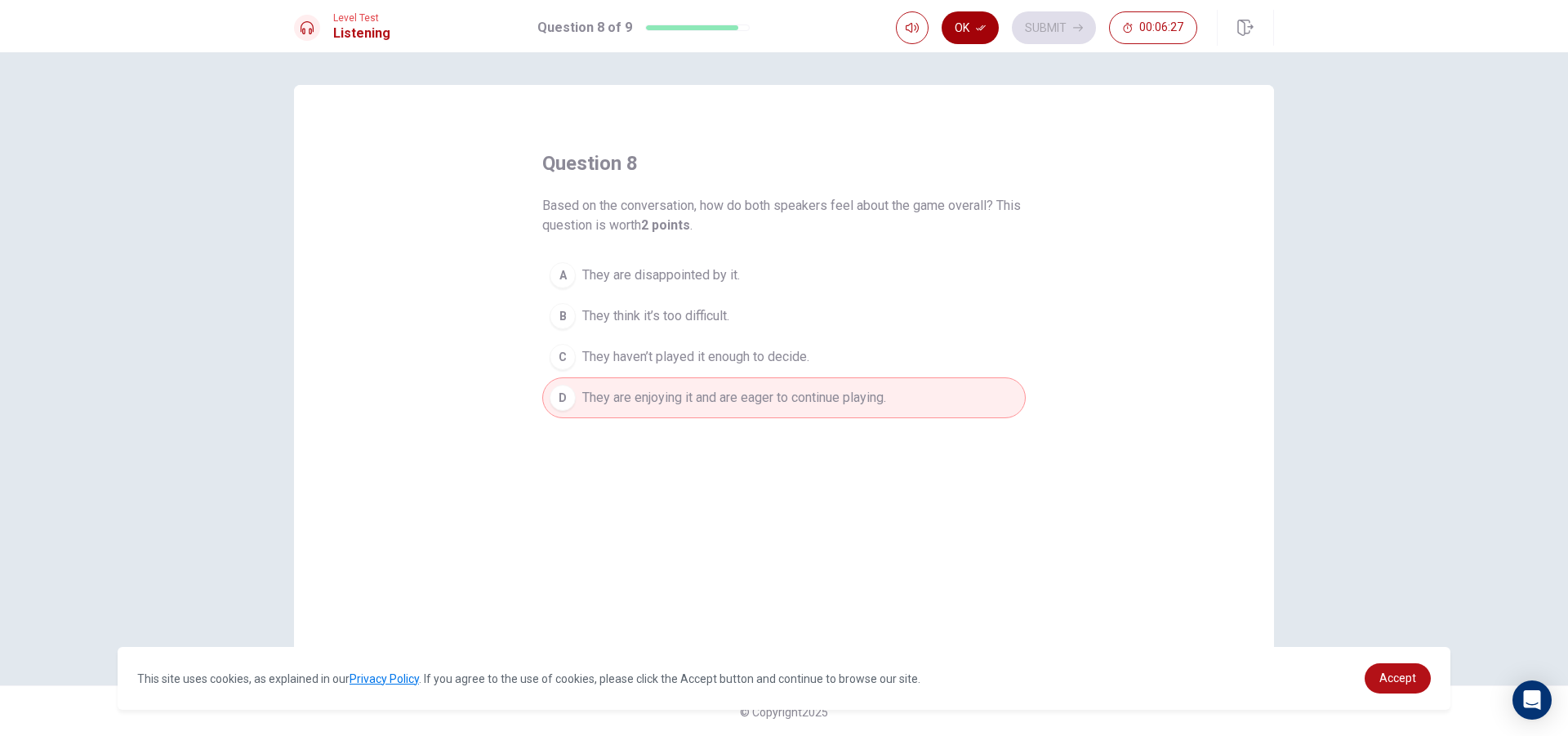
click at [972, 34] on button "Ok" at bounding box center [970, 27] width 57 height 33
click at [1068, 25] on button "Submit" at bounding box center [1054, 27] width 84 height 33
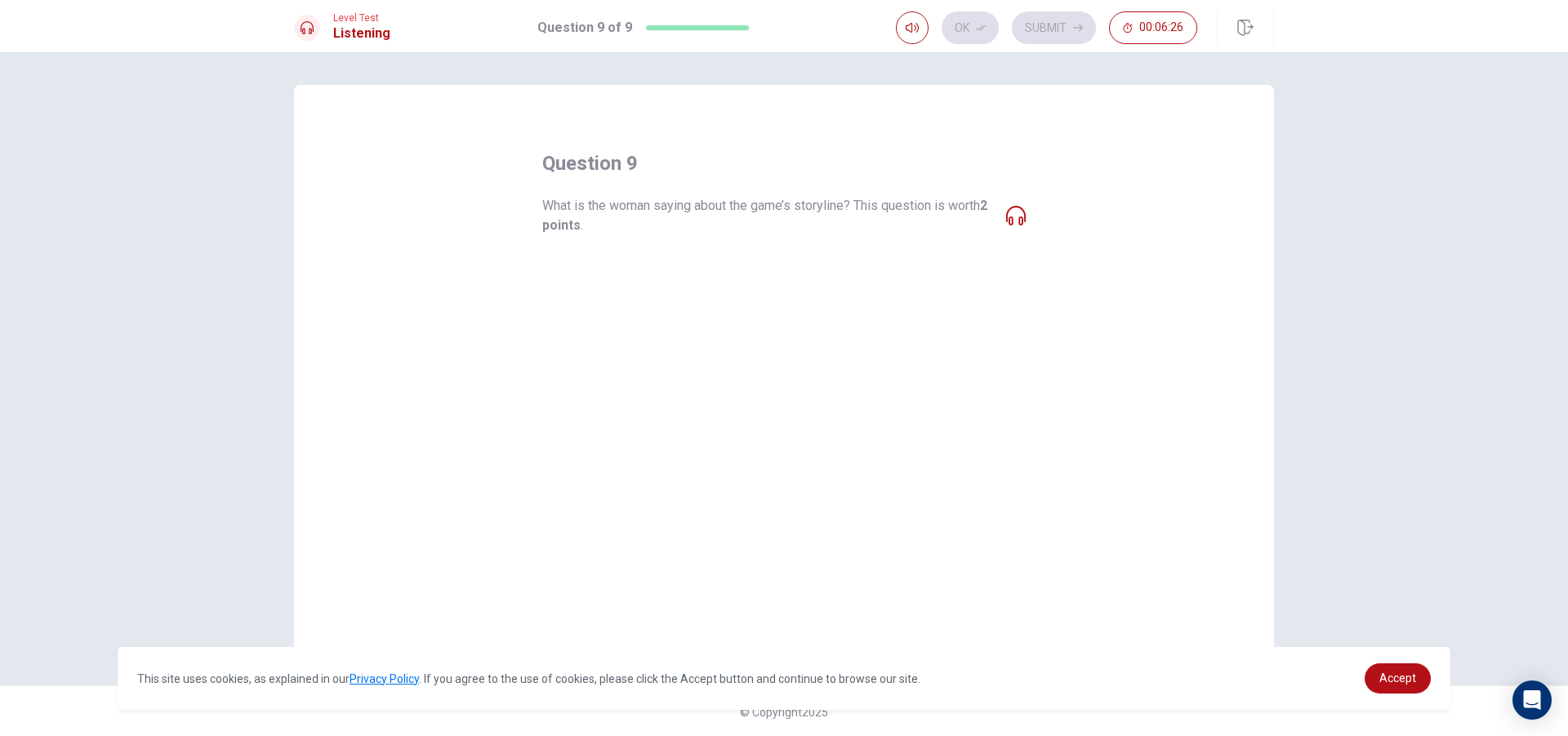
scroll to position [2, 0]
click at [637, 256] on button "A It was predictable from the start." at bounding box center [784, 273] width 484 height 41
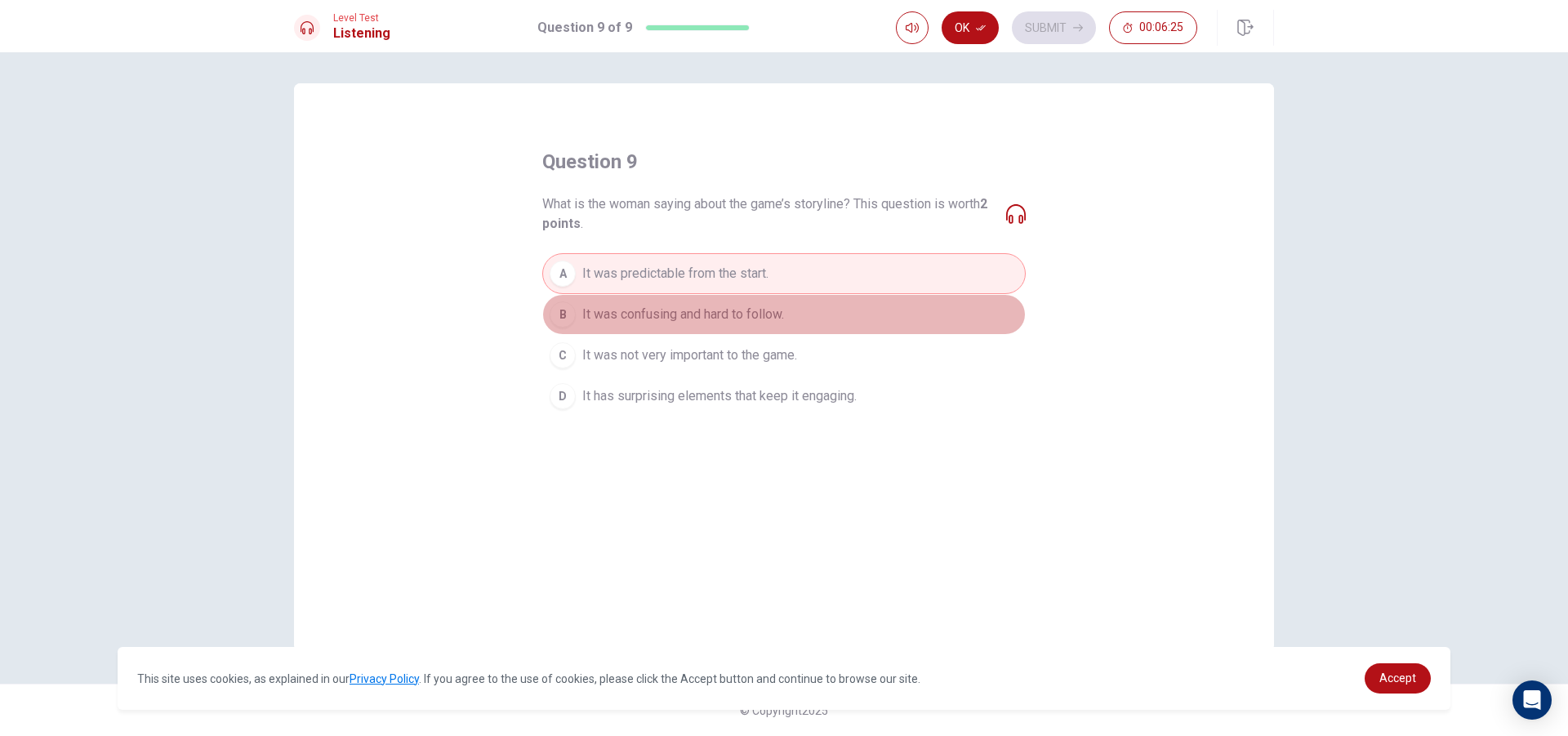
click at [671, 294] on button "B It was confusing and hard to follow." at bounding box center [784, 314] width 484 height 41
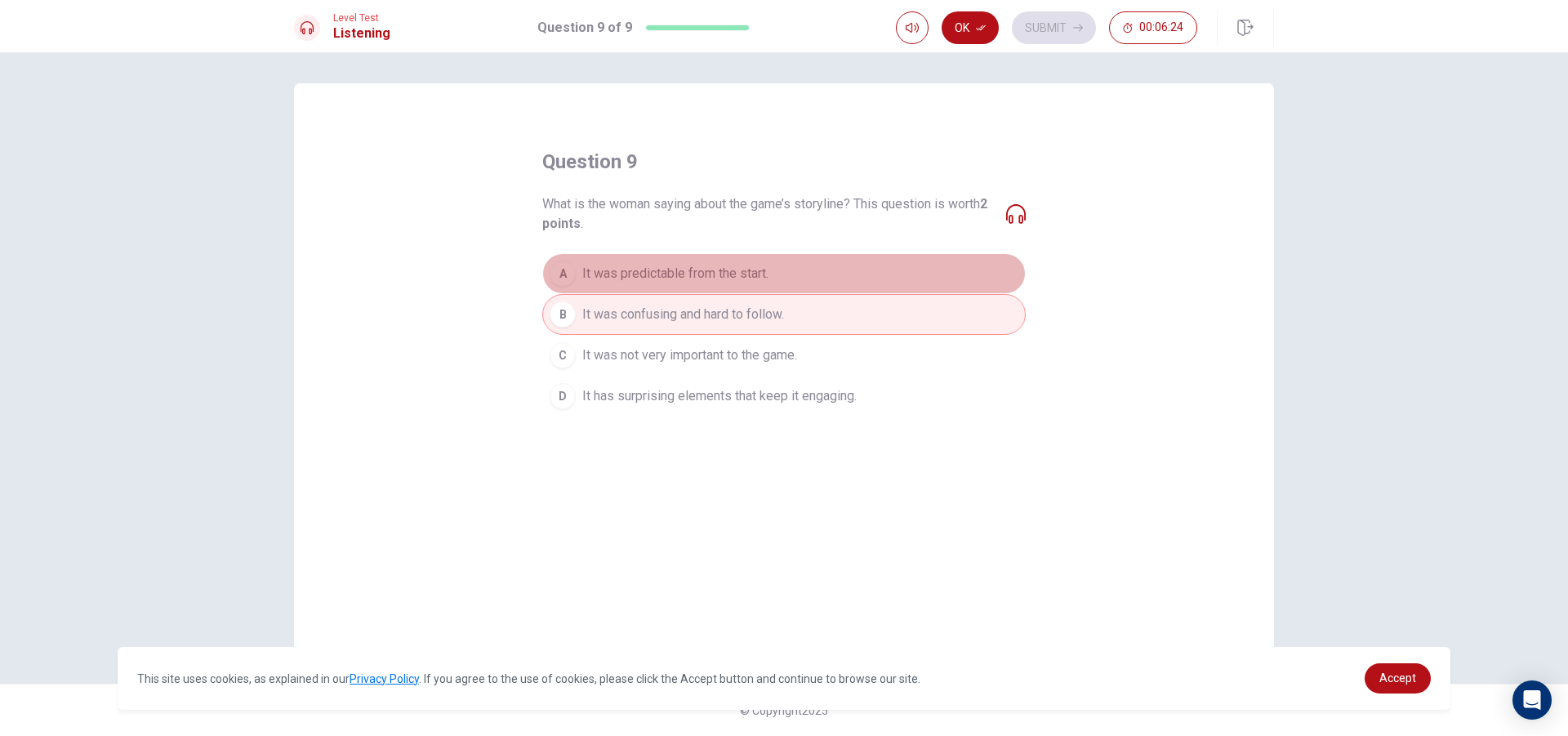
click at [681, 266] on span "It was predictable from the start." at bounding box center [675, 273] width 187 height 20
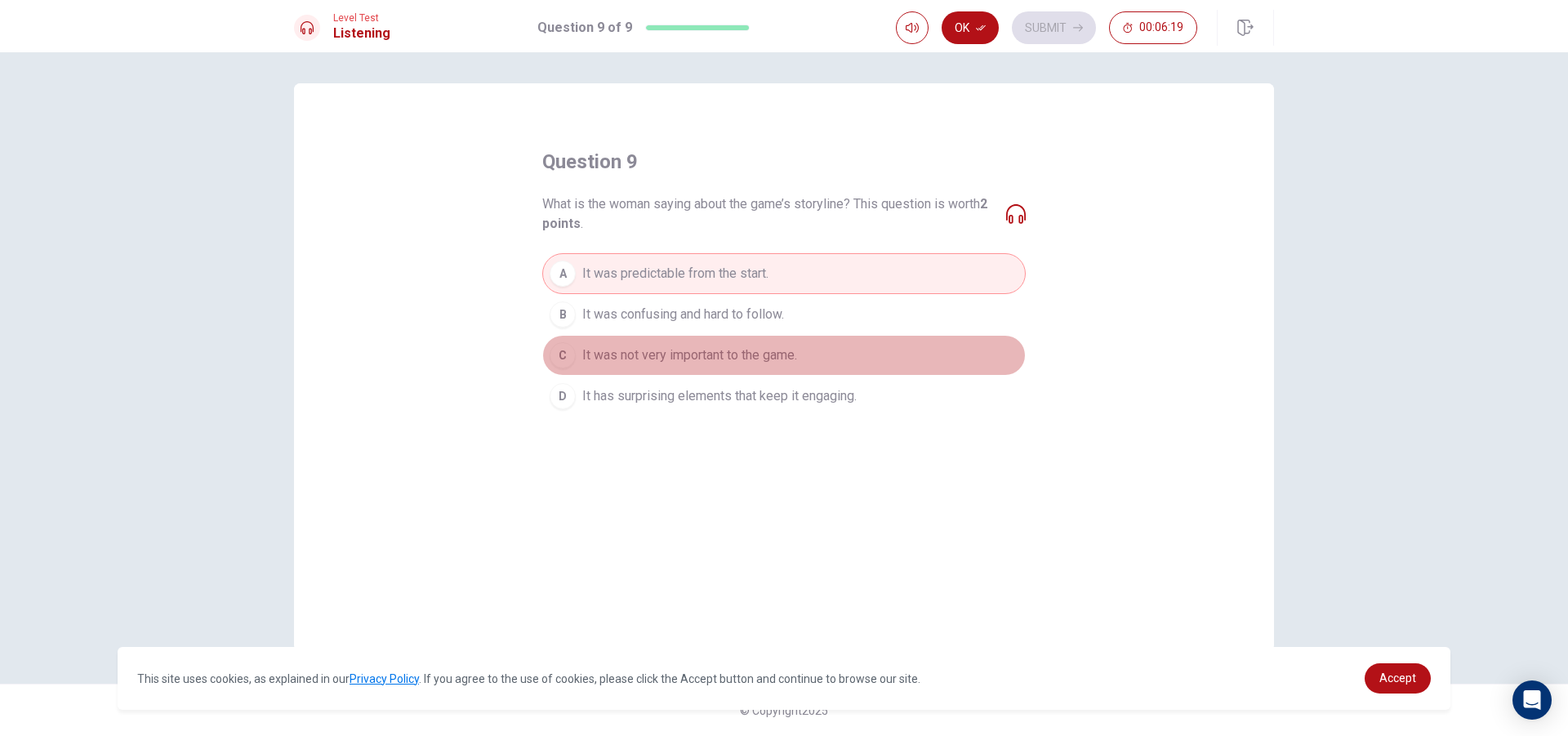
click at [773, 356] on span "It was not very important to the game." at bounding box center [689, 355] width 214 height 20
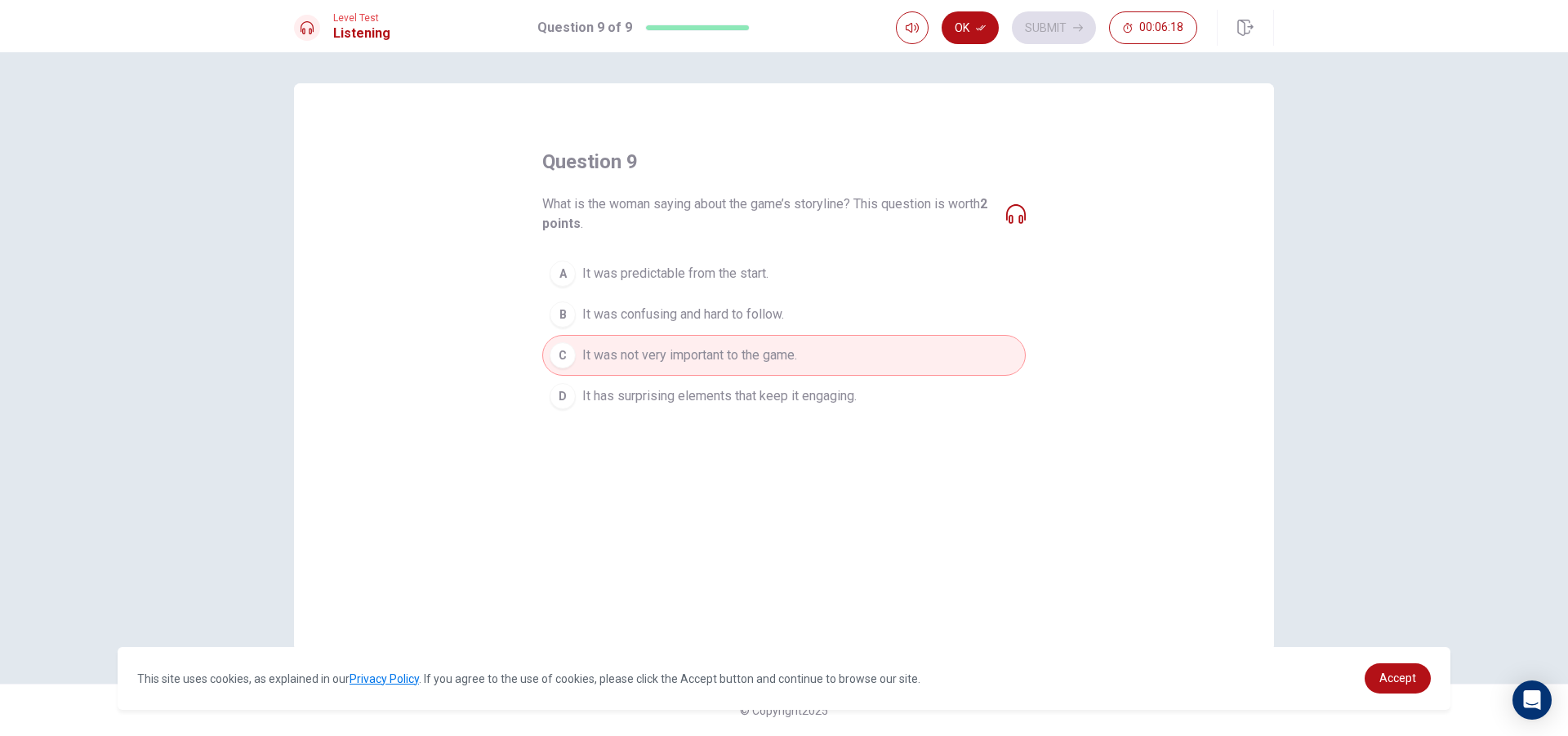
click at [769, 397] on span "It has surprising elements that keep it engaging." at bounding box center [719, 396] width 274 height 20
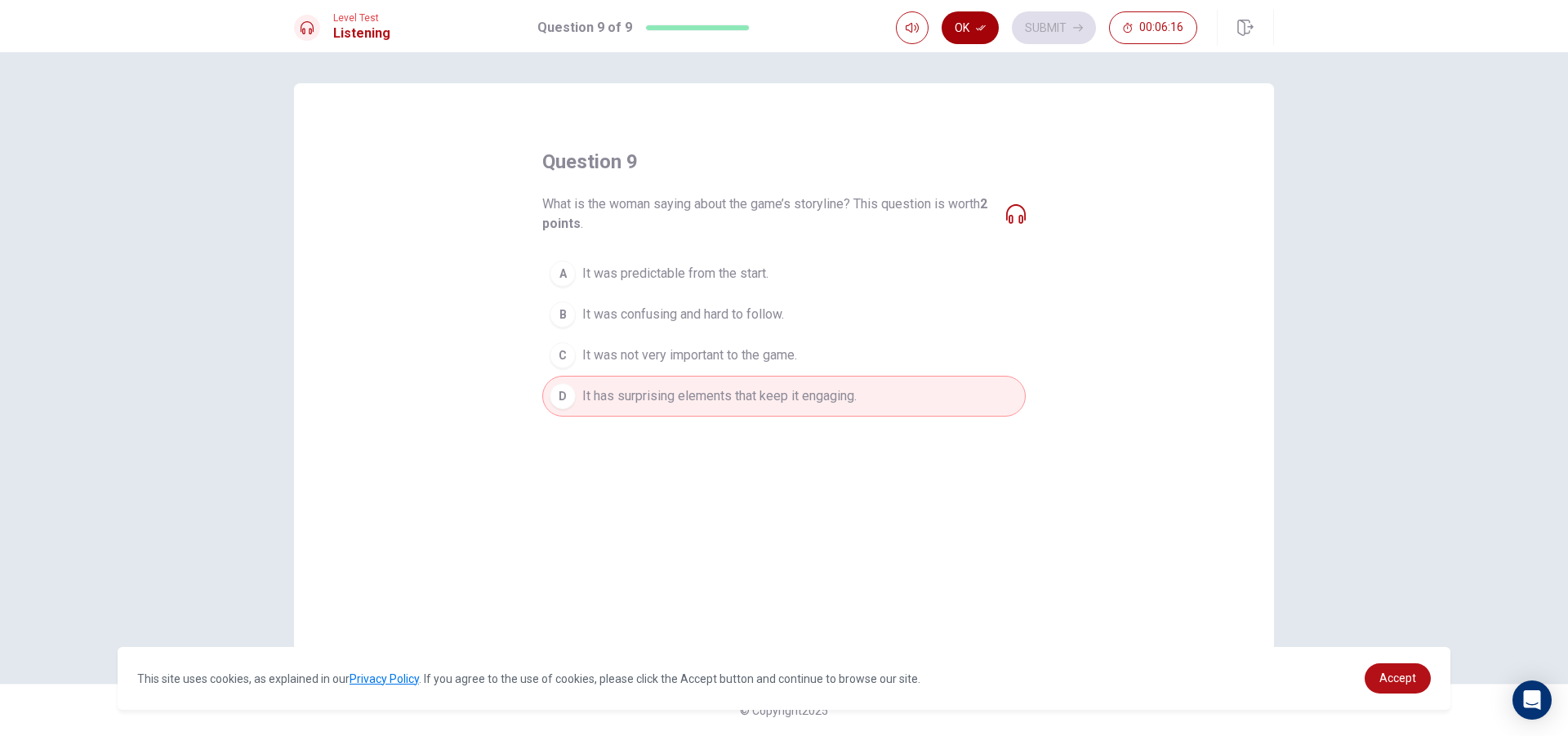
click at [980, 31] on icon "button" at bounding box center [981, 28] width 10 height 10
click at [1033, 28] on button "Submit" at bounding box center [1054, 27] width 84 height 33
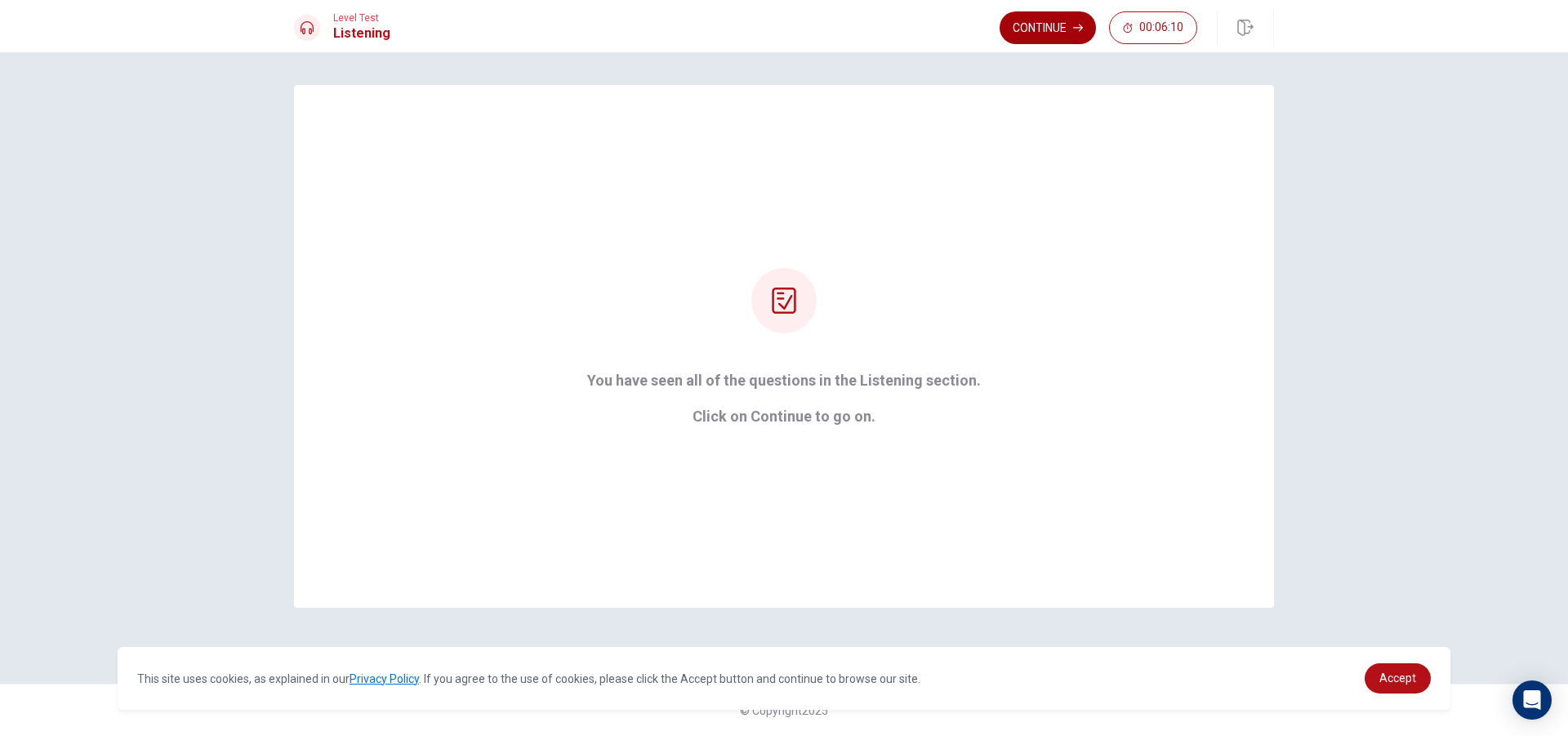
click at [1027, 34] on button "Continue" at bounding box center [1047, 27] width 97 height 33
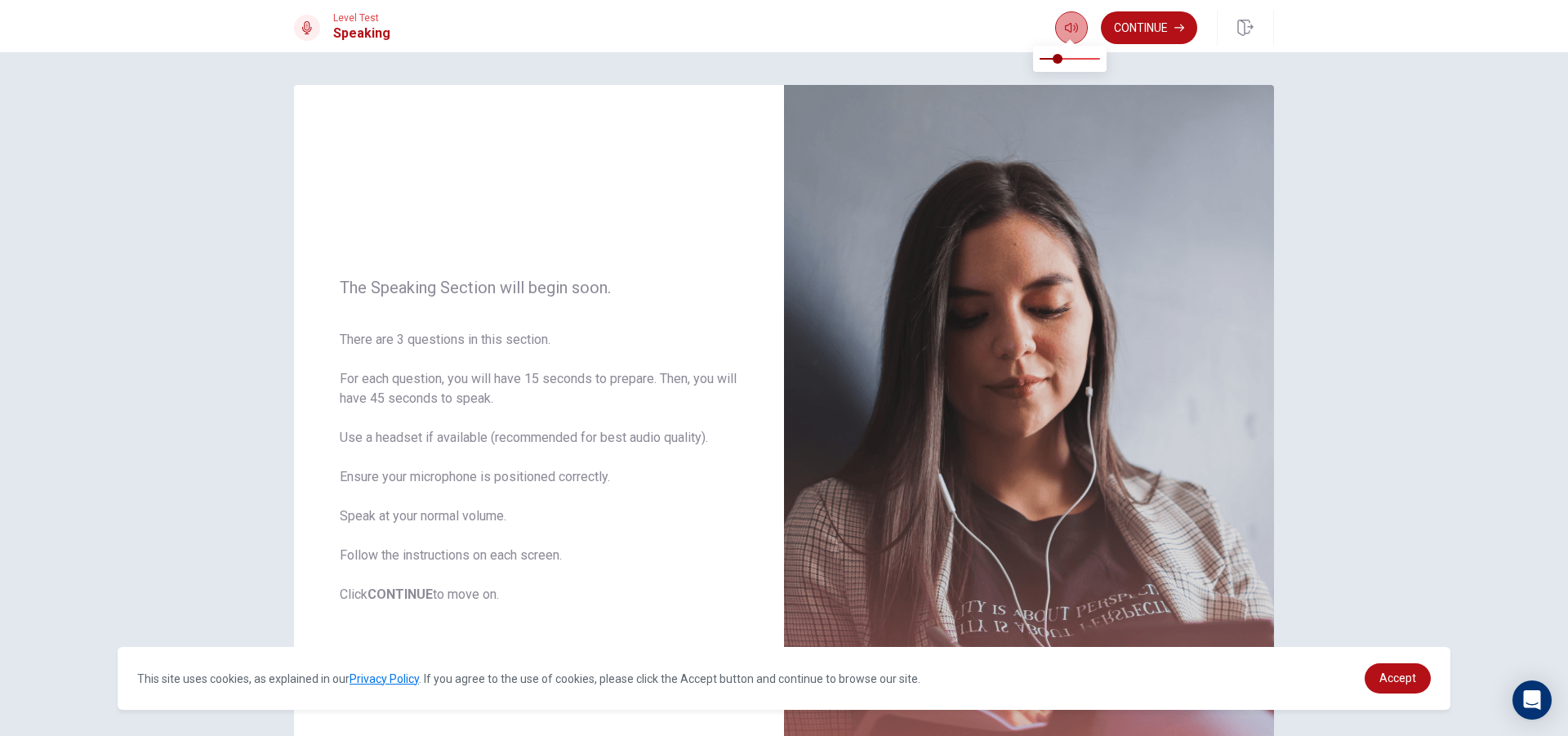
click at [1060, 20] on button "button" at bounding box center [1071, 27] width 33 height 33
click at [1138, 39] on button "Continue" at bounding box center [1149, 27] width 97 height 33
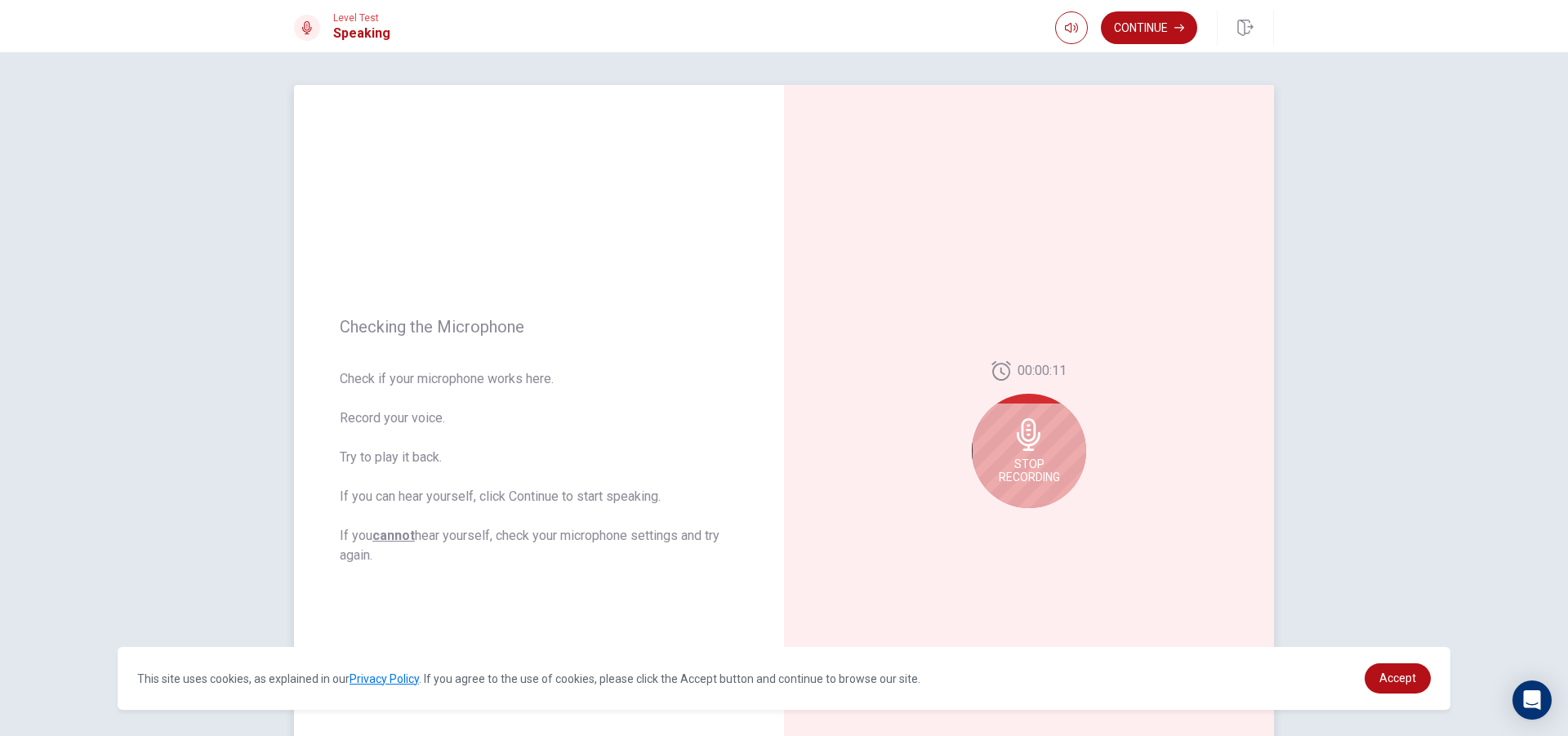
click at [1021, 462] on span "Stop Recording" at bounding box center [1028, 471] width 61 height 26
click at [1033, 453] on icon at bounding box center [1032, 439] width 33 height 33
click at [1006, 521] on icon "Record Again" at bounding box center [1011, 522] width 10 height 10
click at [1025, 433] on icon at bounding box center [1028, 434] width 24 height 33
click at [1044, 521] on icon "Play Audio" at bounding box center [1046, 522] width 7 height 10
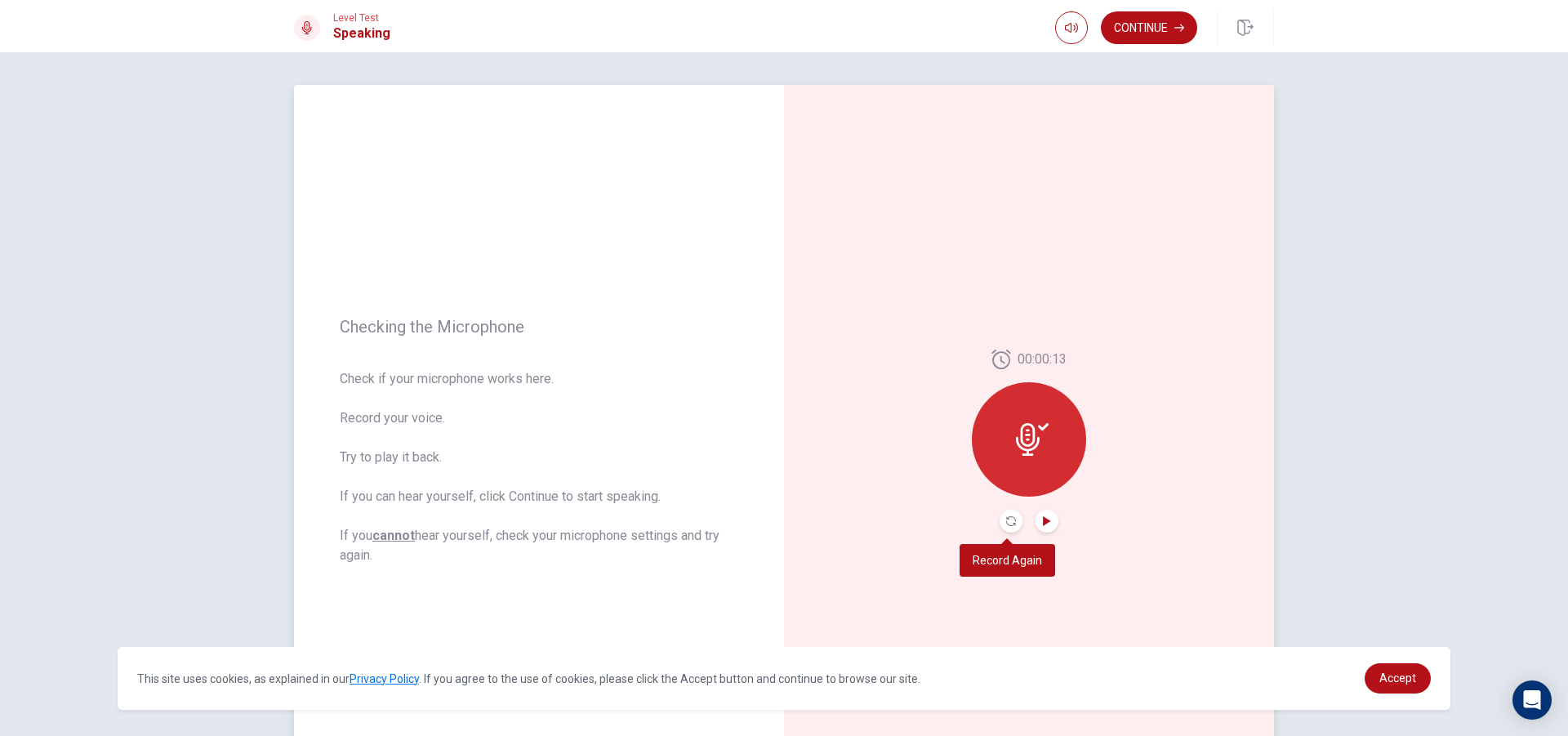
click at [1012, 527] on button "Record Again" at bounding box center [1010, 521] width 23 height 23
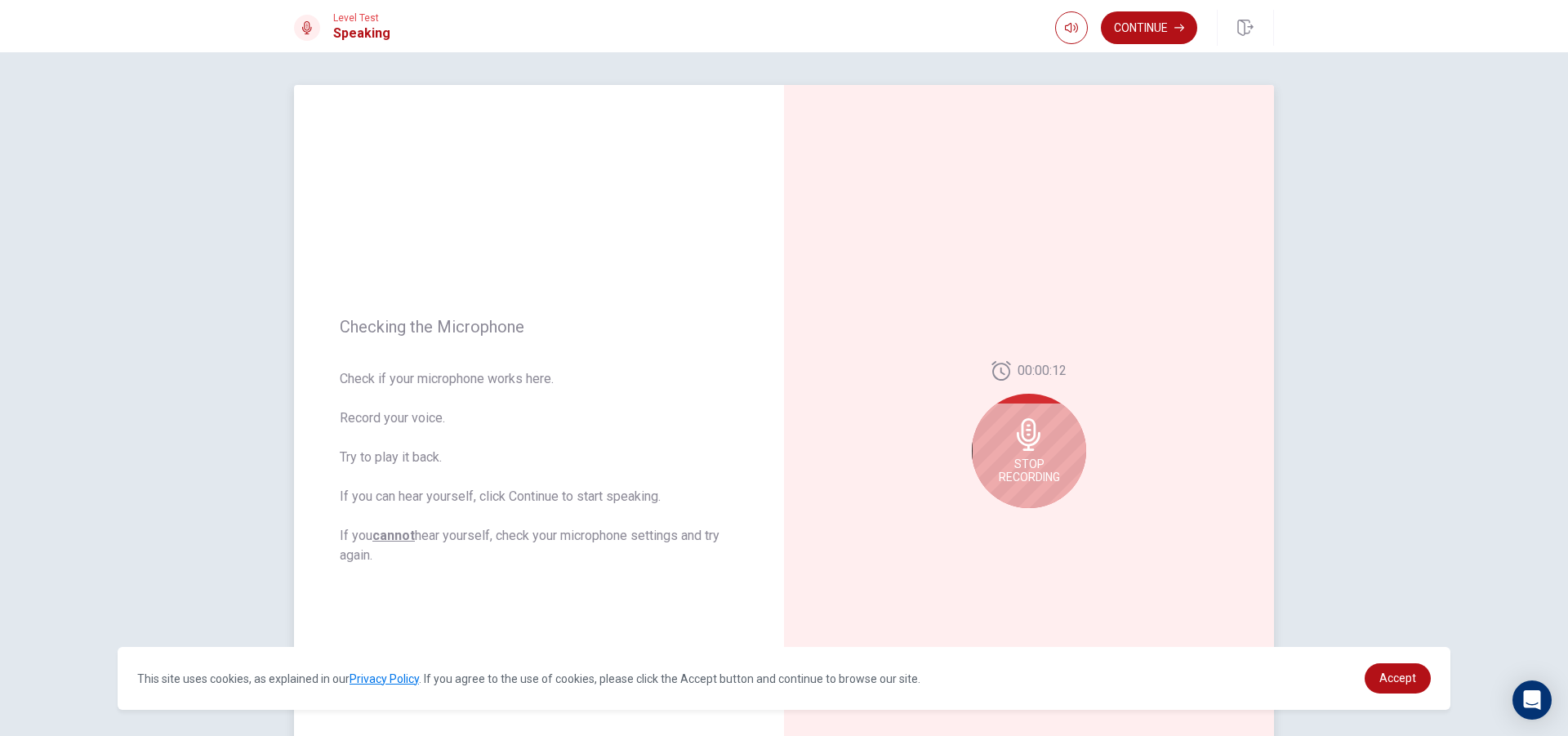
click at [1023, 434] on icon at bounding box center [1028, 434] width 24 height 33
click at [1036, 522] on button "Play Audio" at bounding box center [1046, 521] width 23 height 23
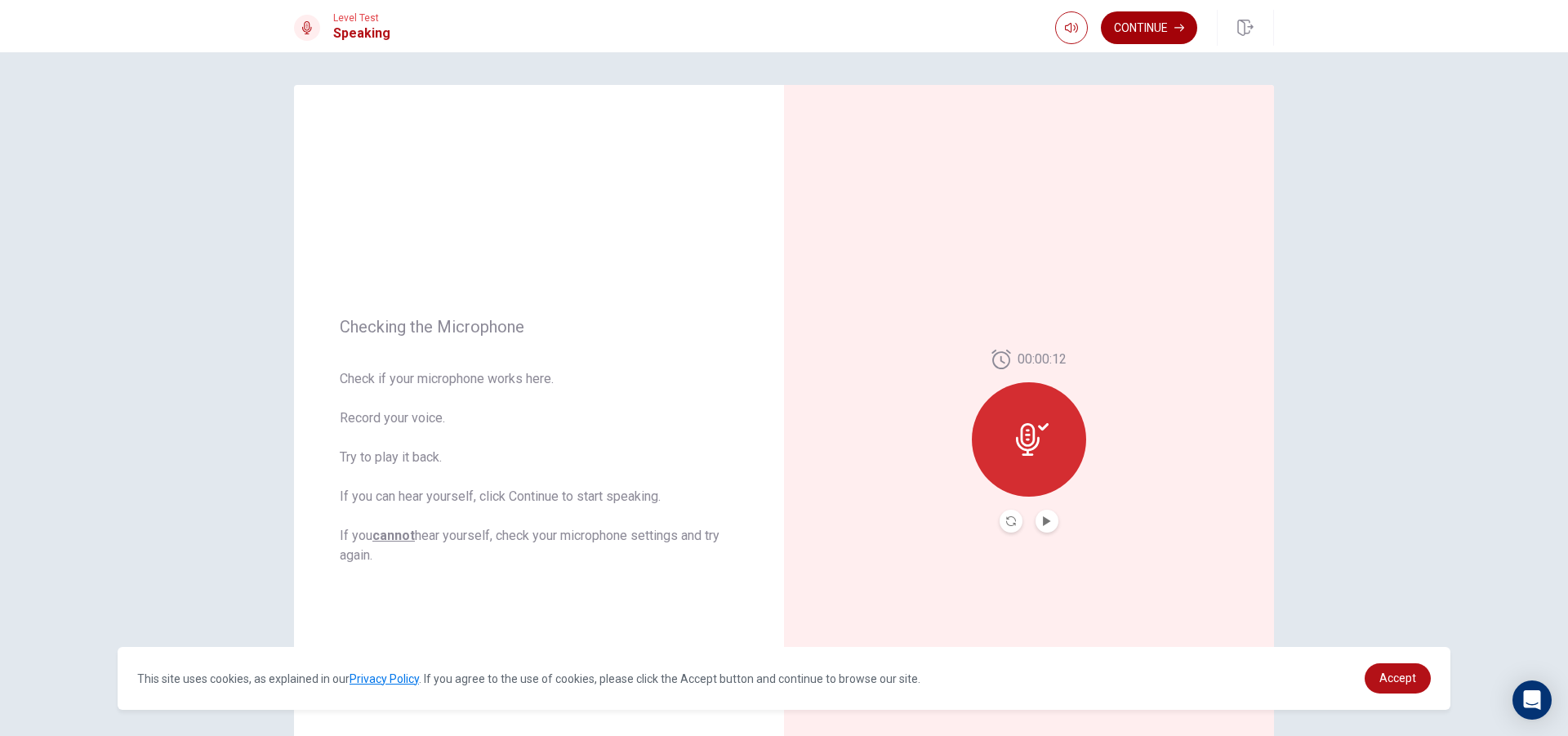
click at [1134, 28] on button "Continue" at bounding box center [1149, 27] width 97 height 33
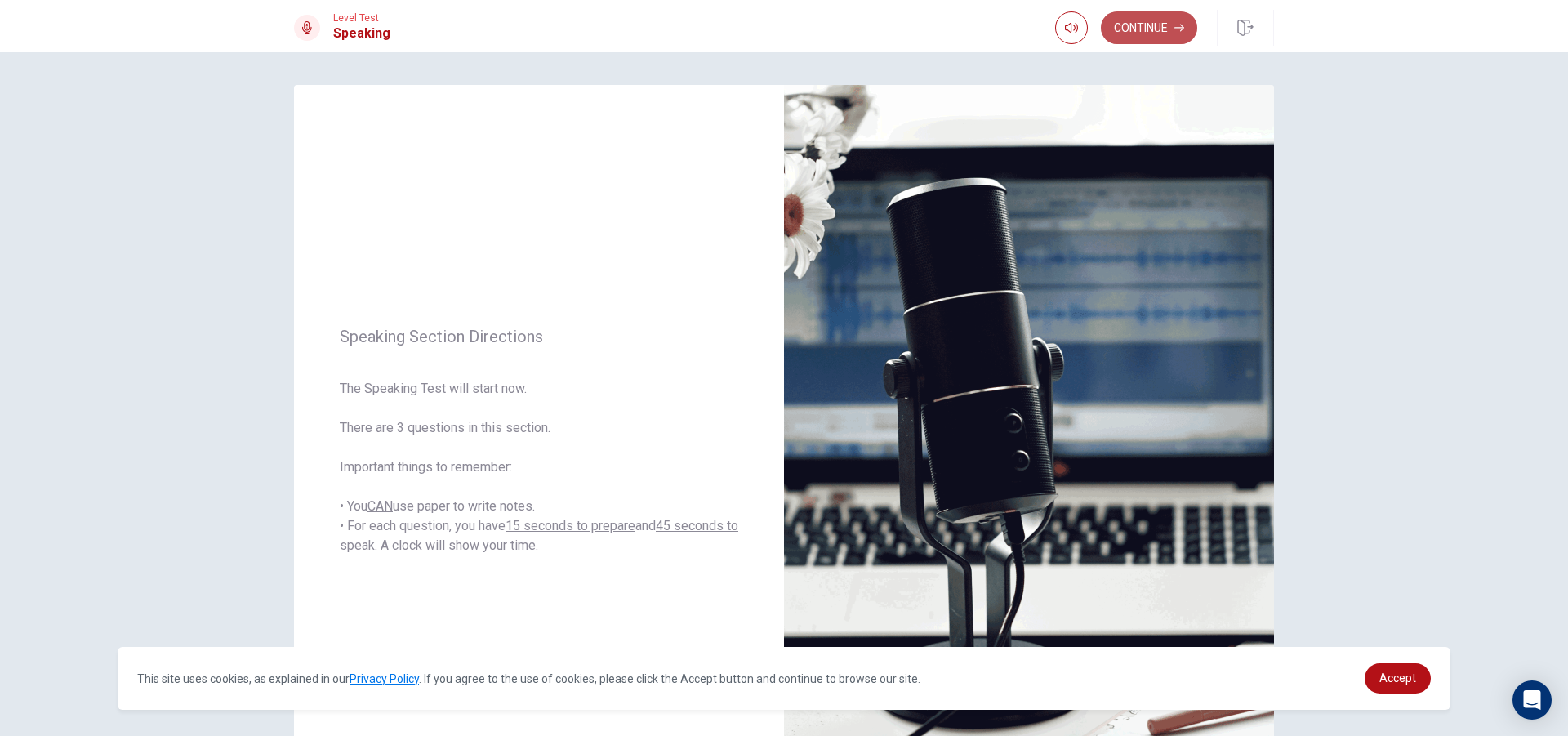
click at [1139, 38] on button "Continue" at bounding box center [1149, 27] width 97 height 33
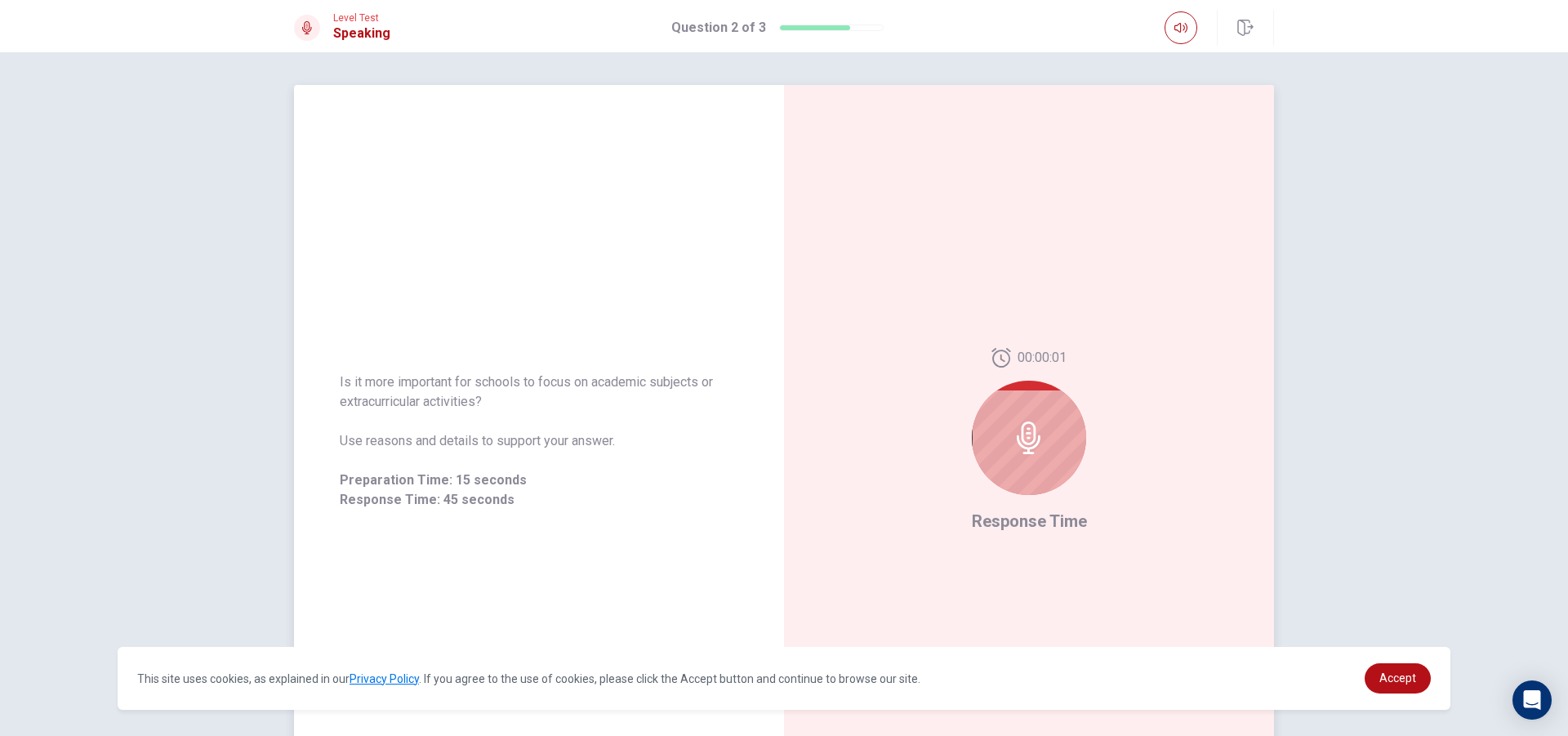
click at [1023, 431] on icon at bounding box center [1028, 438] width 33 height 33
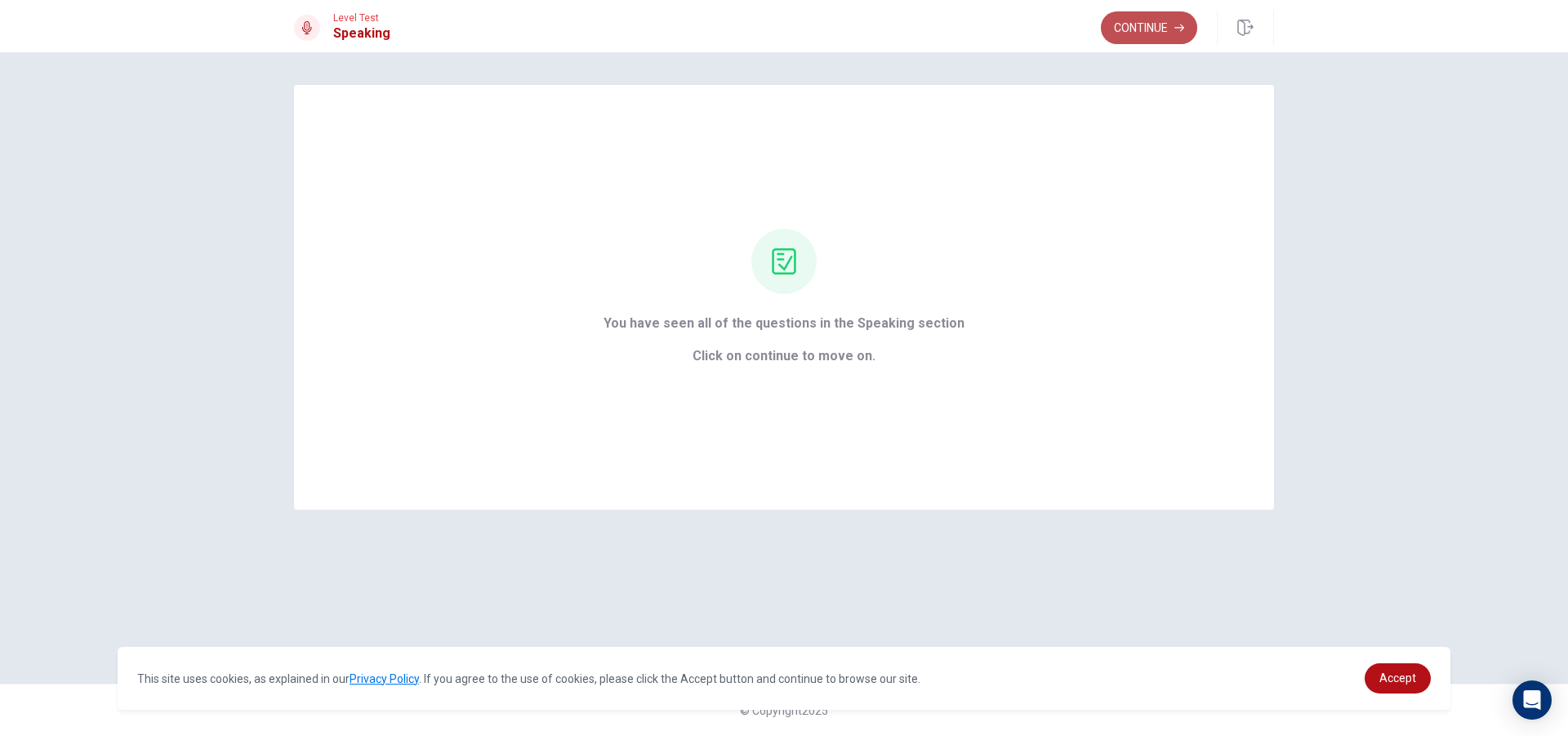
click at [1173, 19] on button "Continue" at bounding box center [1149, 27] width 97 height 33
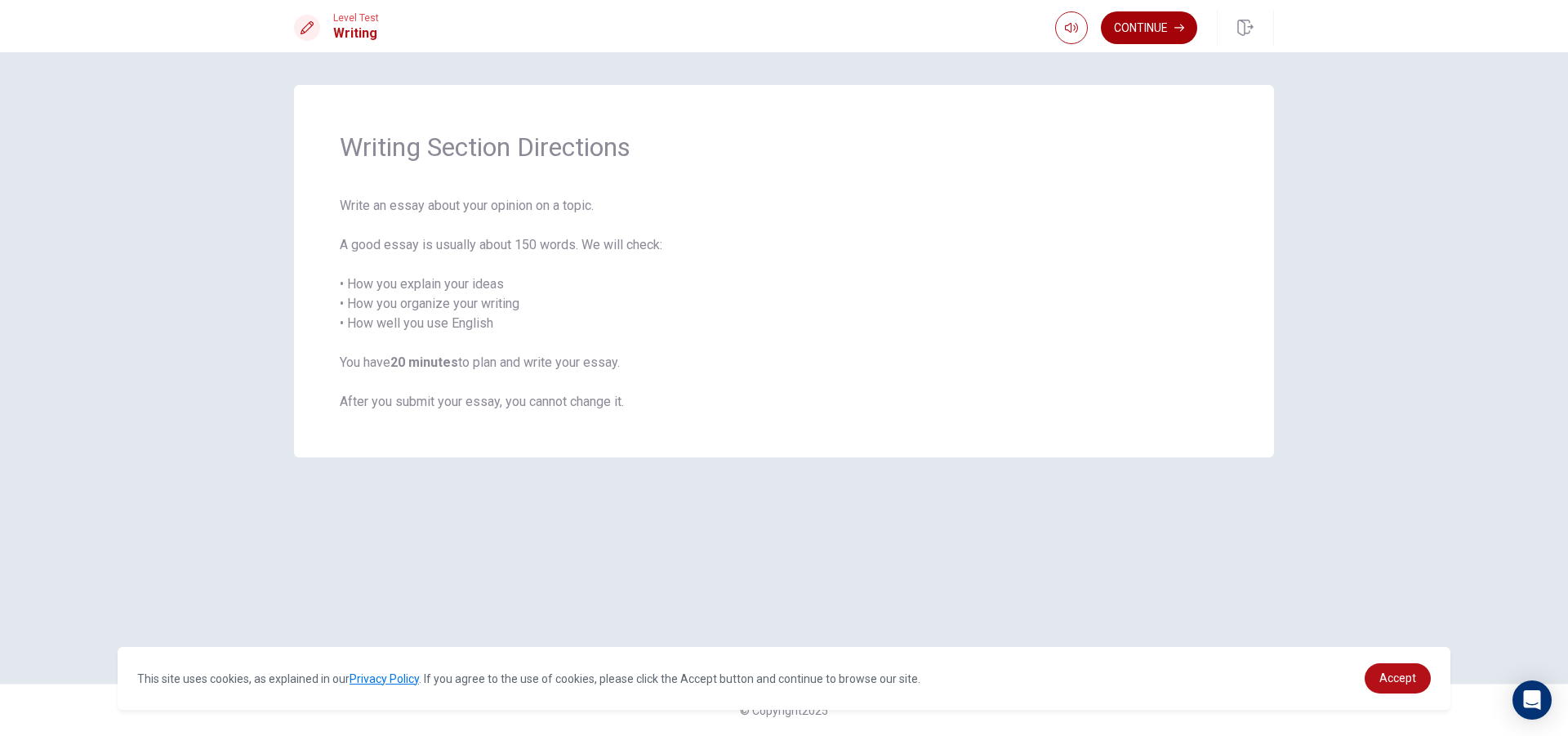
click at [1117, 33] on button "Continue" at bounding box center [1149, 27] width 97 height 33
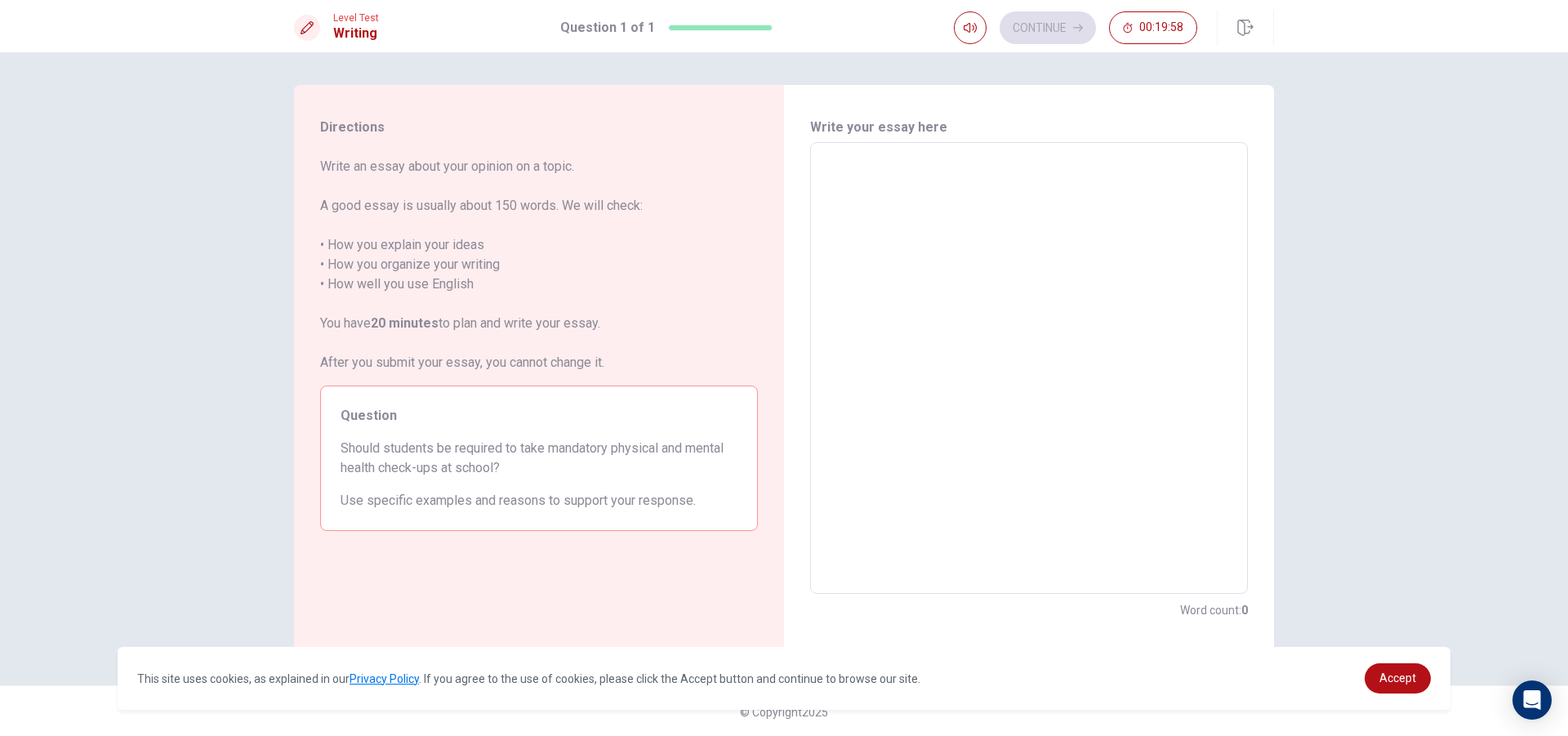
click at [864, 200] on textarea at bounding box center [1029, 368] width 415 height 425
type textarea "i"
type textarea "x"
type textarea "i"
type textarea "x"
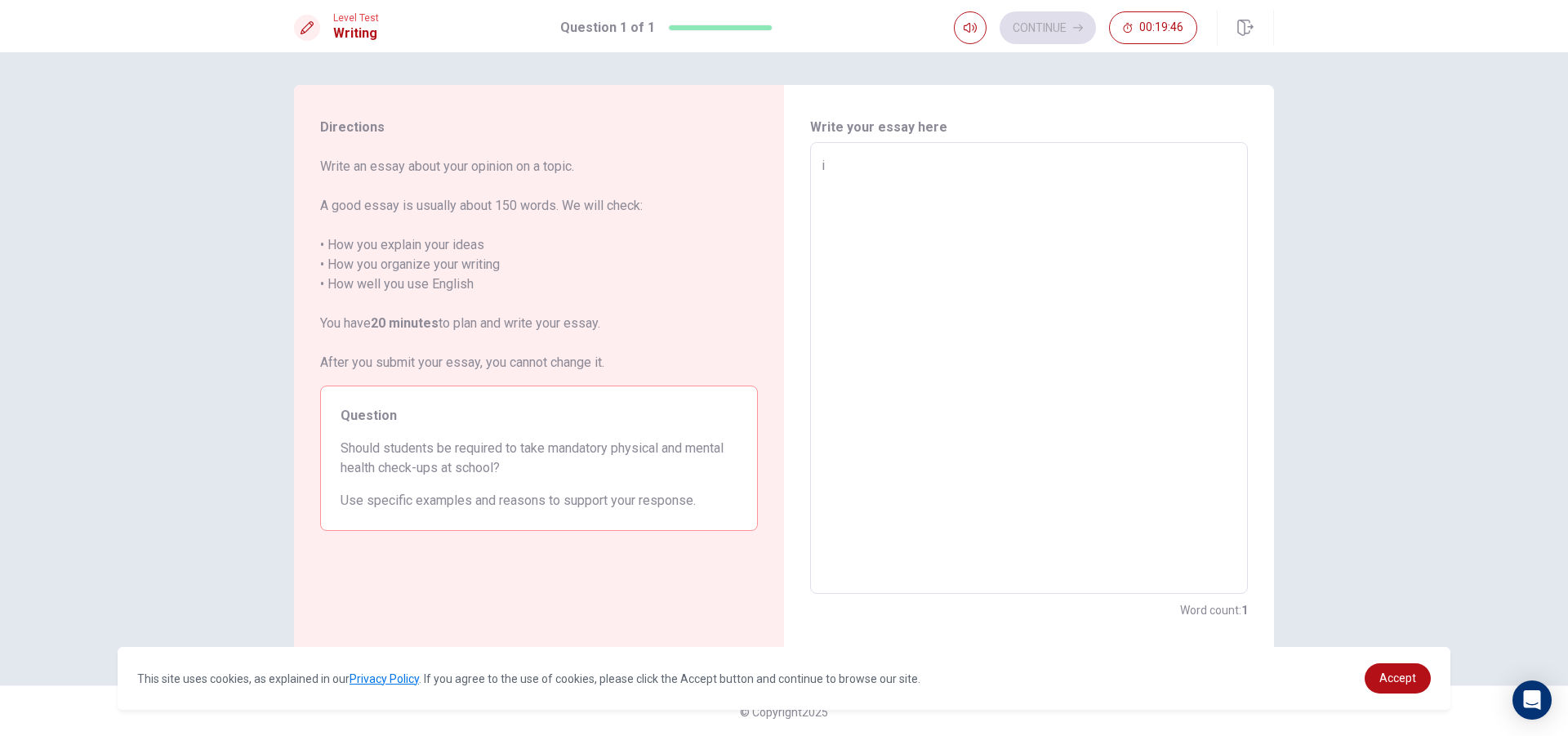
type textarea "i b"
type textarea "x"
type textarea "i b\"
type textarea "x"
type textarea "i b"
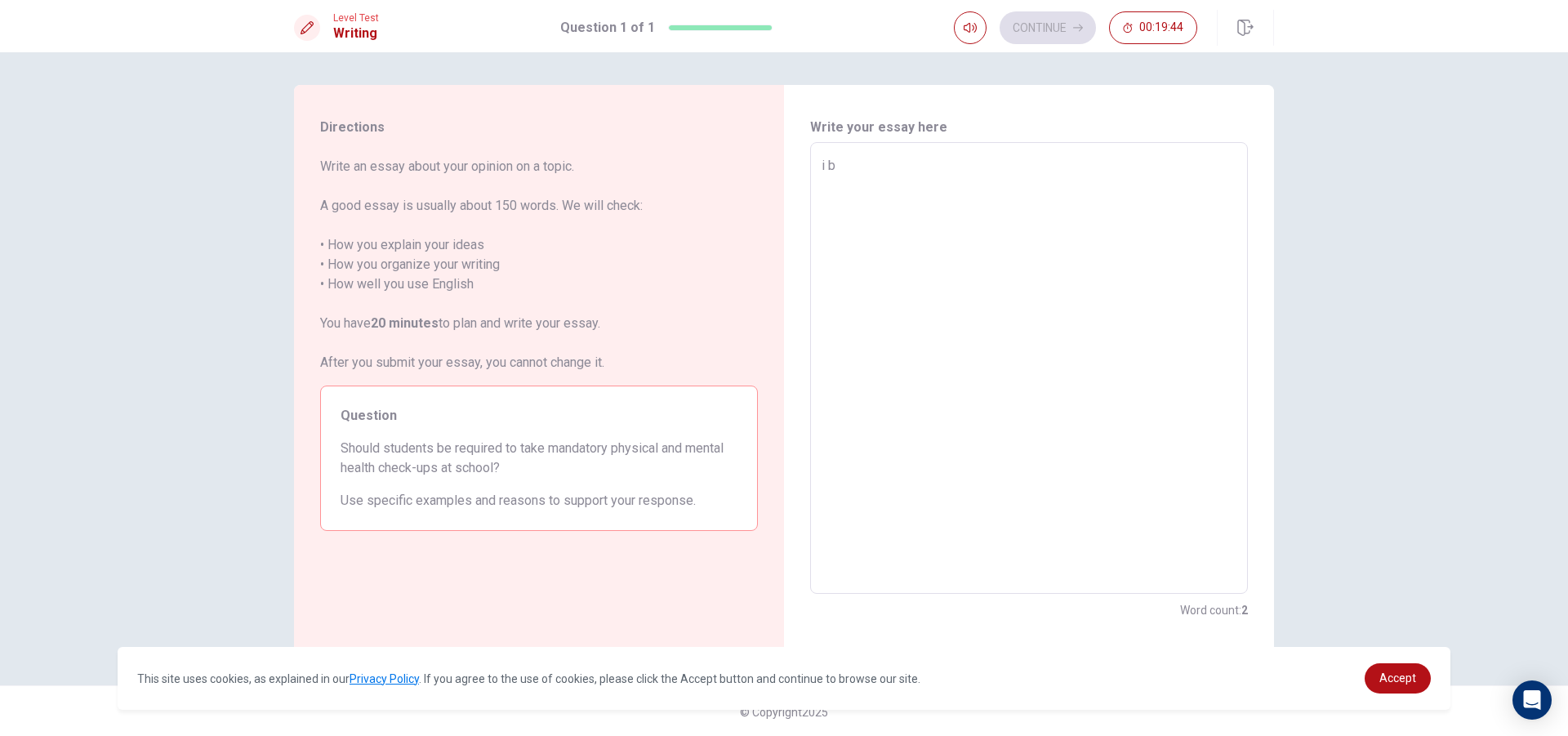
type textarea "x"
type textarea "i"
type textarea "x"
type textarea "i"
type textarea "x"
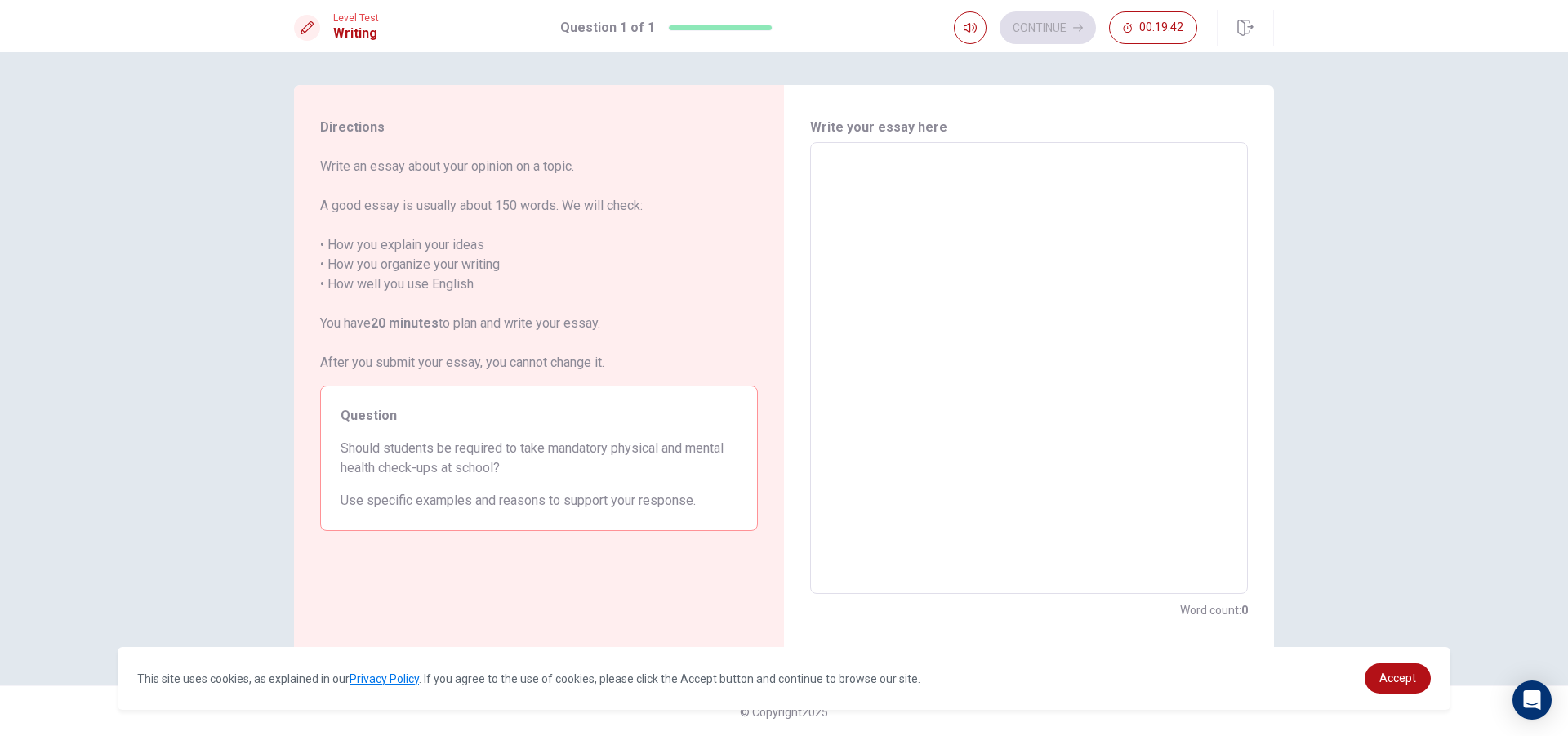
type textarea "x"
type textarea "i"
type textarea "x"
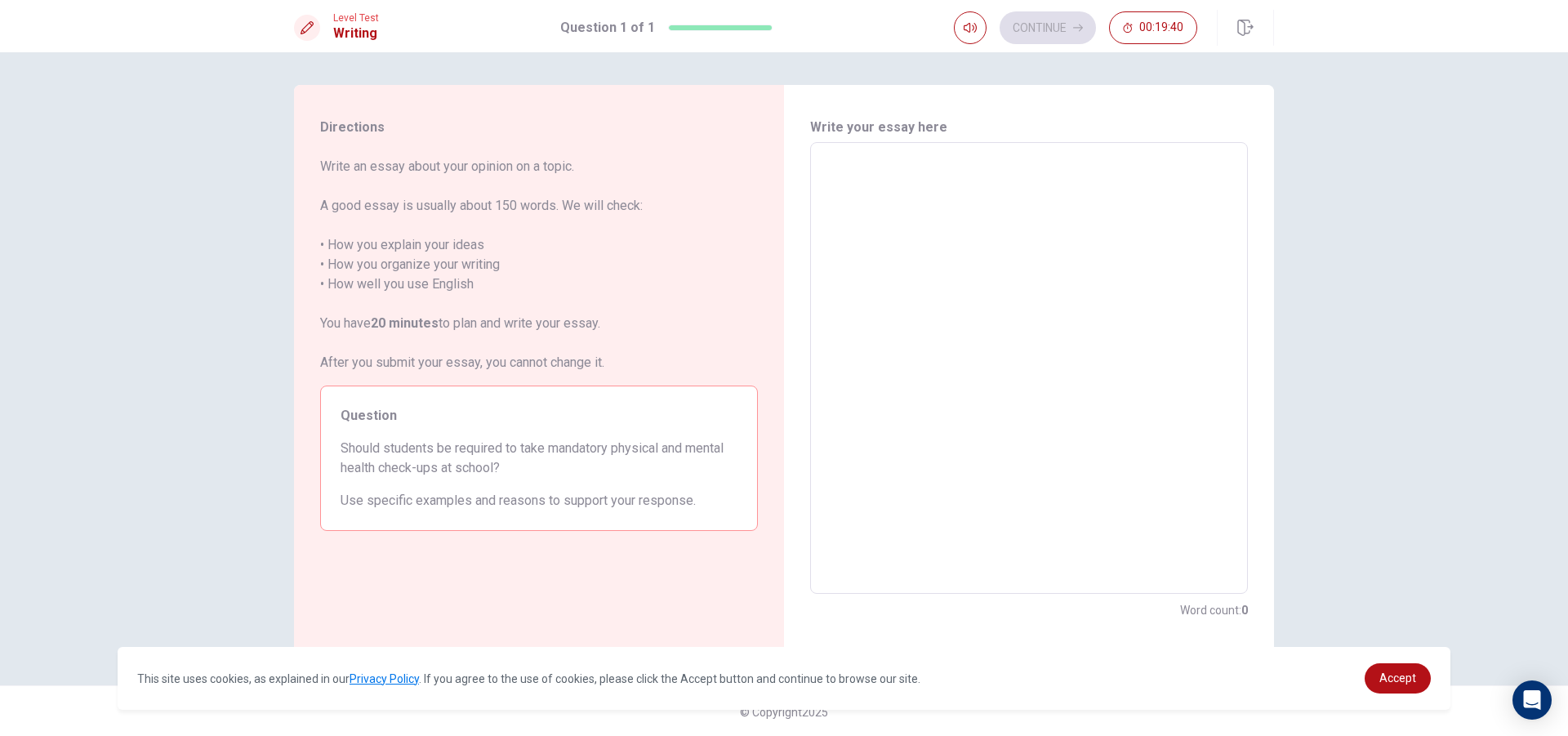
type textarea "i"
type textarea "x"
type textarea "S"
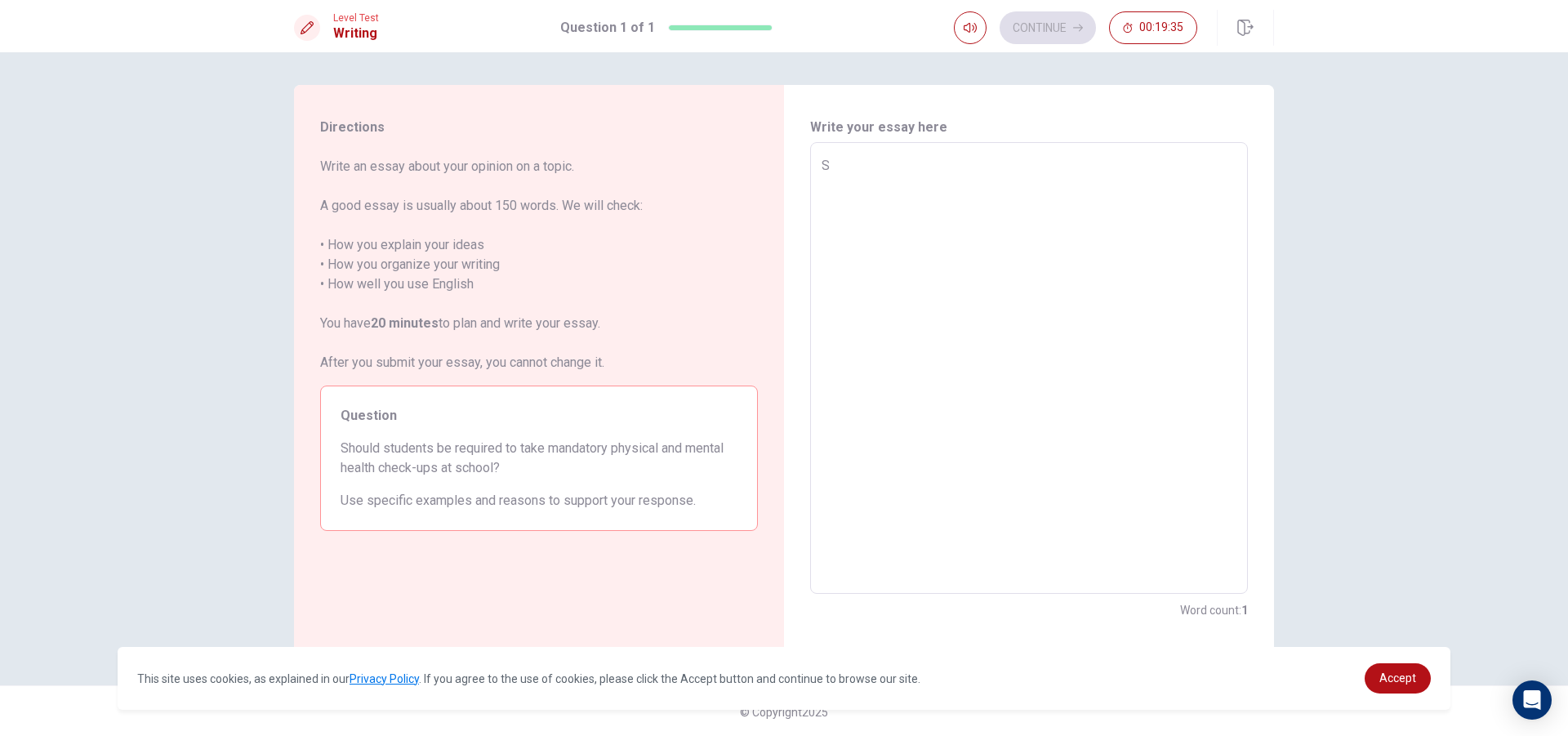
type textarea "x"
type textarea "St"
type textarea "x"
type textarea "Stu"
type textarea "x"
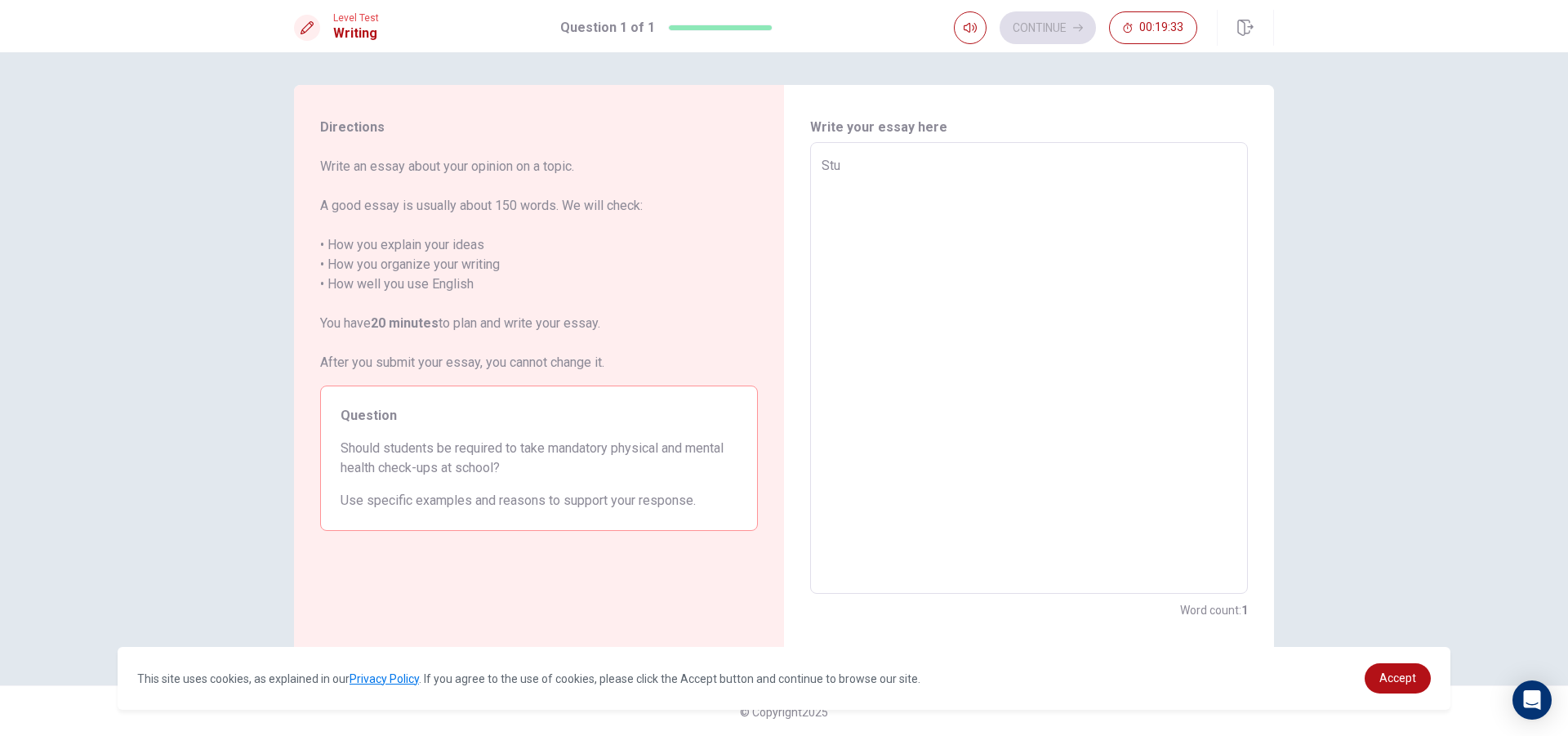
type textarea "Stud"
type textarea "x"
type textarea "Stude"
type textarea "x"
type textarea "Studen"
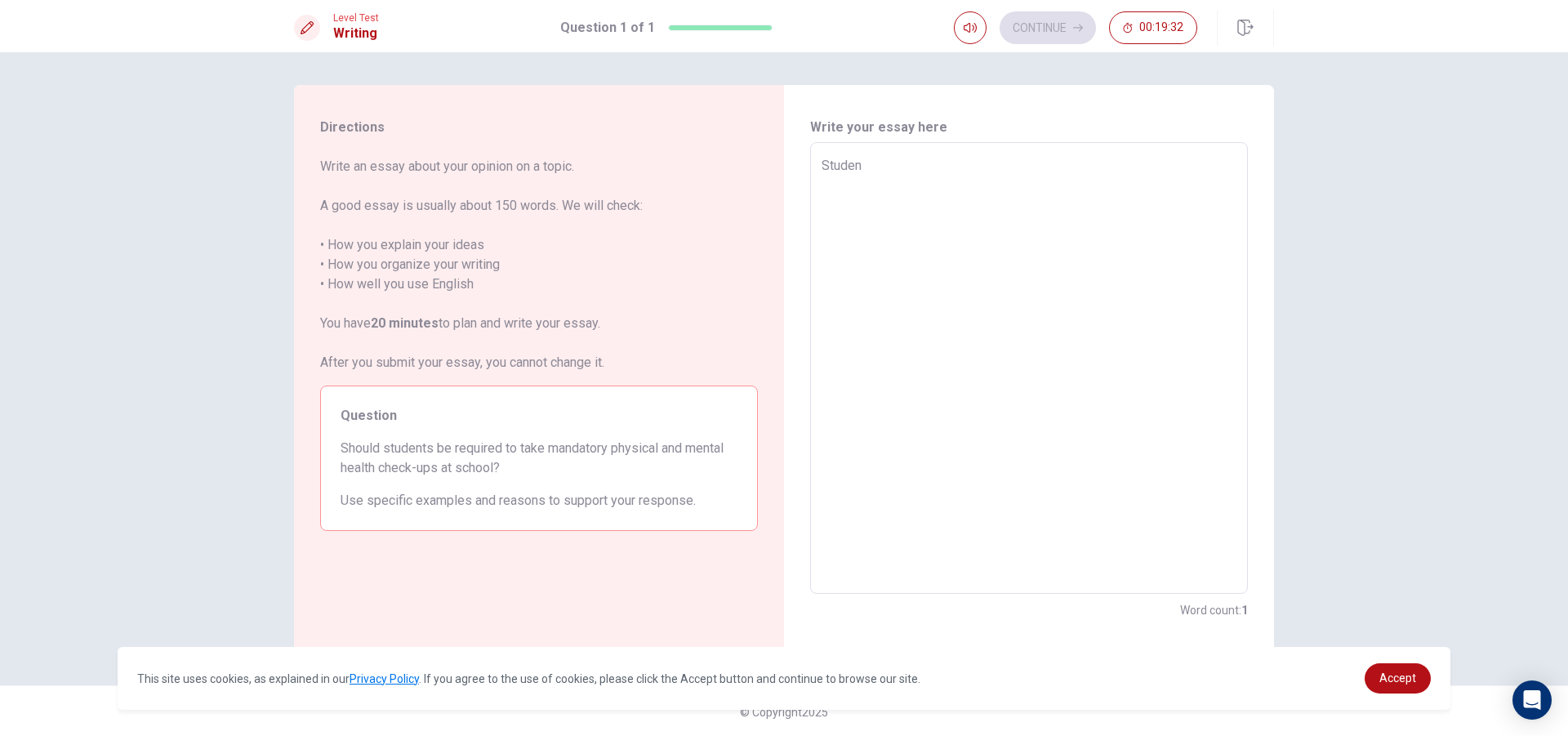
type textarea "x"
type textarea "Student"
type textarea "x"
type textarea "Students"
type textarea "x"
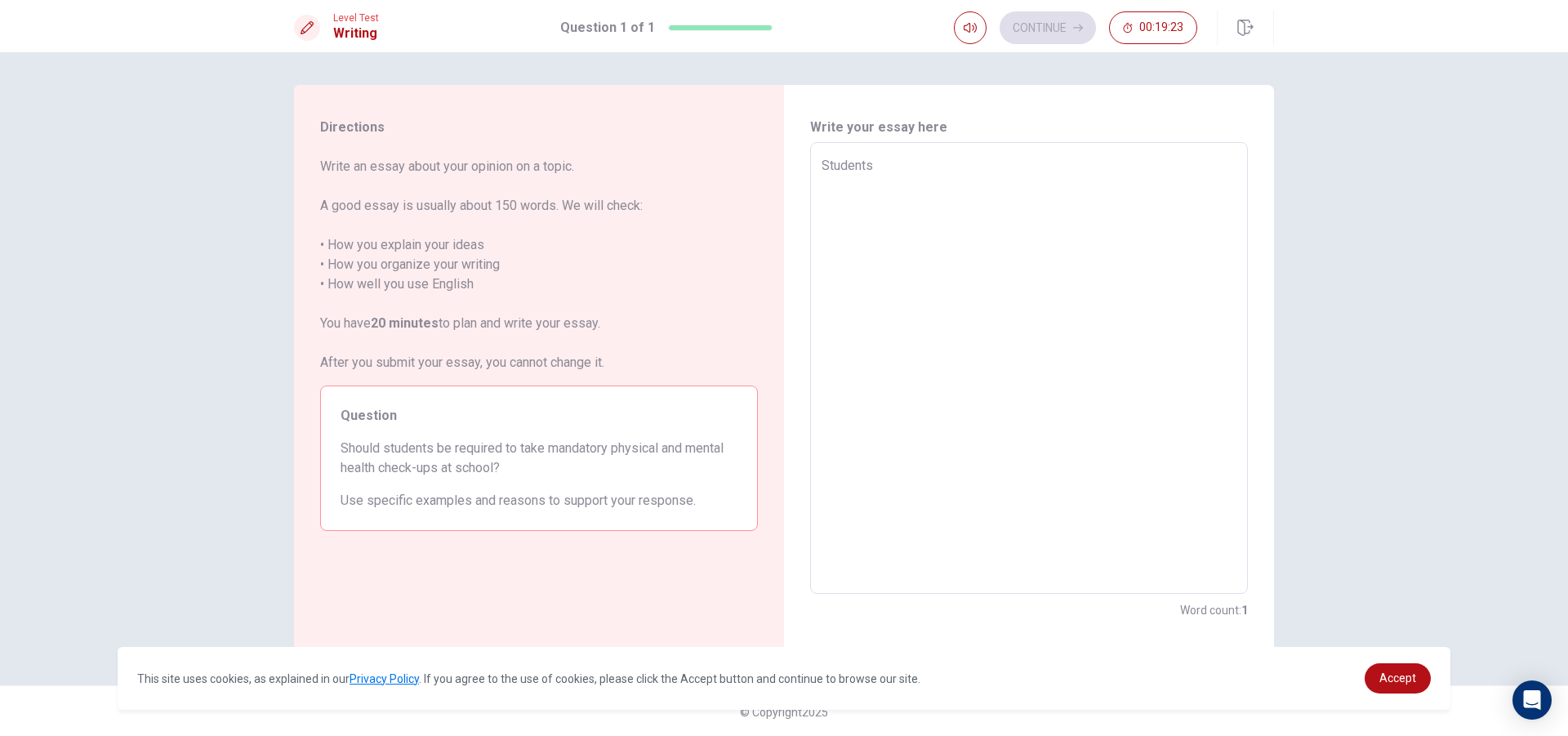
type textarea "Students"
click at [822, 165] on textarea "Students" at bounding box center [1029, 368] width 415 height 425
type textarea "x"
type textarea "Students"
click at [893, 151] on div "Students x ​" at bounding box center [1028, 367] width 438 height 452
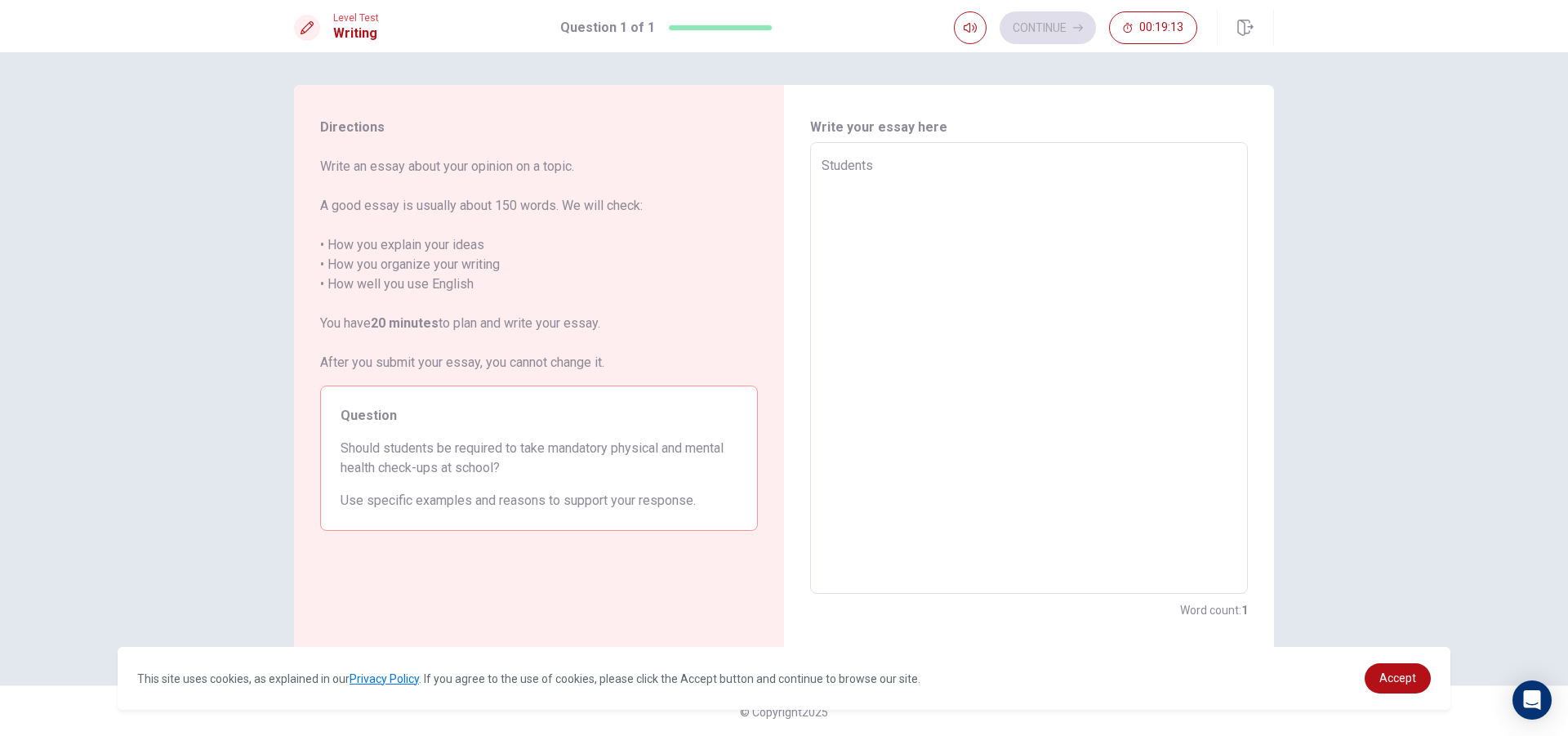
click at [892, 163] on textarea "Students" at bounding box center [1029, 368] width 415 height 425
type textarea "x"
type textarea "Students s"
type textarea "x"
type textarea "Students sh"
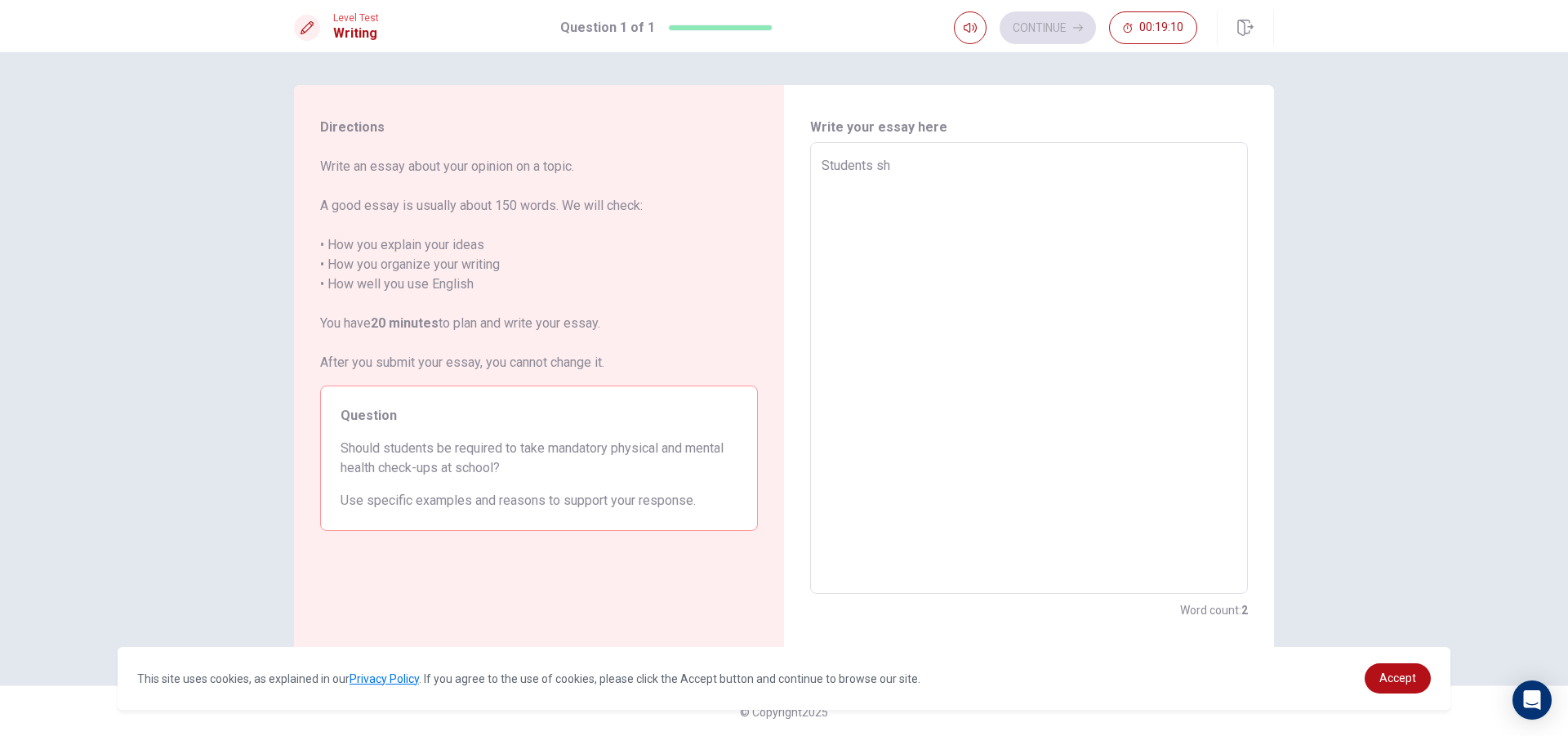
type textarea "x"
type textarea "Students sho"
type textarea "x"
type textarea "Students shou"
type textarea "x"
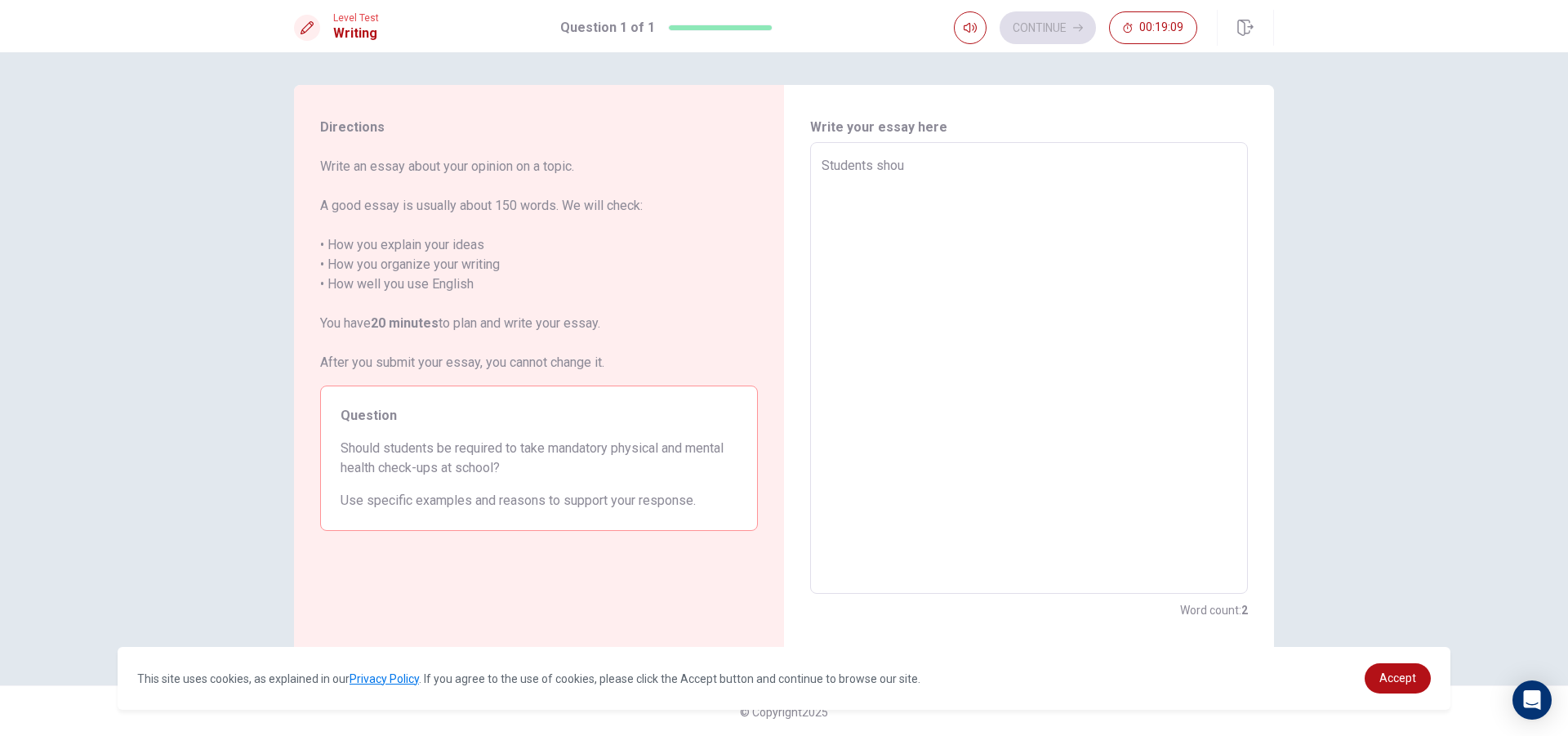
type textarea "Students shoui"
type textarea "x"
type textarea "Students shoui\"
type textarea "x"
type textarea "Students shoui\l"
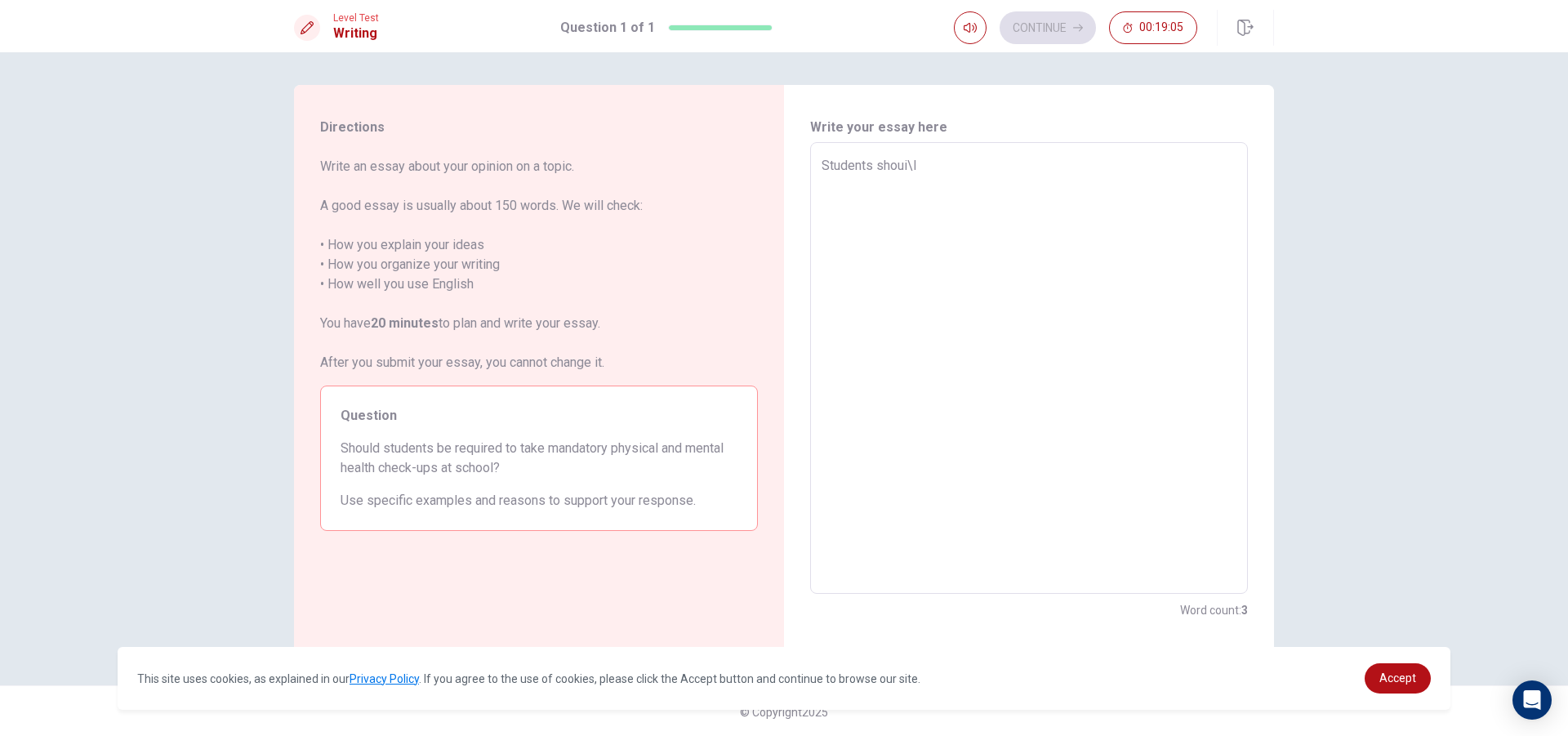
type textarea "x"
type textarea "Students shoui\"
type textarea "x"
type textarea "Students shoui"
type textarea "x"
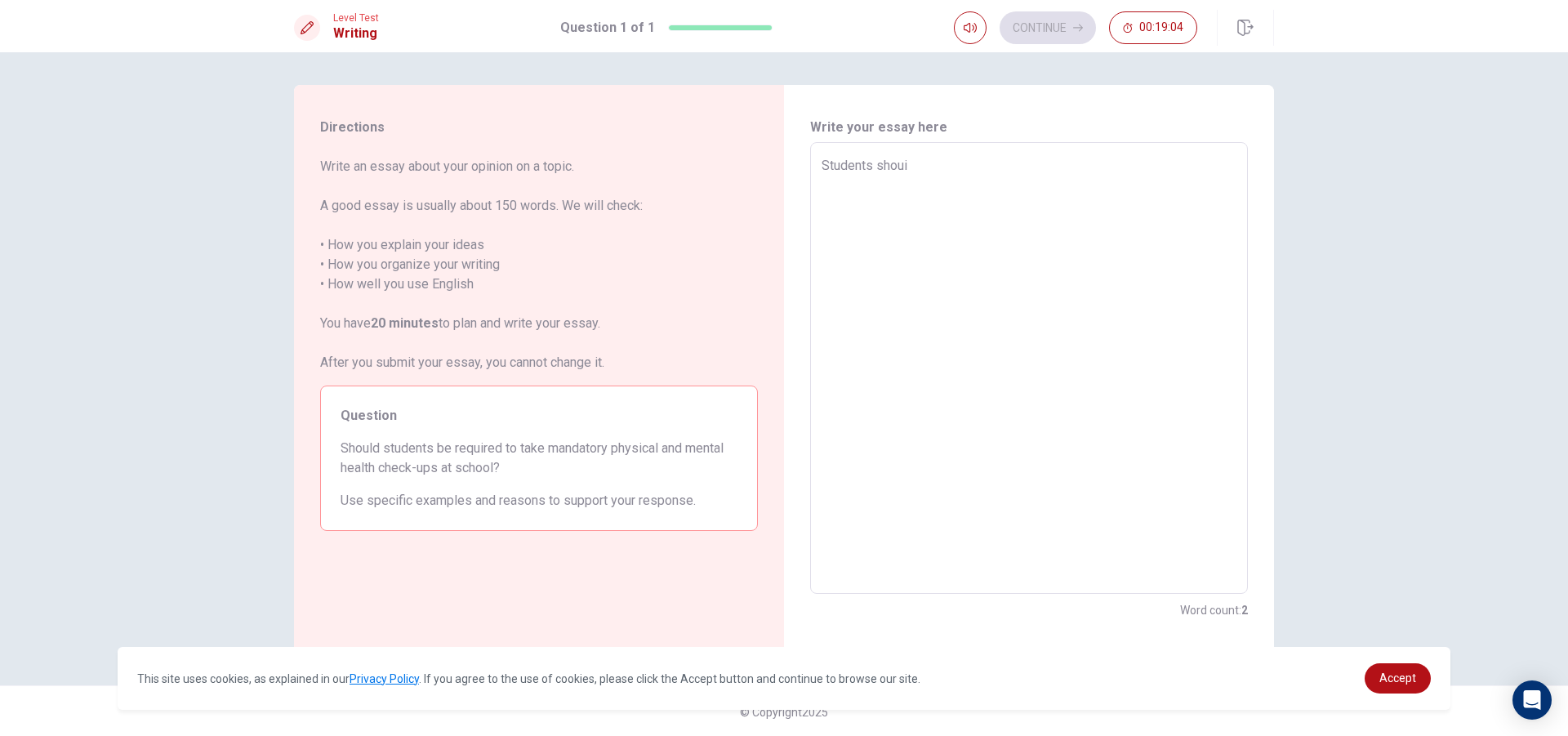
type textarea "Students shou"
type textarea "x"
type textarea "Students shoul"
type textarea "x"
type textarea "Students should"
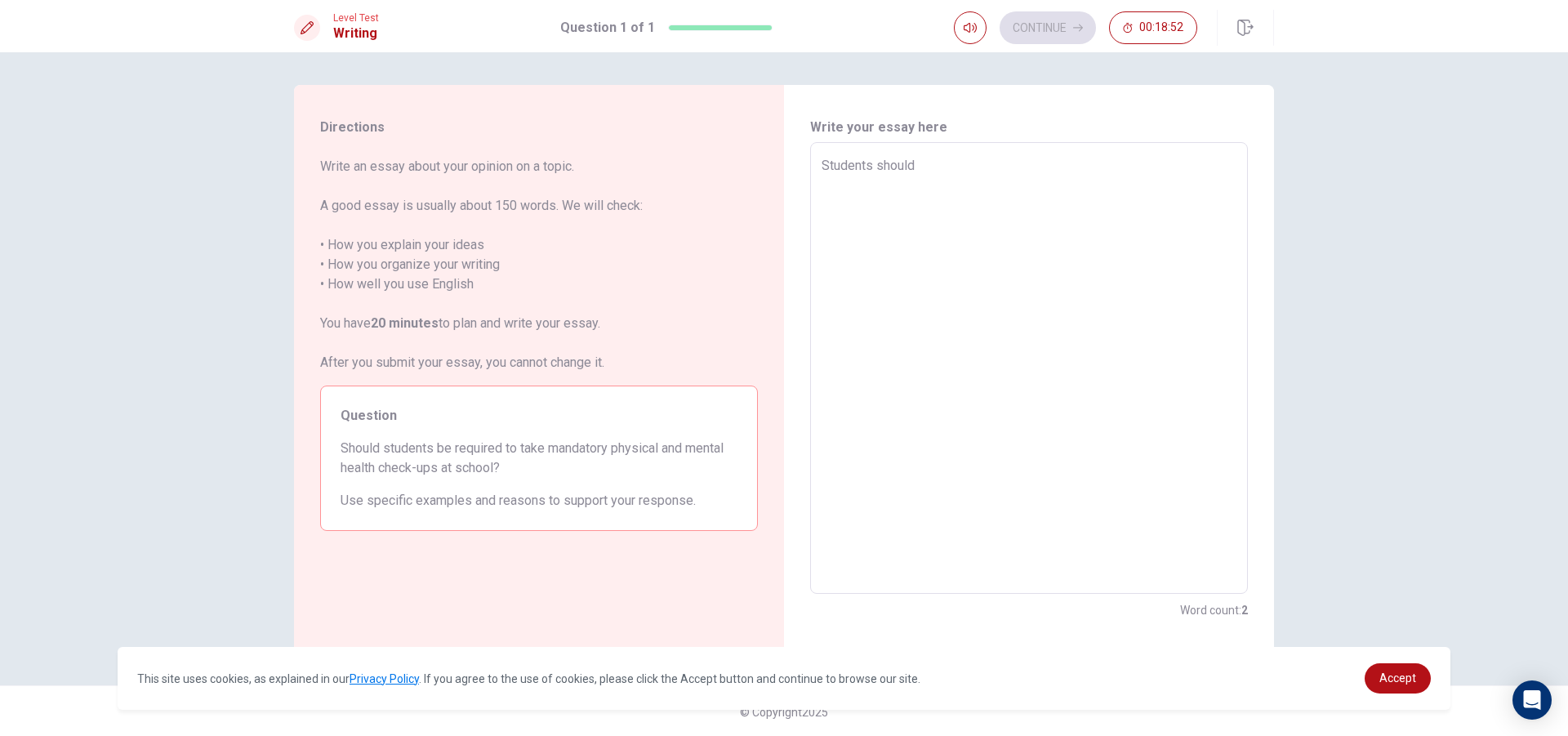
type textarea "x"
type textarea "Students should"
type textarea "x"
type textarea "Students should b"
type textarea "x"
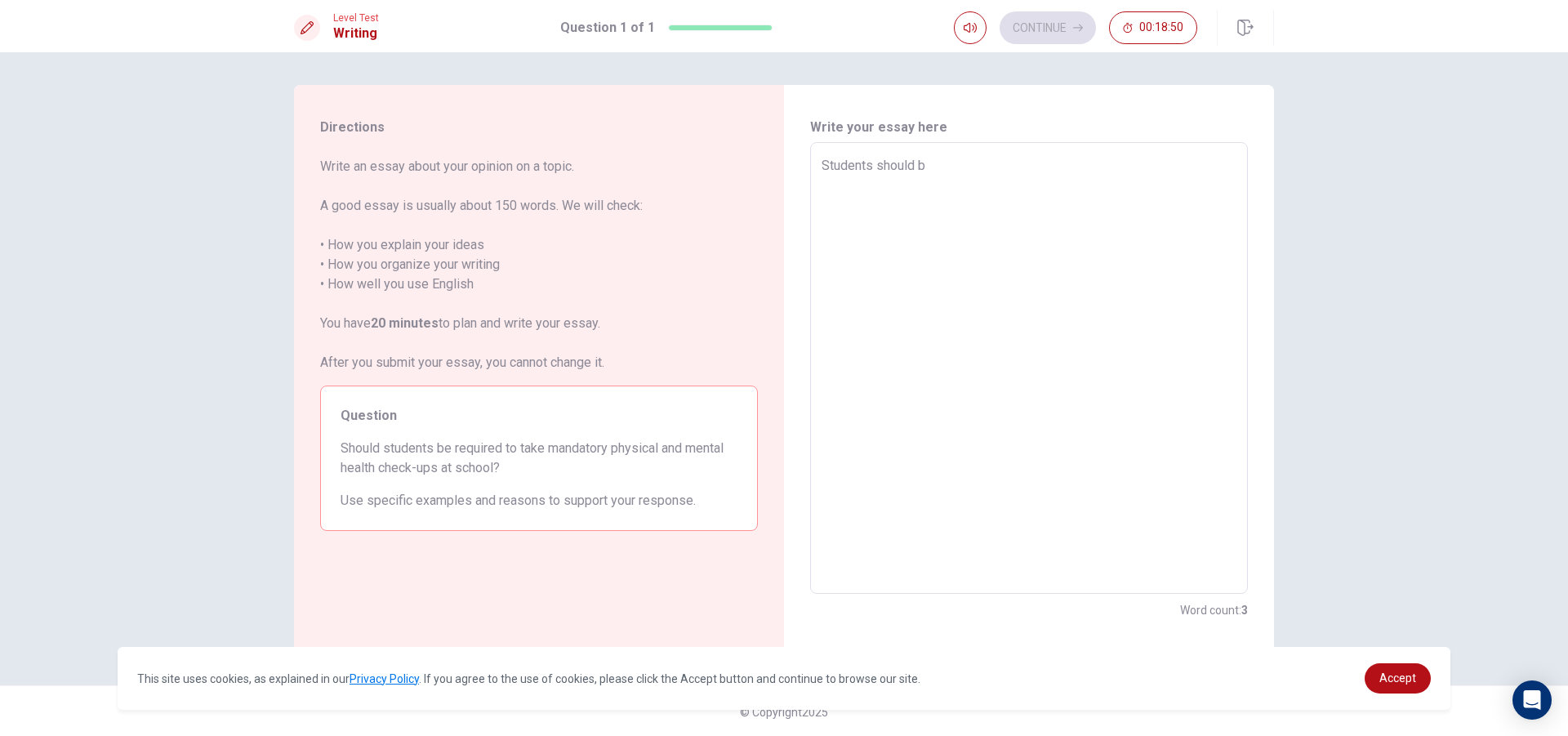
type textarea "Students should be"
type textarea "x"
type textarea "Students should b"
type textarea "x"
type textarea "Students should"
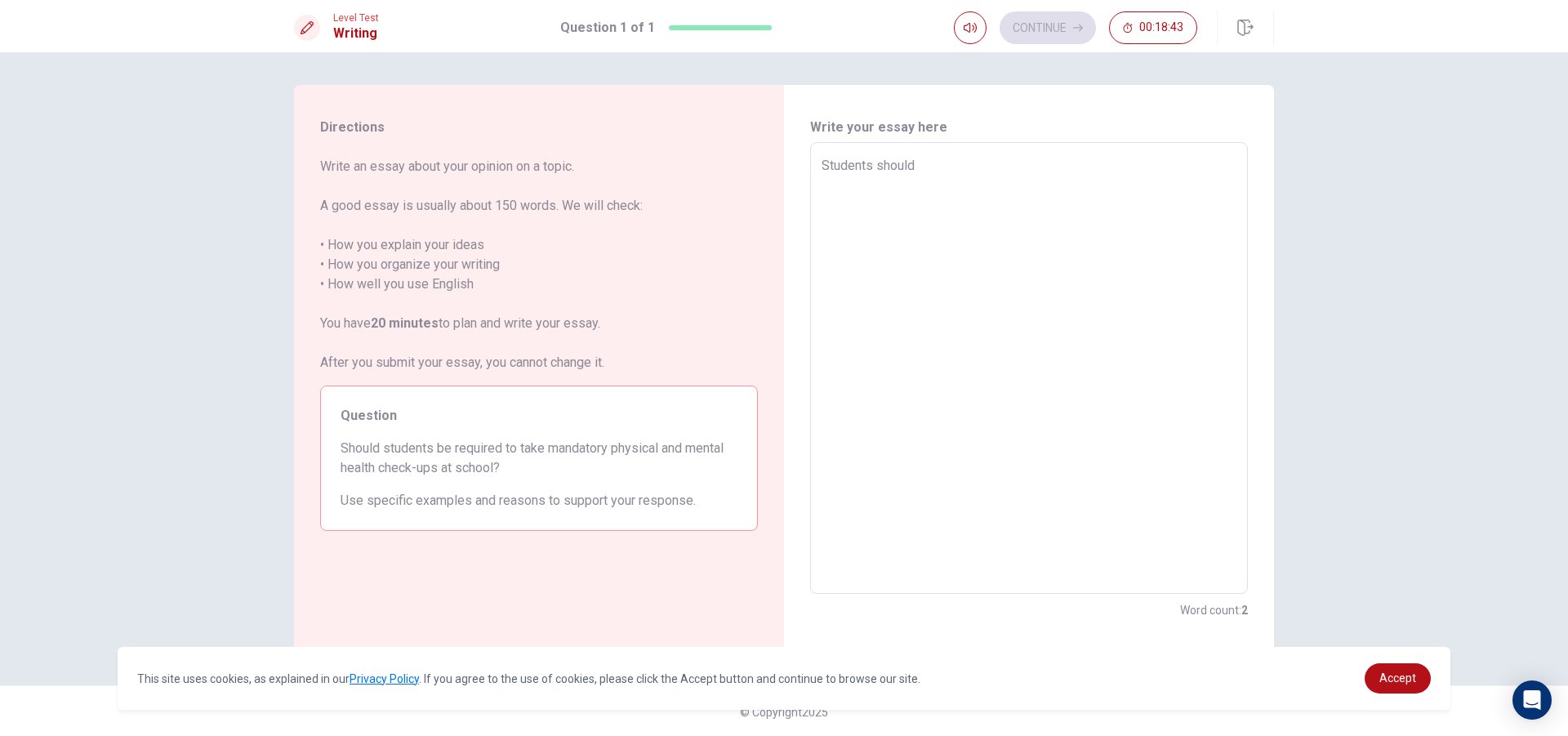
type textarea "x"
type textarea "Students should t"
type textarea "x"
type textarea "Students should ta"
type textarea "x"
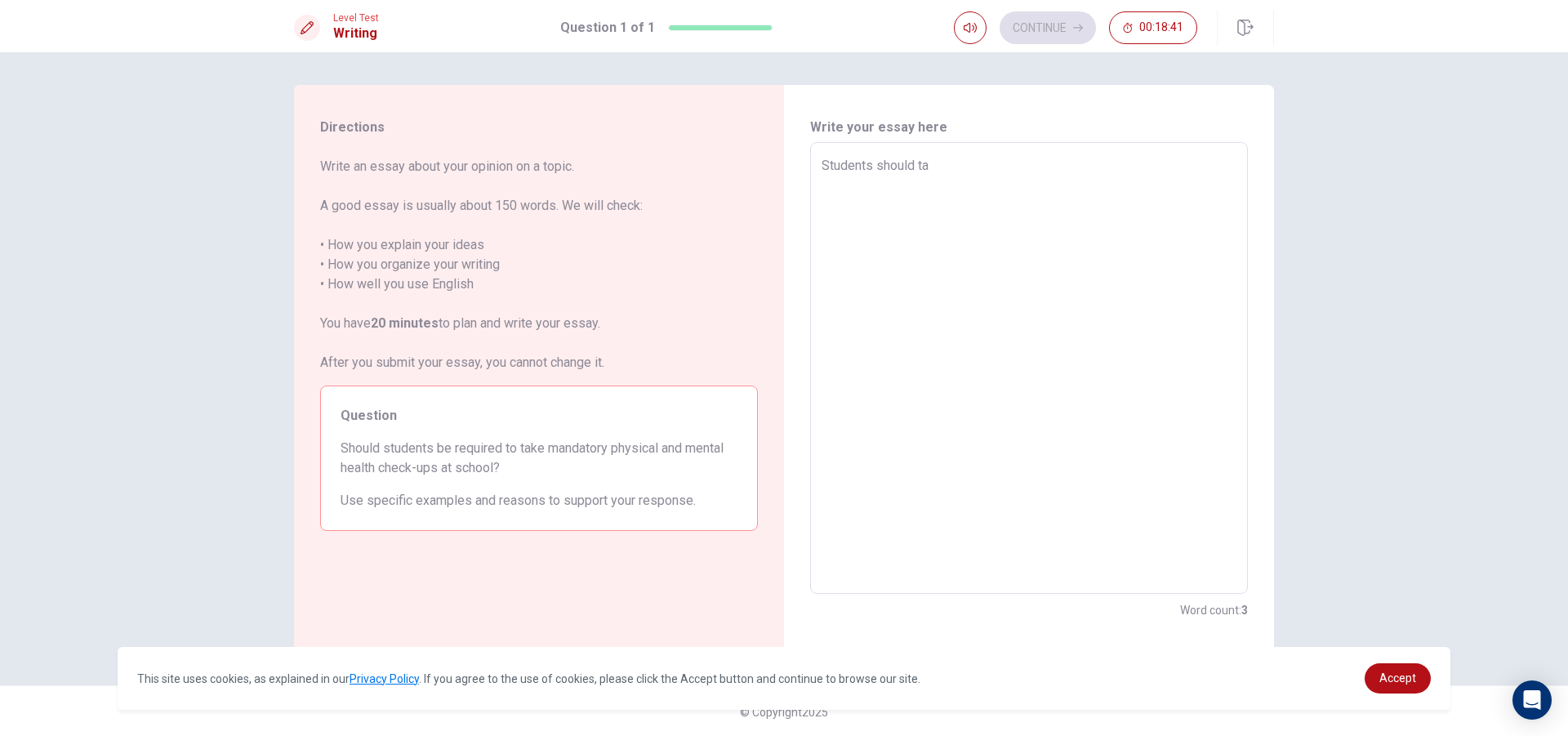
type textarea "Students should tak"
type textarea "x"
type textarea "Students should take"
type textarea "x"
type textarea "Students should take"
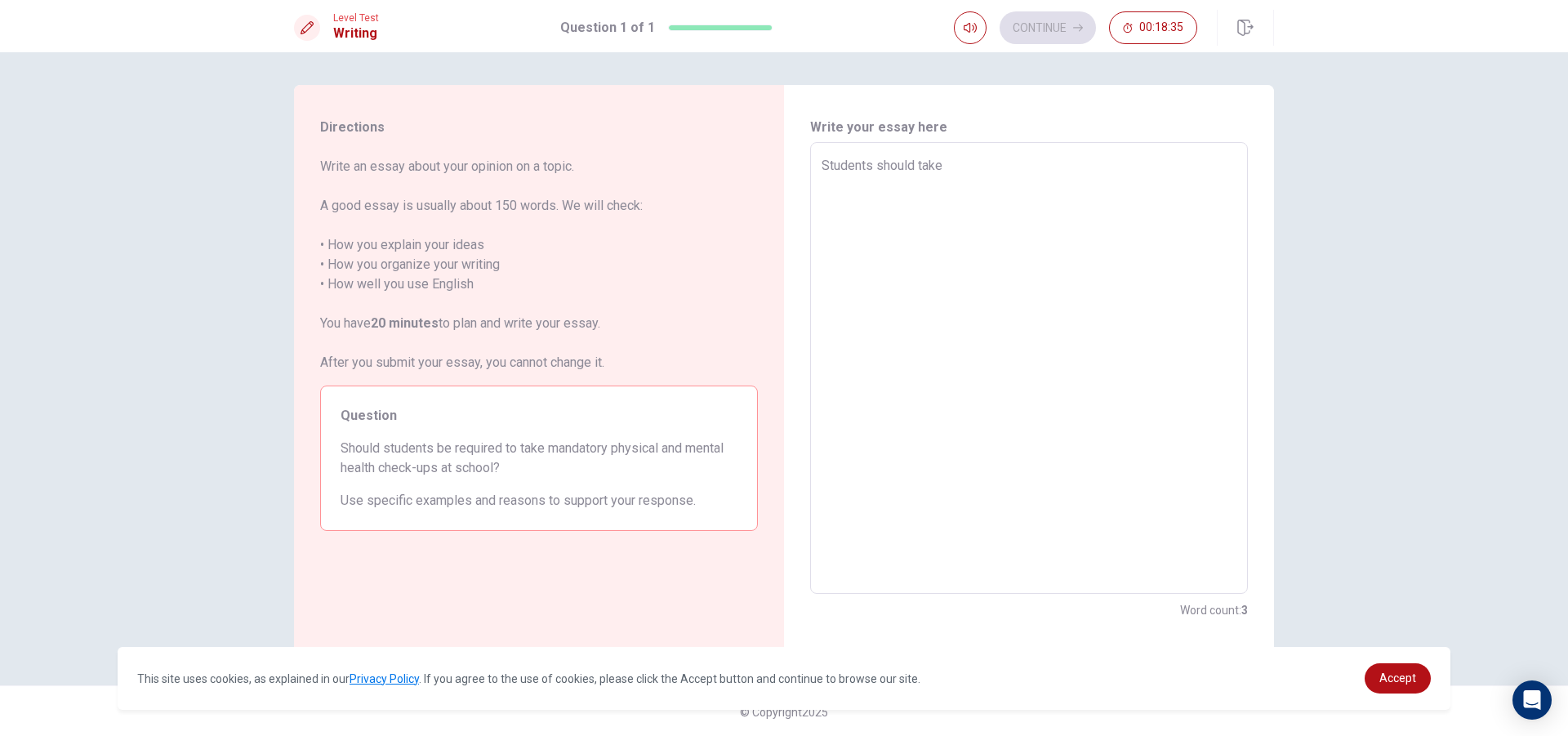
type textarea "x"
type textarea "Students should take m"
type textarea "x"
type textarea "Students should take me"
type textarea "x"
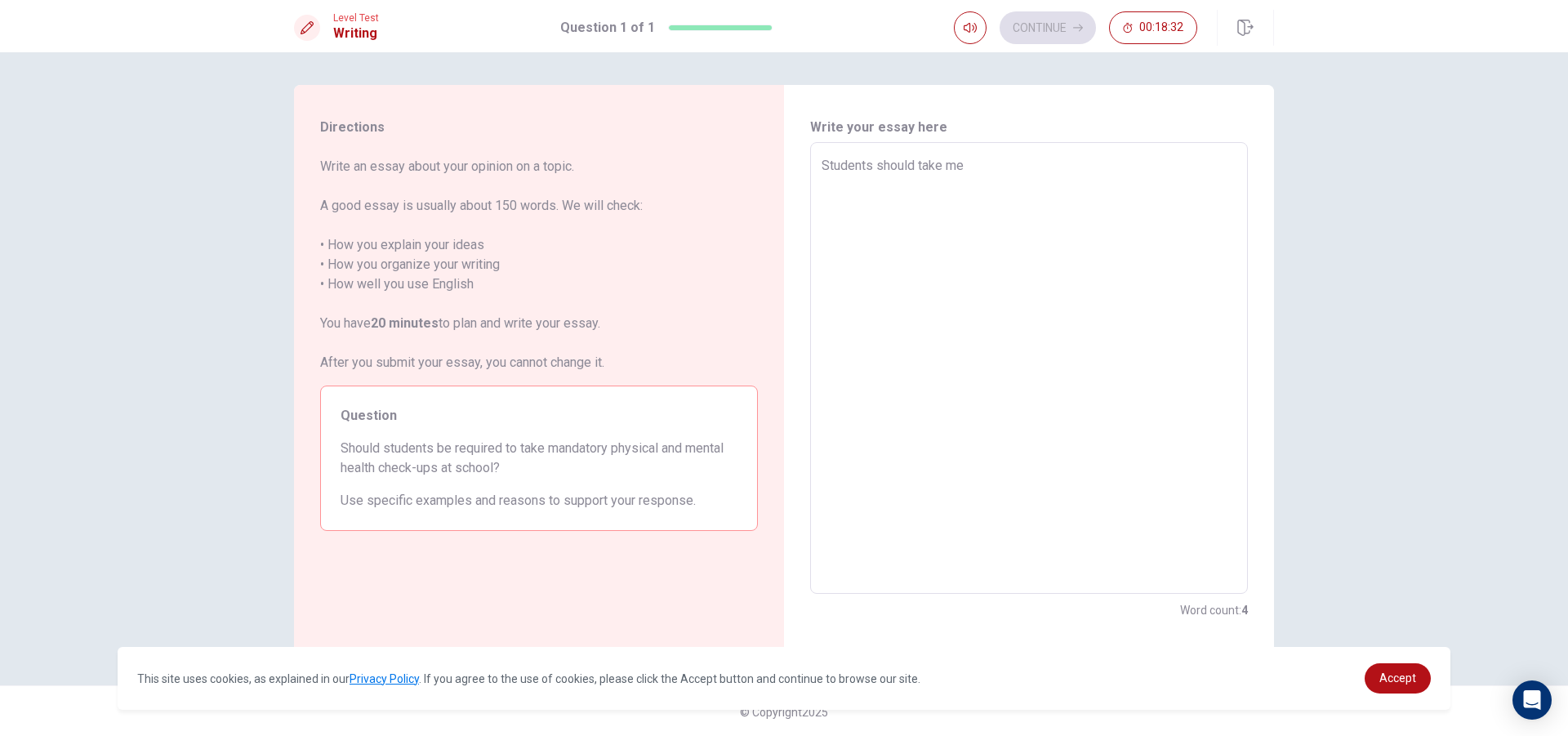
type textarea "Students should take men"
type textarea "x"
type textarea "Students should take ment"
type textarea "x"
type textarea "Students should take menta"
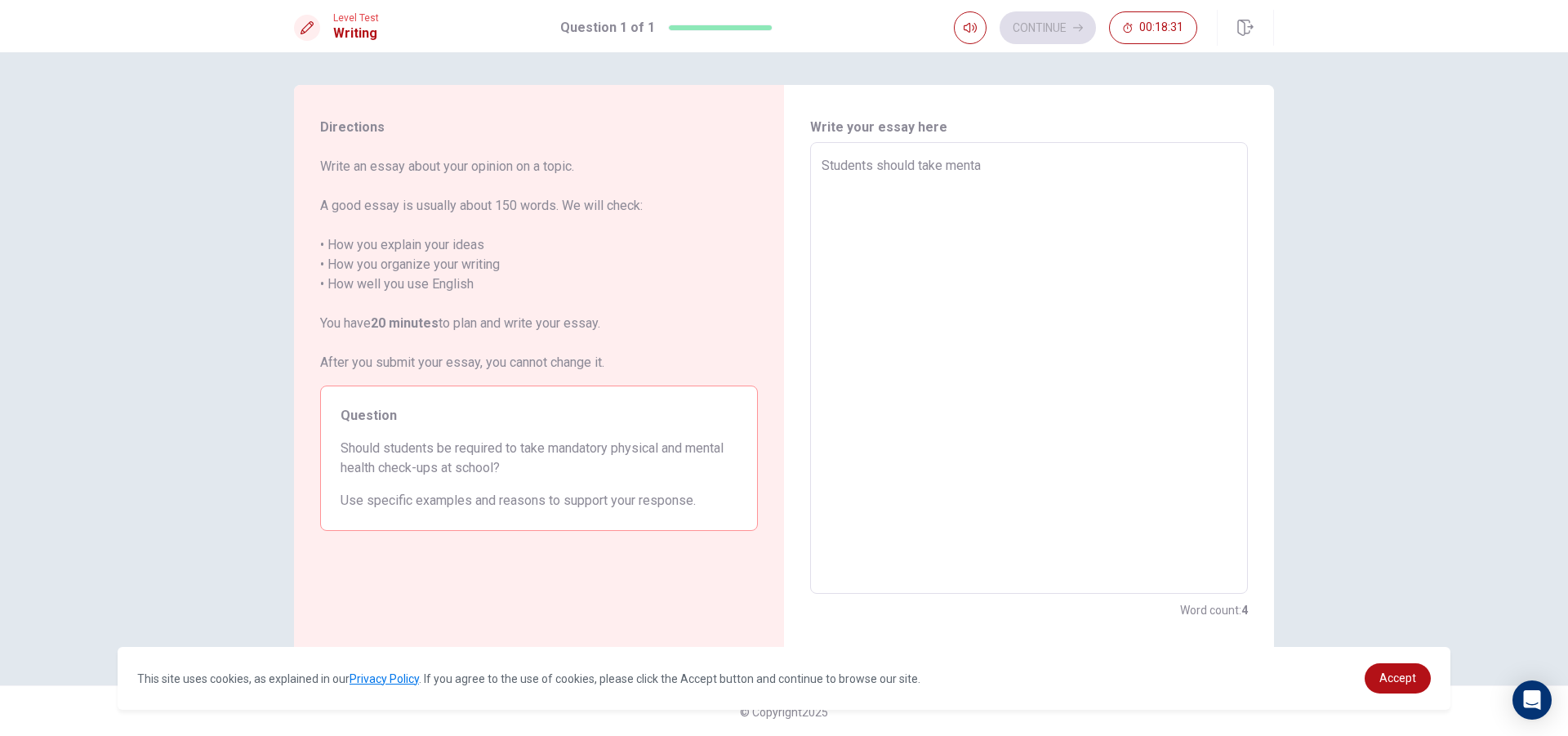
type textarea "x"
type textarea "Students should take mental"
type textarea "x"
type textarea "Students should take mental"
type textarea "x"
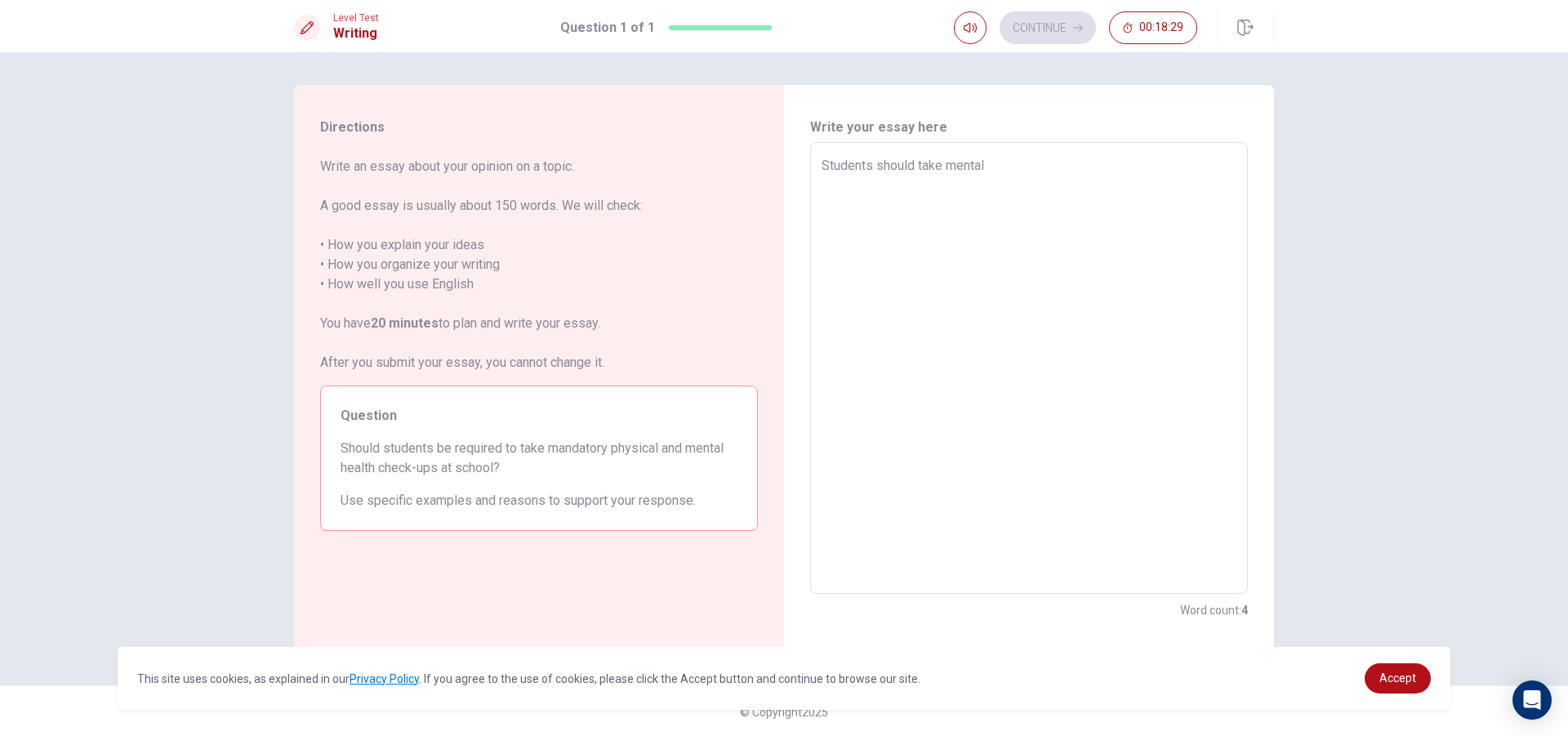
type textarea "Students should take mental h"
type textarea "x"
type textarea "Students should take mental he"
type textarea "x"
type textarea "Students should take mental hea"
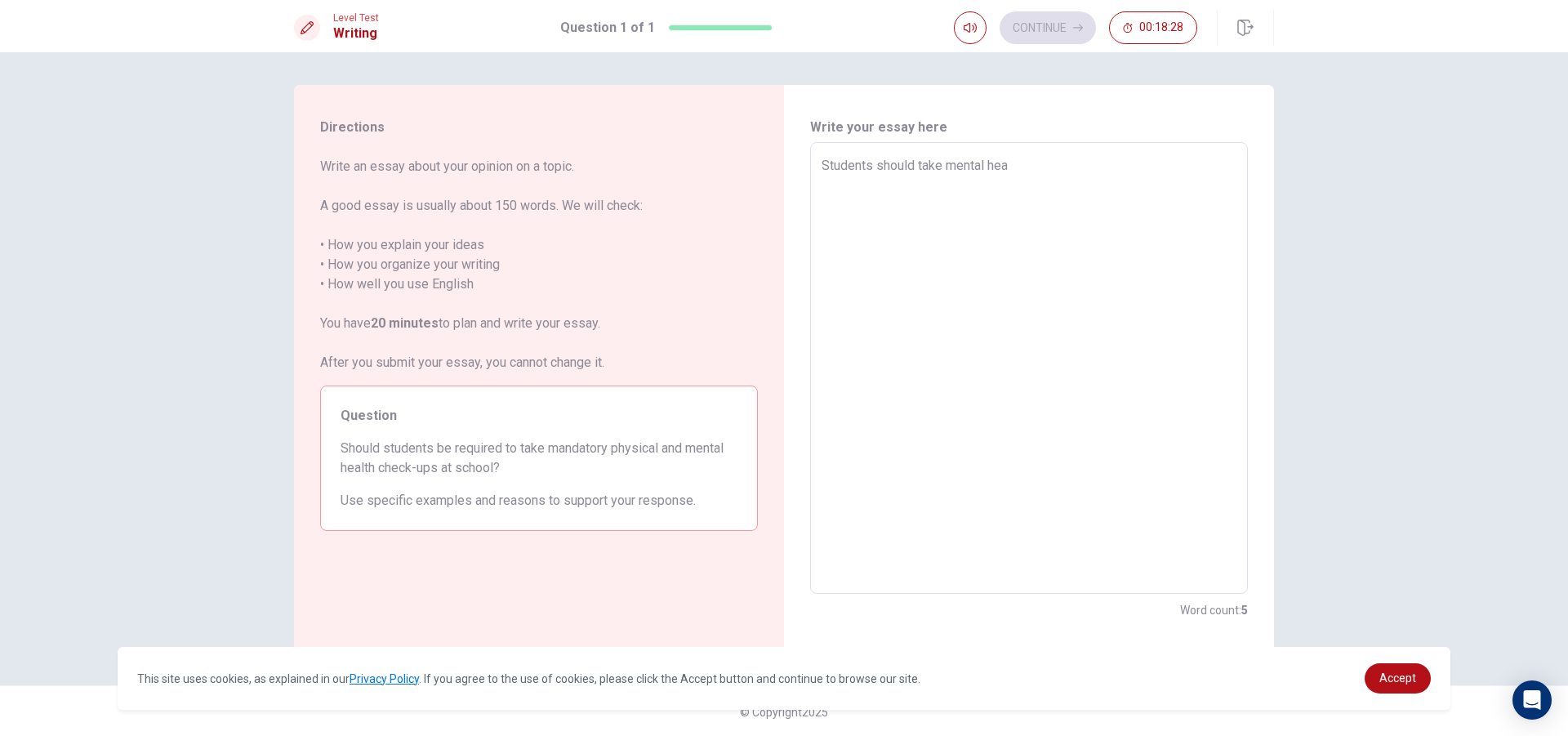
type textarea "x"
type textarea "Students should take mental heal"
type textarea "x"
type textarea "Students should take mental heal"
type textarea "x"
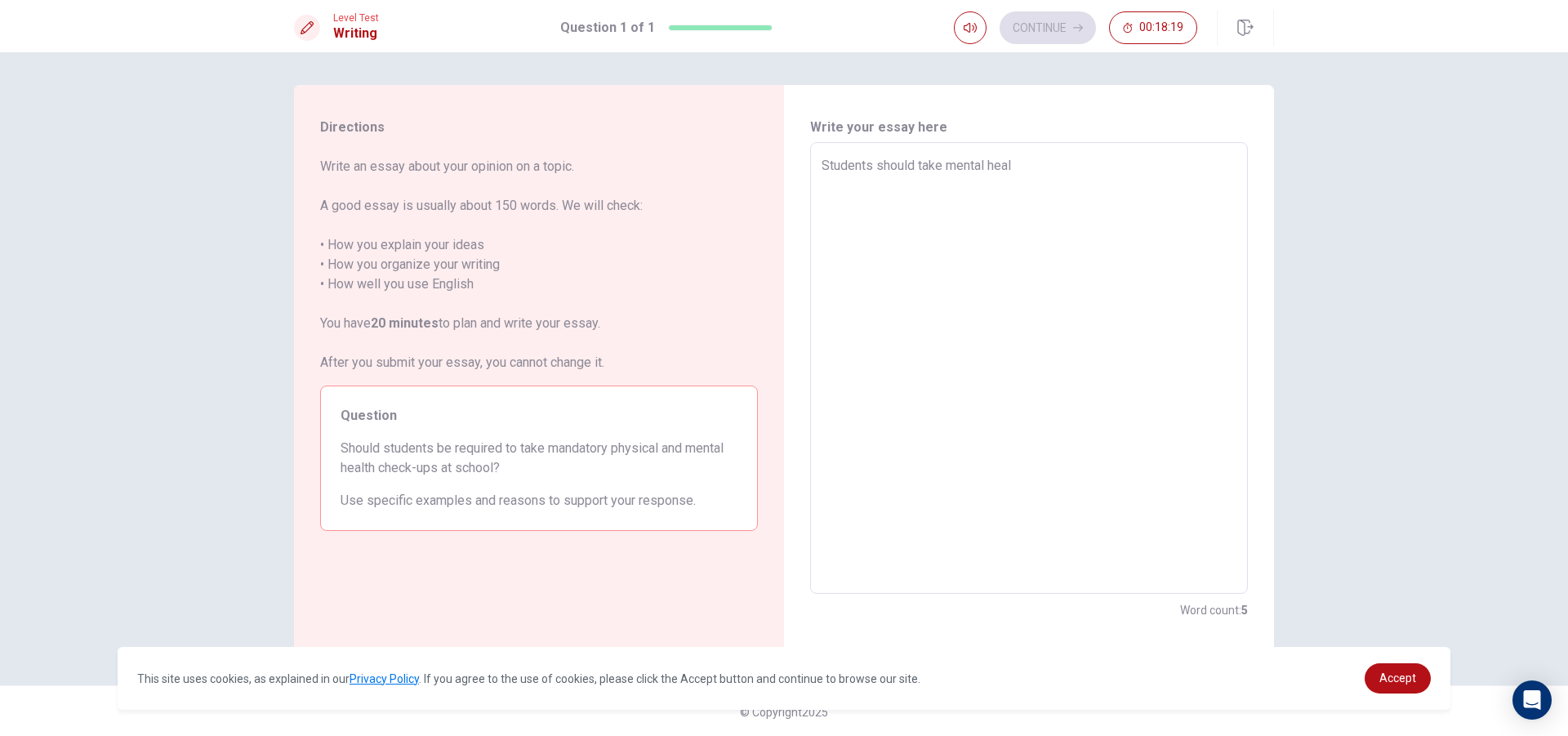
type textarea "Students should take mental heal c"
type textarea "x"
type textarea "Students should take mental heal ch"
type textarea "x"
type textarea "Students should take mental heal che"
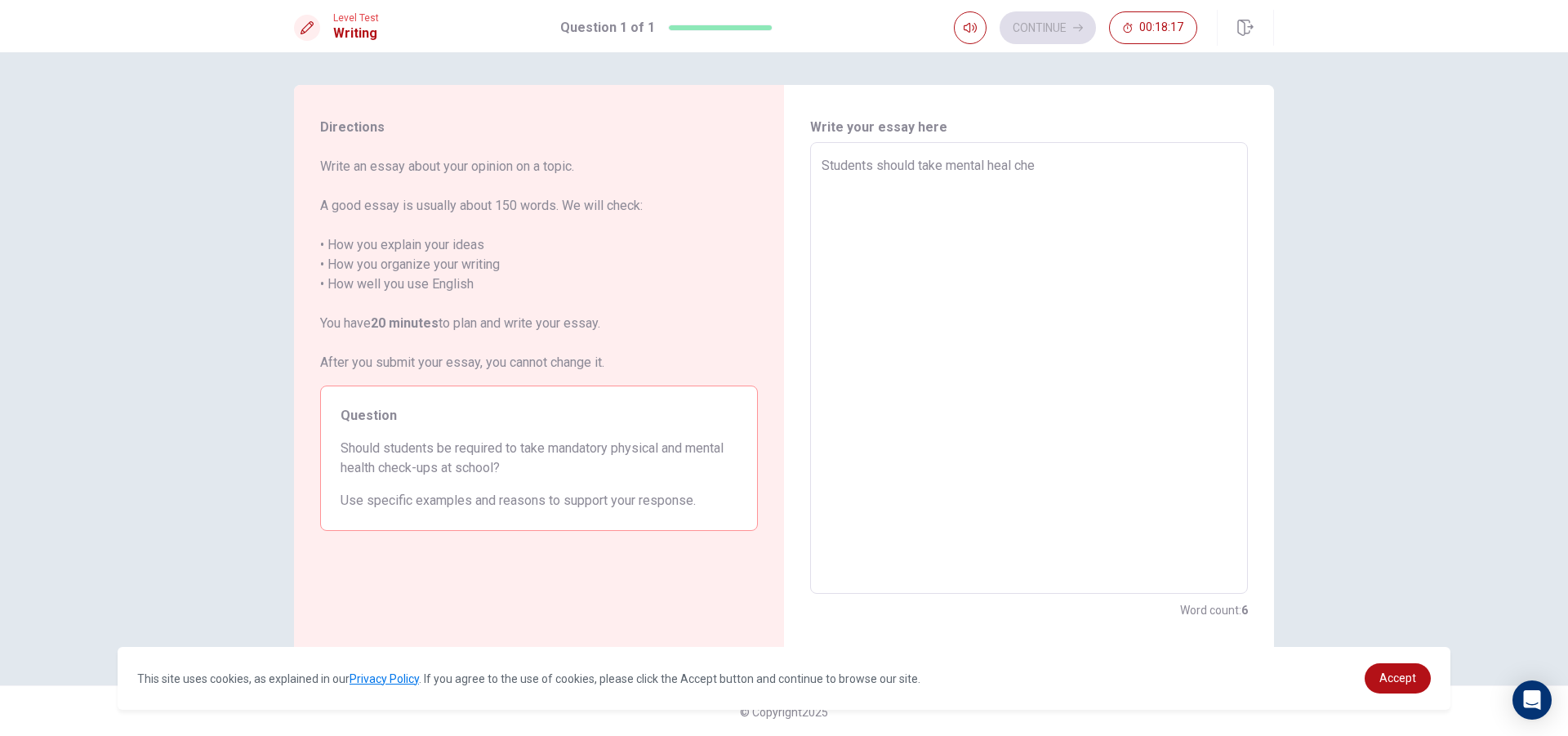
type textarea "x"
type textarea "Students should take mental heal chec"
type textarea "x"
type textarea "Students should take mental heal check"
type textarea "x"
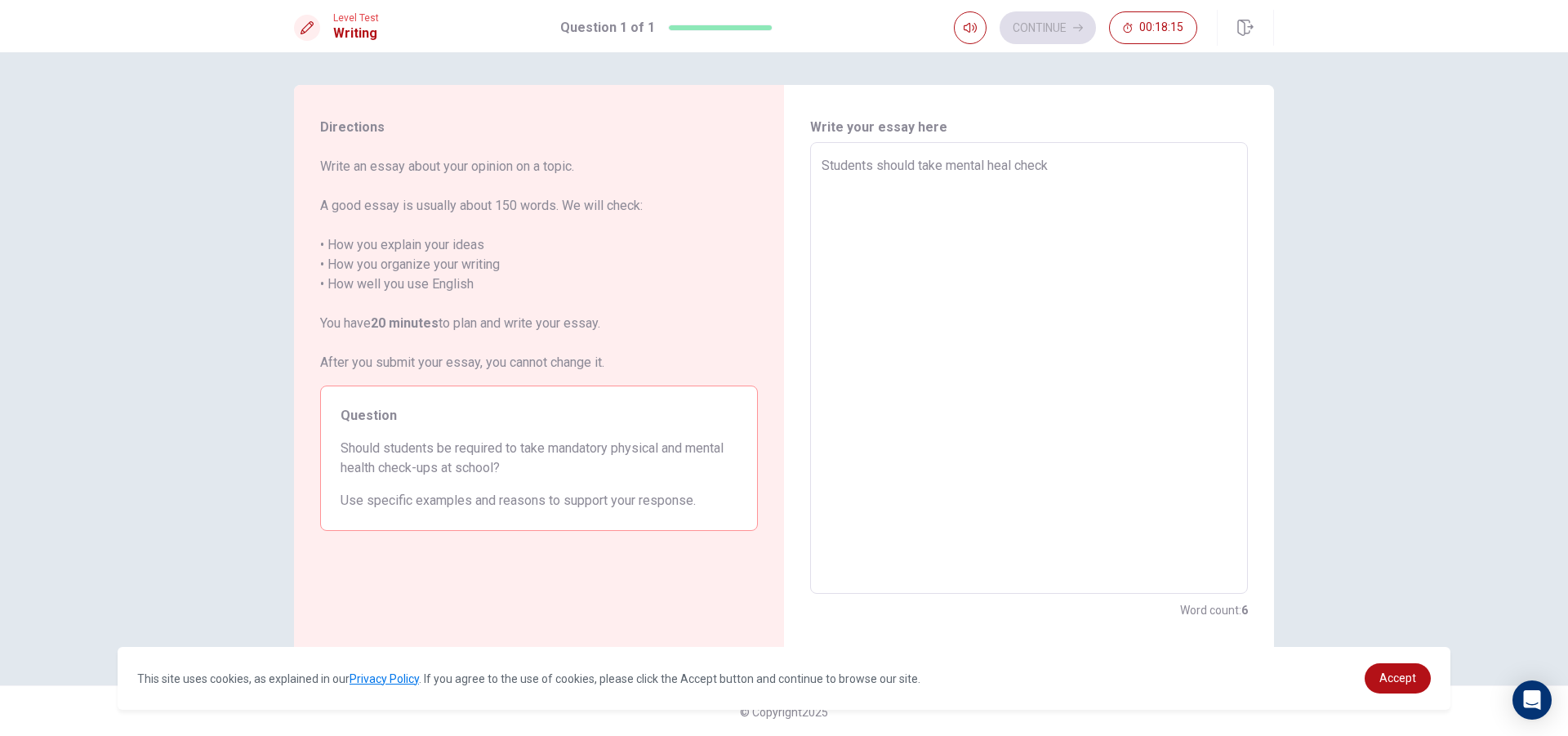
type textarea "Students should take mental heal check"
type textarea "x"
type textarea "Students should take mental heal check u"
type textarea "x"
type textarea "Students should take mental heal check uo"
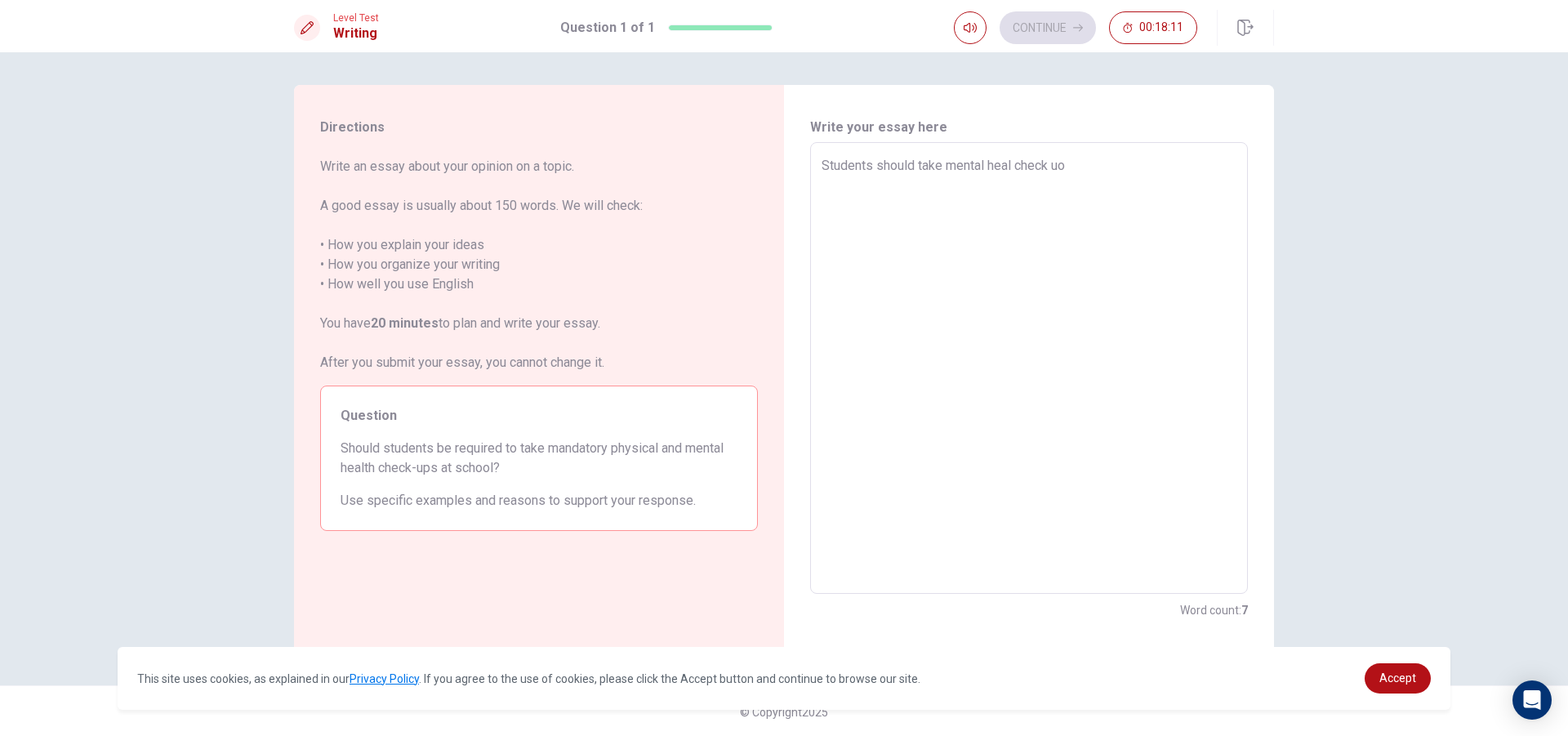
type textarea "x"
type textarea "Students should take mental heal check u"
type textarea "x"
type textarea "Students should take mental heal check up"
type textarea "x"
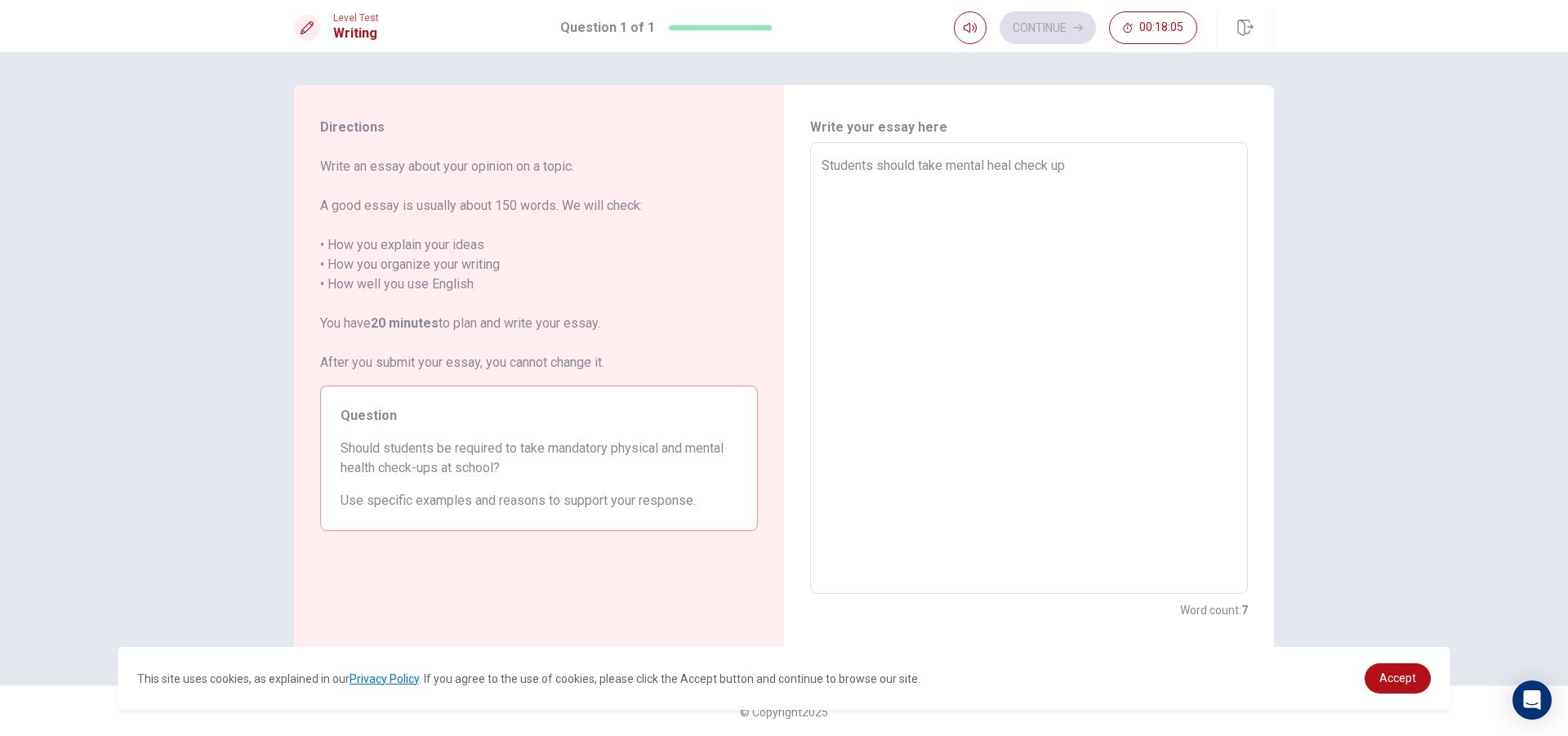
type textarea "Students should take mental heal check ups"
type textarea "x"
type textarea "Students should take mental heal check ups"
type textarea "x"
type textarea "Students should take mental heal check ups a"
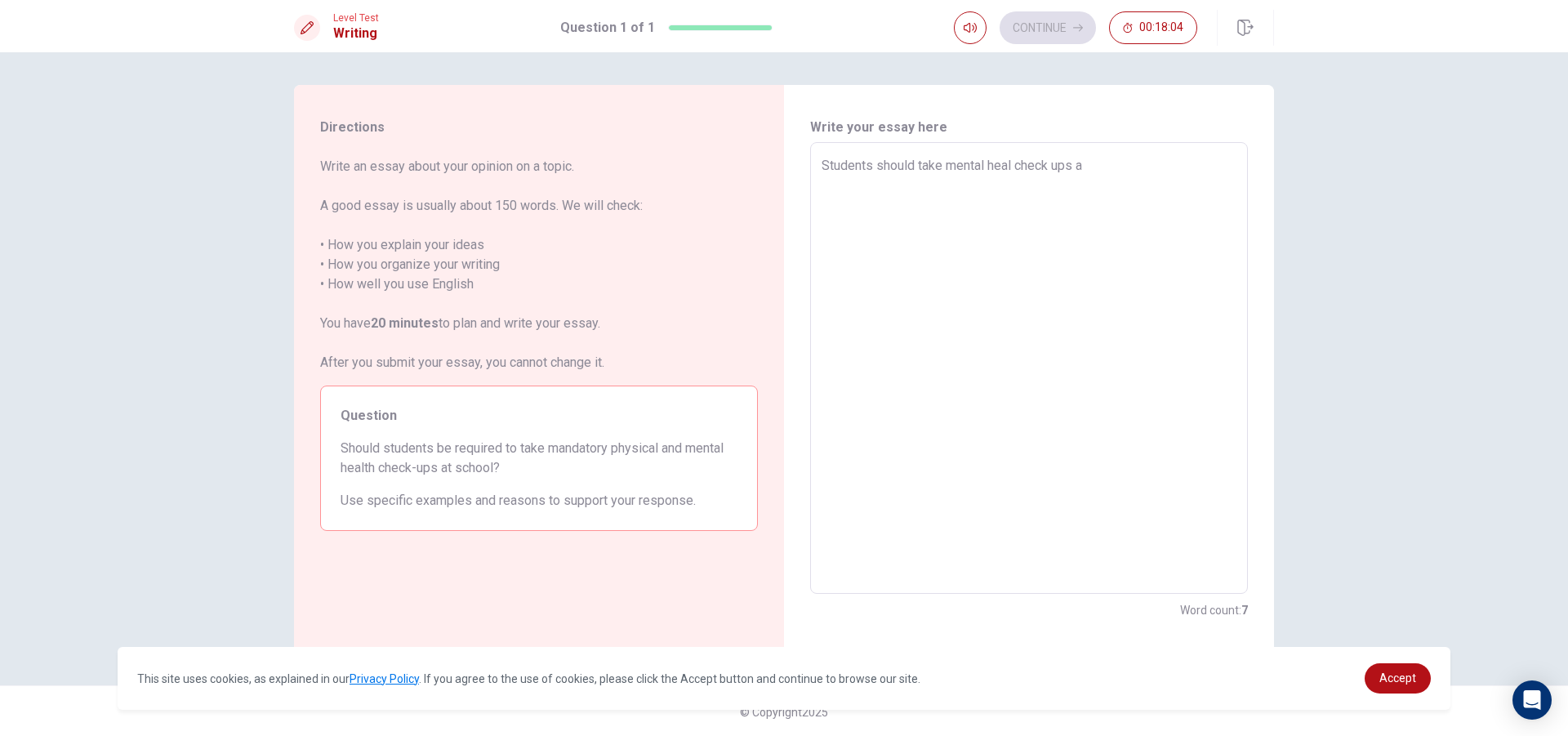
type textarea "x"
type textarea "Students should take mental heal check ups at"
type textarea "x"
type textarea "Students should take mental heal check ups at"
type textarea "x"
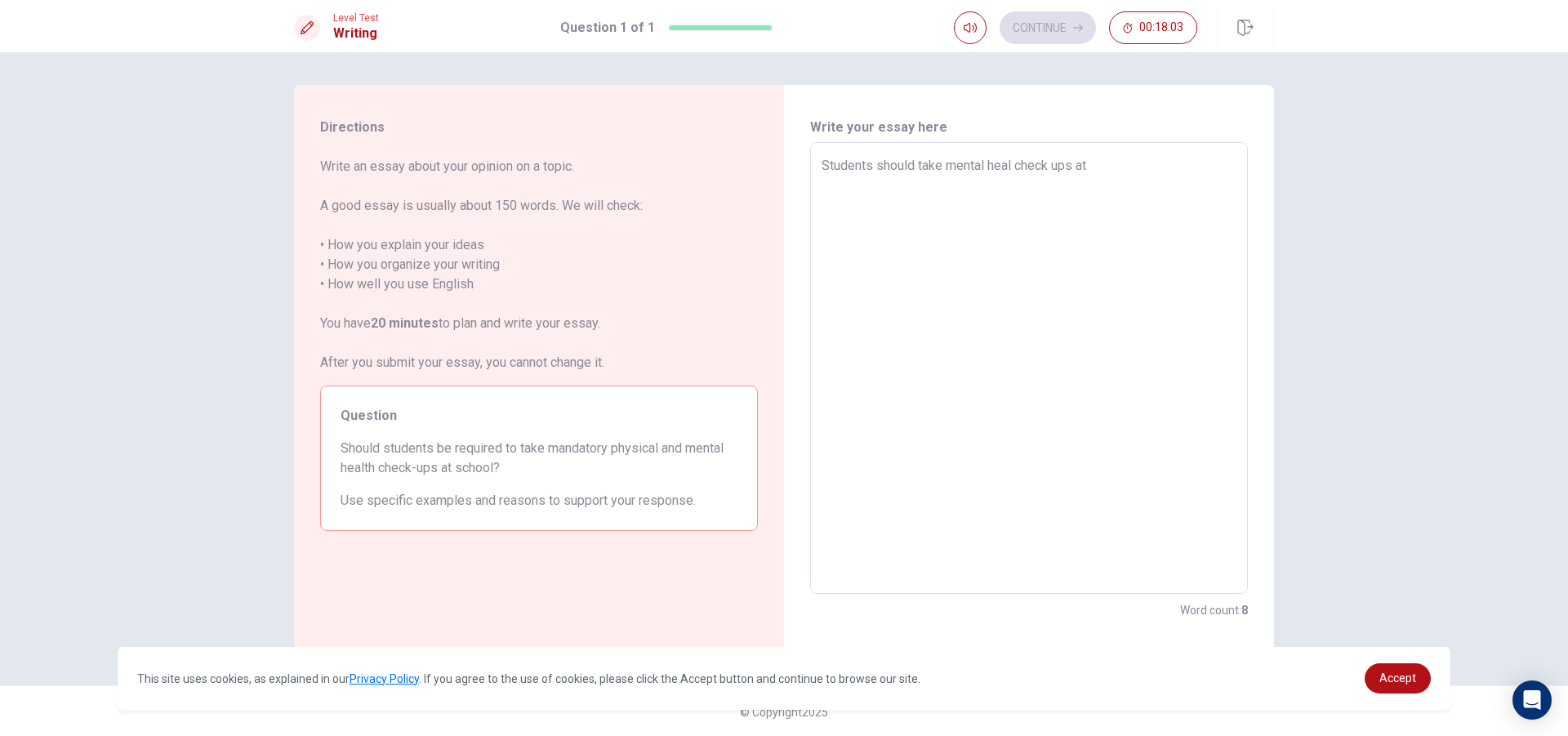
type textarea "Students should take mental heal check ups at s"
type textarea "x"
type textarea "Students should take mental heal check ups at [GEOGRAPHIC_DATA]"
type textarea "x"
type textarea "Students should take mental heal check ups at sch"
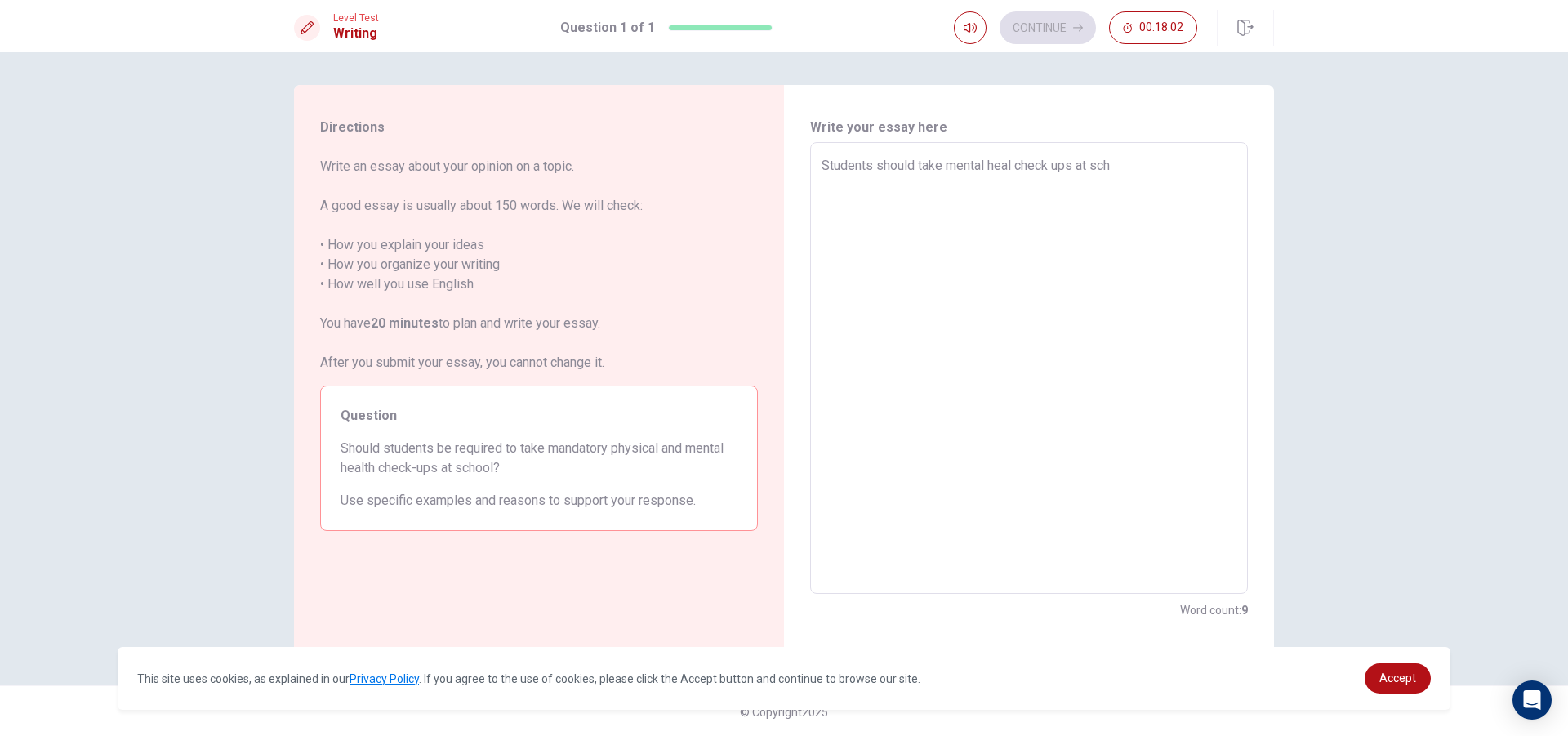
type textarea "x"
type textarea "Students should take mental heal check ups at scho"
type textarea "x"
type textarea "Students should take mental heal check ups at schoo"
type textarea "x"
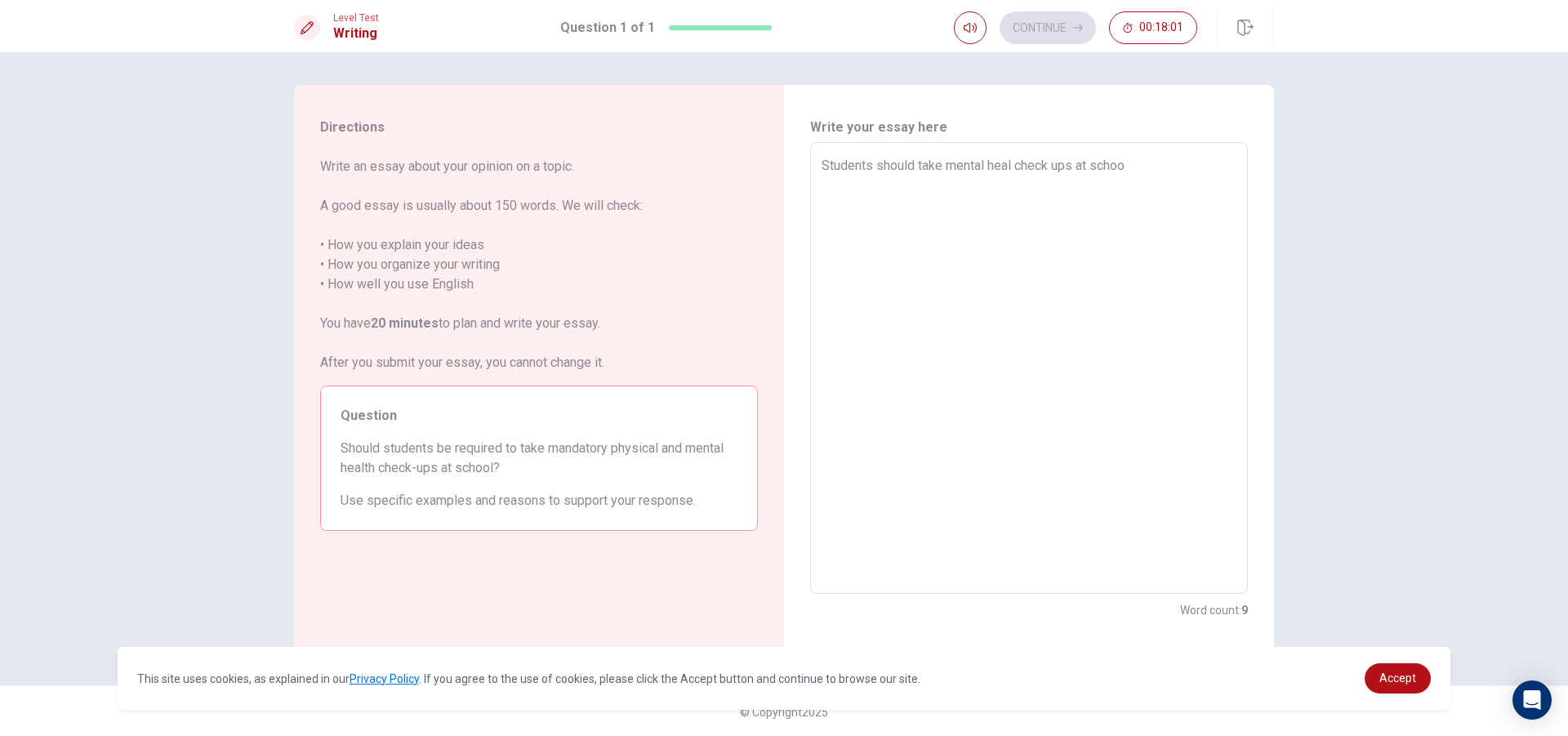
type textarea "Students should take mental heal check ups at school"
type textarea "x"
type textarea "Students should take mental heal check ups at school"
type textarea "x"
type textarea "Students should take mental heal check ups at school b"
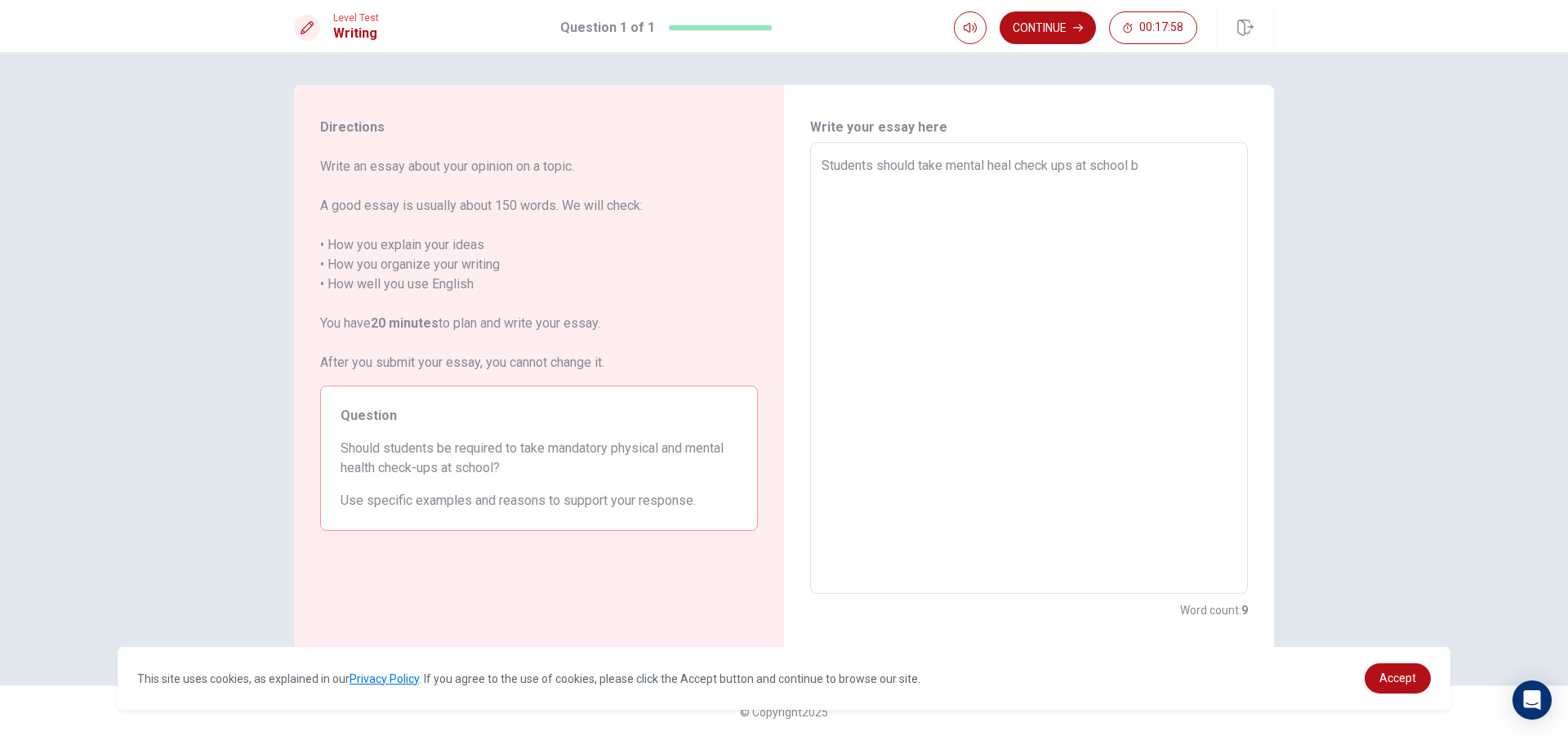
type textarea "x"
type textarea "Students should take mental heal check ups at school be"
type textarea "x"
type textarea "Students should take mental heal check ups at school bec"
type textarea "x"
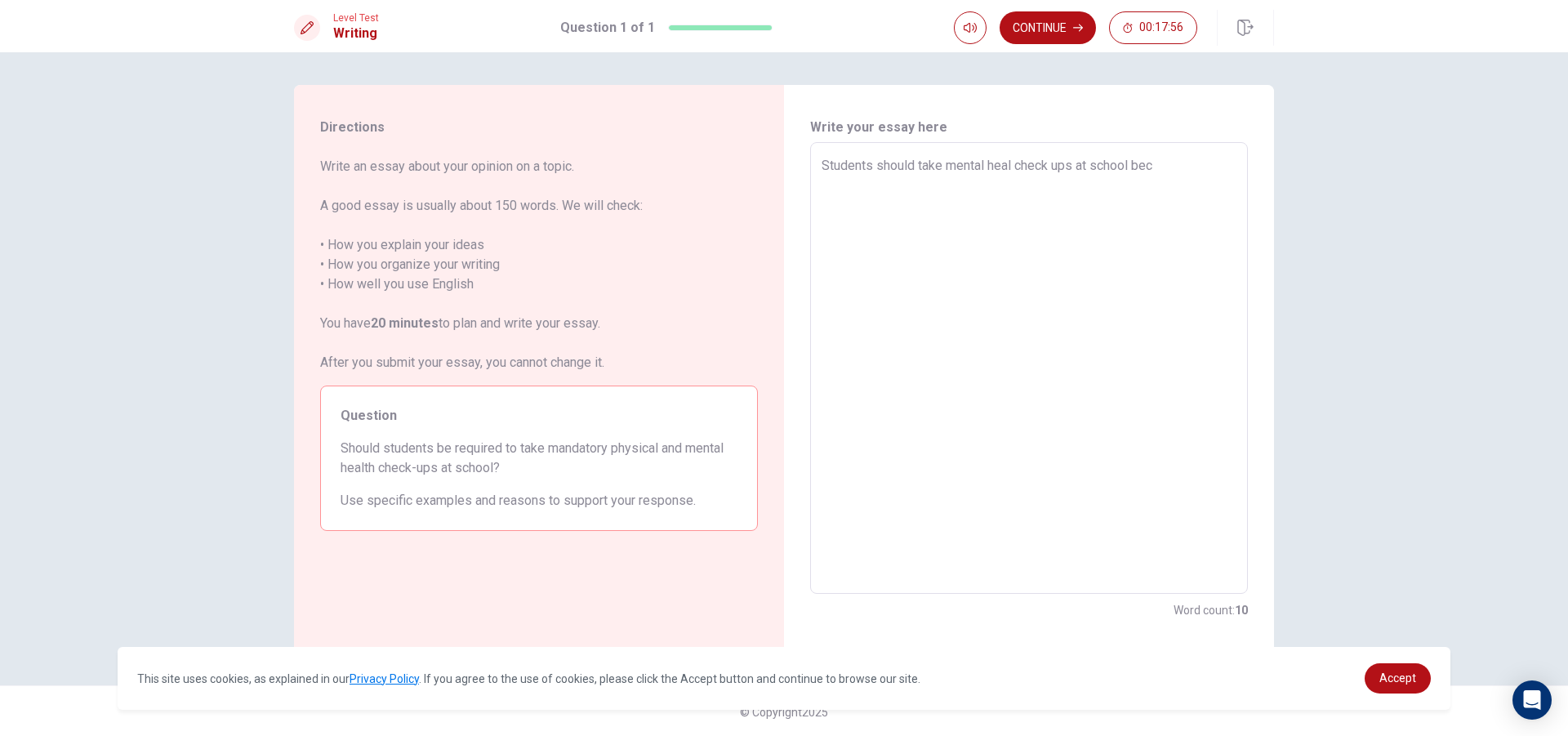
type textarea "Students should take mental heal check ups at school beca"
click at [872, 167] on textarea "Students should take mental heal check ups at school beca" at bounding box center [1029, 368] width 415 height 425
type textarea "x"
type textarea "Students should take mental heal check ups at school beca"
type textarea "x"
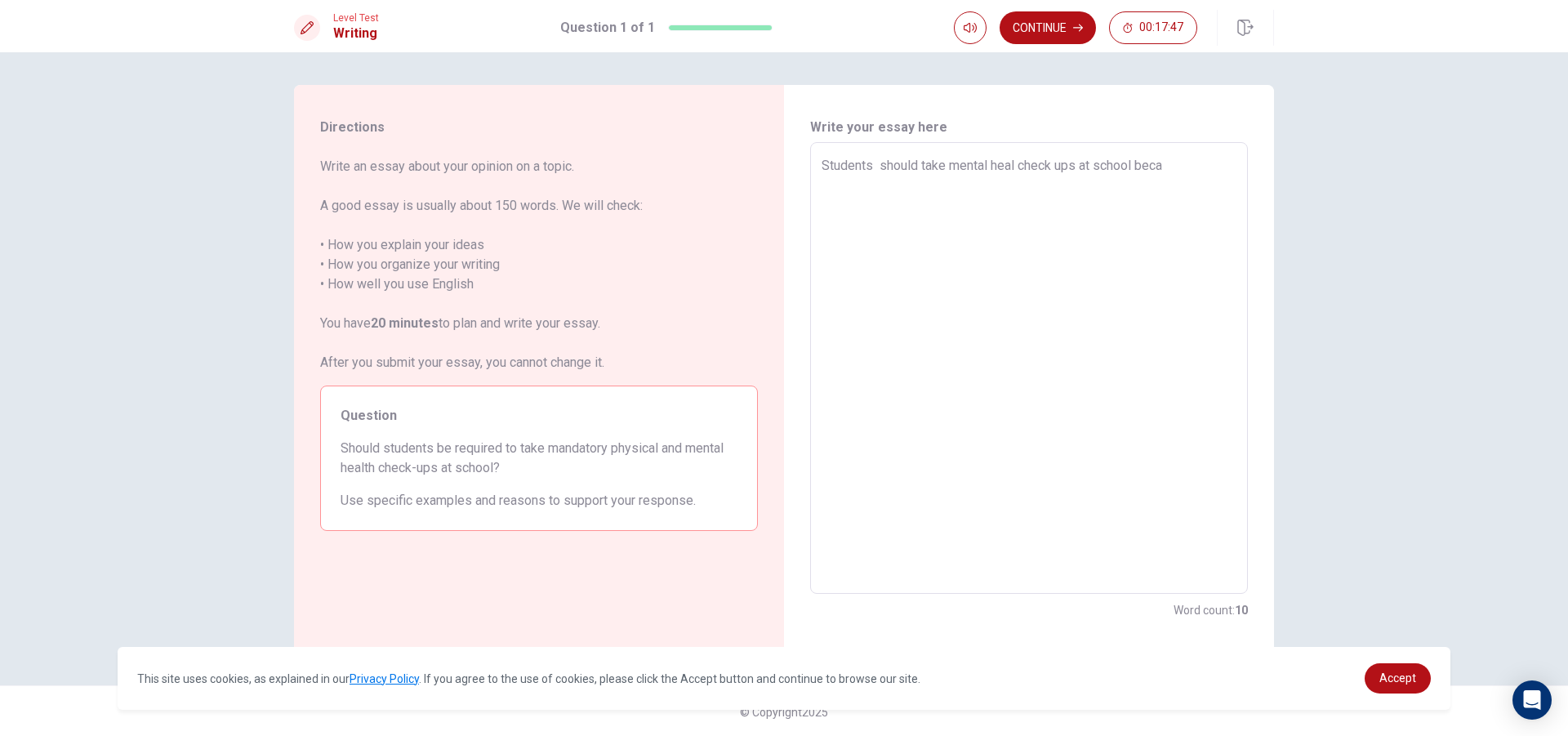
type textarea "Students u should take mental heal check ups at school beca"
type textarea "x"
type textarea "Students us should take mental heal check ups at school beca"
type textarea "x"
type textarea "Students usa should take mental heal check ups at school beca"
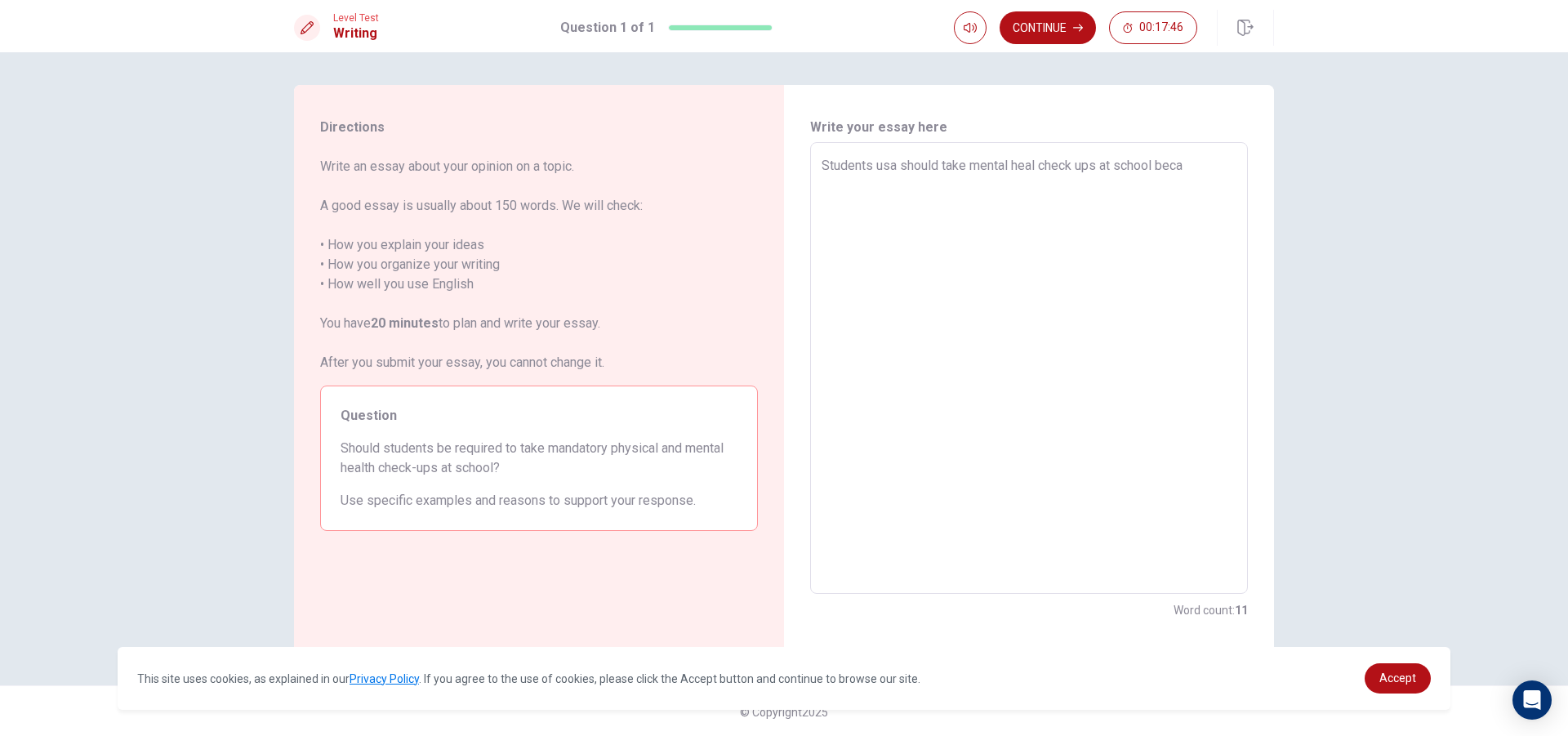
type textarea "x"
type textarea "Students usau should take mental heal check ups at school beca"
type textarea "x"
type textarea "Students usaul should take mental heal check ups at school beca"
type textarea "x"
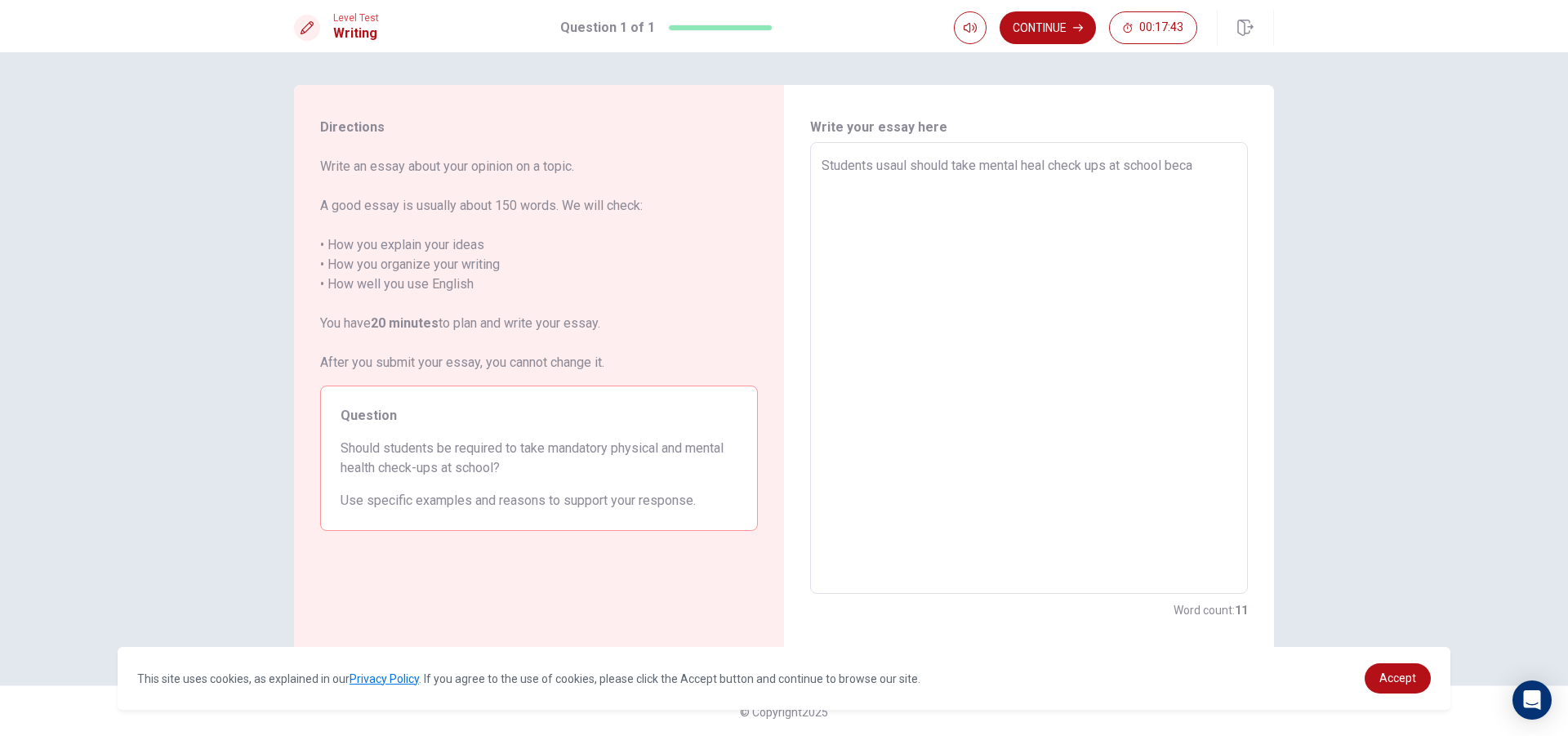
type textarea "Students usaull should take mental heal check ups at school beca"
type textarea "x"
type textarea "Students [PERSON_NAME] should take mental heal check ups at school beca"
click at [1209, 160] on textarea "Students [PERSON_NAME] should take mental heal check ups at school beca" at bounding box center [1029, 368] width 415 height 425
type textarea "x"
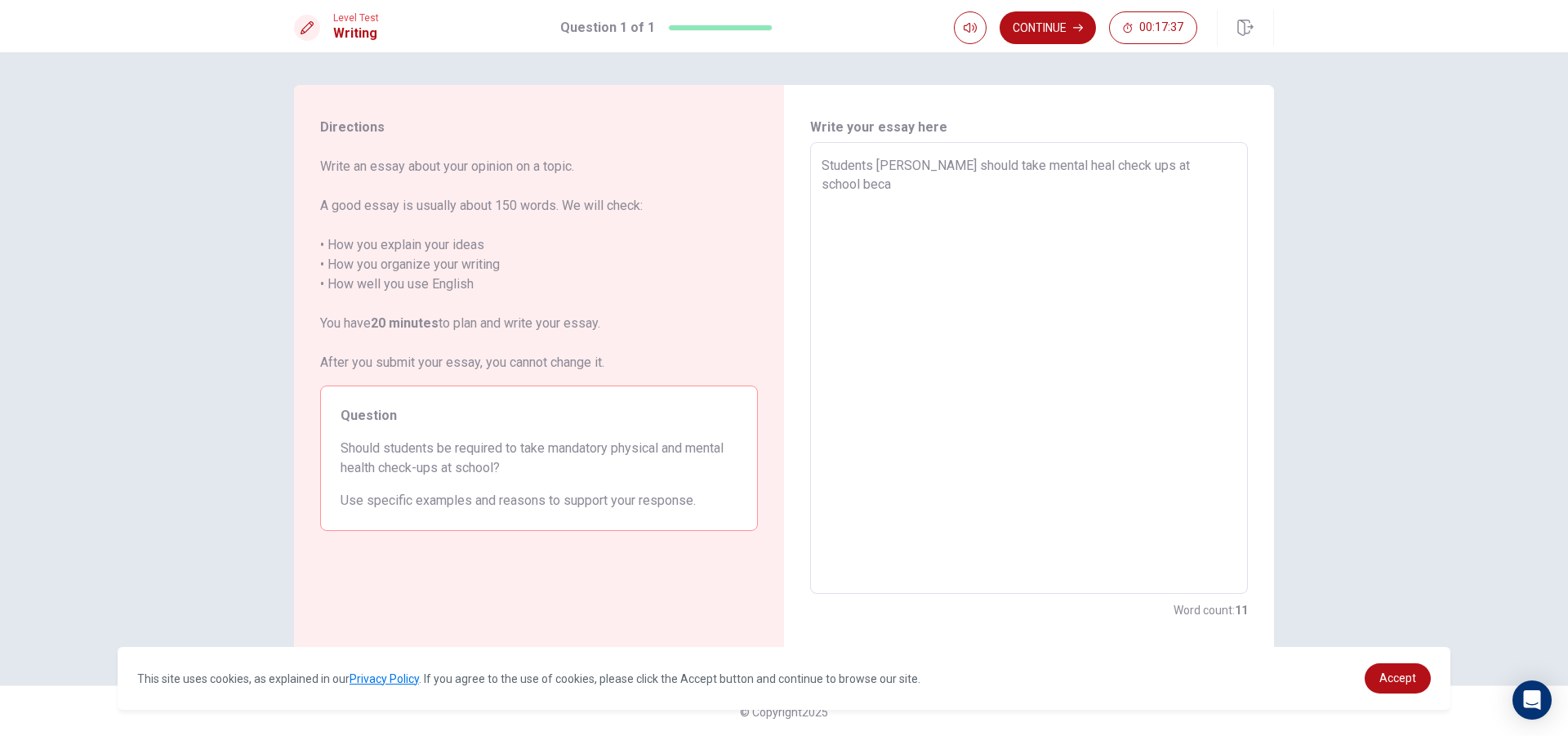
type textarea "Students [PERSON_NAME] should take mental heal check ups at school becau"
type textarea "x"
type textarea "Students [PERSON_NAME] should take mental heal check ups at school becaus"
type textarea "x"
type textarea "Students [PERSON_NAME] should take mental heal check ups at school because"
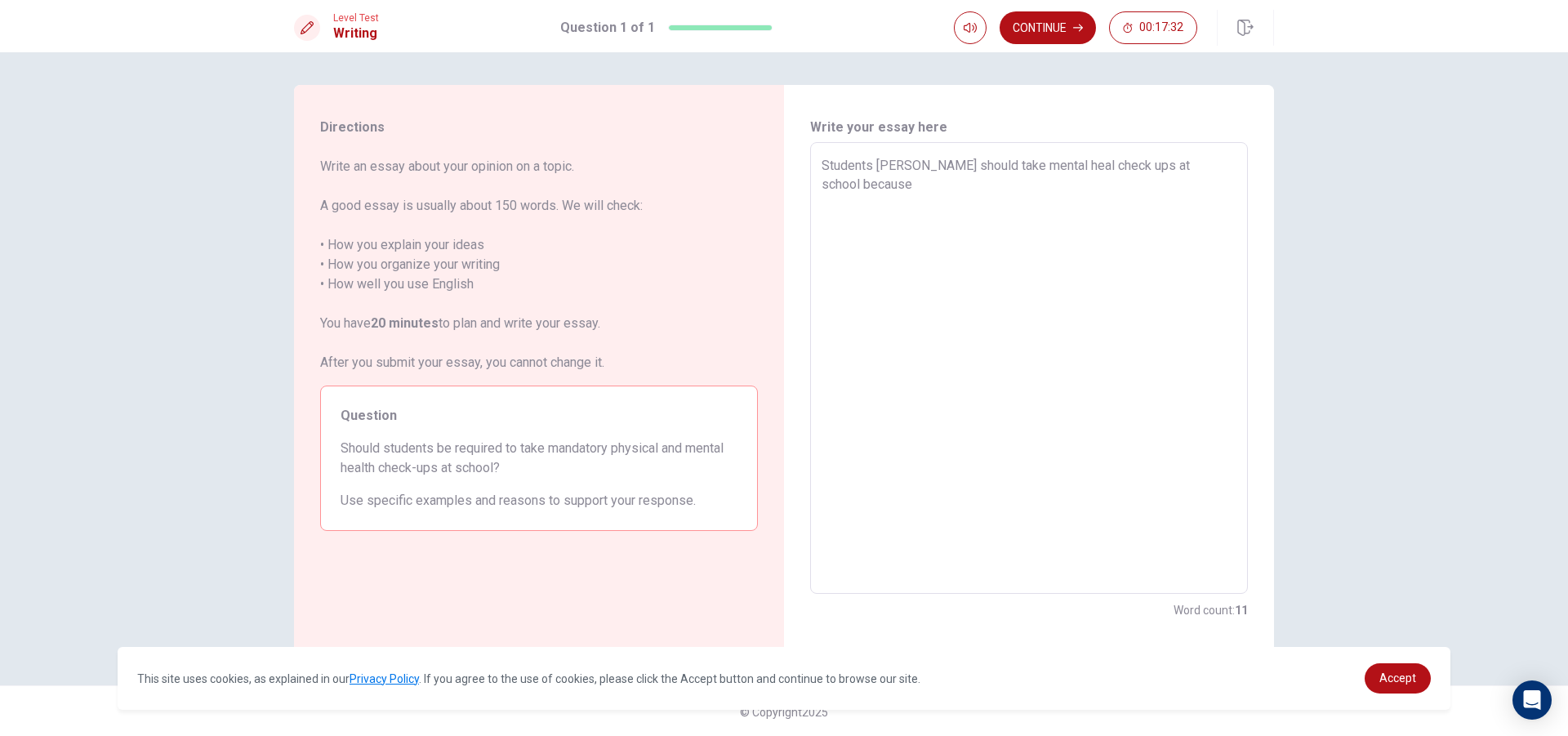
type textarea "x"
type textarea "Students [PERSON_NAME] should take mental heal check ups at school because"
type textarea "x"
type textarea "Students [PERSON_NAME] should take mental heal check ups at school because i"
type textarea "x"
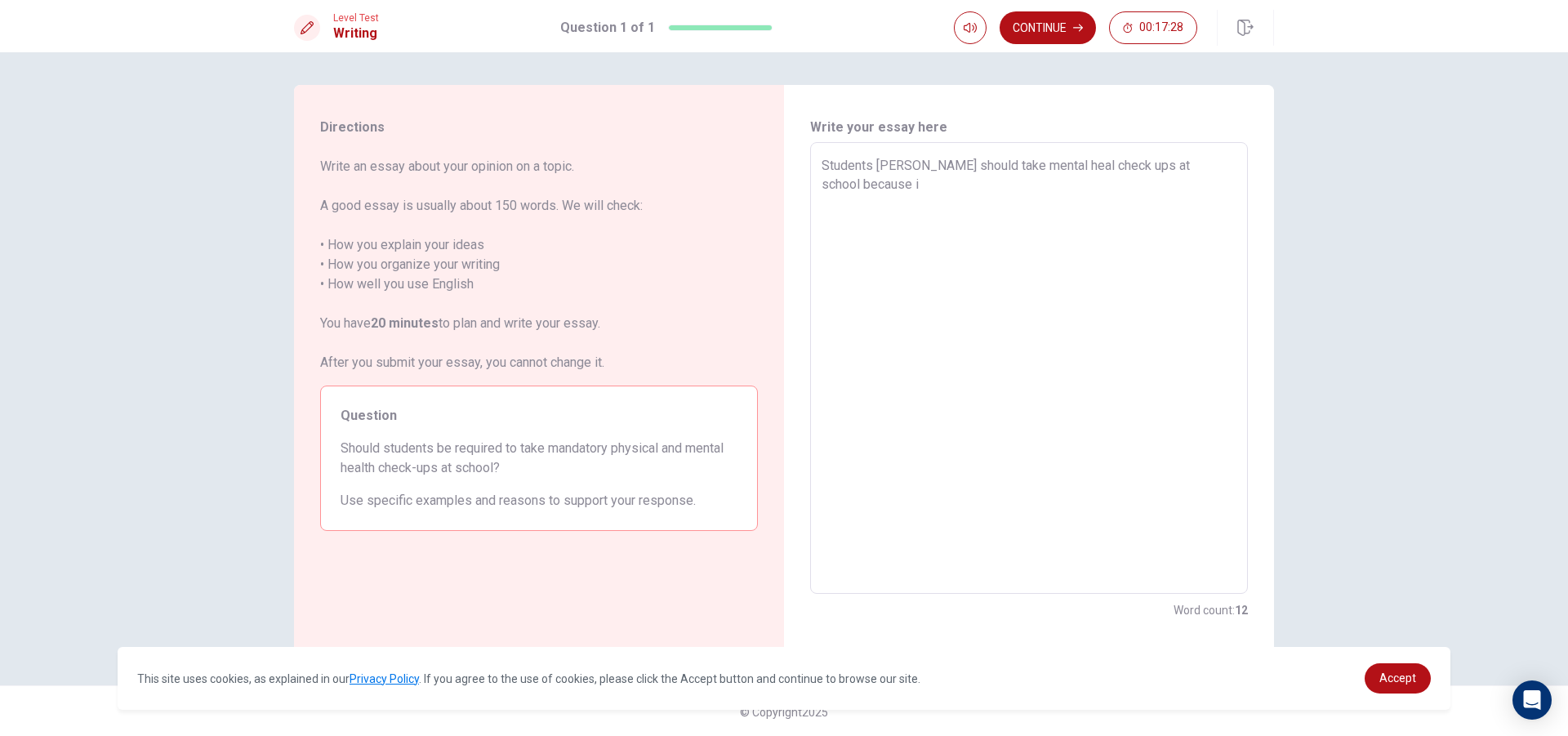
type textarea "Students [PERSON_NAME] should take mental heal check ups at school because it"
click at [865, 184] on textarea "Students [PERSON_NAME] should take mental heal check ups at school because it" at bounding box center [1029, 368] width 415 height 425
type textarea "x"
type textarea "Students [PERSON_NAME] should take mental heal check ups at school because. it"
click at [884, 190] on textarea "Students [PERSON_NAME] should take mental heal check ups at school because. it" at bounding box center [1029, 368] width 415 height 425
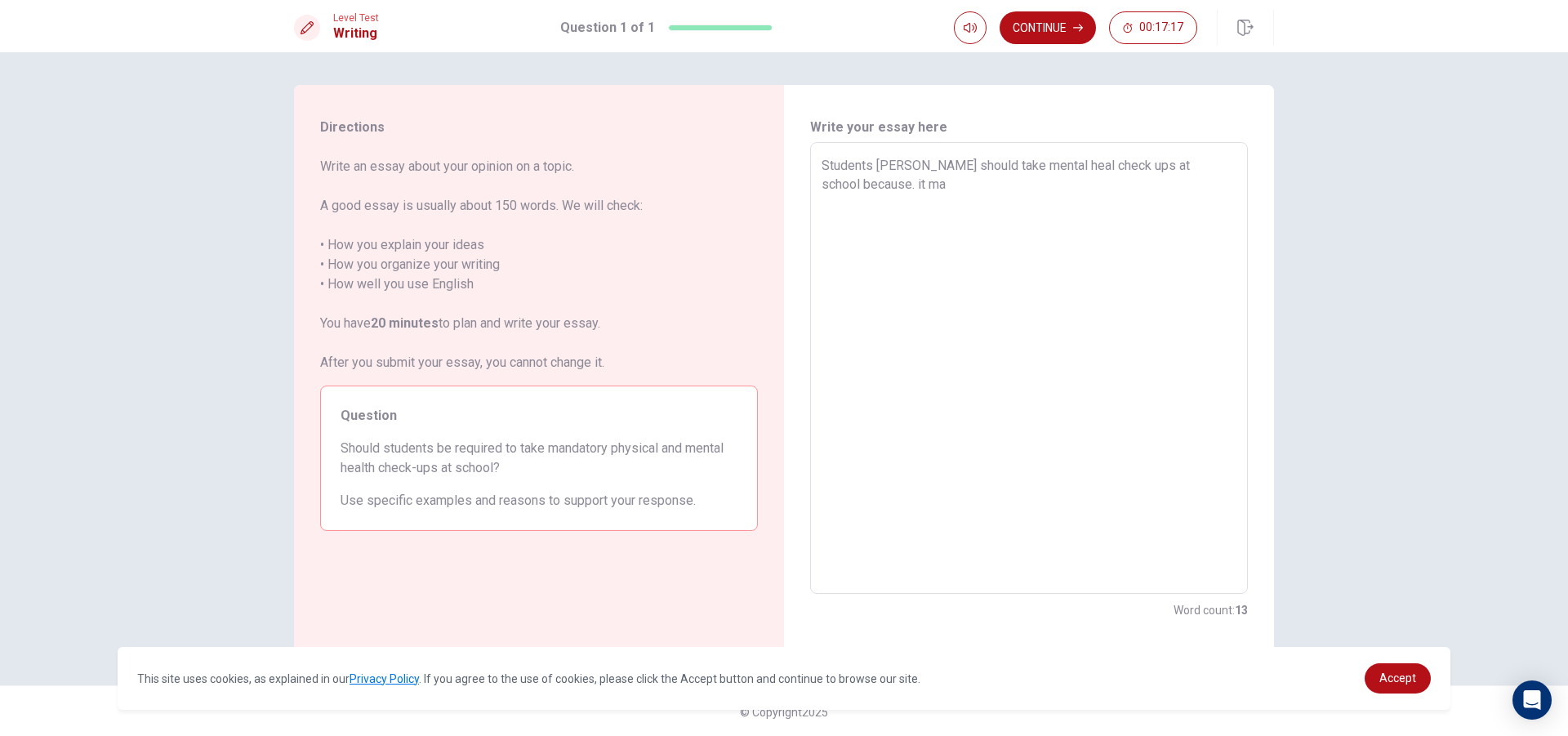
click at [881, 181] on textarea "Students [PERSON_NAME] should take mental heal check ups at school because. it …" at bounding box center [1029, 368] width 415 height 425
click at [922, 187] on textarea "Students [PERSON_NAME] should take mental heal check ups at school because. it'…" at bounding box center [1029, 368] width 415 height 425
click at [1106, 184] on textarea "Students [PERSON_NAME] should take mental heal check ups at school because. it'…" at bounding box center [1029, 368] width 415 height 425
click at [1164, 184] on textarea "Students [PERSON_NAME] should take mental heal check ups at school because. it'…" at bounding box center [1029, 368] width 415 height 425
click at [869, 198] on textarea "Students [PERSON_NAME] should take mental heal check ups at school because. it'…" at bounding box center [1029, 368] width 415 height 425
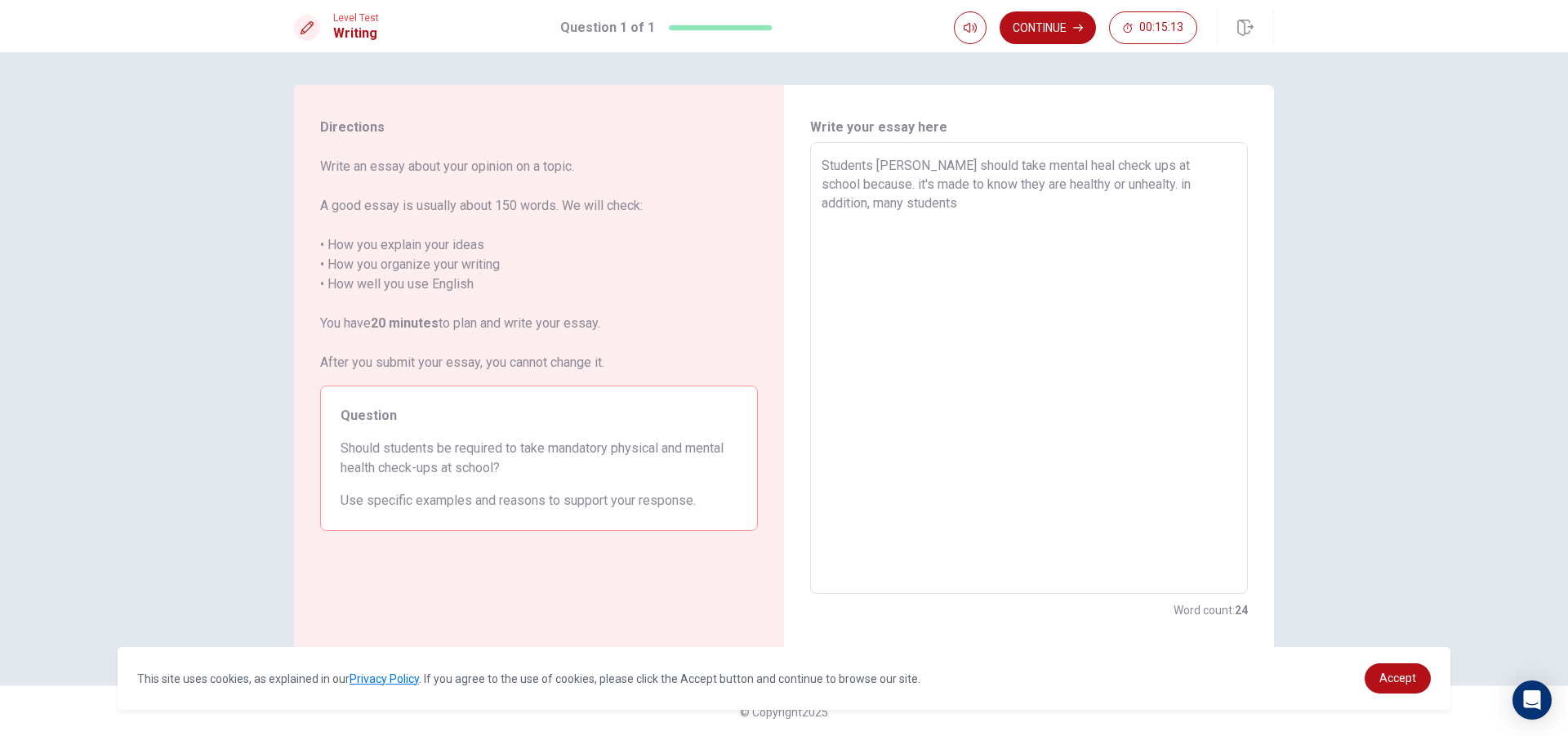
click at [927, 211] on textarea "Students [PERSON_NAME] should take mental heal check ups at school because. it'…" at bounding box center [1029, 368] width 415 height 425
click at [1029, 202] on textarea "Students [PERSON_NAME] should take mental heal check ups at school because. it'…" at bounding box center [1029, 368] width 415 height 425
click at [1134, 209] on textarea "Students [PERSON_NAME] should take mental heal check ups at school because. it'…" at bounding box center [1029, 368] width 415 height 425
drag, startPoint x: 980, startPoint y: 224, endPoint x: 1104, endPoint y: 223, distance: 124.0
click at [1104, 223] on textarea "Students [PERSON_NAME] should take mental heal check ups at school because. it'…" at bounding box center [1029, 368] width 415 height 425
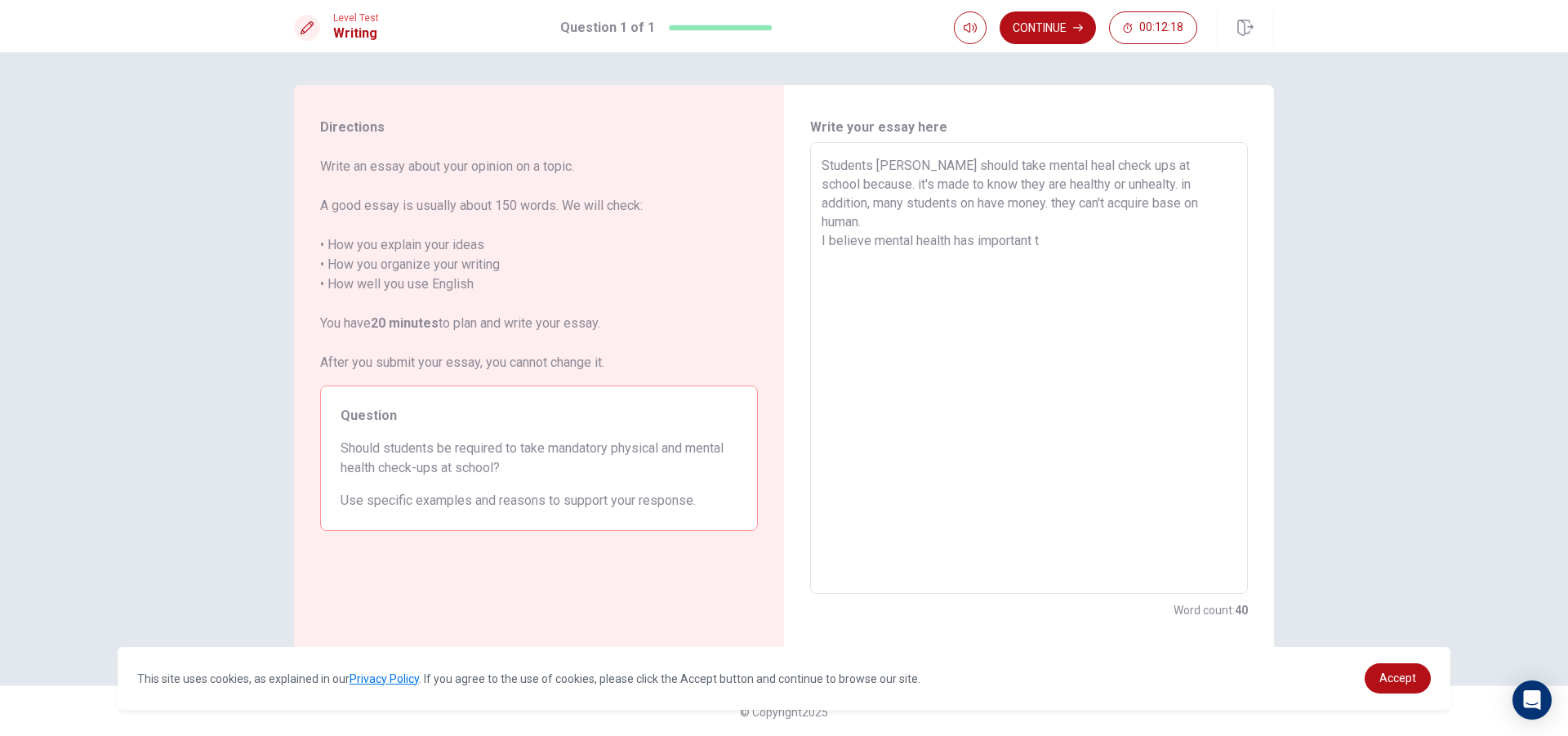
click at [1066, 232] on textarea "Students [PERSON_NAME] should take mental heal check ups at school because. it'…" at bounding box center [1029, 368] width 415 height 425
click at [1050, 217] on textarea "Students [PERSON_NAME] should take mental heal check ups at school because. it'…" at bounding box center [1029, 368] width 415 height 425
click at [1007, 208] on textarea "Students [PERSON_NAME] should take mental heal check ups at school because. it'…" at bounding box center [1029, 368] width 415 height 425
click at [1062, 232] on textarea "Students [PERSON_NAME] should take mental heal check ups at school because. it'…" at bounding box center [1029, 368] width 415 height 425
click at [1062, 230] on textarea "Students [PERSON_NAME] should take mental heal check ups at school because. it'…" at bounding box center [1029, 368] width 415 height 425
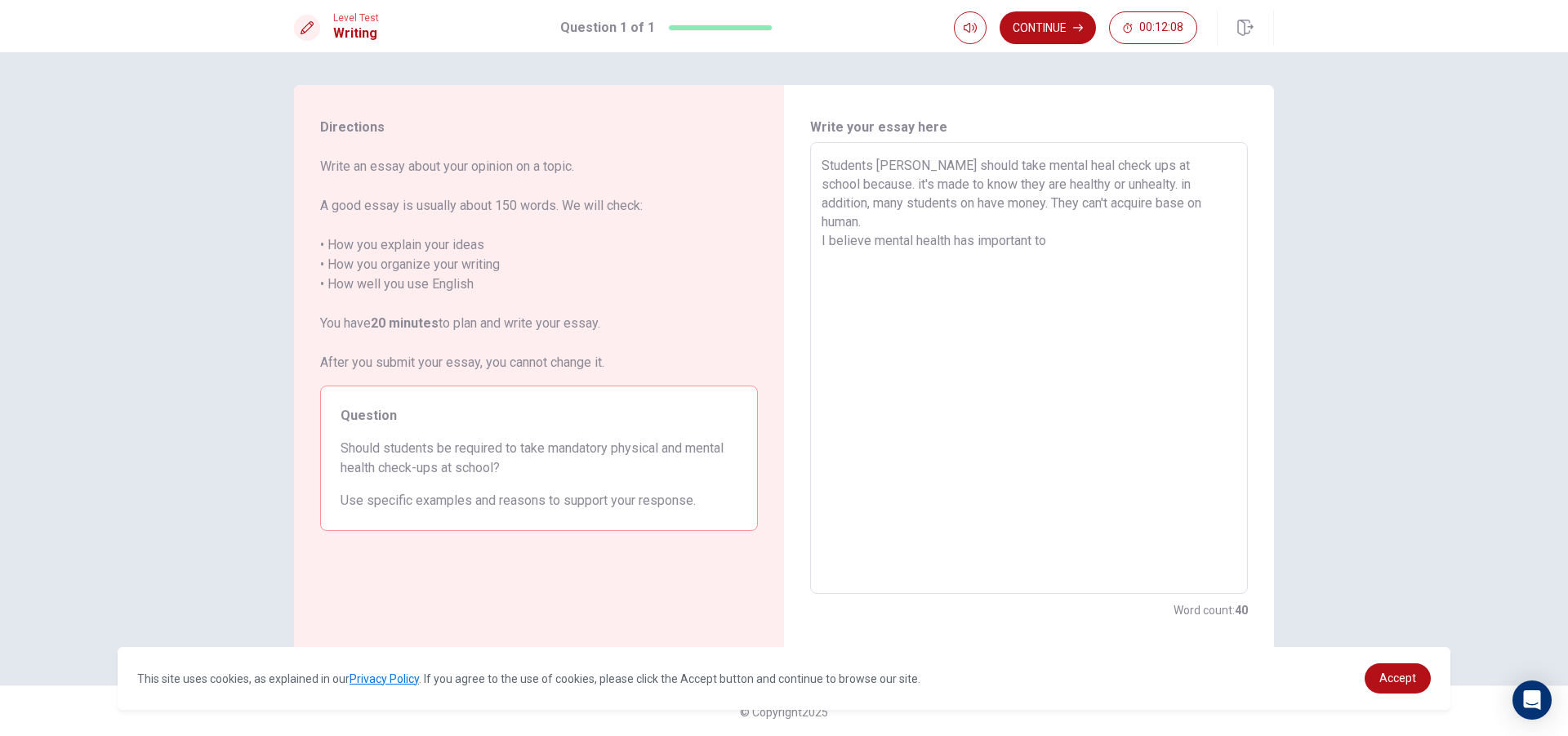
click at [972, 223] on textarea "Students [PERSON_NAME] should take mental heal check ups at school because. it'…" at bounding box center [1029, 368] width 415 height 425
click at [968, 218] on textarea "Students [PERSON_NAME] should take mental heal check ups at school because. it'…" at bounding box center [1029, 368] width 415 height 425
click at [972, 223] on textarea "Students [PERSON_NAME] should take mental heal check ups at school because. it'…" at bounding box center [1029, 368] width 415 height 425
click at [1064, 226] on textarea "Students [PERSON_NAME] should take mental heal check ups at school because. it'…" at bounding box center [1029, 368] width 415 height 425
click at [1145, 223] on textarea "Students [PERSON_NAME] should take mental heal check ups at school because. it'…" at bounding box center [1029, 368] width 415 height 425
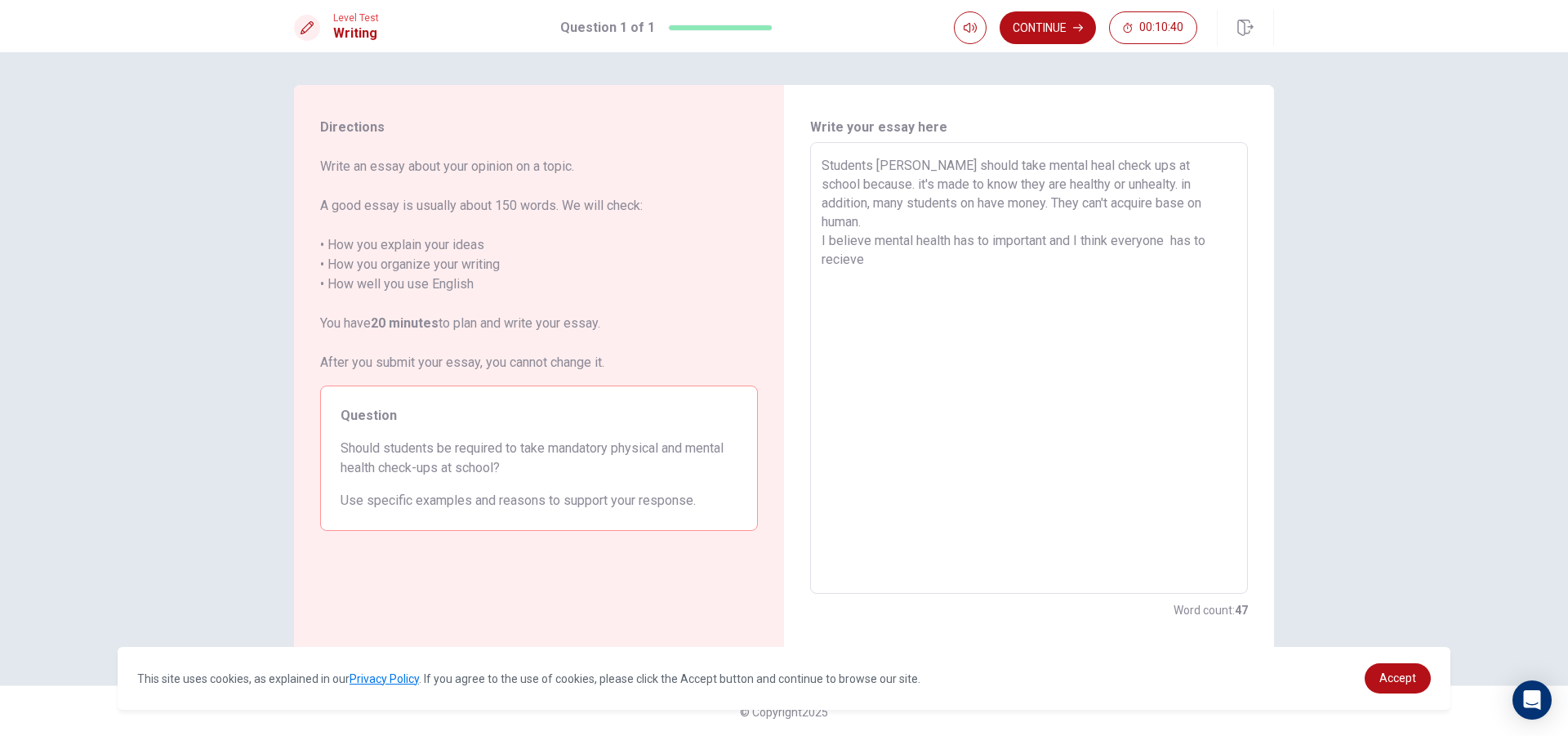
click at [885, 248] on textarea "Students [PERSON_NAME] should take mental heal check ups at school because. it'…" at bounding box center [1029, 368] width 415 height 425
click at [1013, 243] on textarea "Students [PERSON_NAME] should take mental heal check ups at school because. it'…" at bounding box center [1029, 368] width 415 height 425
click at [1042, 239] on textarea "Students [PERSON_NAME] should take mental heal check ups at school because. it'…" at bounding box center [1029, 368] width 415 height 425
click at [1063, 239] on textarea "Students [PERSON_NAME] should take mental heal check ups at school because. it'…" at bounding box center [1029, 368] width 415 height 425
click at [1176, 245] on textarea "Students [PERSON_NAME] should take mental heal check ups at school because. it'…" at bounding box center [1029, 368] width 415 height 425
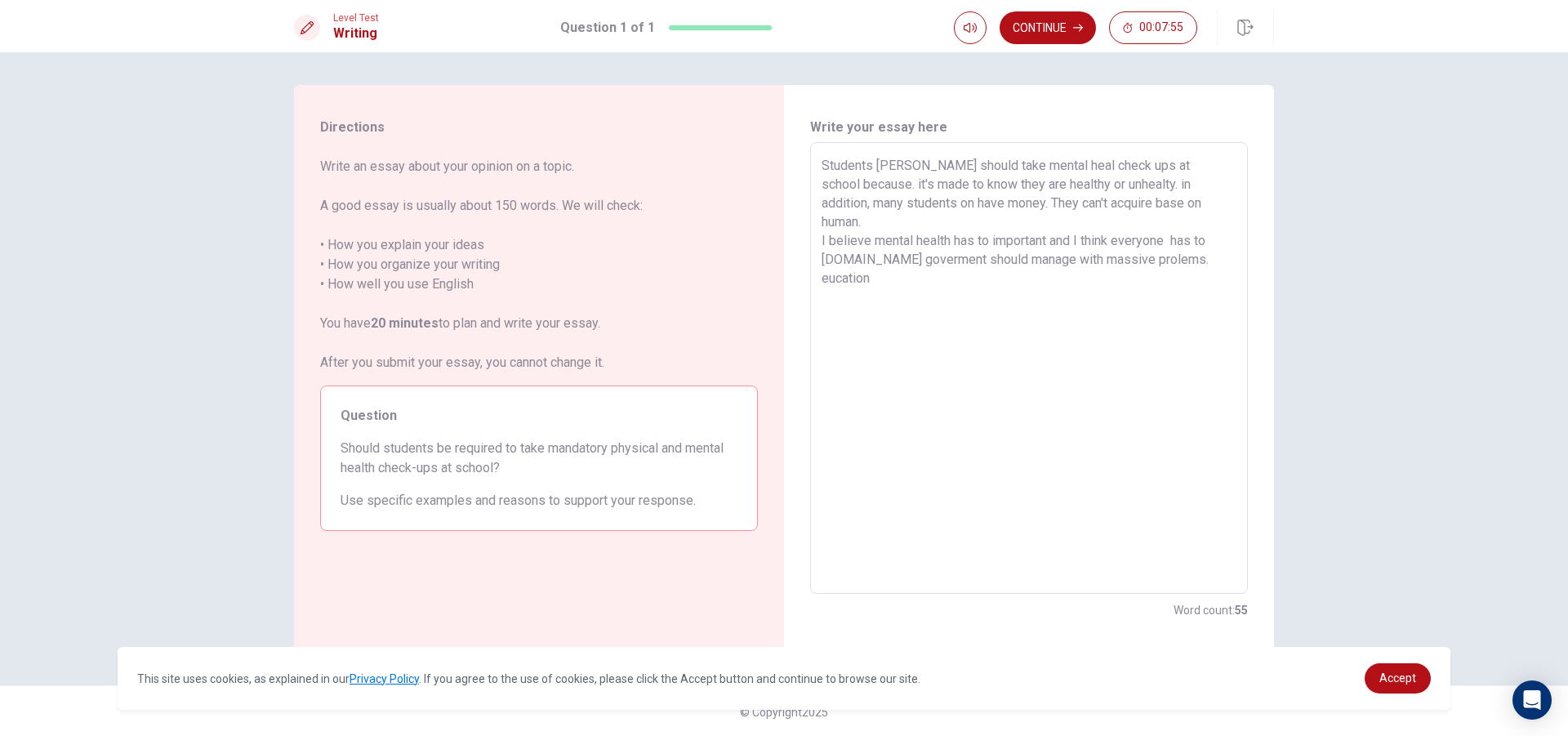
click at [1178, 241] on textarea "Students [PERSON_NAME] should take mental heal check ups at school because. it'…" at bounding box center [1029, 368] width 415 height 425
click at [921, 264] on textarea "Students [PERSON_NAME] should take mental heal check ups at school because. it'…" at bounding box center [1029, 368] width 415 height 425
click at [824, 255] on textarea "Students [PERSON_NAME] should take mental heal check ups at school because. it'…" at bounding box center [1029, 368] width 415 height 425
click at [893, 260] on textarea "Students [PERSON_NAME] should take mental heal check ups at school because. it'…" at bounding box center [1029, 368] width 415 height 425
click at [940, 277] on textarea "Students [PERSON_NAME] should take mental heal check ups at school because. it'…" at bounding box center [1029, 368] width 415 height 425
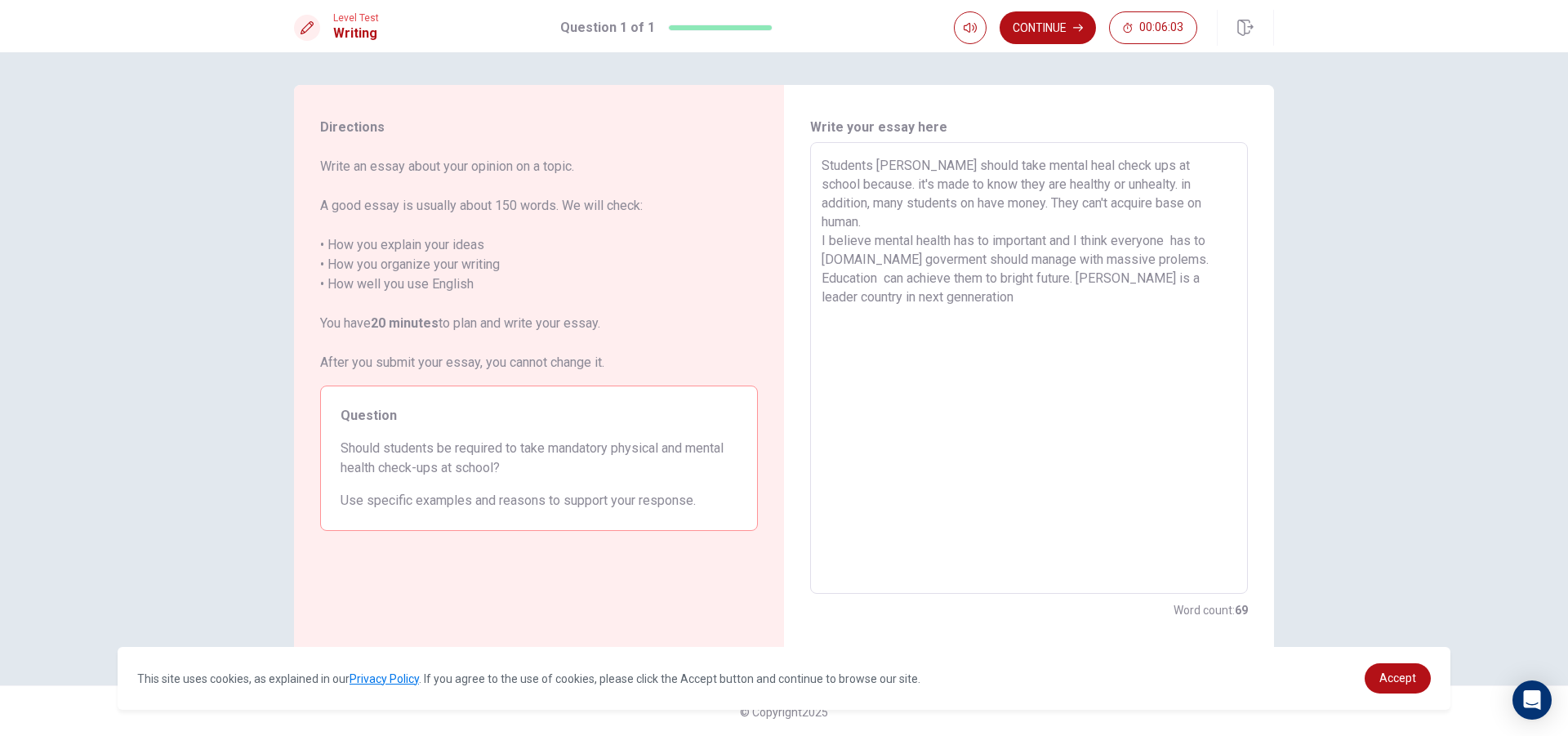
click at [976, 279] on textarea "Students [PERSON_NAME] should take mental heal check ups at school because. it'…" at bounding box center [1029, 368] width 415 height 425
click at [1060, 280] on textarea "Students [PERSON_NAME] should take mental heal check ups at school because. it'…" at bounding box center [1029, 368] width 415 height 425
click at [1098, 279] on textarea "Students [PERSON_NAME] should take mental heal check ups at school because. it'…" at bounding box center [1029, 368] width 415 height 425
click at [1193, 284] on textarea "Students [PERSON_NAME] should take mental heal check ups at school because. it'…" at bounding box center [1029, 368] width 415 height 425
click at [849, 298] on textarea "Students [PERSON_NAME] should take mental heal check ups at school because. it'…" at bounding box center [1029, 368] width 415 height 425
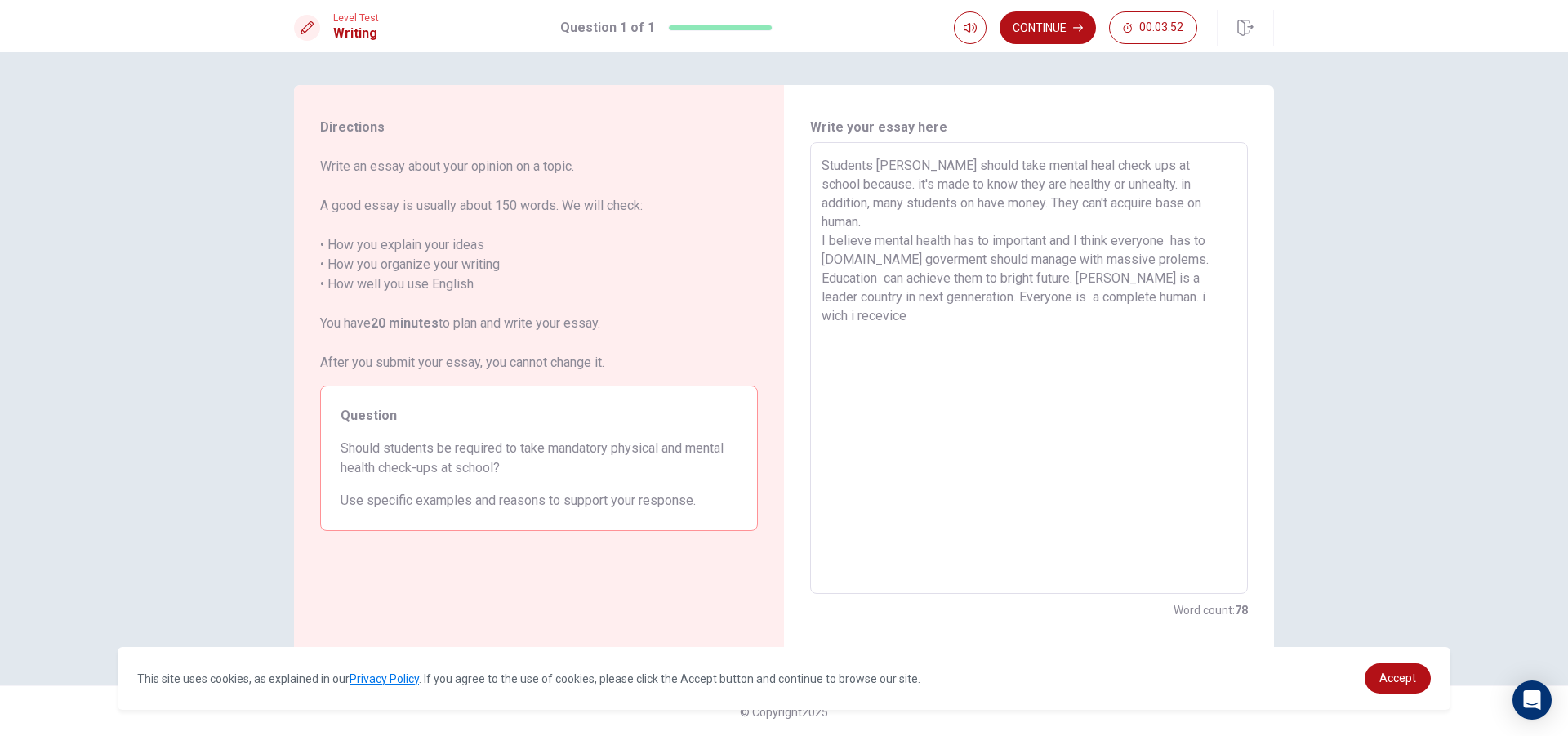
click at [834, 300] on textarea "Students [PERSON_NAME] should take mental heal check ups at school because. it'…" at bounding box center [1029, 368] width 415 height 425
click at [835, 299] on textarea "Students [PERSON_NAME] should take mental heal check ups at school because. it'…" at bounding box center [1029, 368] width 415 height 425
click at [835, 296] on textarea "Students [PERSON_NAME] should take mental heal check ups at school because. it'…" at bounding box center [1029, 368] width 415 height 425
click at [830, 299] on textarea "Students [PERSON_NAME] should take mental heal check ups at school because. it'…" at bounding box center [1029, 368] width 415 height 425
click at [934, 311] on textarea "Students [PERSON_NAME] should take mental heal check ups at school because. it'…" at bounding box center [1029, 368] width 415 height 425
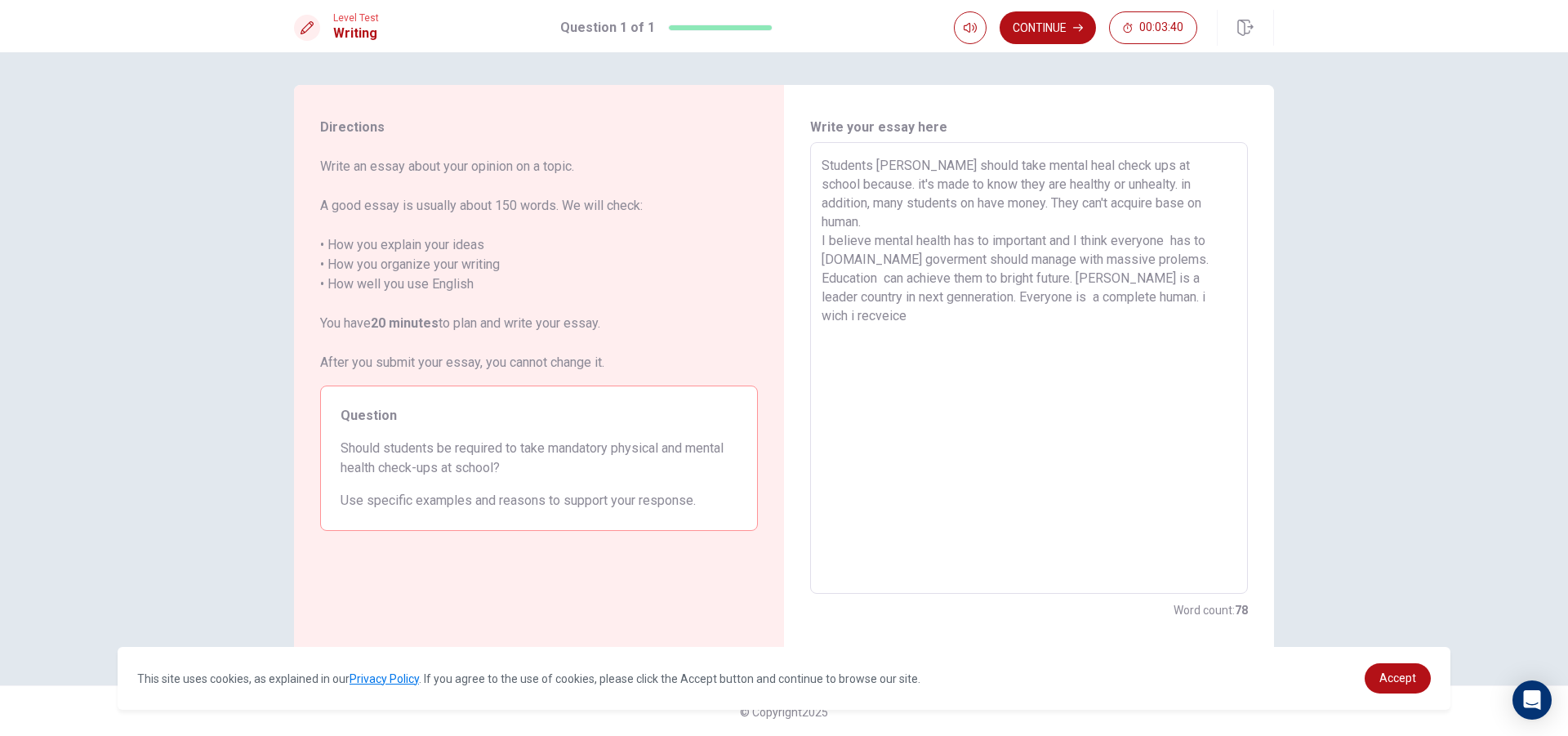
drag, startPoint x: 877, startPoint y: 275, endPoint x: 916, endPoint y: 318, distance: 58.1
click at [878, 279] on textarea "Students [PERSON_NAME] should take mental heal check ups at school because. it'…" at bounding box center [1029, 368] width 415 height 425
click at [901, 293] on textarea "Students [PERSON_NAME] should take mental heal check ups at school because. it'…" at bounding box center [1029, 368] width 415 height 425
click at [1059, 34] on button "Continue" at bounding box center [1047, 27] width 97 height 33
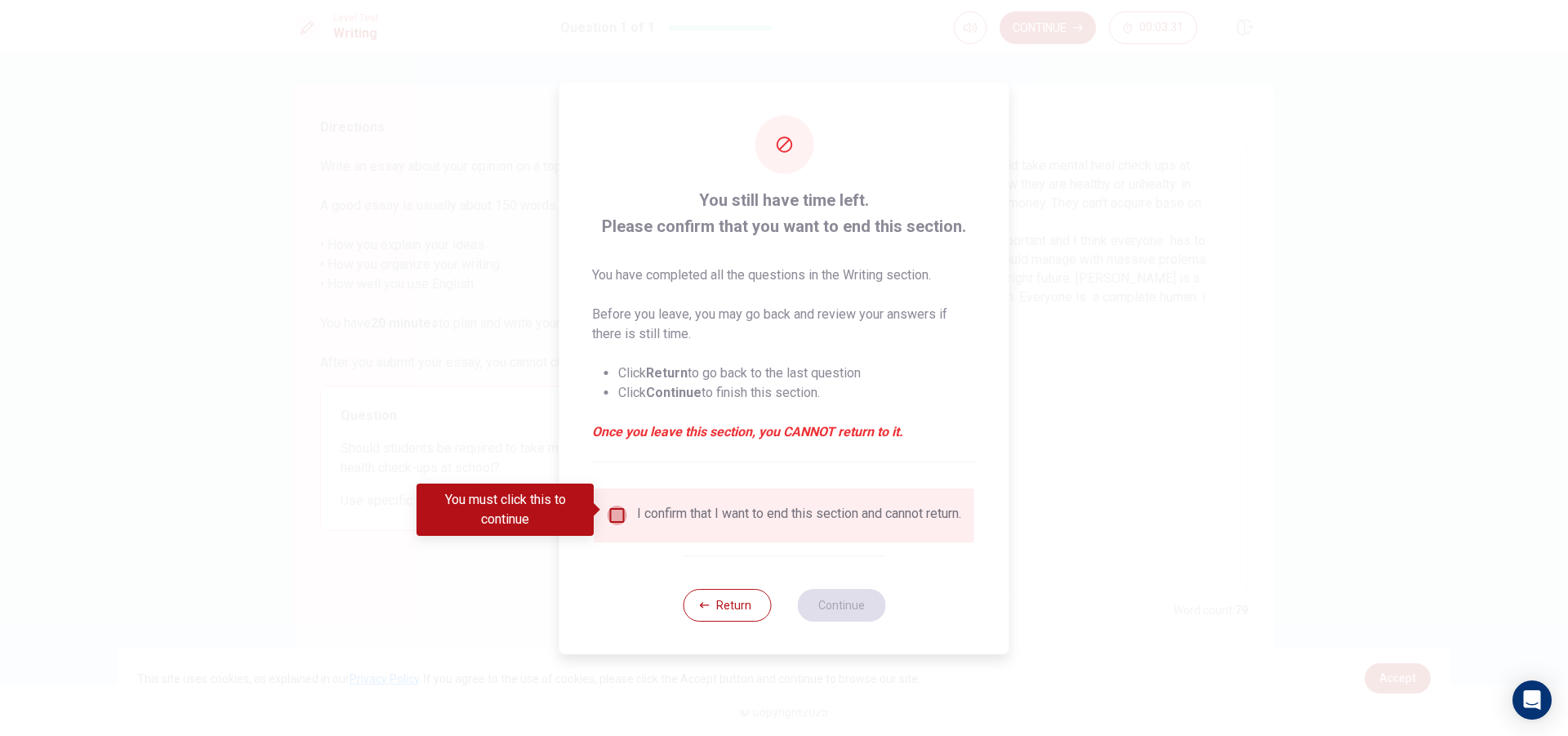
click at [621, 506] on input "You must click this to continue" at bounding box center [617, 516] width 20 height 20
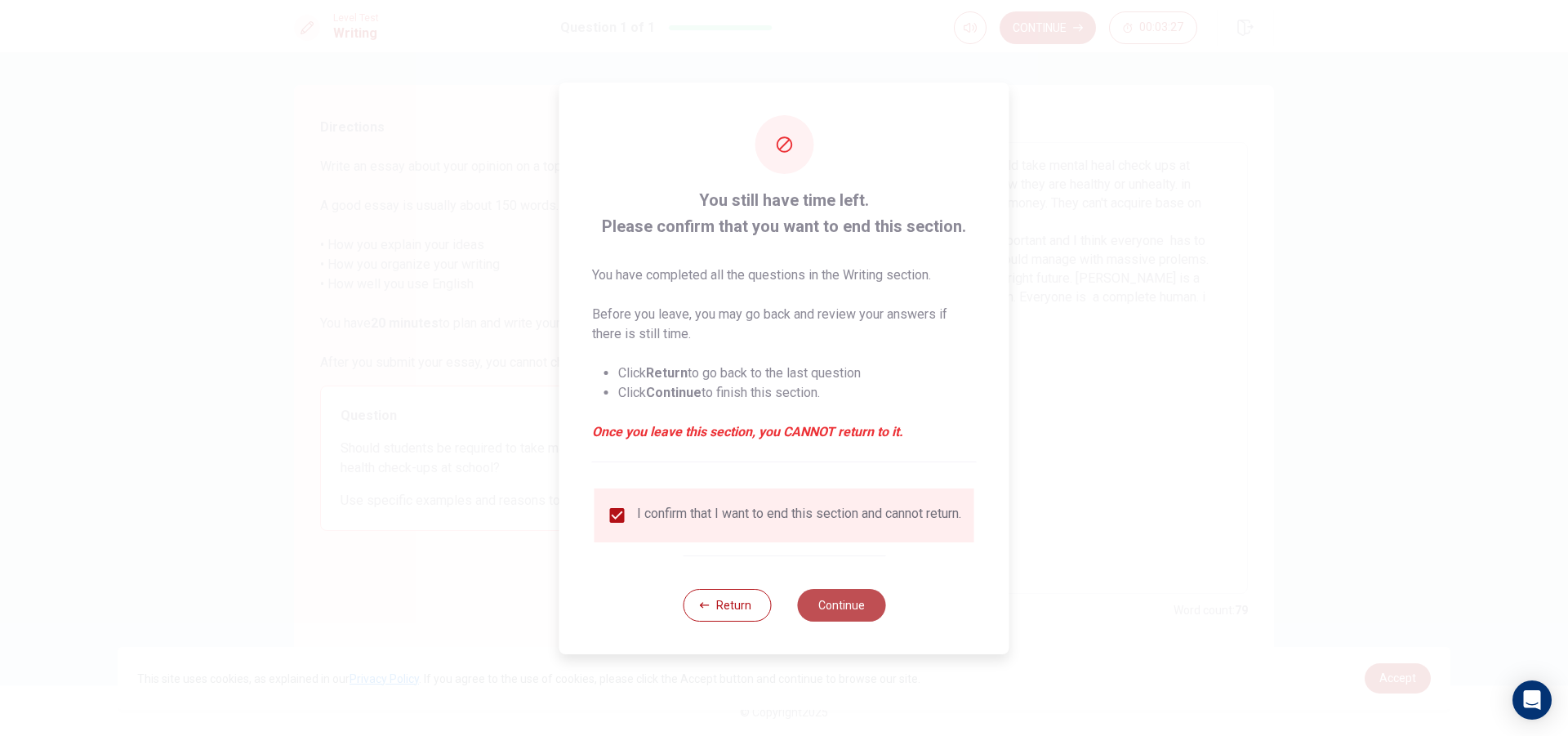
click at [834, 604] on button "Continue" at bounding box center [841, 604] width 88 height 33
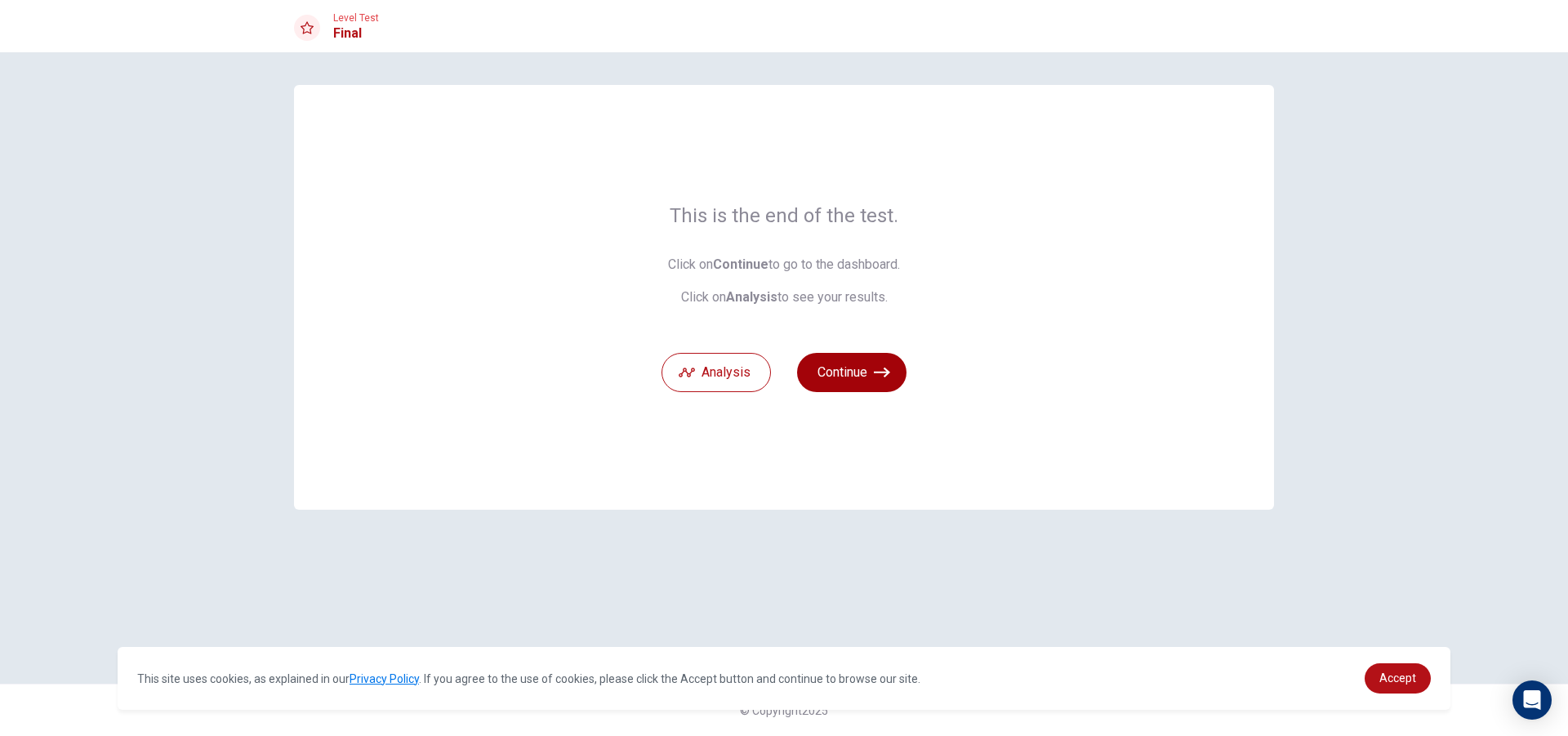
click at [839, 381] on button "Continue" at bounding box center [852, 372] width 110 height 39
